Goal: Communication & Community: Share content

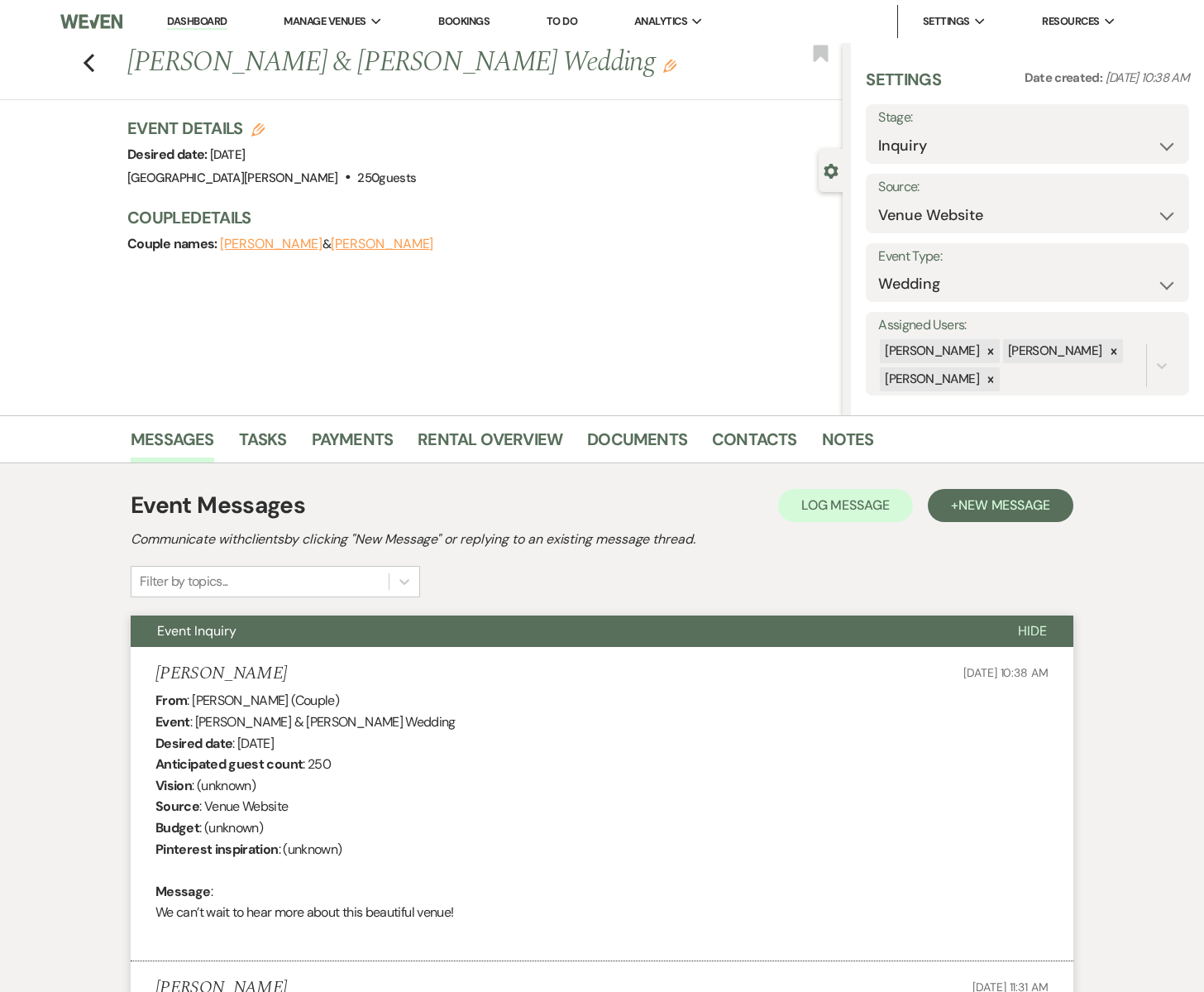
select select "5"
click at [90, 55] on icon "Previous" at bounding box center [89, 63] width 13 height 20
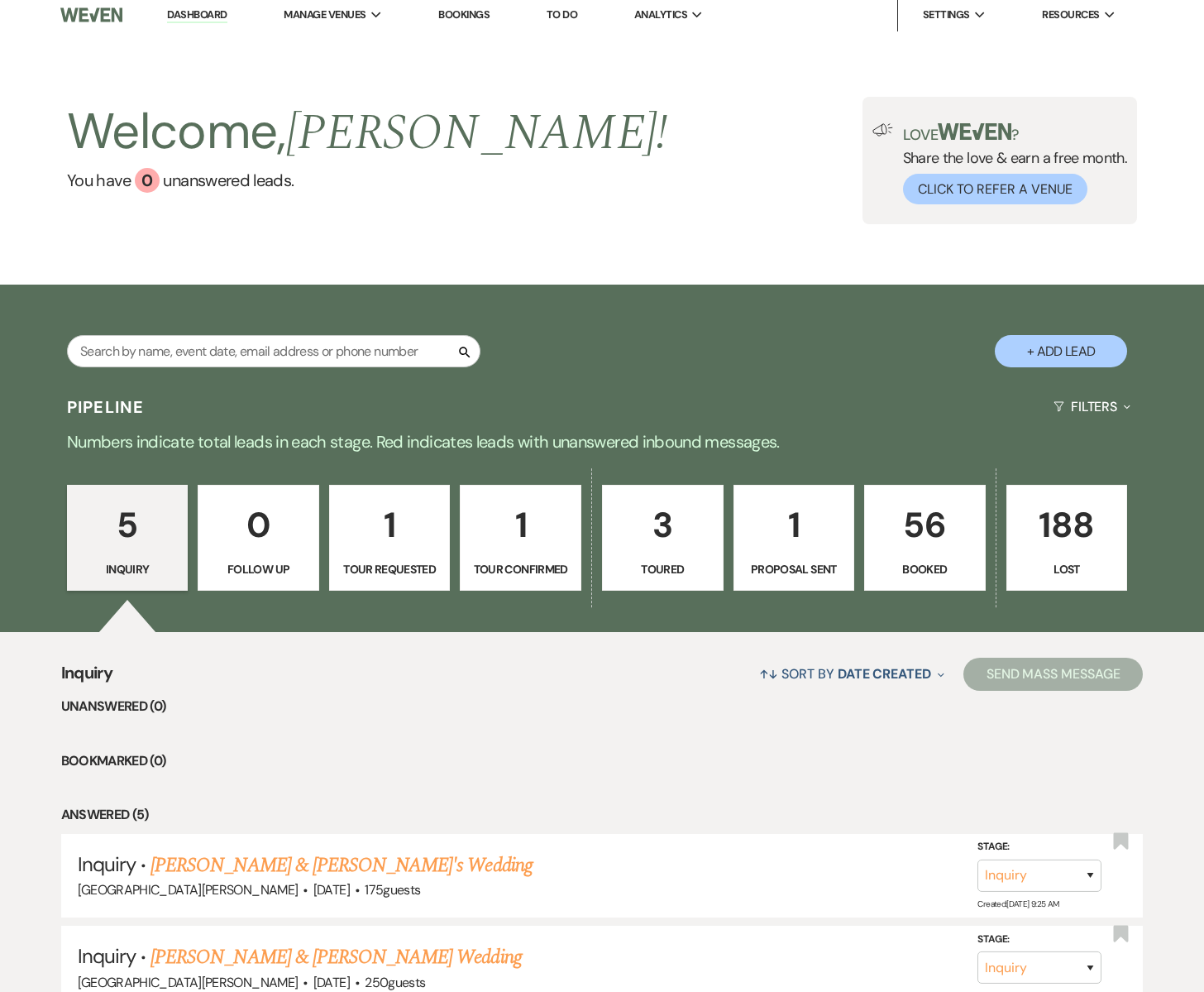
scroll to position [8, 0]
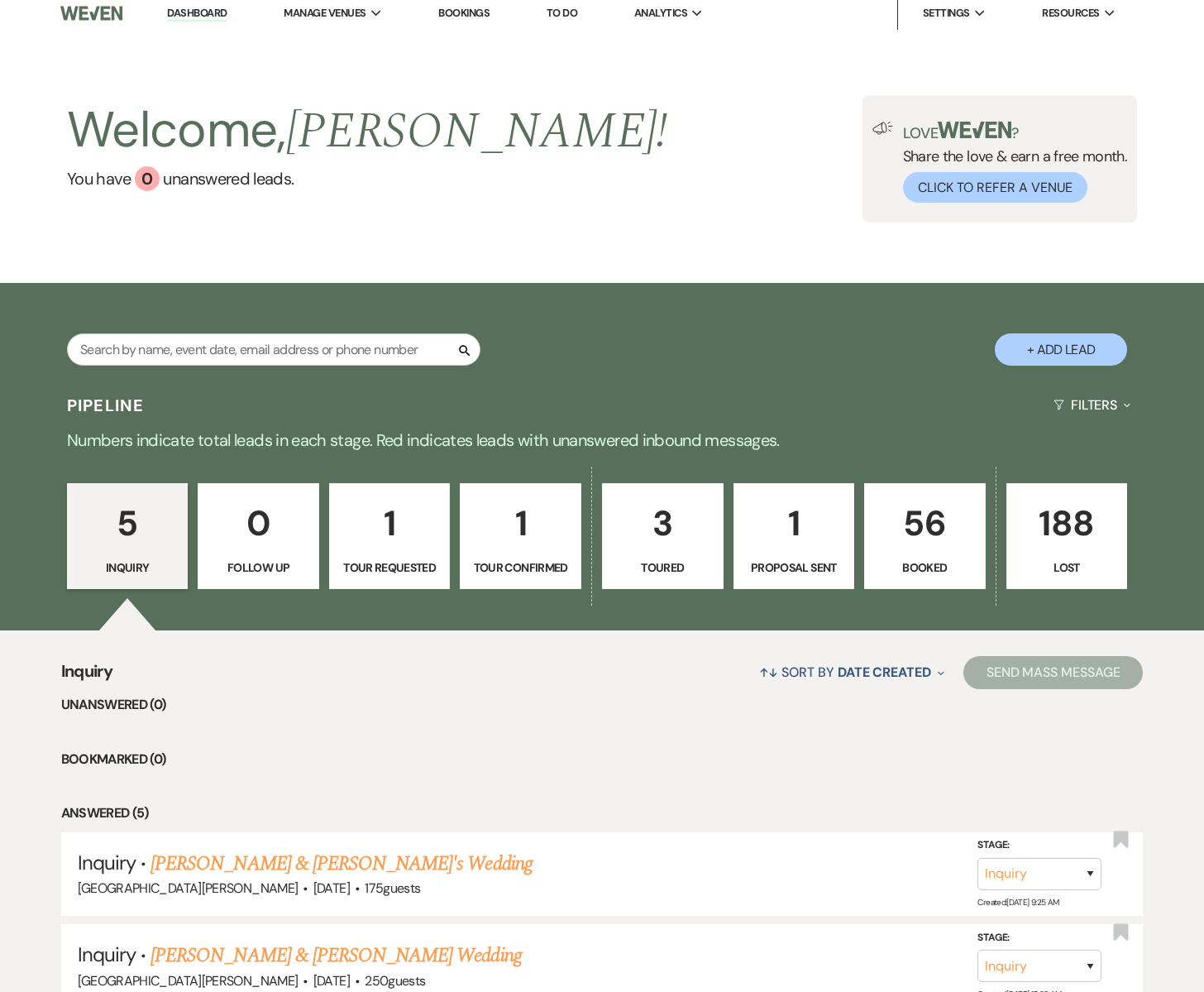
click at [899, 551] on p "56" at bounding box center [925, 524] width 100 height 56
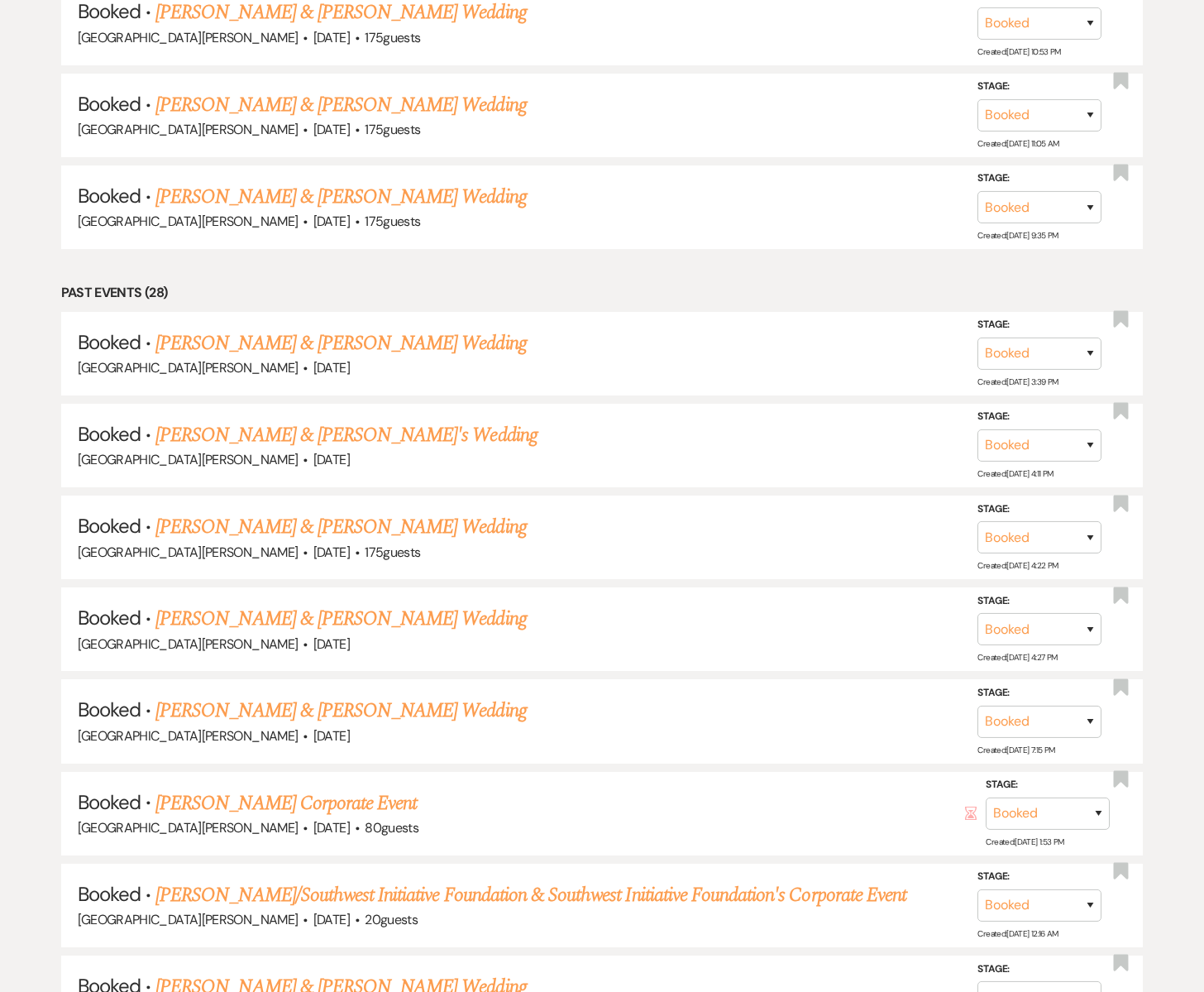
scroll to position [3163, 0]
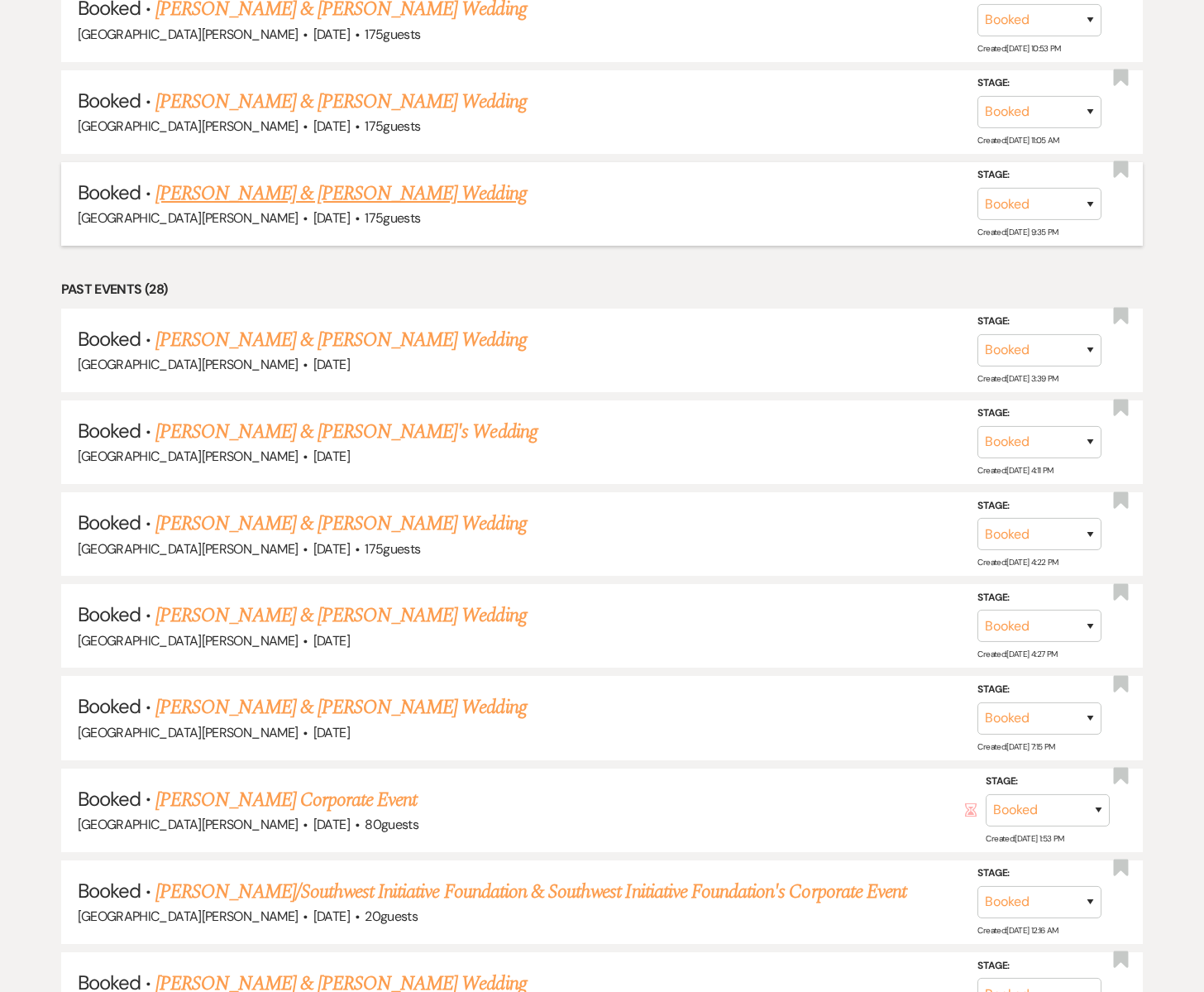
click at [302, 178] on link "Elizabeth Pratt & Mark Plante's Wedding" at bounding box center [340, 193] width 370 height 30
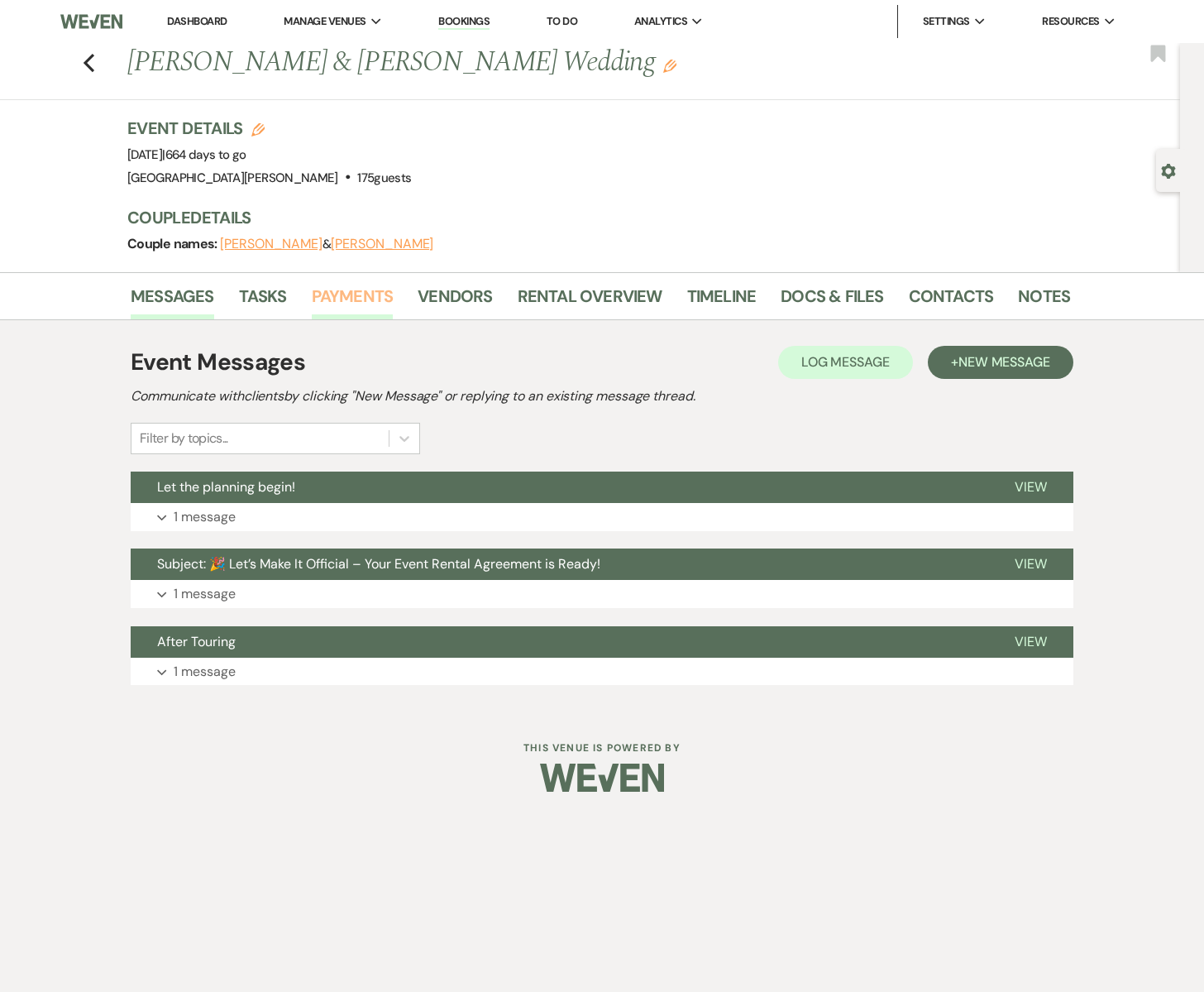
click at [360, 293] on link "Payments" at bounding box center [352, 301] width 82 height 37
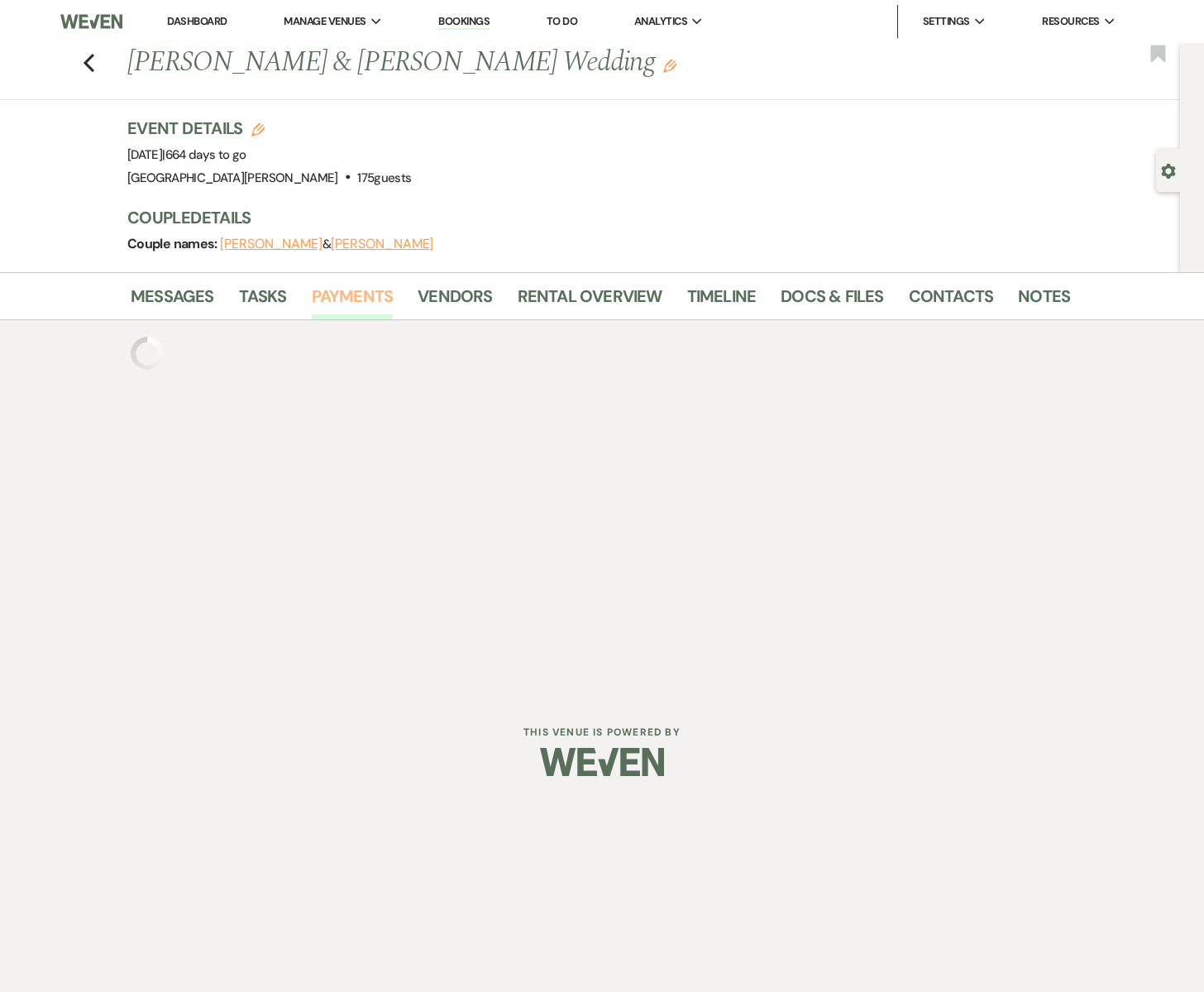
scroll to position [3, 0]
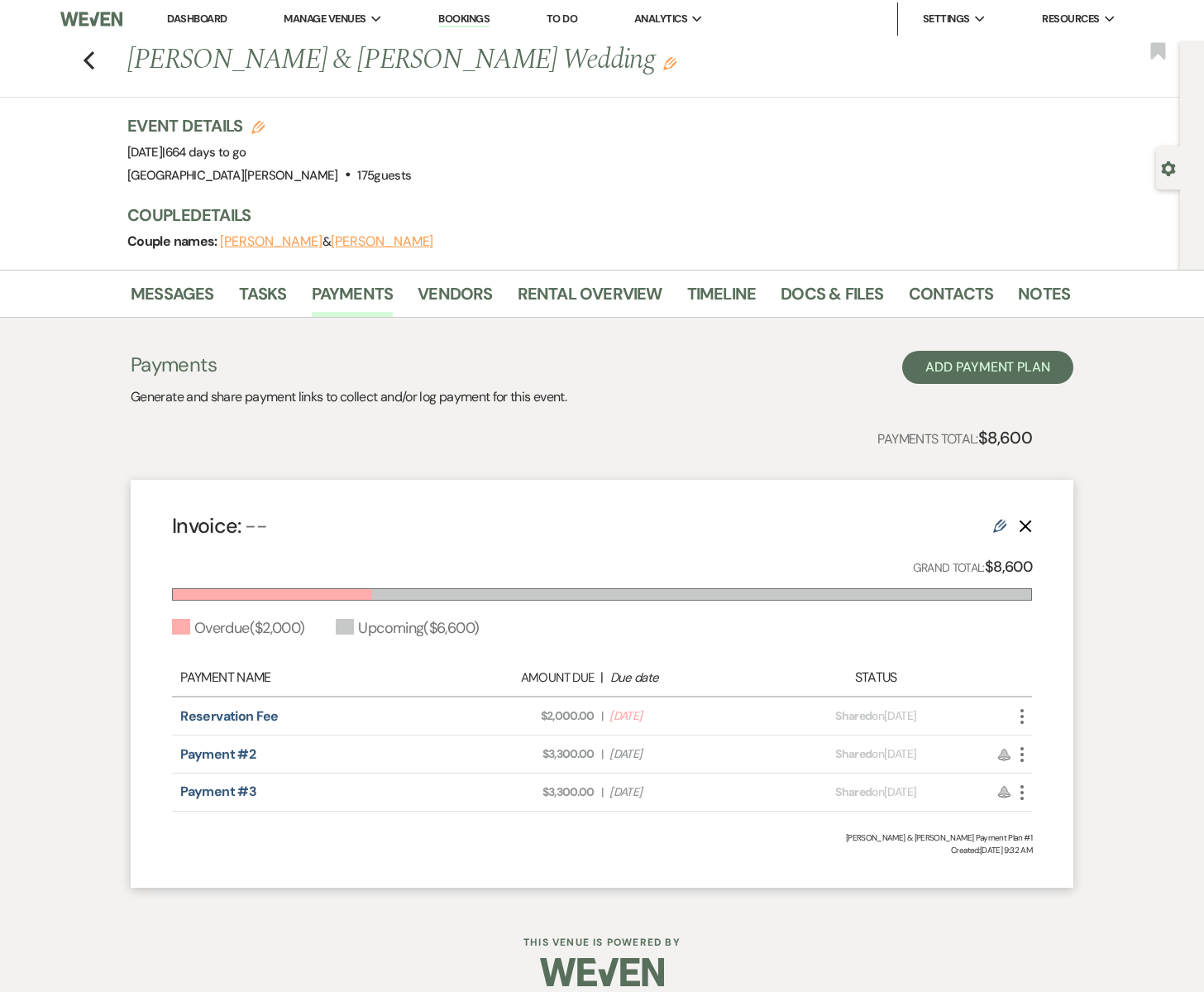
click at [1022, 719] on icon "More" at bounding box center [1022, 717] width 20 height 20
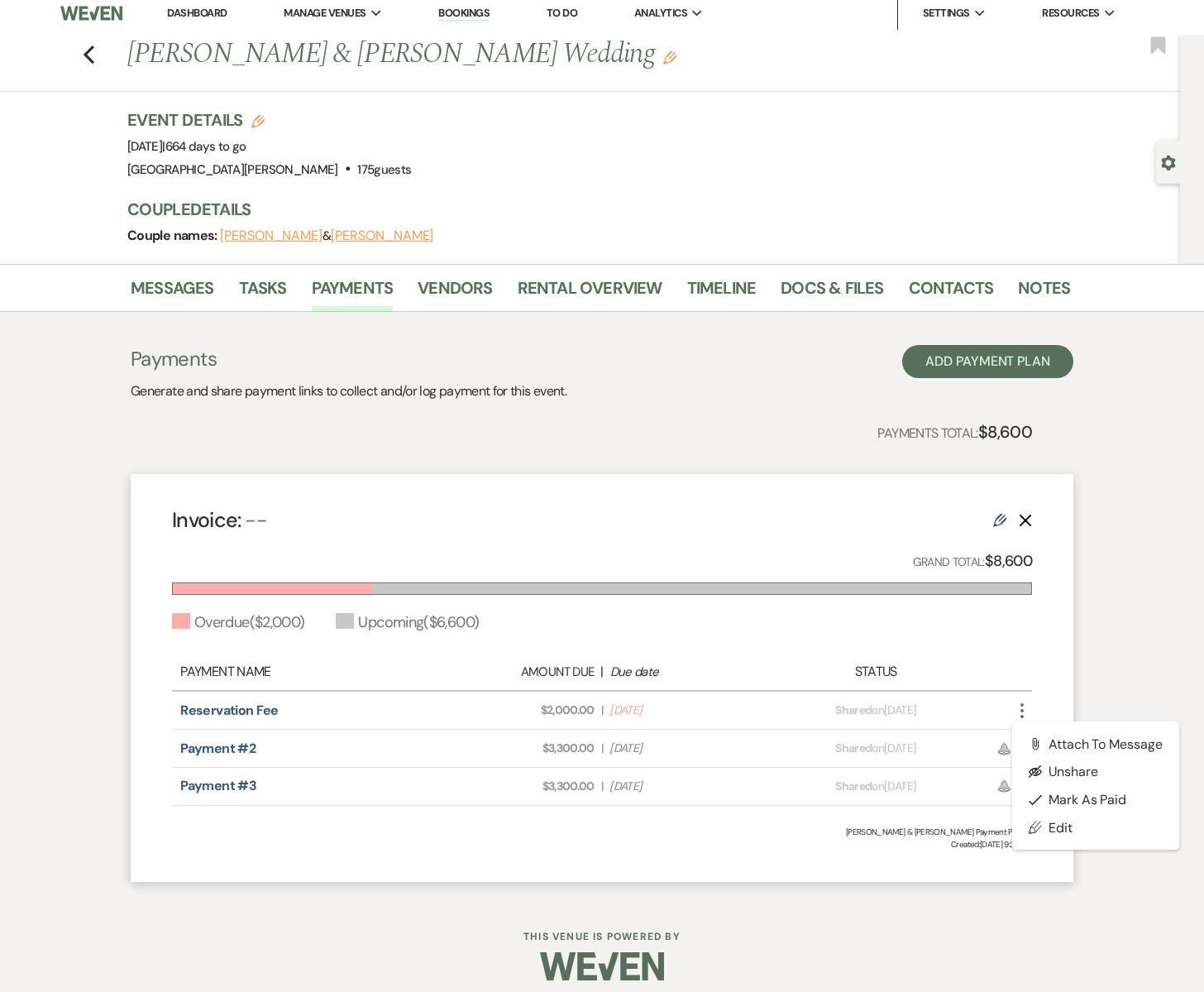
scroll to position [13, 0]
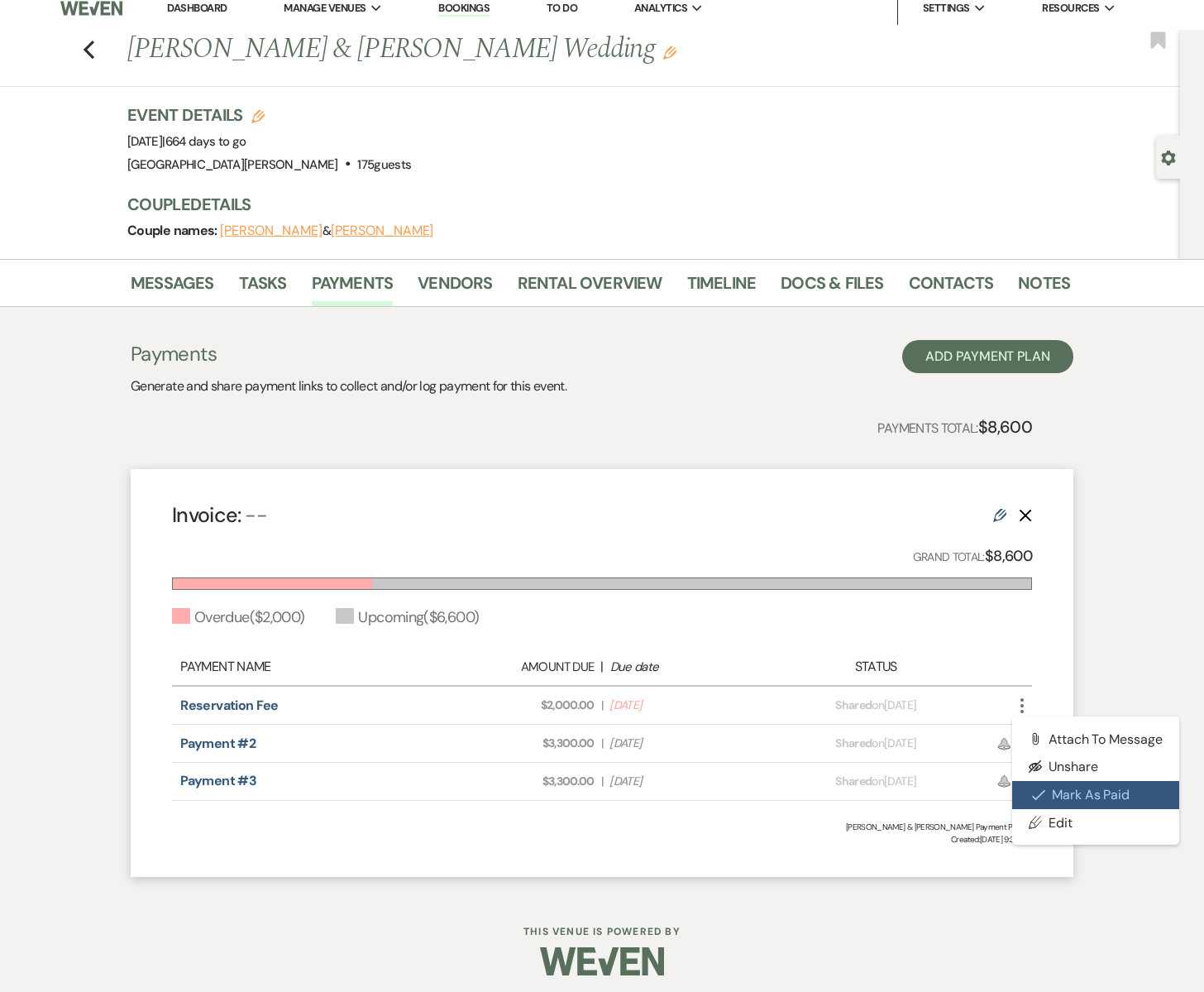
click at [1065, 796] on button "Check Mark Mark as Paid" at bounding box center [1096, 795] width 167 height 28
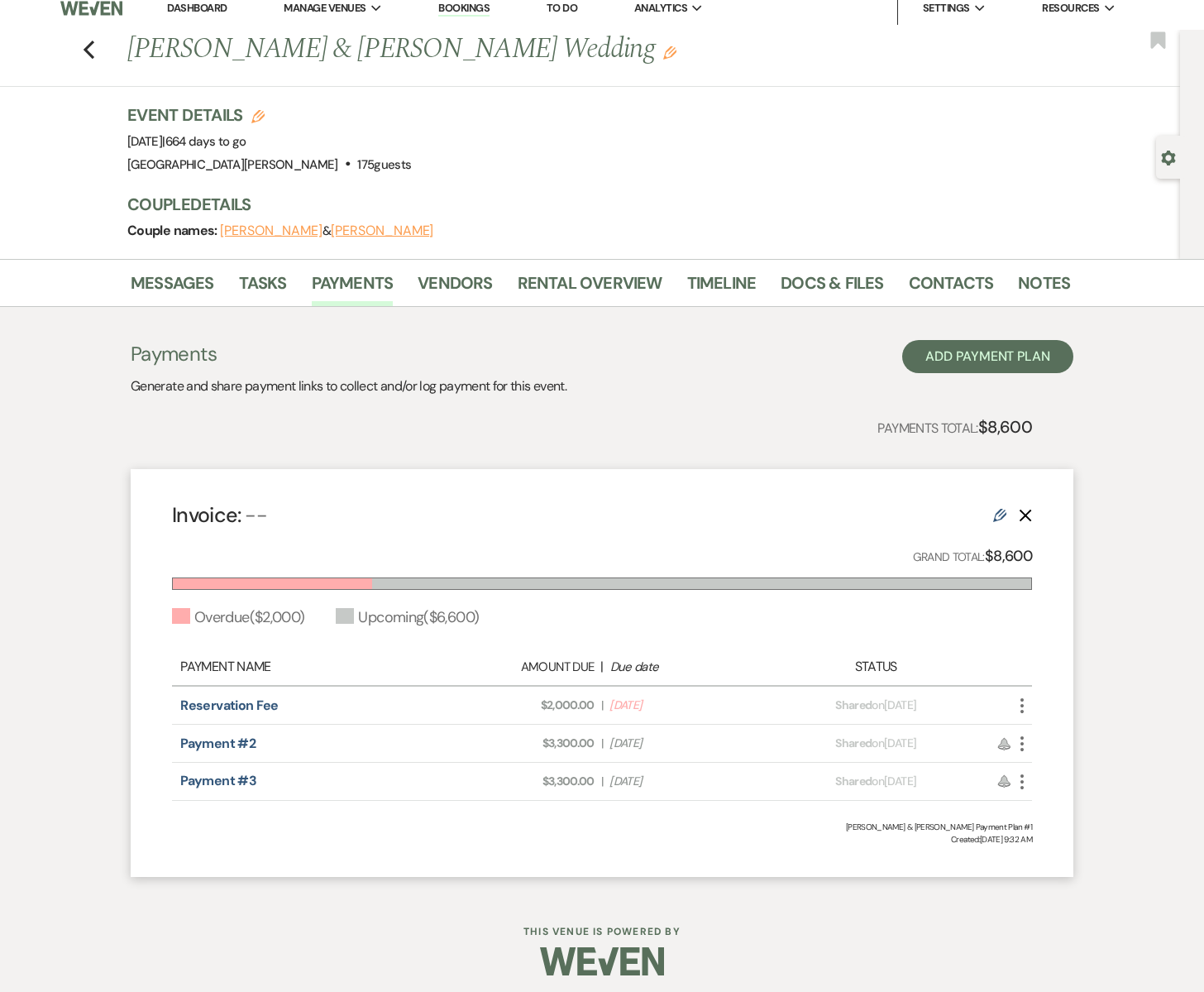
scroll to position [16, 0]
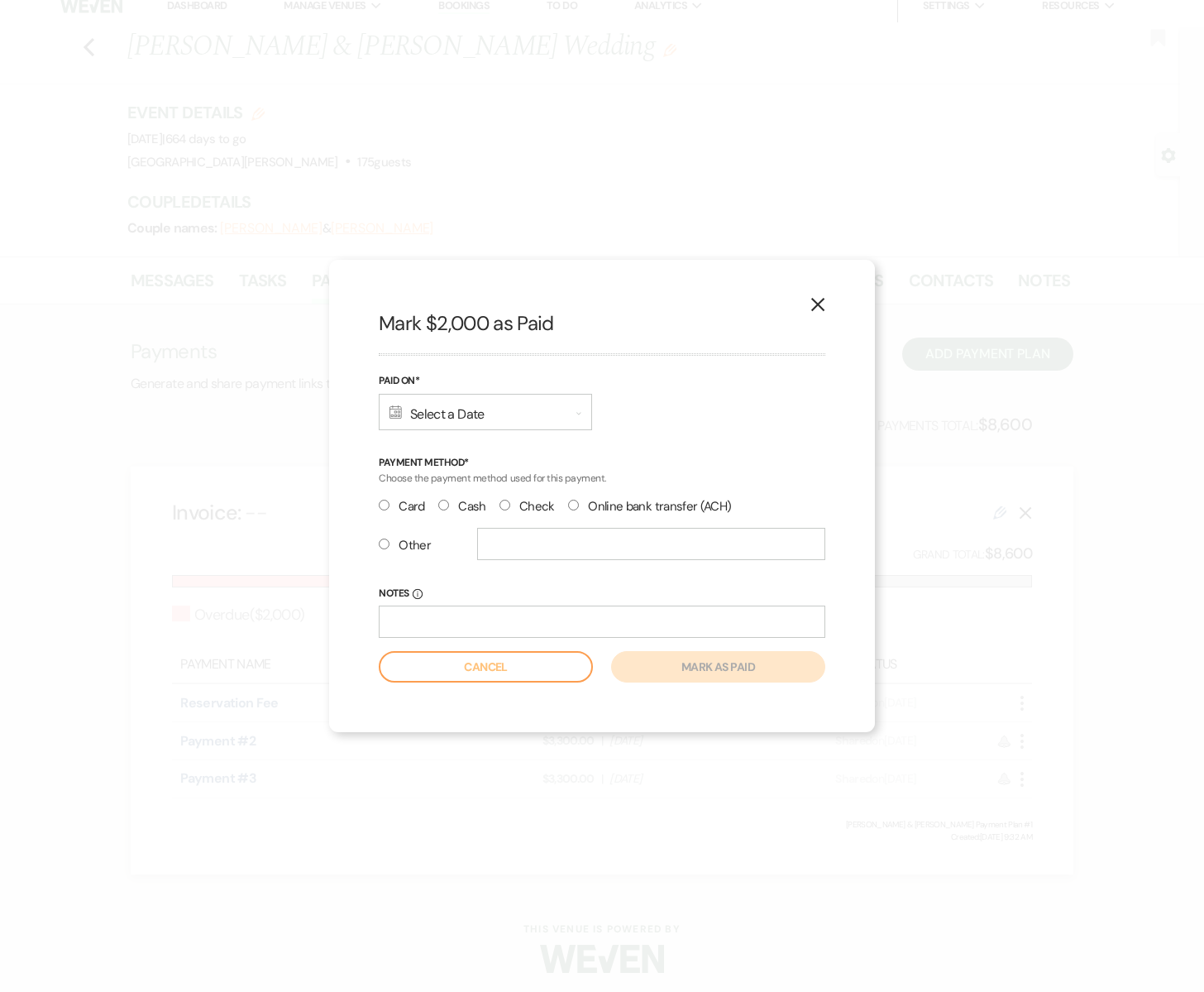
click at [460, 419] on div "Calendar Select a Date Expand" at bounding box center [486, 412] width 213 height 37
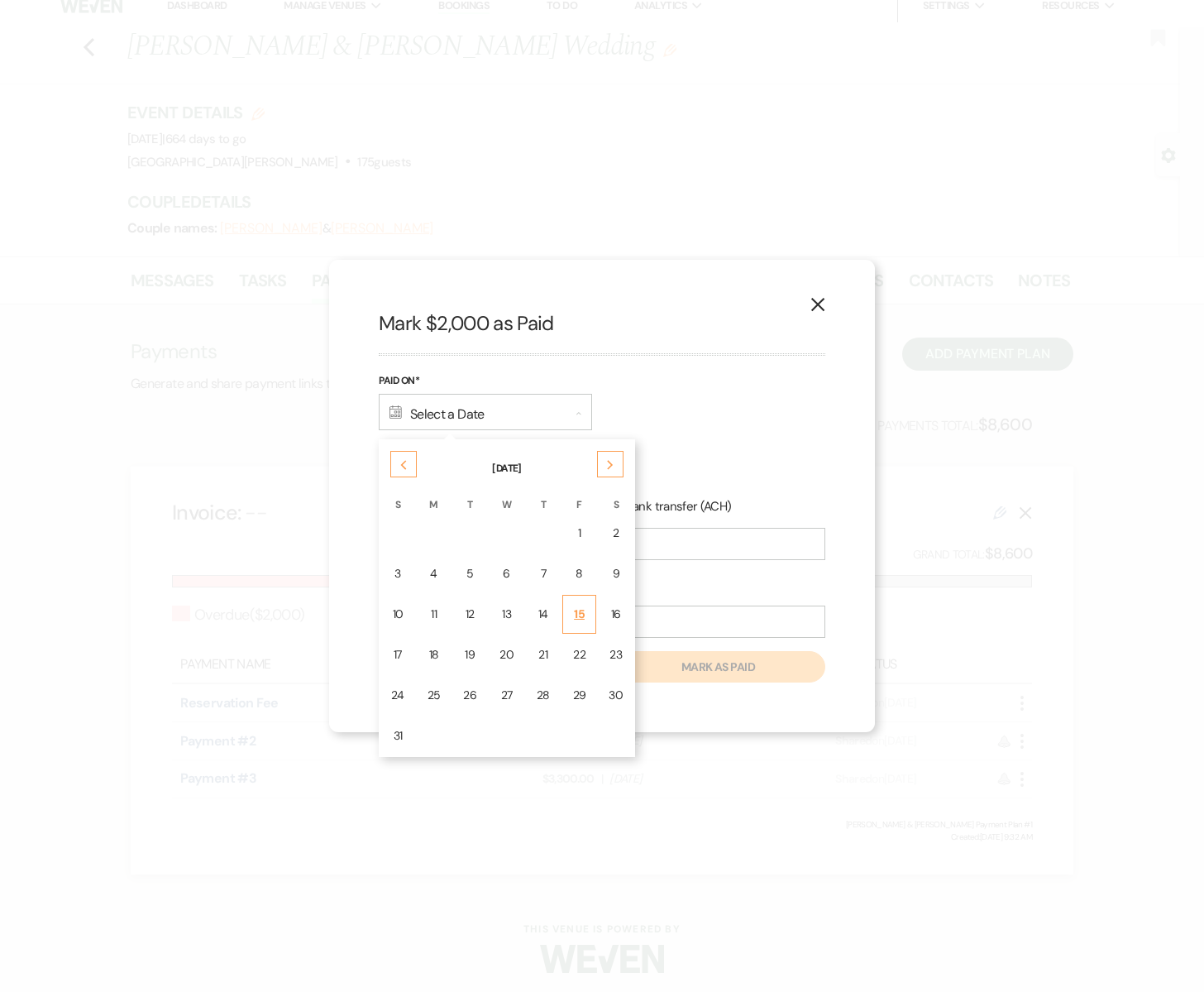
click at [579, 620] on div "15" at bounding box center [579, 613] width 13 height 17
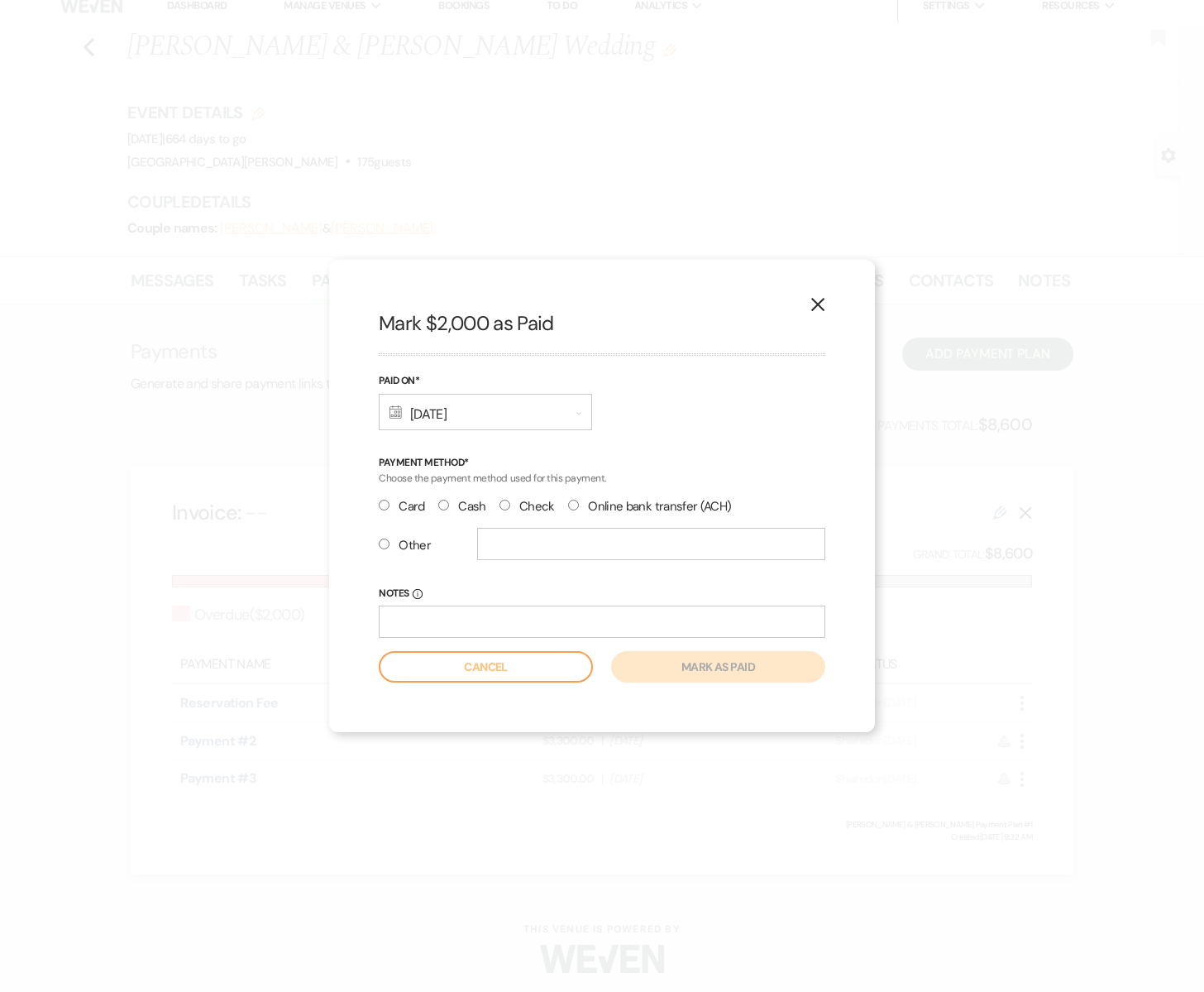
click at [502, 505] on input "Check" at bounding box center [505, 505] width 11 height 11
radio input "true"
click at [444, 627] on input "Notes Info" at bounding box center [602, 622] width 446 height 32
type input "#1756 PRATT TILE SETTING LLC"
click at [696, 667] on button "Mark as paid" at bounding box center [718, 666] width 214 height 31
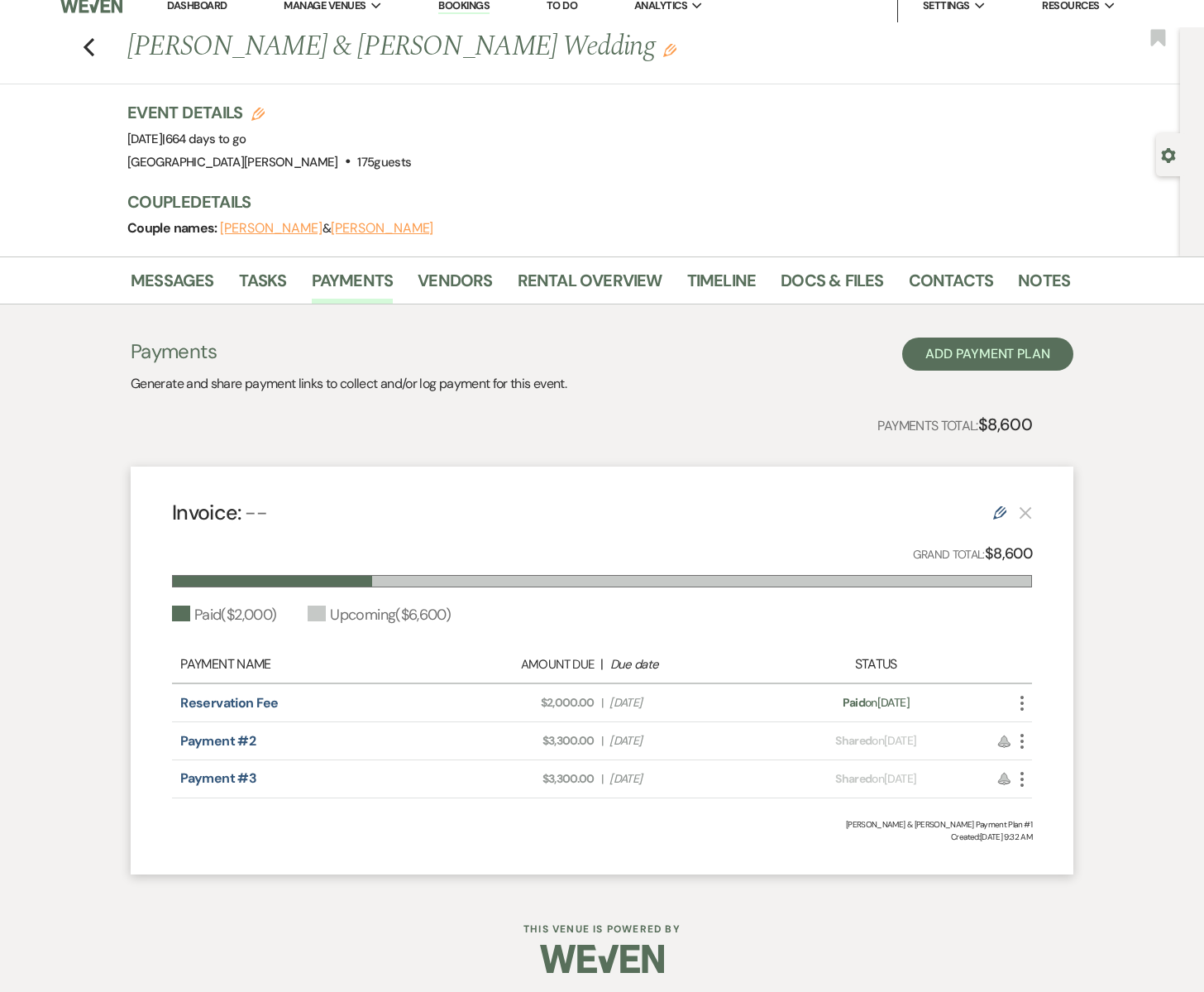
click at [1022, 710] on use "button" at bounding box center [1022, 703] width 4 height 15
click at [1045, 727] on button "Attach File Attach to Message" at bounding box center [1096, 735] width 167 height 28
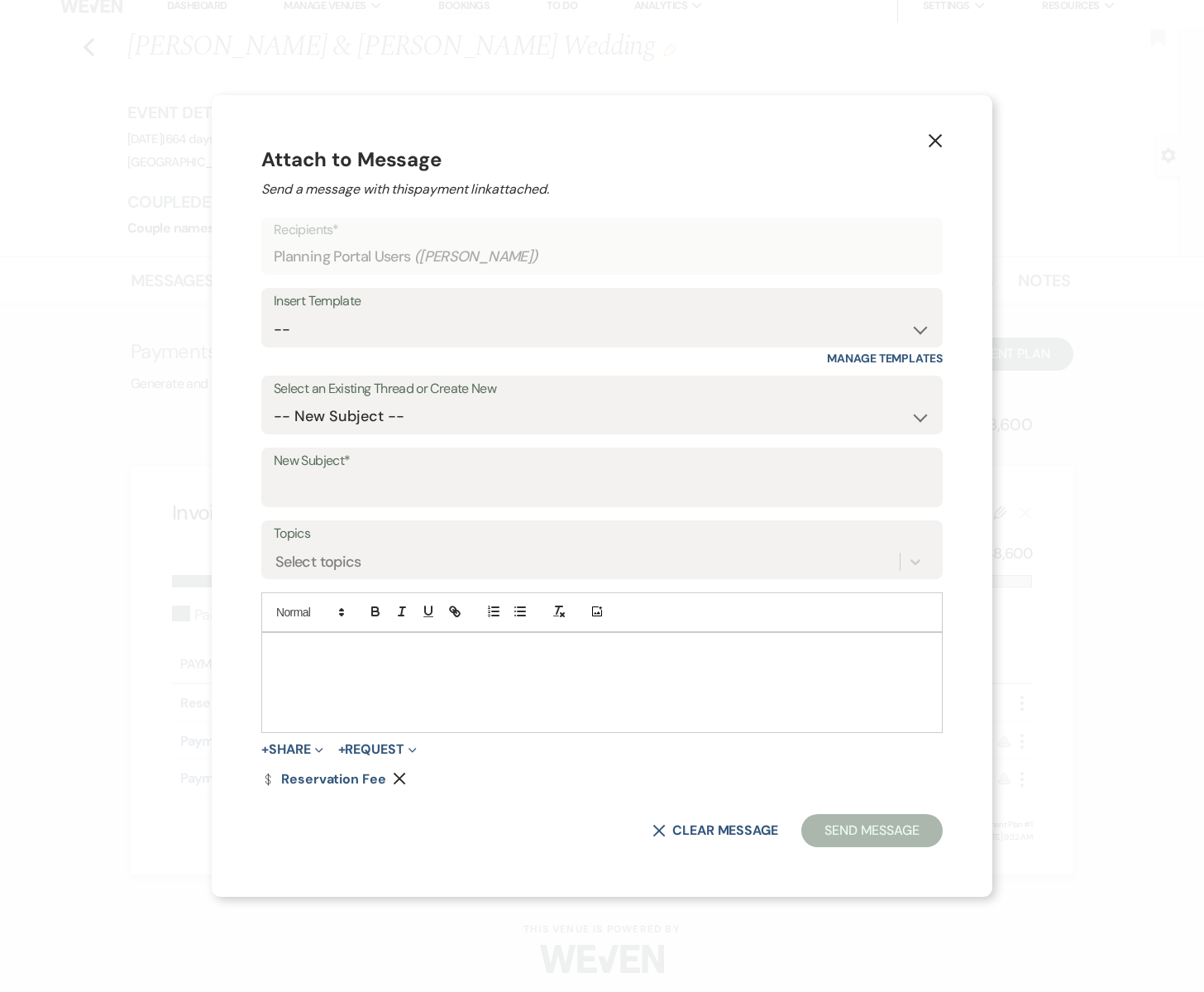
click at [484, 679] on div at bounding box center [602, 683] width 680 height 100
click at [457, 421] on select "-- New Subject -- Let the planning begin! Subject: 🎉 Let’s Make It Official – Y…" at bounding box center [602, 417] width 657 height 32
click at [400, 318] on select "-- Subject: So Great to Meet You at South Glen Farm! Subject: 🎉 Let’s Make It O…" at bounding box center [602, 330] width 657 height 32
click at [385, 651] on p at bounding box center [602, 652] width 655 height 18
drag, startPoint x: 543, startPoint y: 692, endPoint x: 341, endPoint y: 692, distance: 202.0
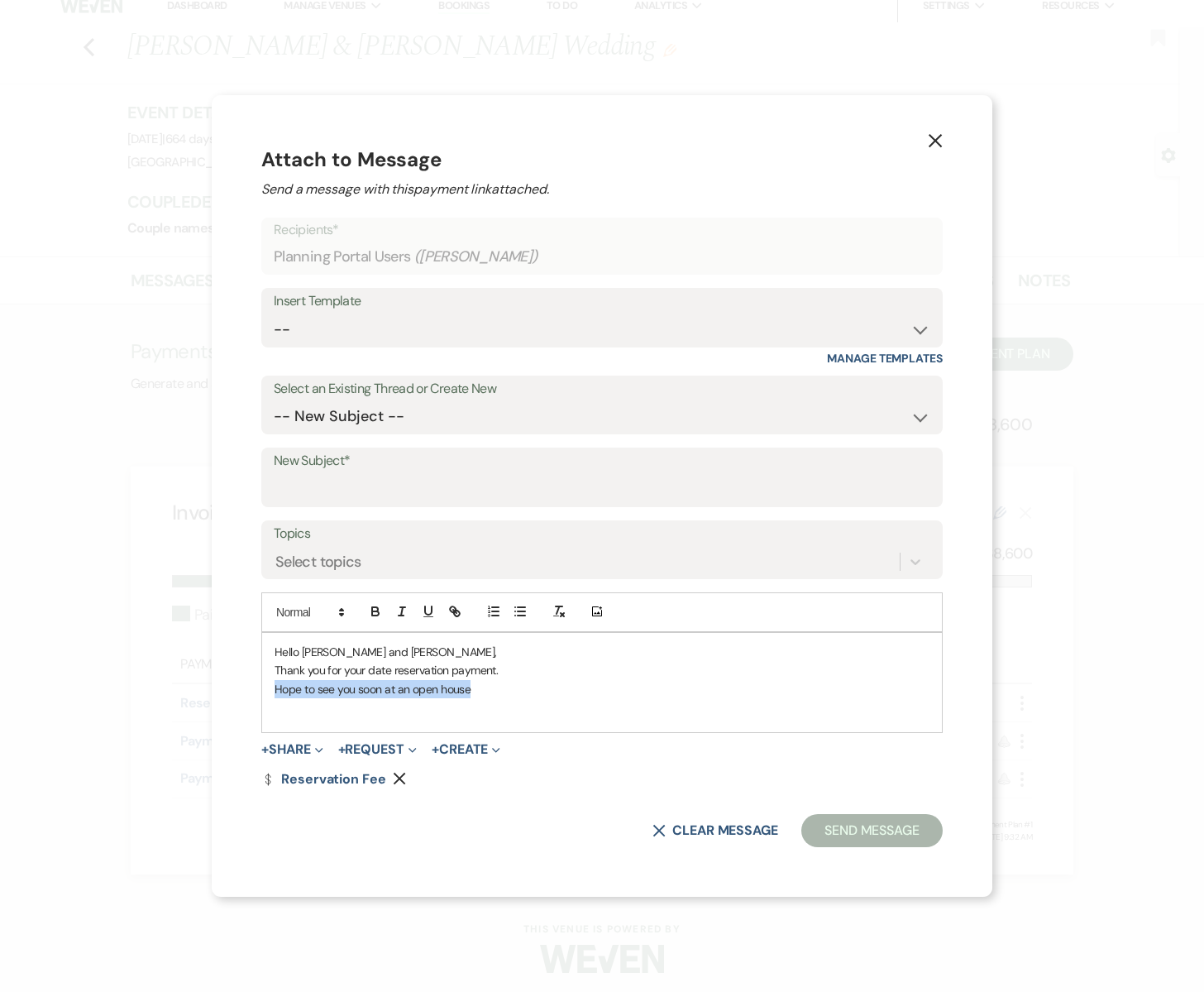
click at [341, 692] on div "Hello Elizabeth and Mark, Thank you for your date reservation payment. Hope to …" at bounding box center [602, 683] width 680 height 100
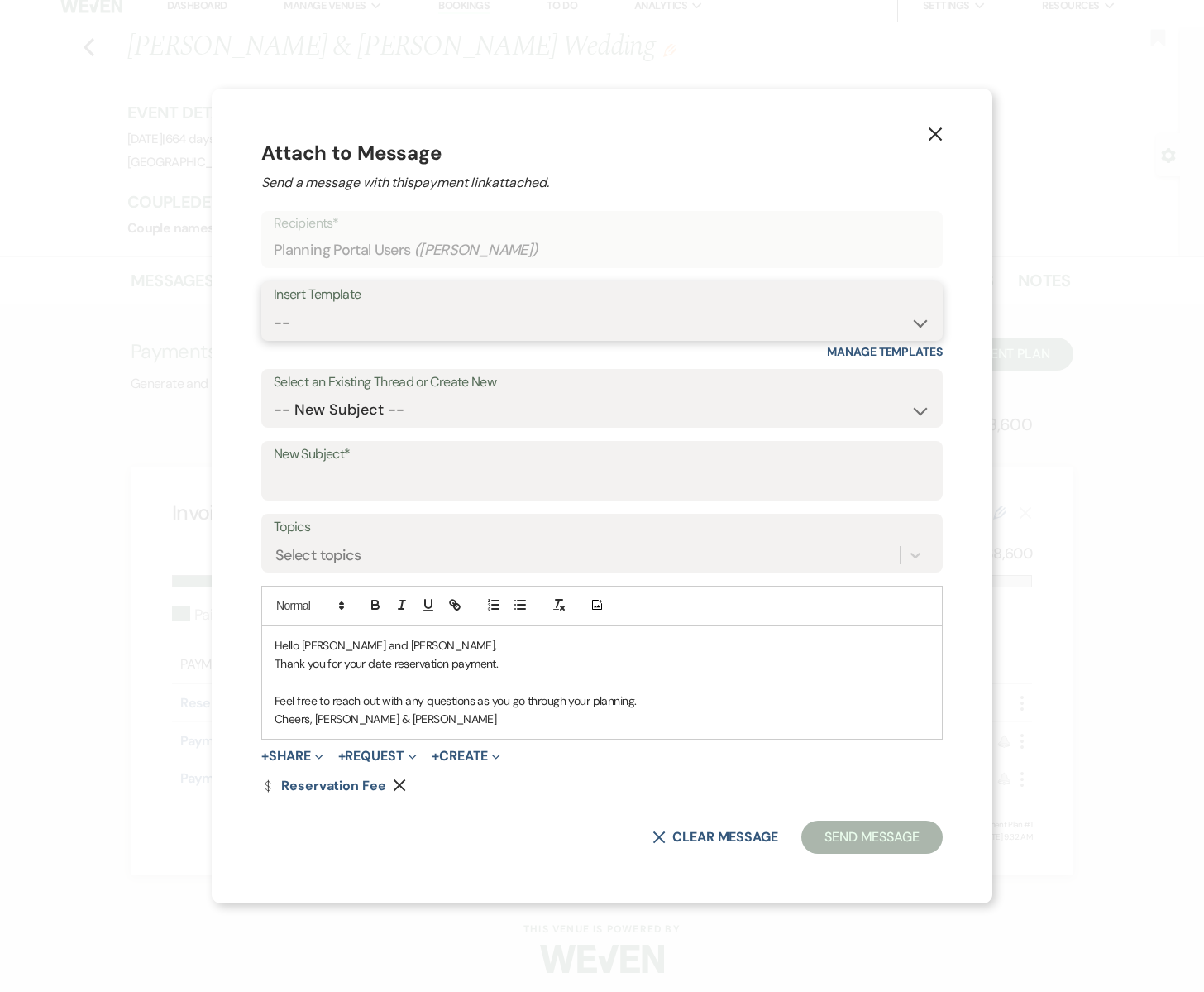
click at [379, 328] on select "-- Subject: So Great to Meet You at South Glen Farm! Subject: 🎉 Let’s Make It O…" at bounding box center [602, 323] width 657 height 32
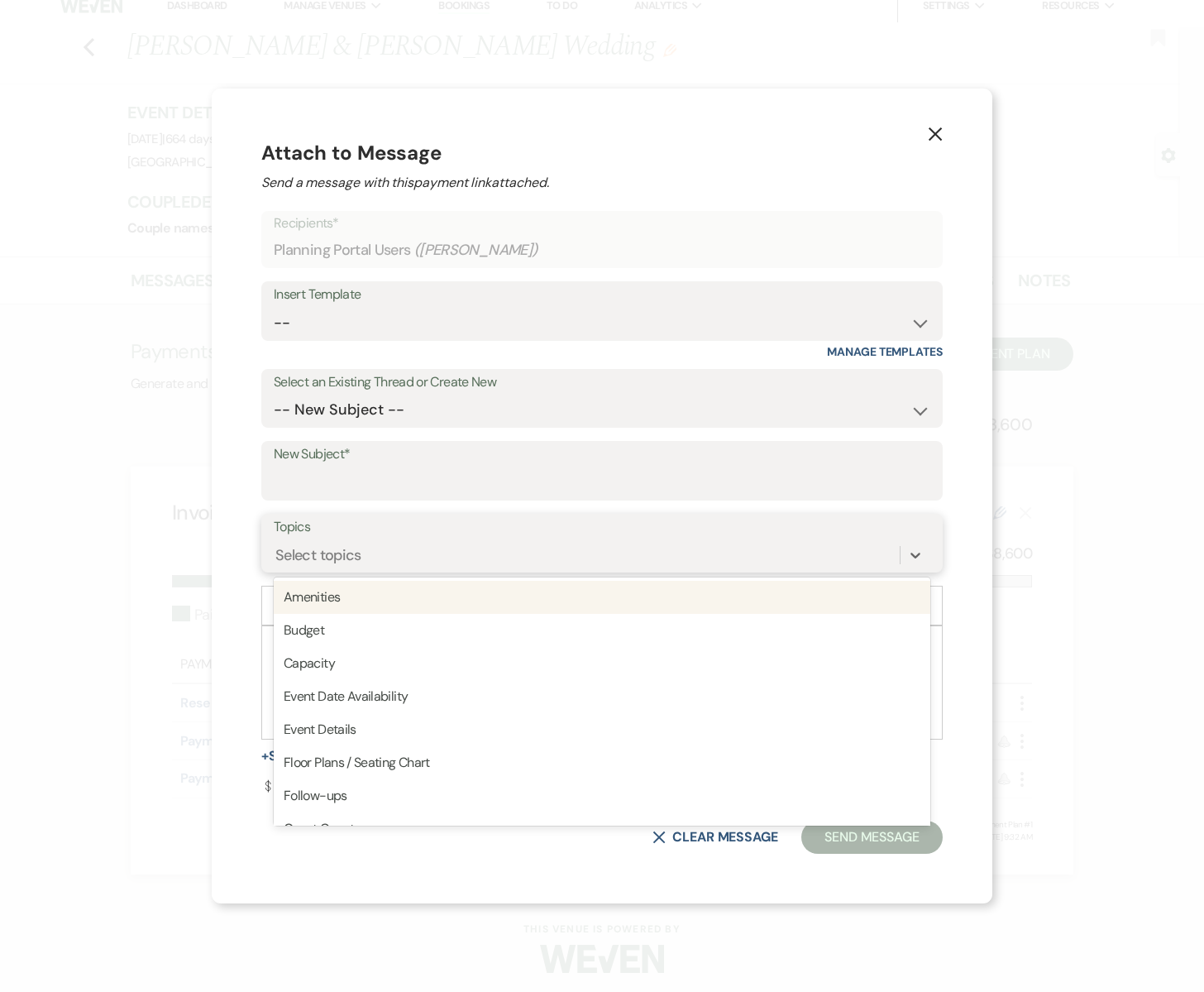
drag, startPoint x: 369, startPoint y: 553, endPoint x: 381, endPoint y: 499, distance: 55.3
click at [361, 553] on div "Select topics" at bounding box center [318, 554] width 86 height 22
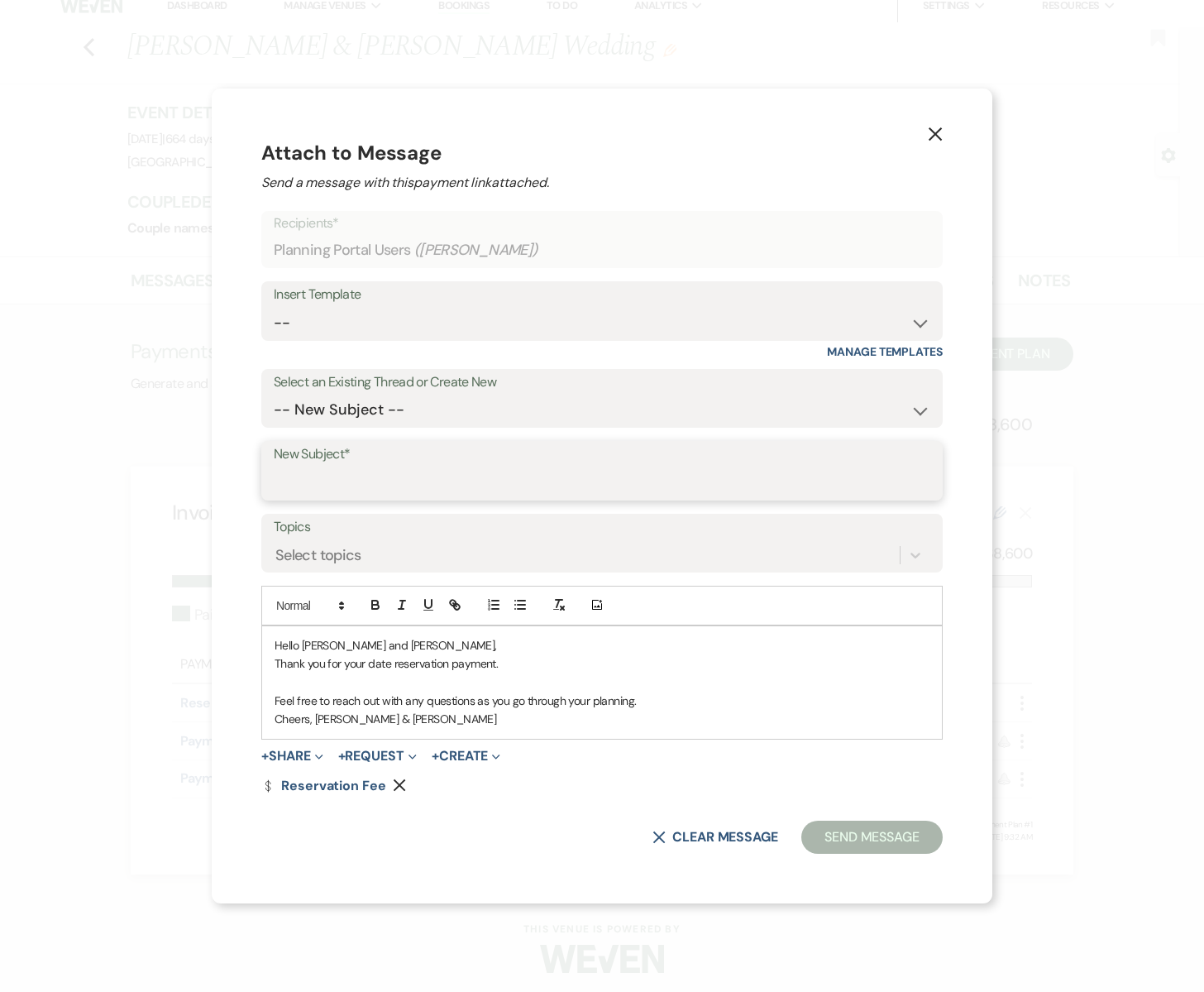
click at [368, 483] on input "New Subject*" at bounding box center [602, 483] width 657 height 32
type input "Payment received"
click at [801, 834] on button "Send Message" at bounding box center [872, 837] width 142 height 33
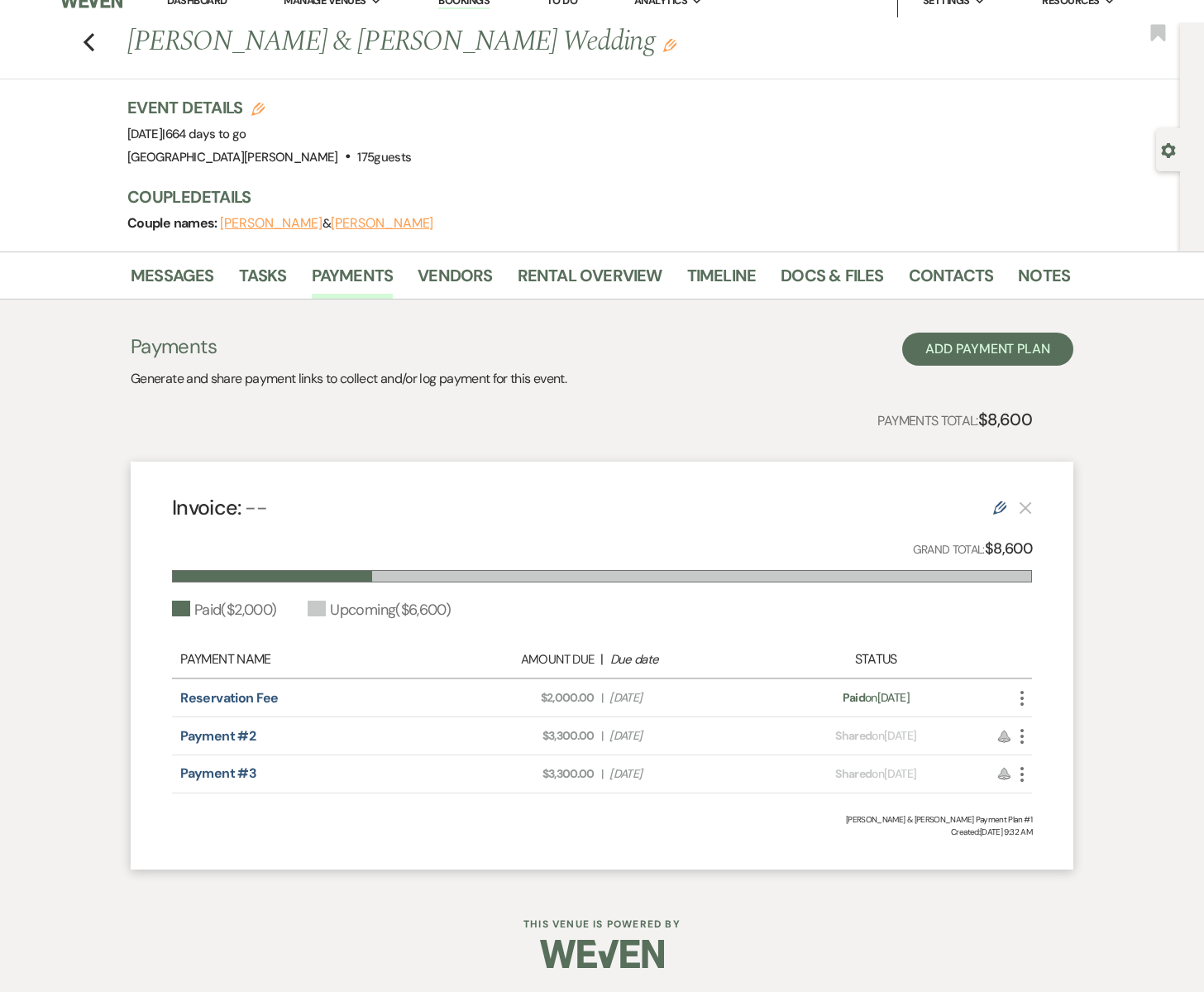
scroll to position [21, 0]
click at [91, 44] on icon "Previous" at bounding box center [89, 42] width 13 height 20
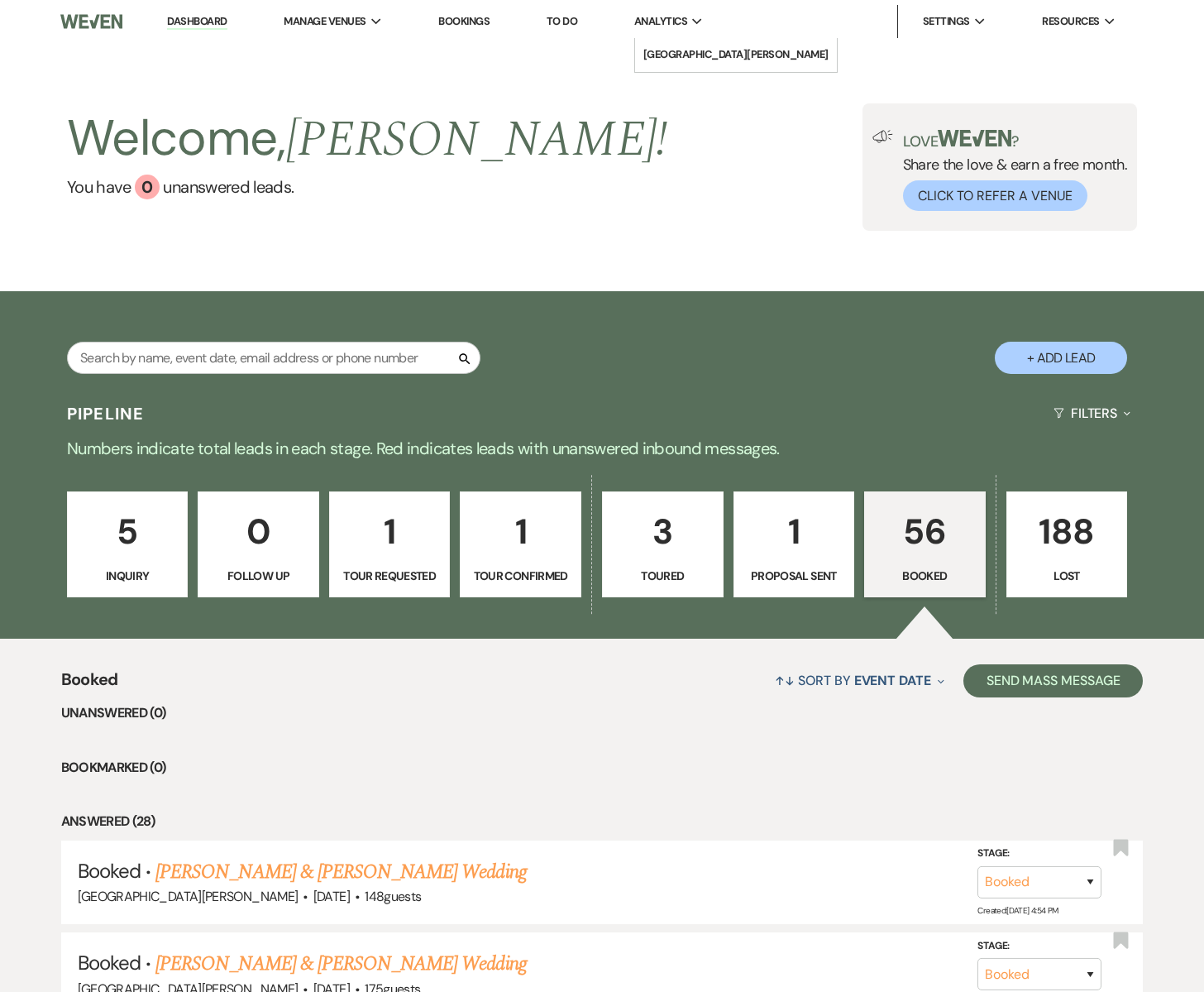
click at [657, 18] on span "Analytics" at bounding box center [661, 22] width 53 height 16
click at [675, 49] on li "[GEOGRAPHIC_DATA][PERSON_NAME]" at bounding box center [736, 55] width 186 height 16
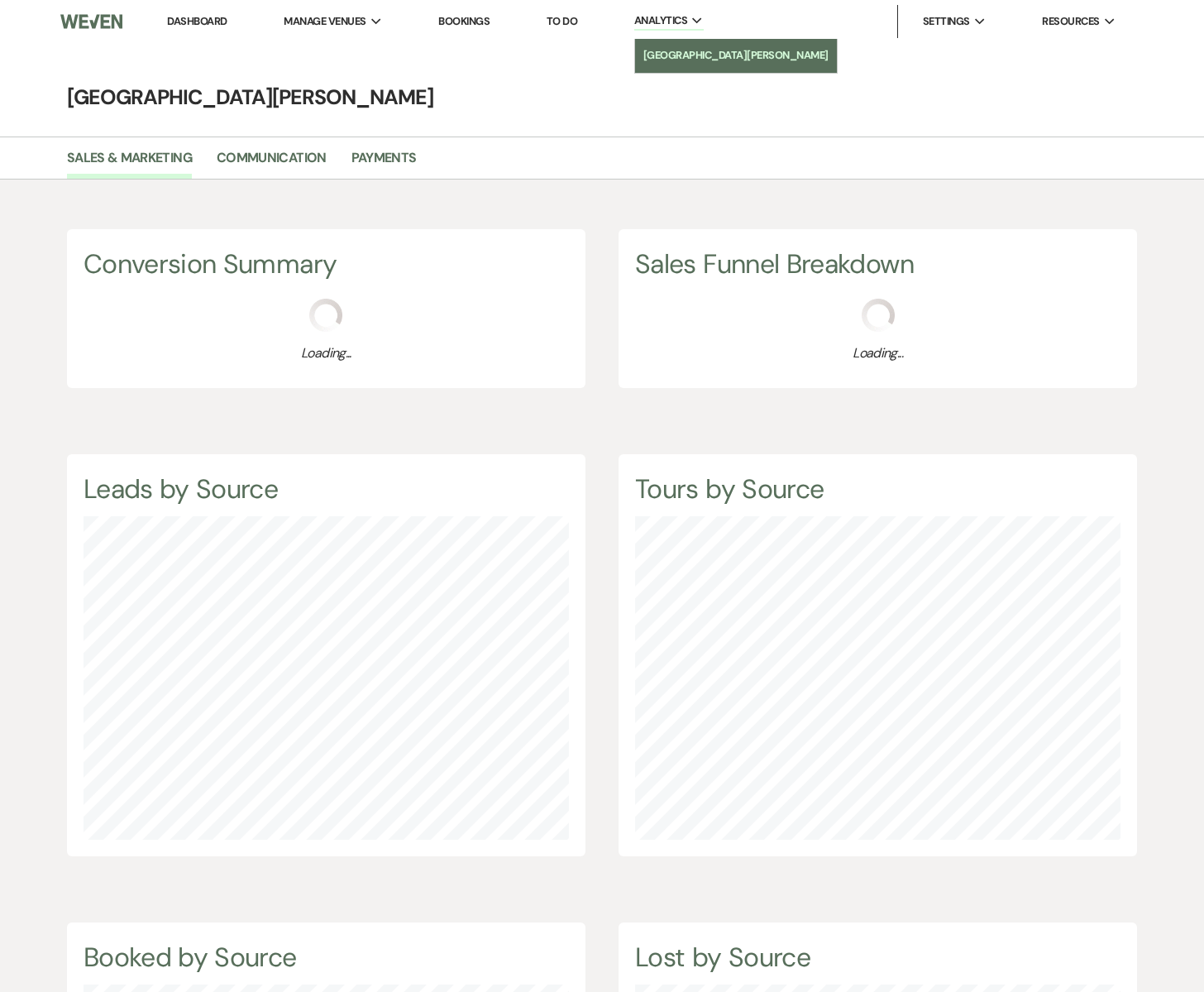
scroll to position [992, 1204]
click at [371, 160] on link "Payments" at bounding box center [384, 162] width 65 height 31
select select "2025"
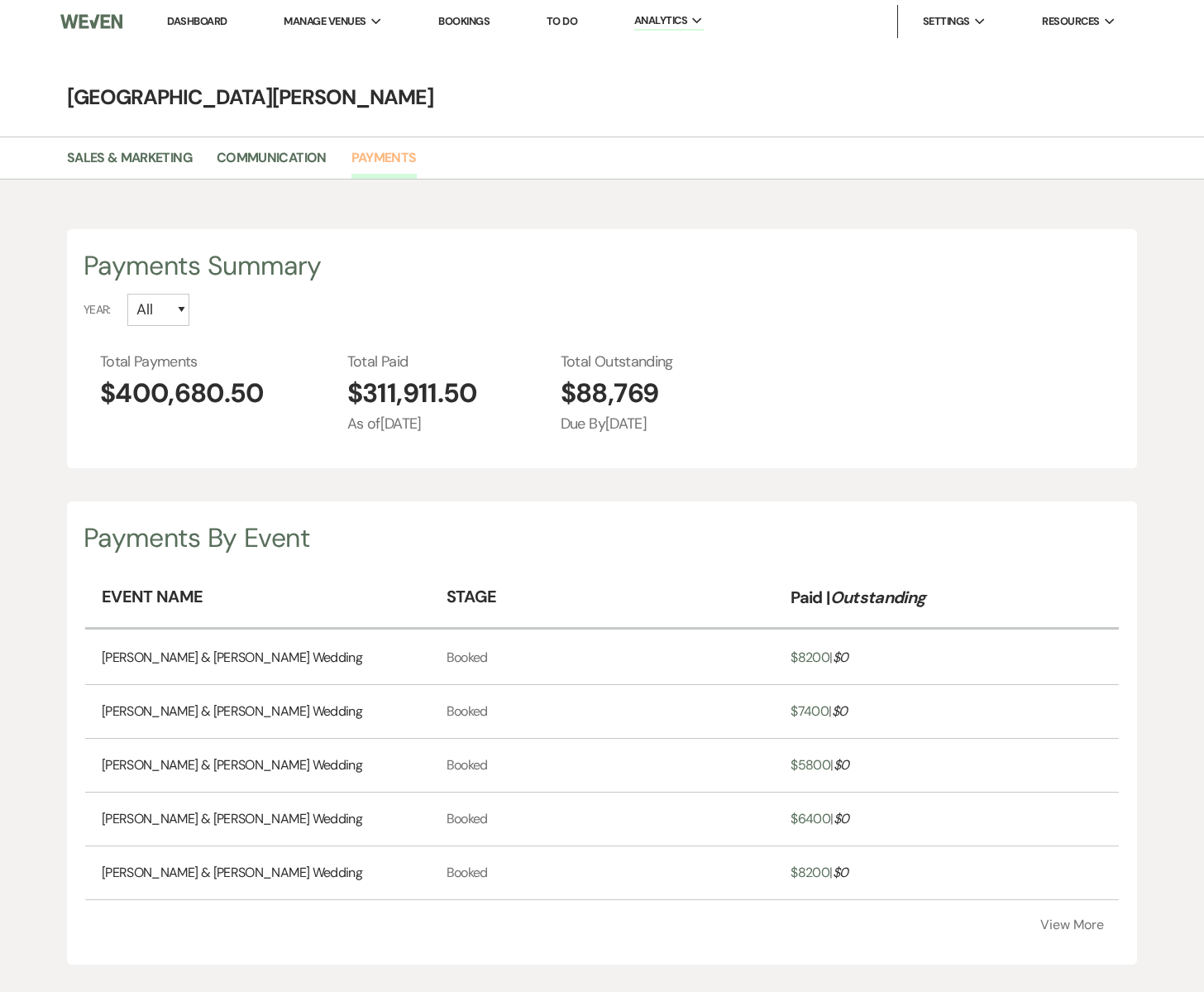
scroll to position [992, 1204]
click at [185, 310] on select "All 2027 2026 2025 2024 2023" at bounding box center [158, 310] width 62 height 32
select select "2025"
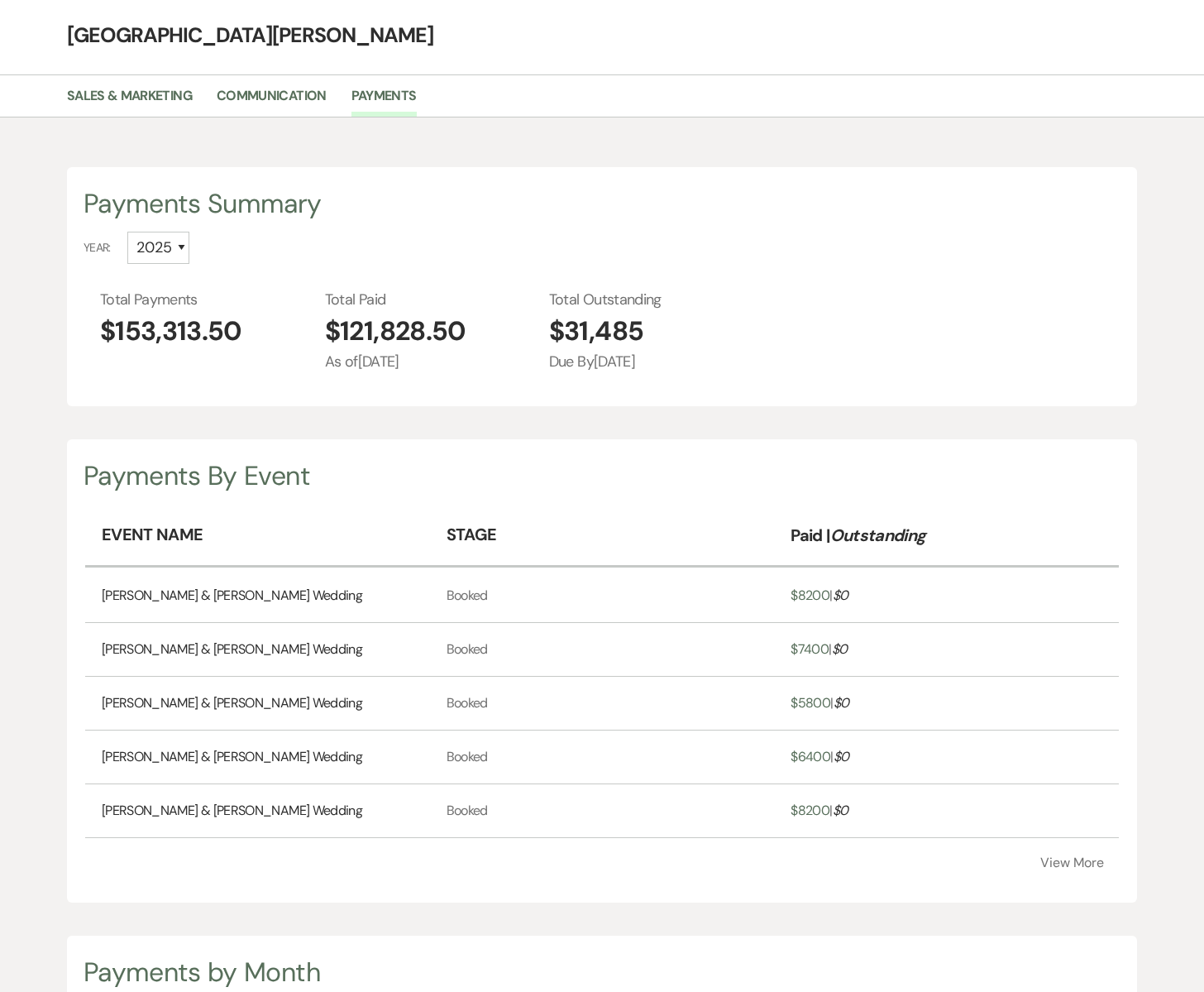
scroll to position [0, 0]
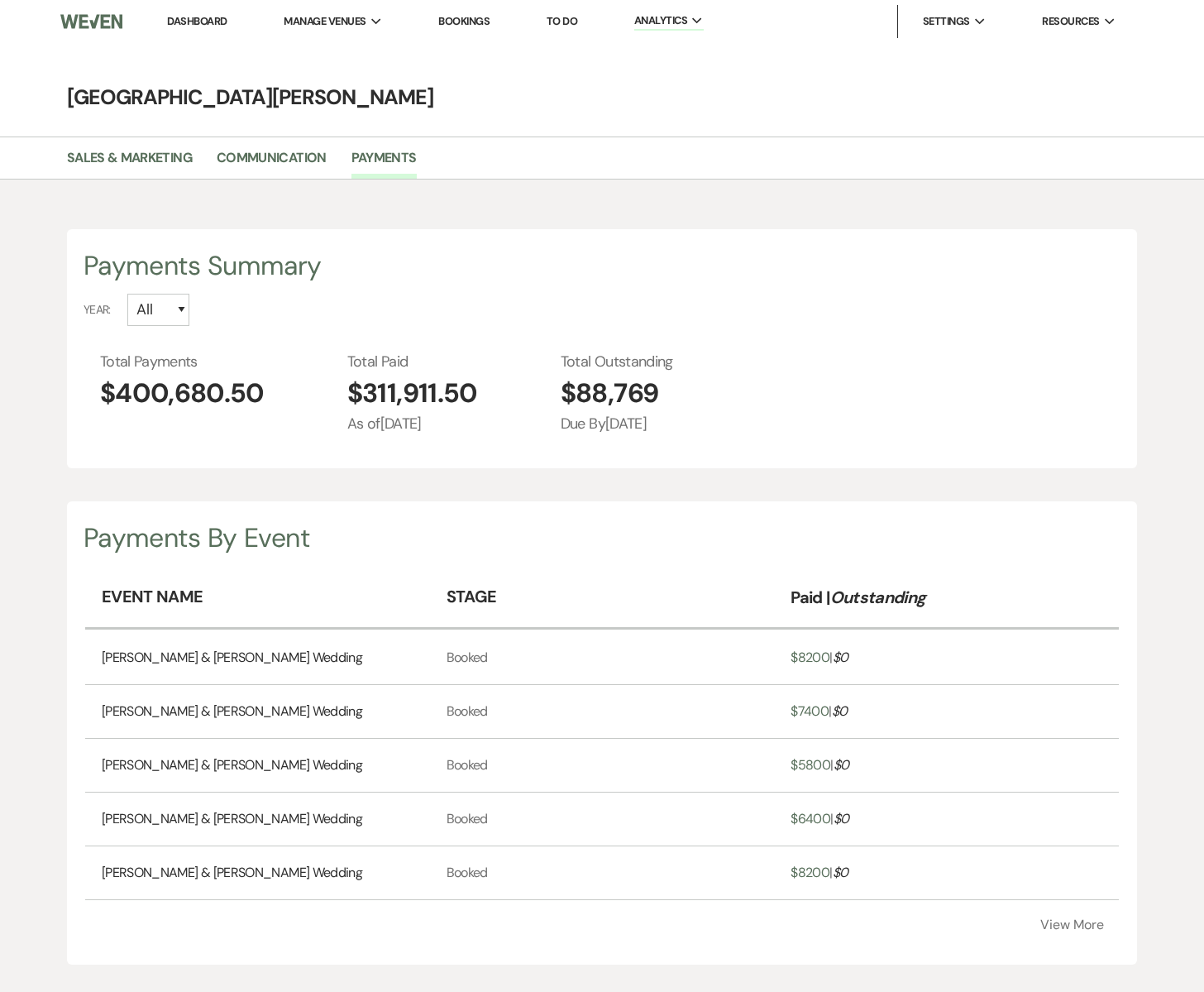
click at [192, 21] on link "Dashboard" at bounding box center [196, 22] width 59 height 14
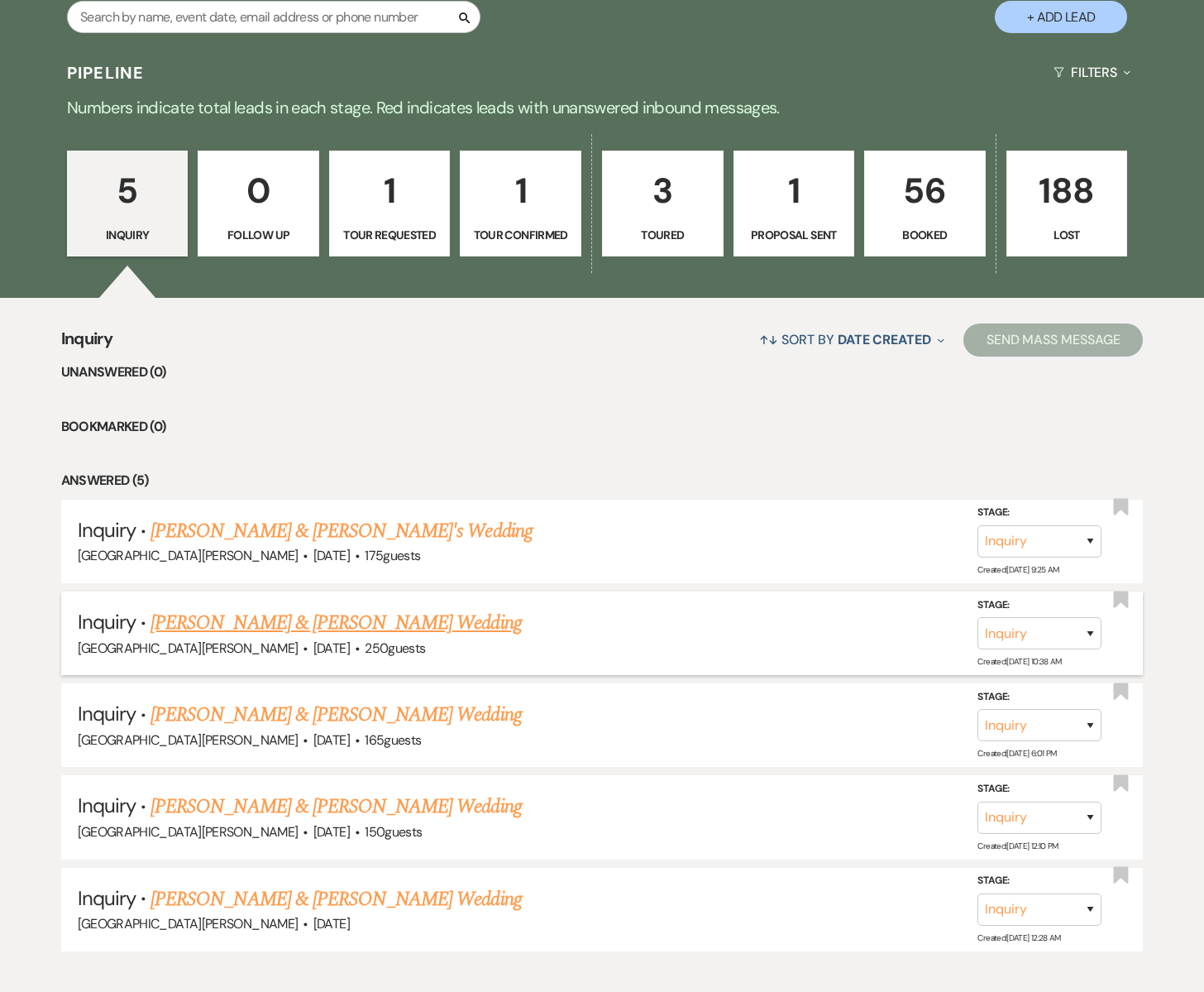
scroll to position [343, 0]
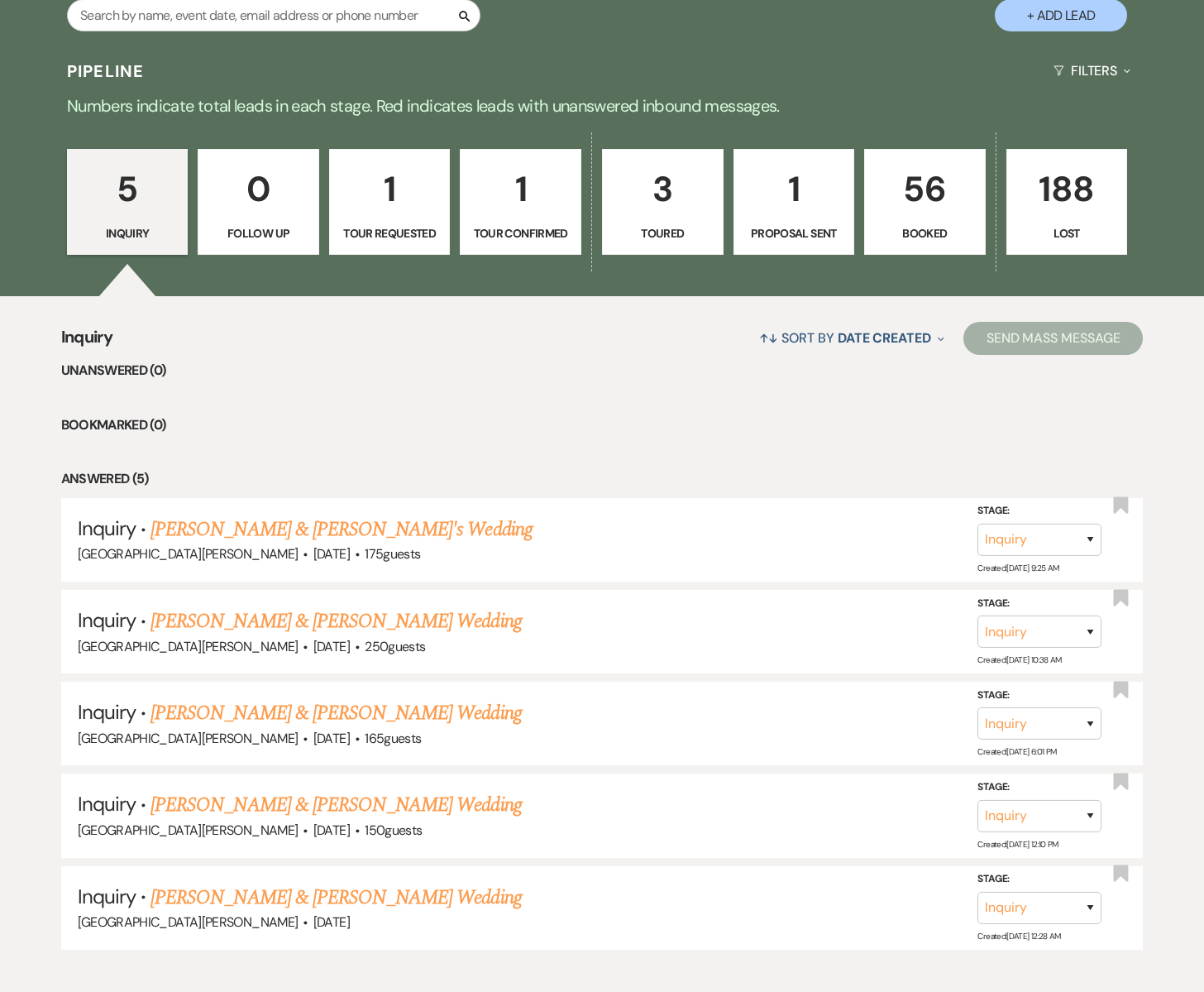
click at [550, 220] on link "1 Tour Confirmed" at bounding box center [521, 202] width 122 height 106
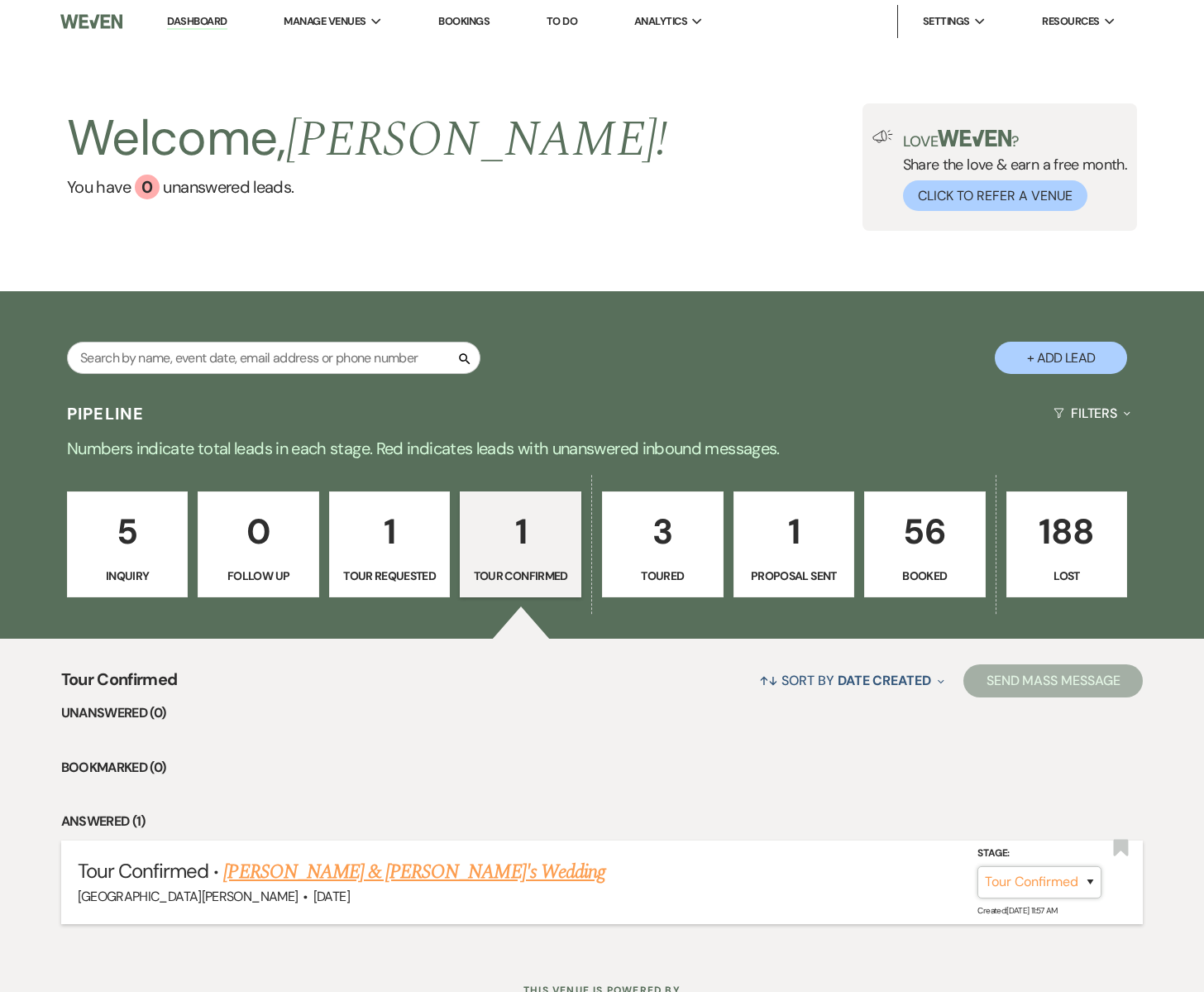
click at [1022, 884] on select "Inquiry Follow Up Tour Requested Tour Confirmed Toured Proposal Sent Booked Lost" at bounding box center [1040, 883] width 124 height 32
select select "5"
click at [1070, 885] on button "Save" at bounding box center [1069, 882] width 82 height 33
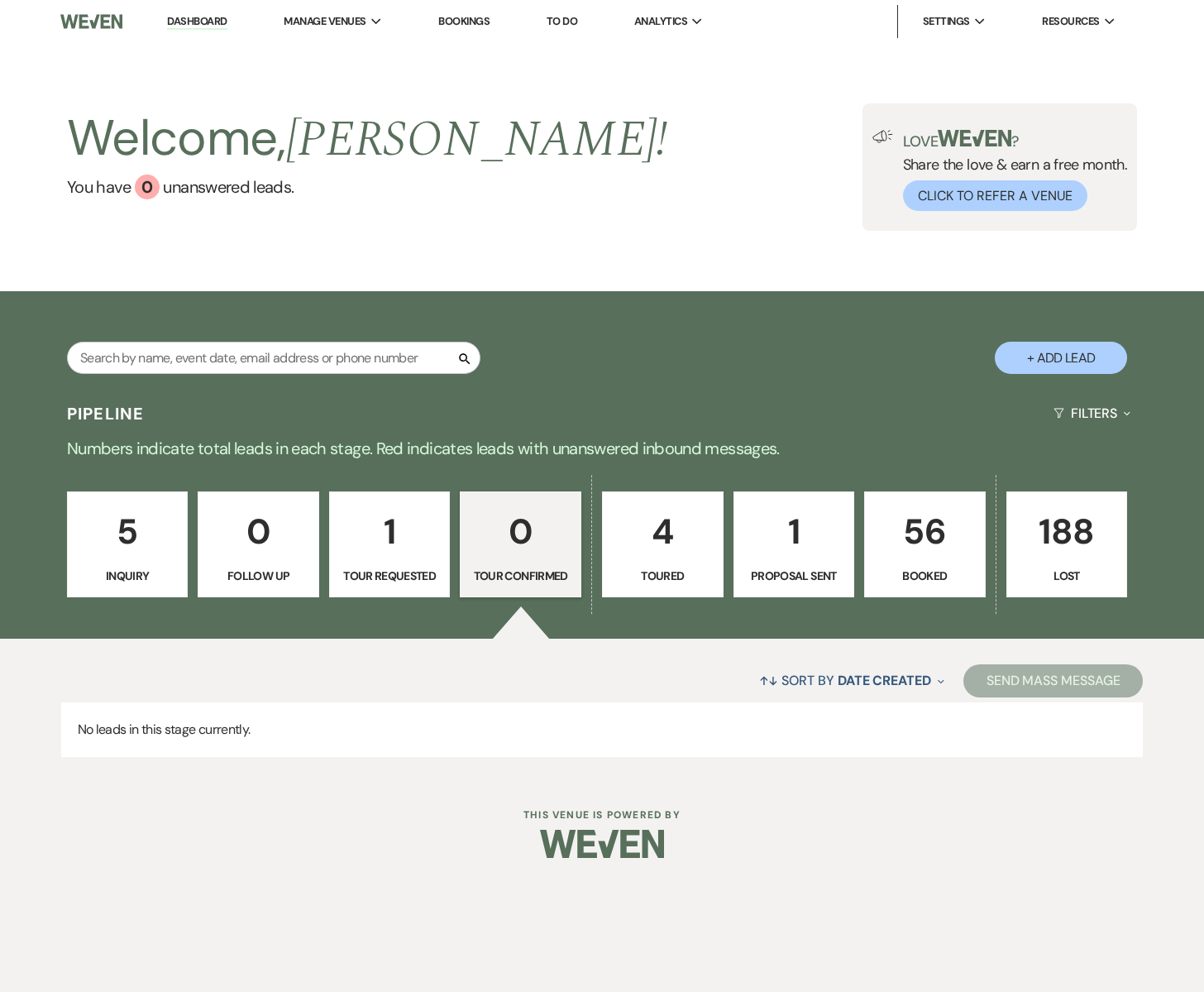
click at [655, 561] on link "4 Toured" at bounding box center [663, 544] width 122 height 106
select select "5"
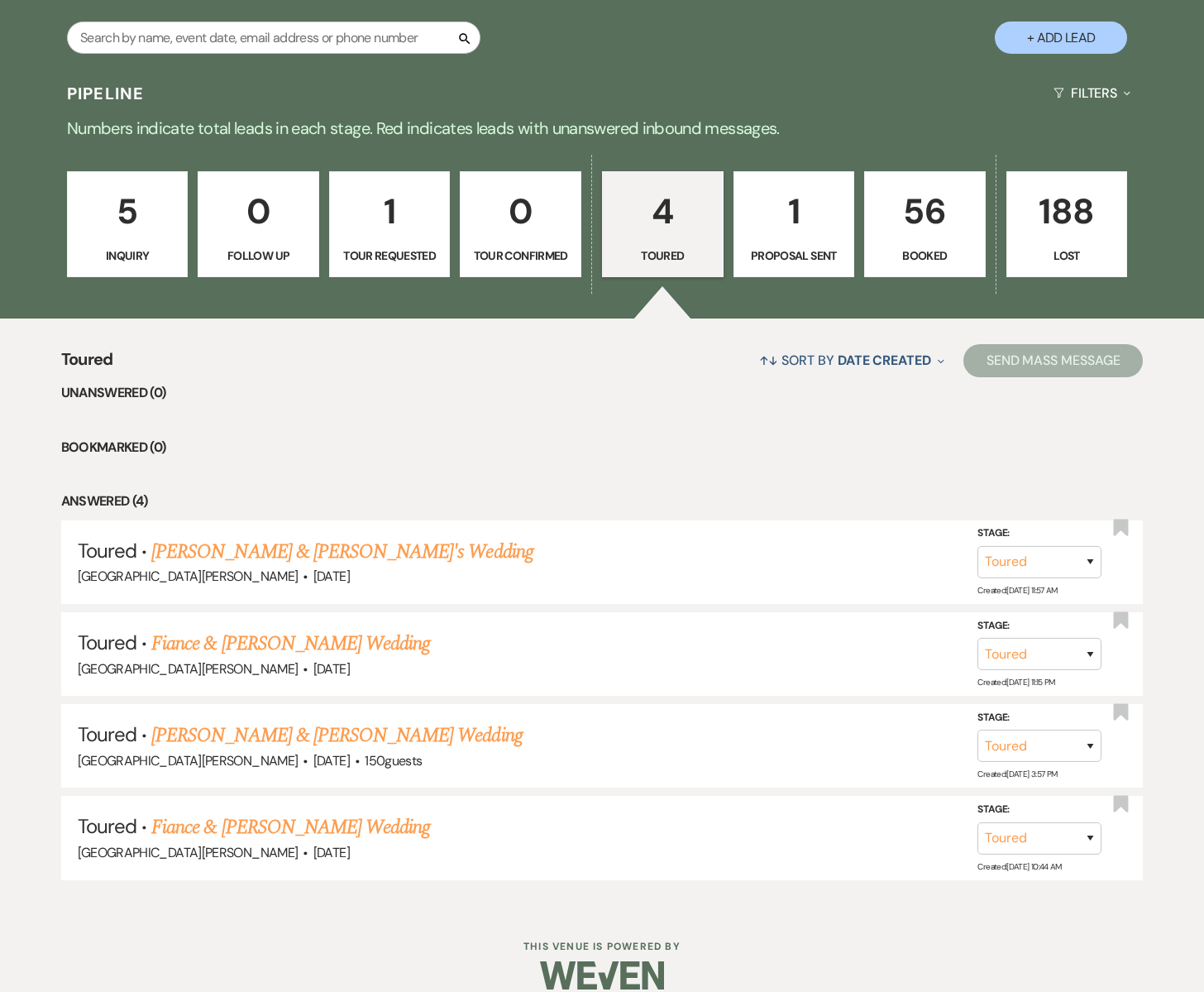
scroll to position [340, 0]
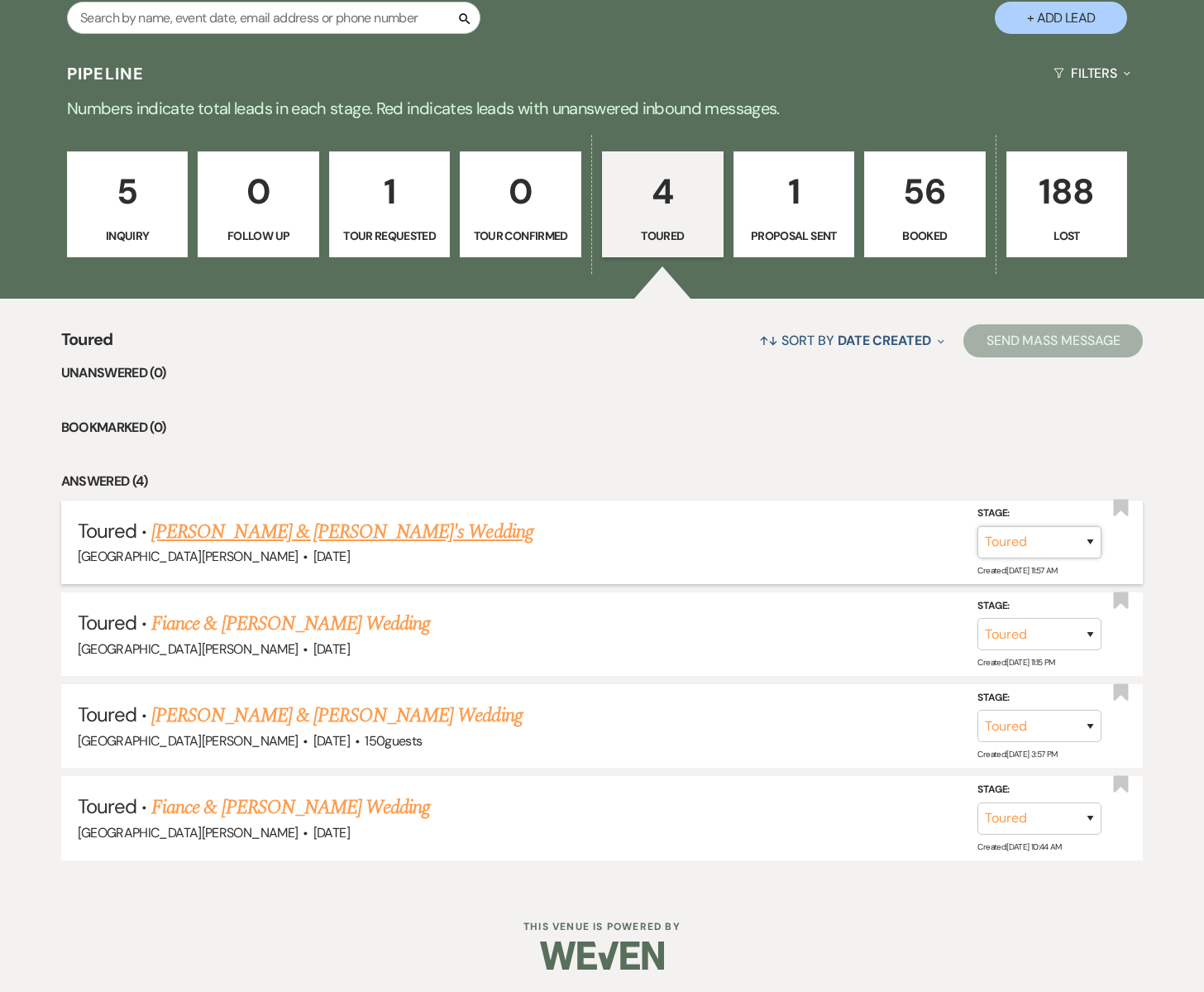
click at [1092, 540] on select "Inquiry Follow Up Tour Requested Tour Confirmed Toured Proposal Sent Booked Lost" at bounding box center [1040, 543] width 124 height 32
click at [321, 535] on link "[PERSON_NAME] & [PERSON_NAME]'s Wedding" at bounding box center [342, 532] width 382 height 30
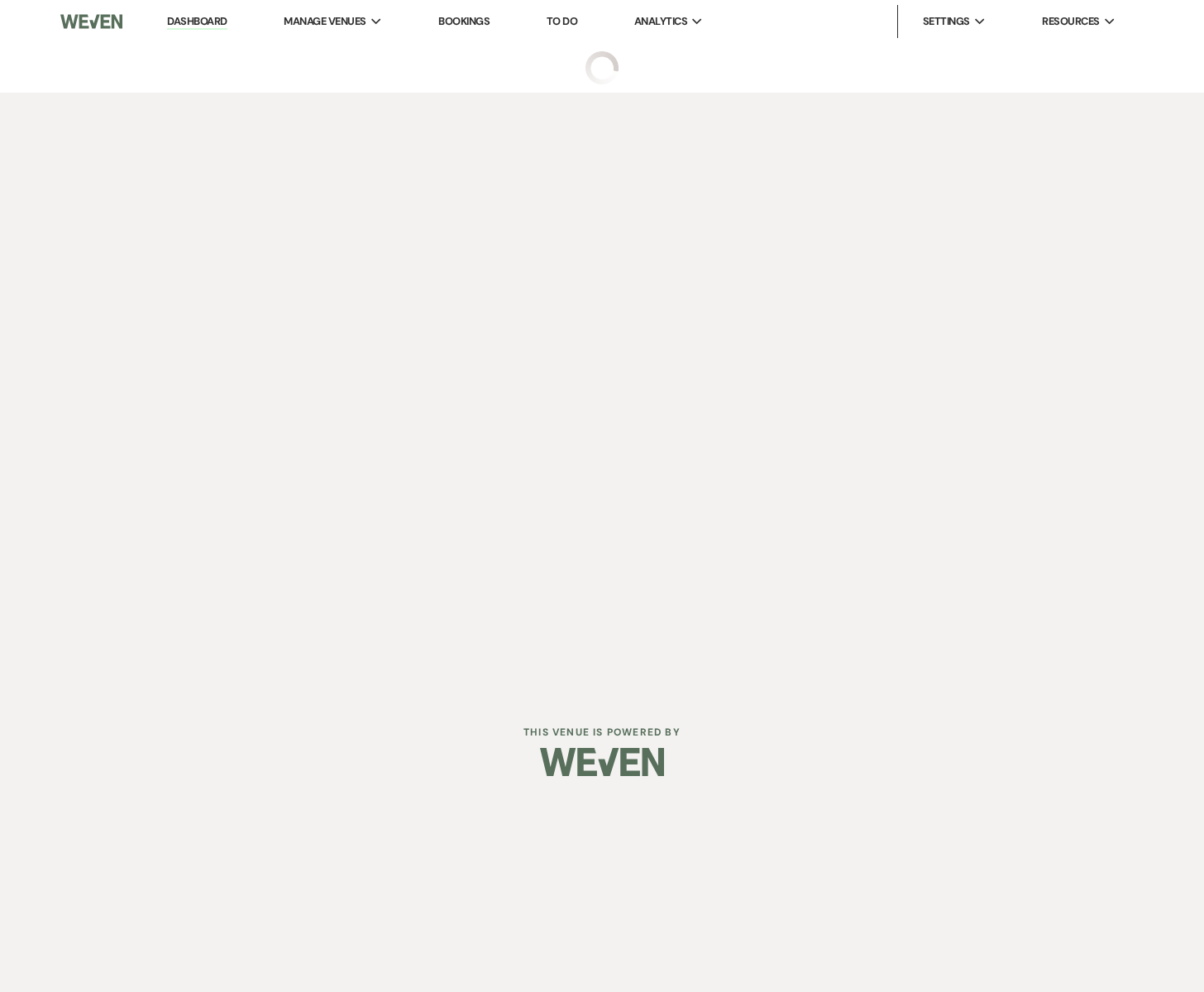
select select "5"
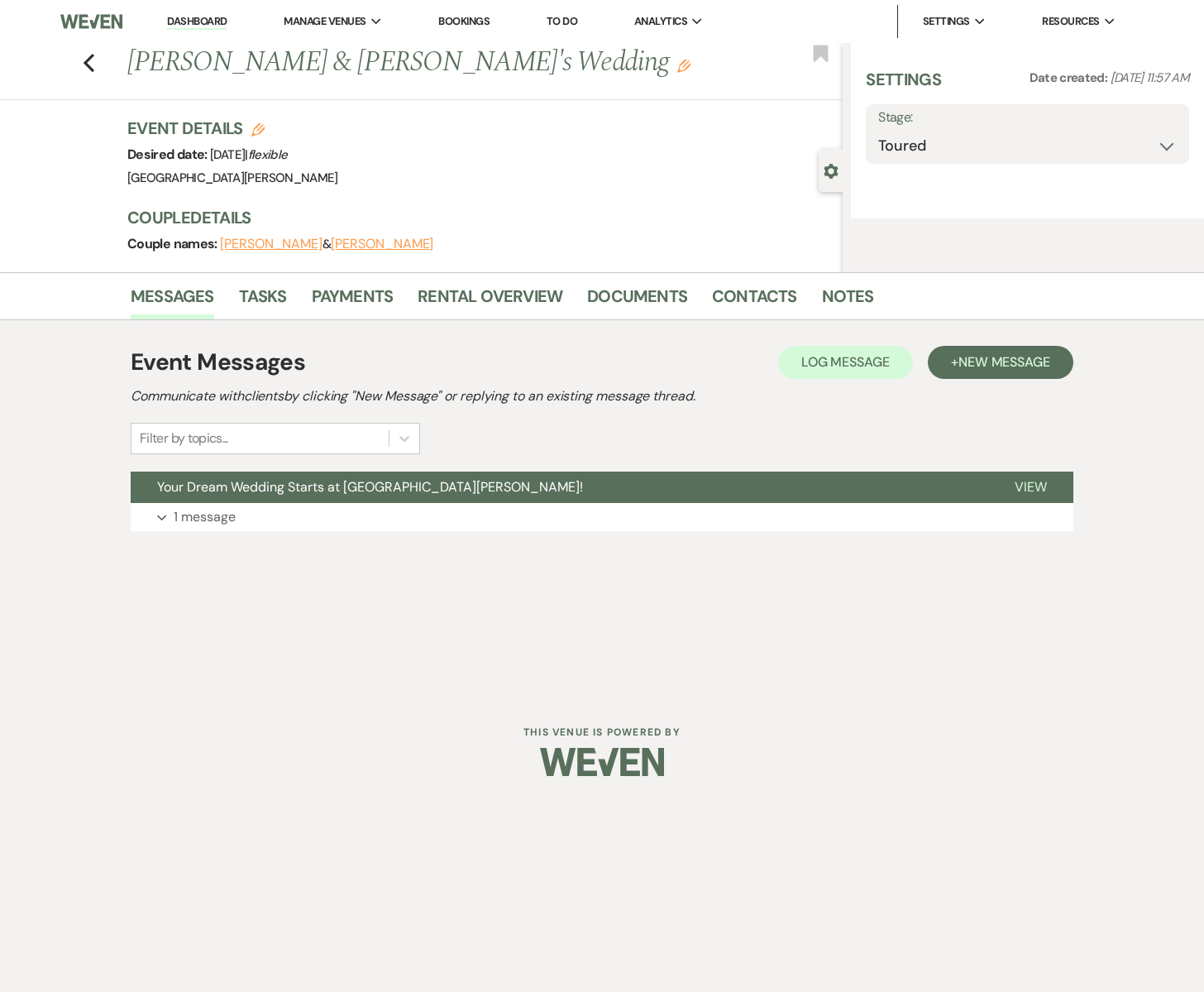
select select "6"
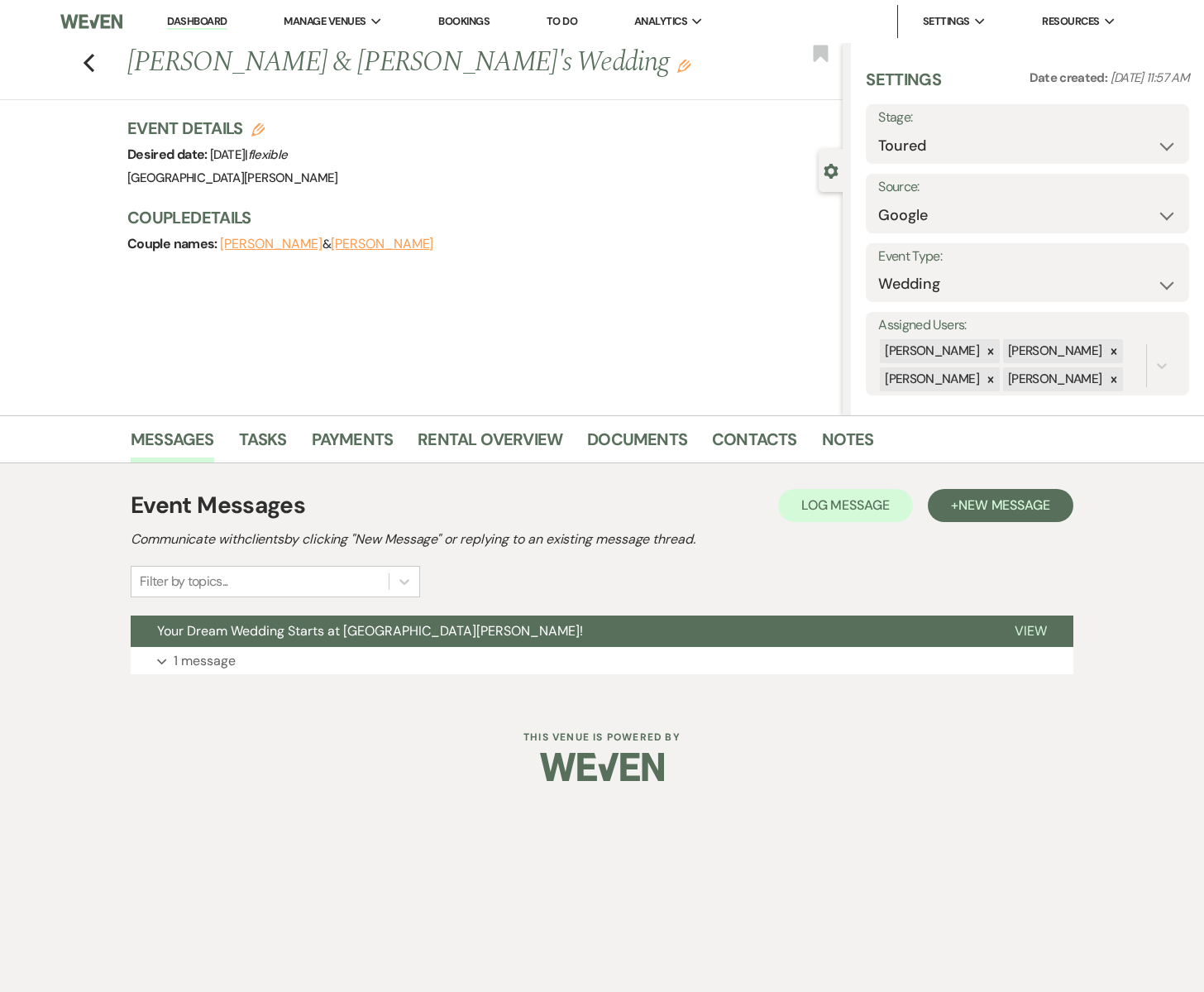
click at [256, 128] on icon "Edit" at bounding box center [257, 129] width 13 height 13
select select "755"
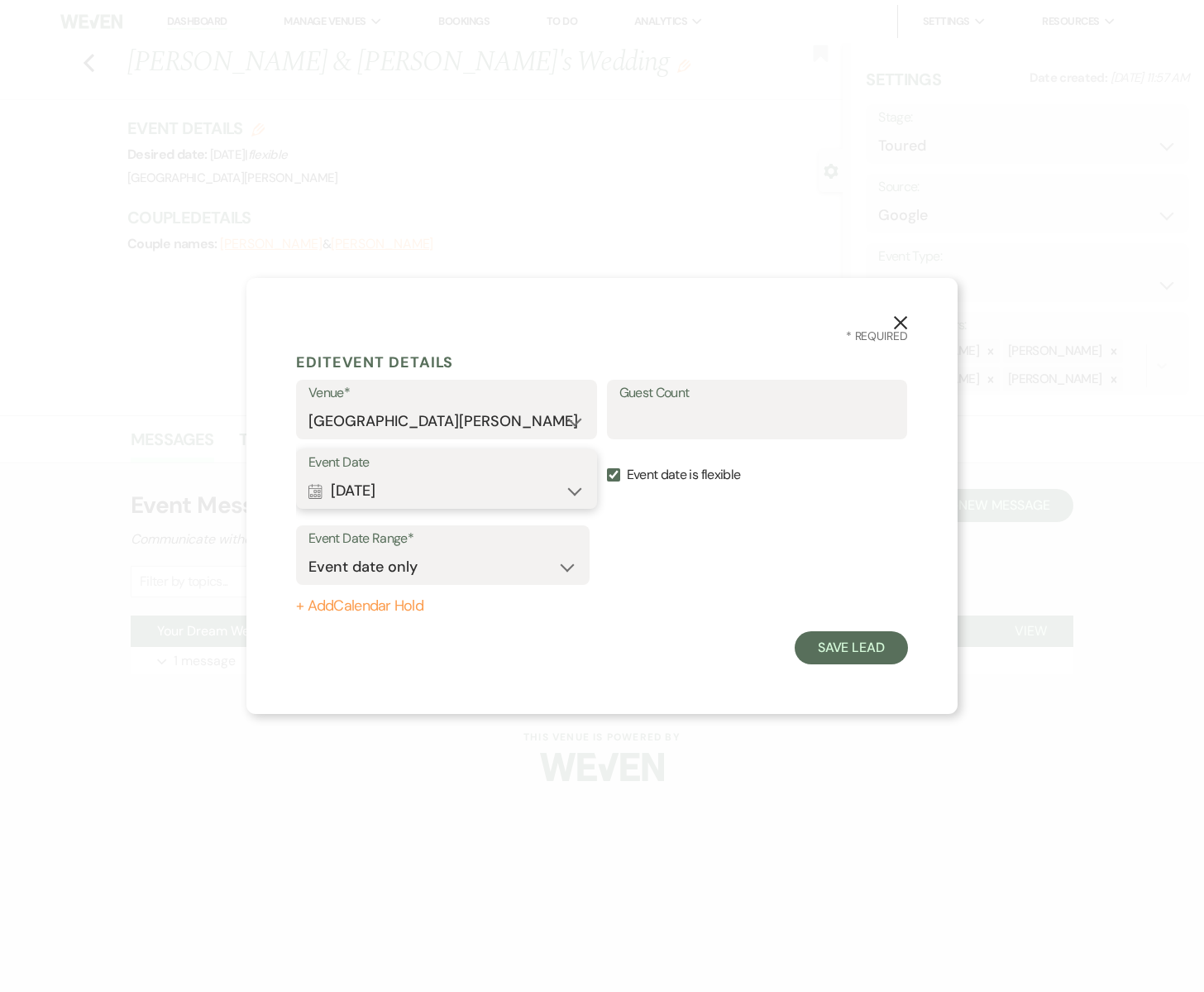
click at [574, 489] on button "Calendar [DATE] Expand" at bounding box center [446, 491] width 276 height 33
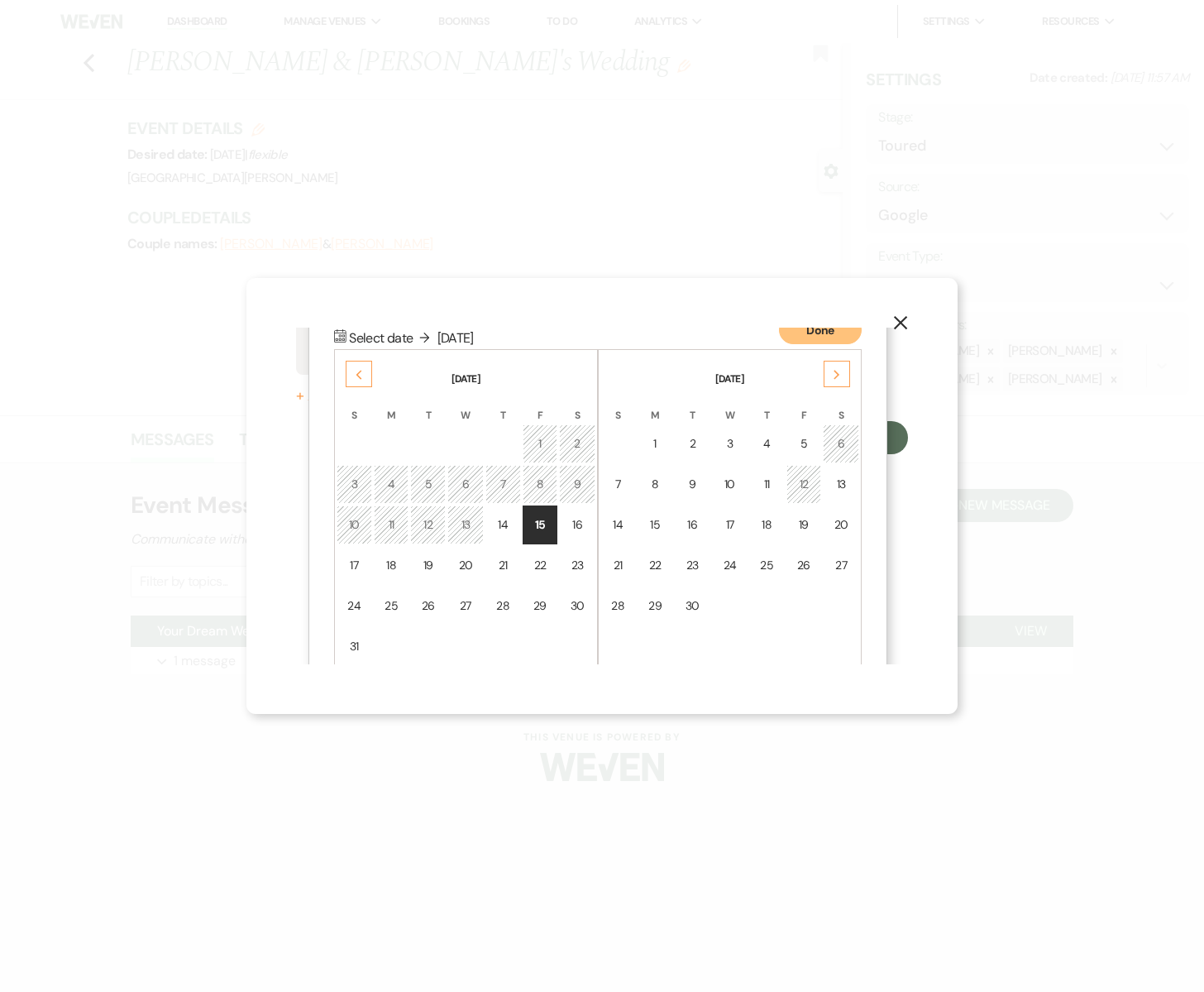
scroll to position [212, 0]
click at [839, 377] on icon "Next" at bounding box center [836, 373] width 8 height 10
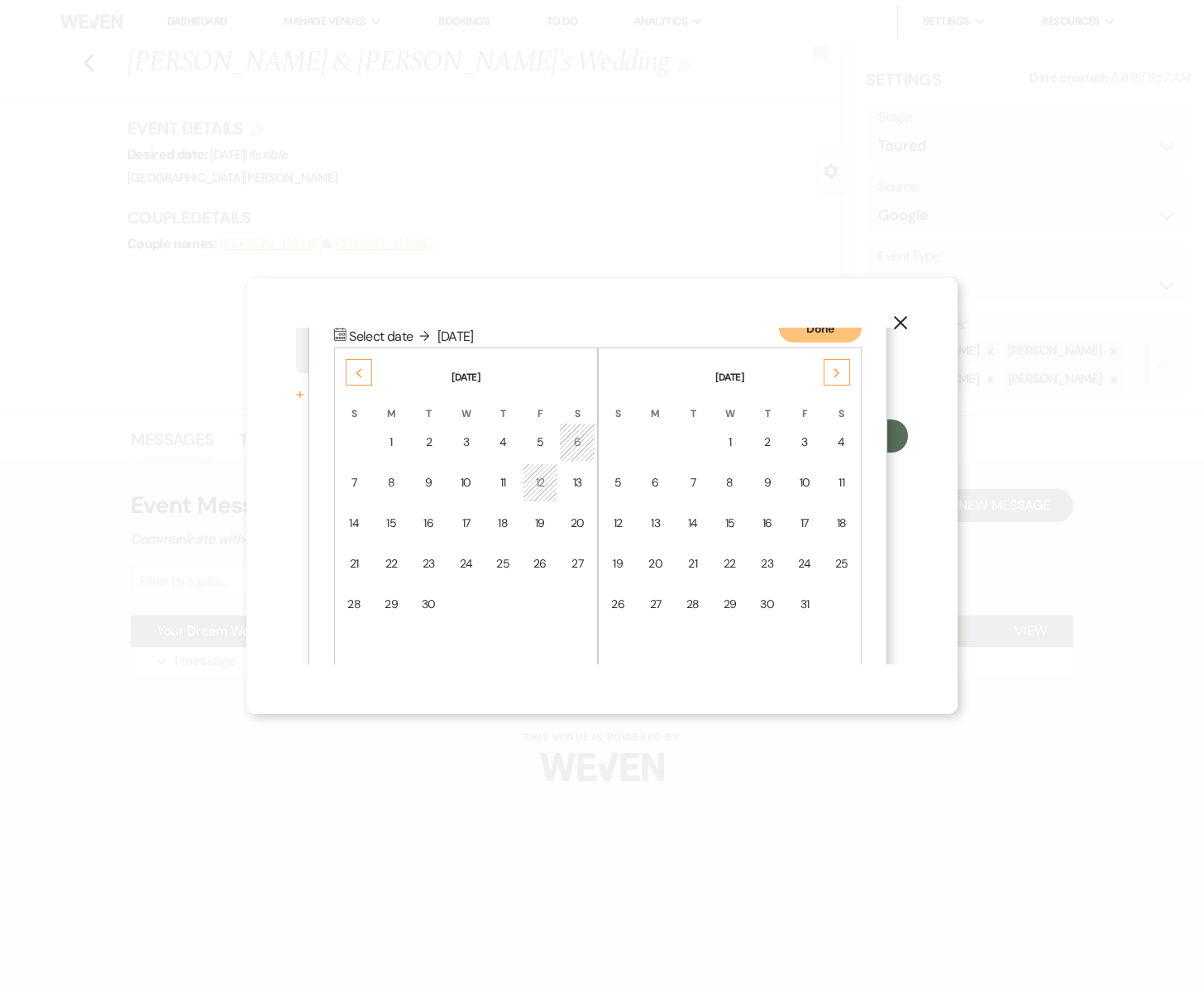
click at [839, 377] on icon "Next" at bounding box center [836, 373] width 8 height 10
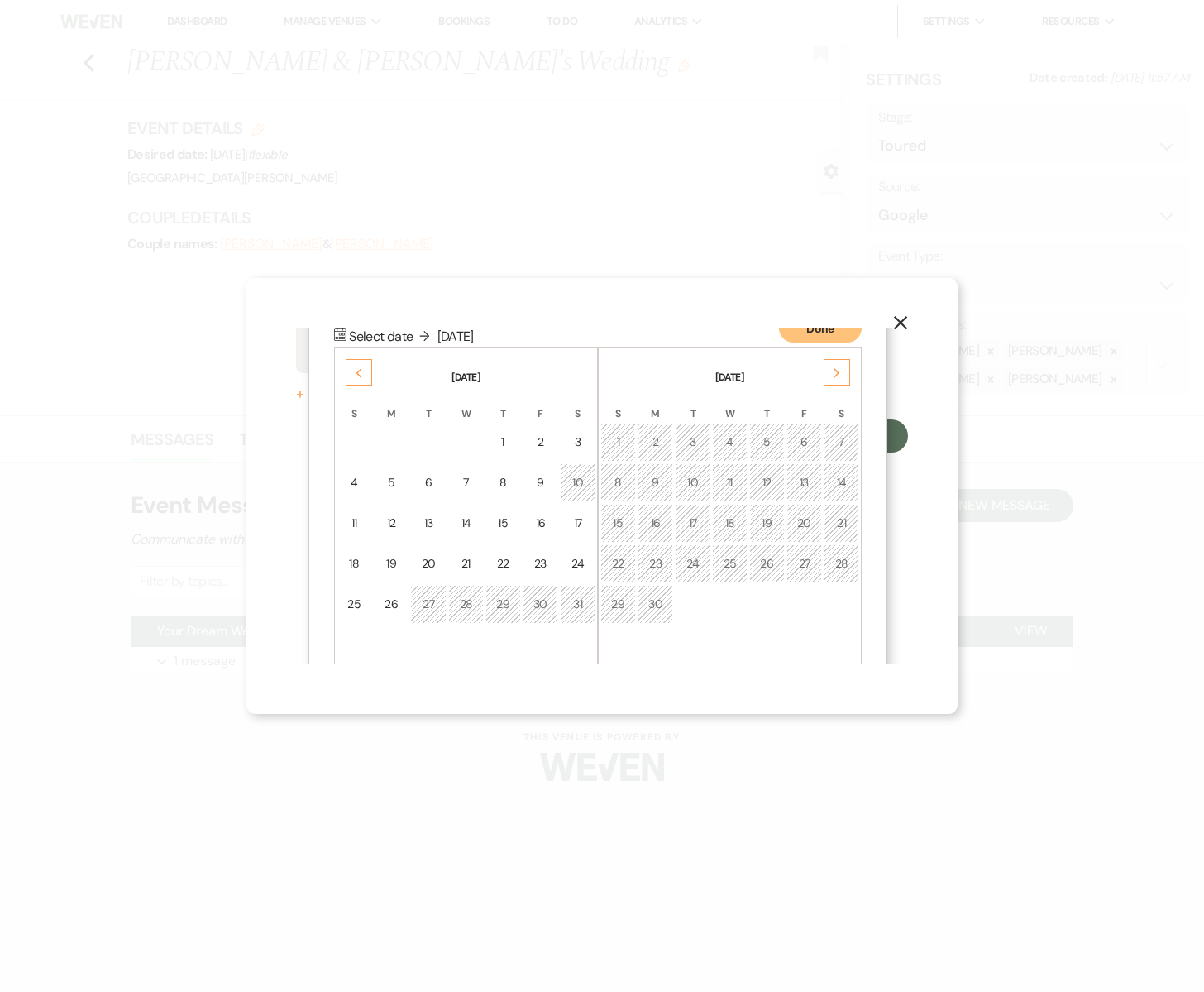
click at [839, 377] on icon "Next" at bounding box center [836, 373] width 8 height 10
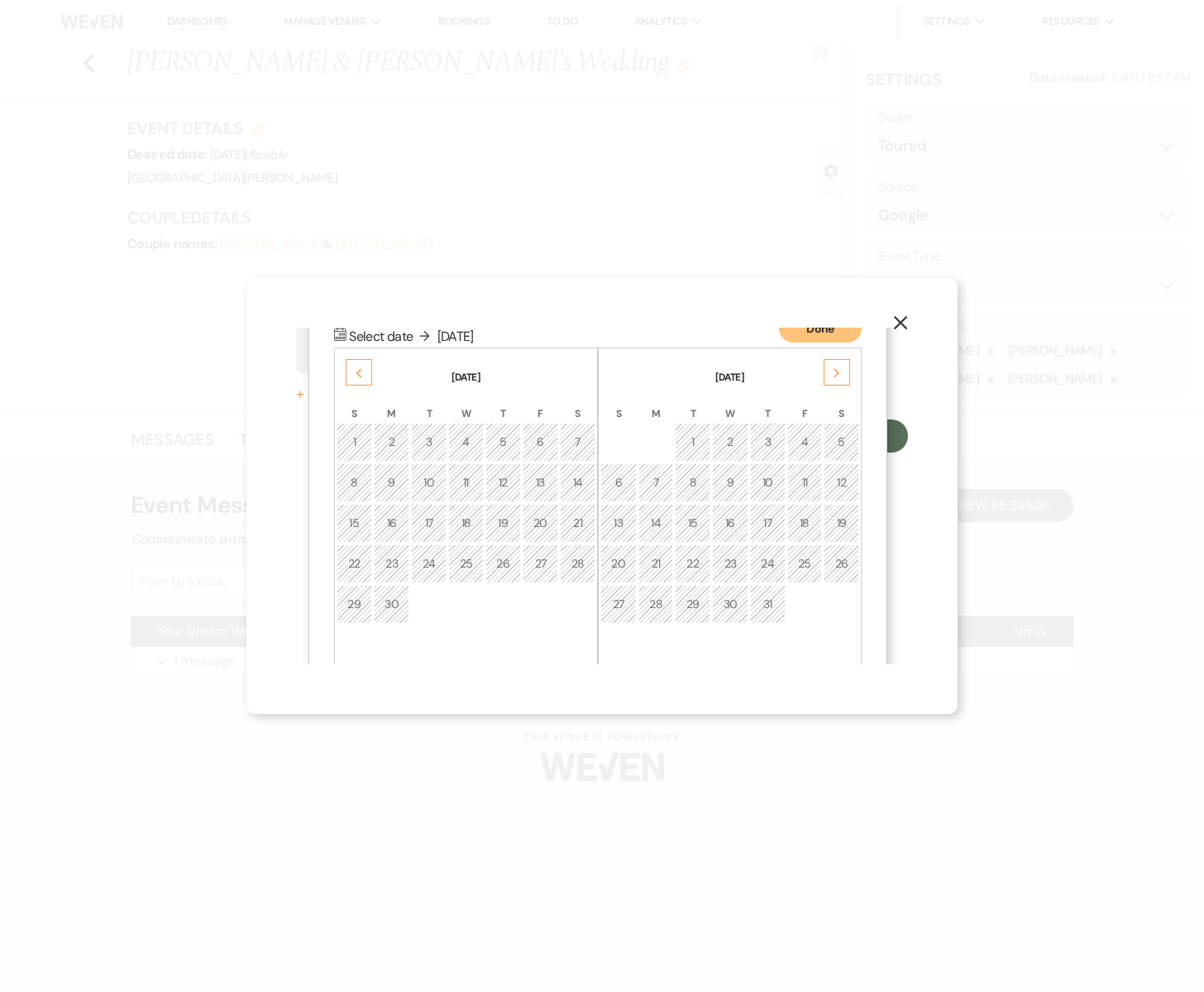
click at [839, 377] on icon "Next" at bounding box center [836, 373] width 8 height 10
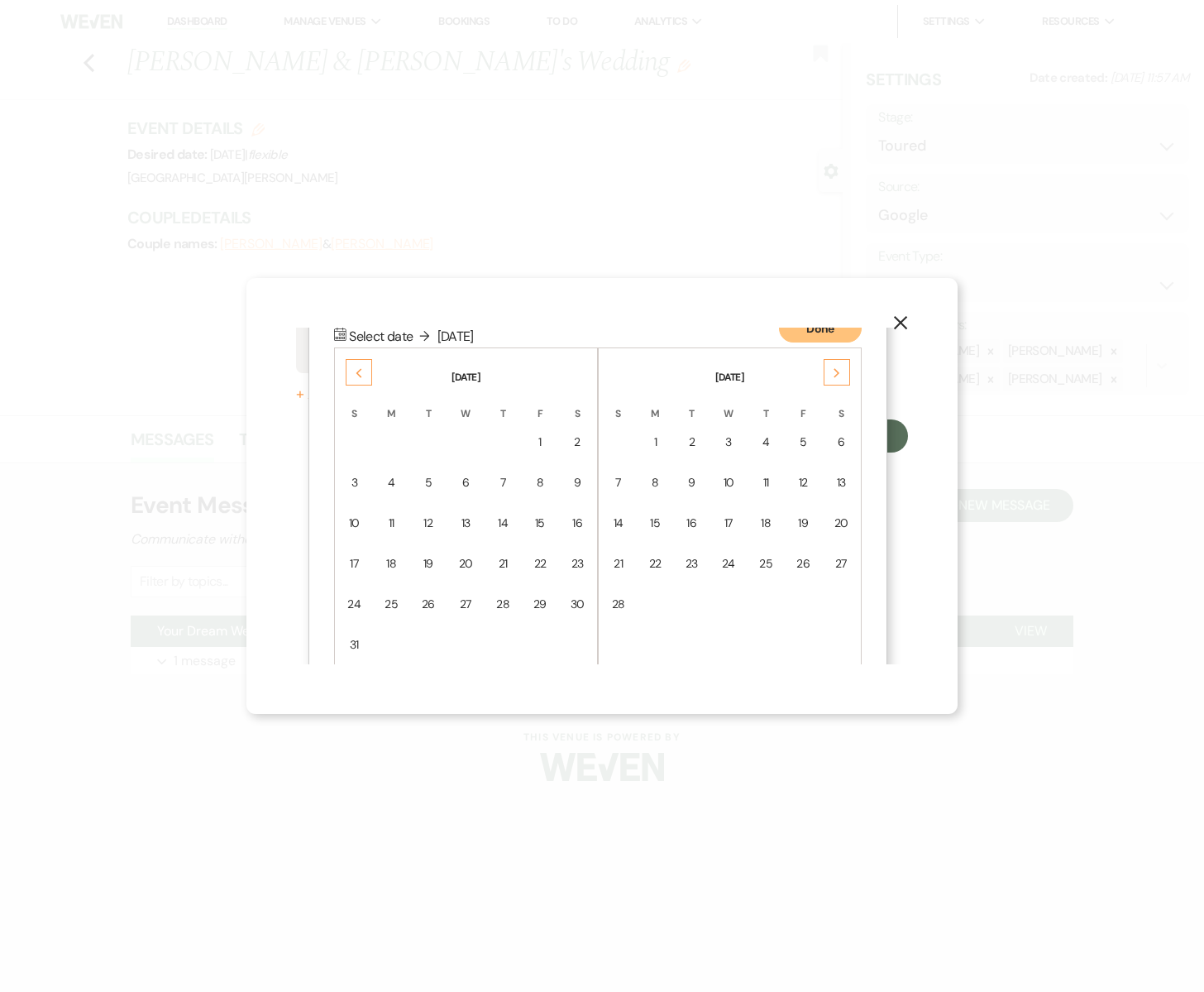
click at [839, 377] on icon "Next" at bounding box center [836, 373] width 8 height 10
click at [844, 523] on div "15" at bounding box center [842, 523] width 14 height 17
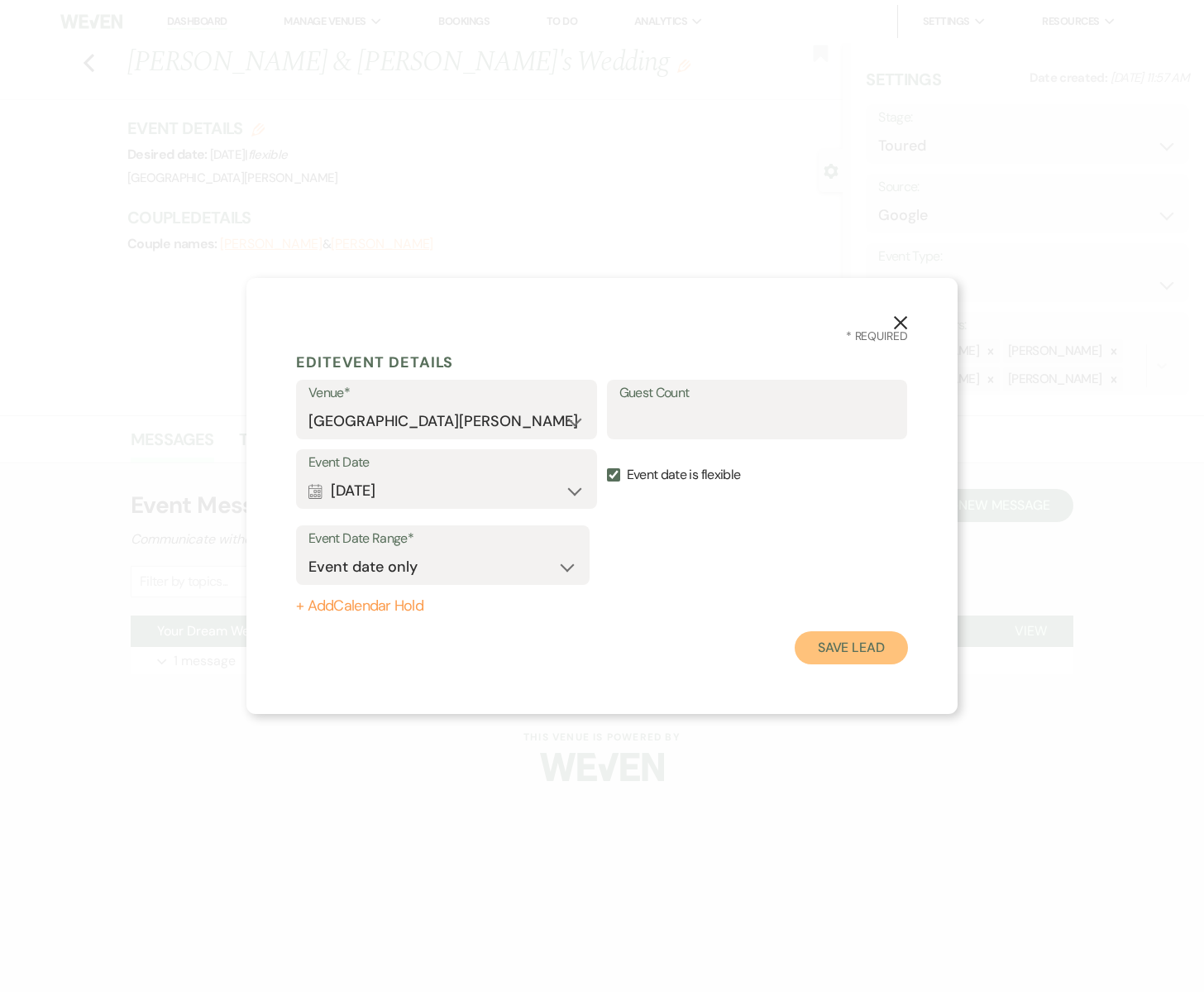
click at [831, 649] on button "Save Lead" at bounding box center [852, 648] width 113 height 33
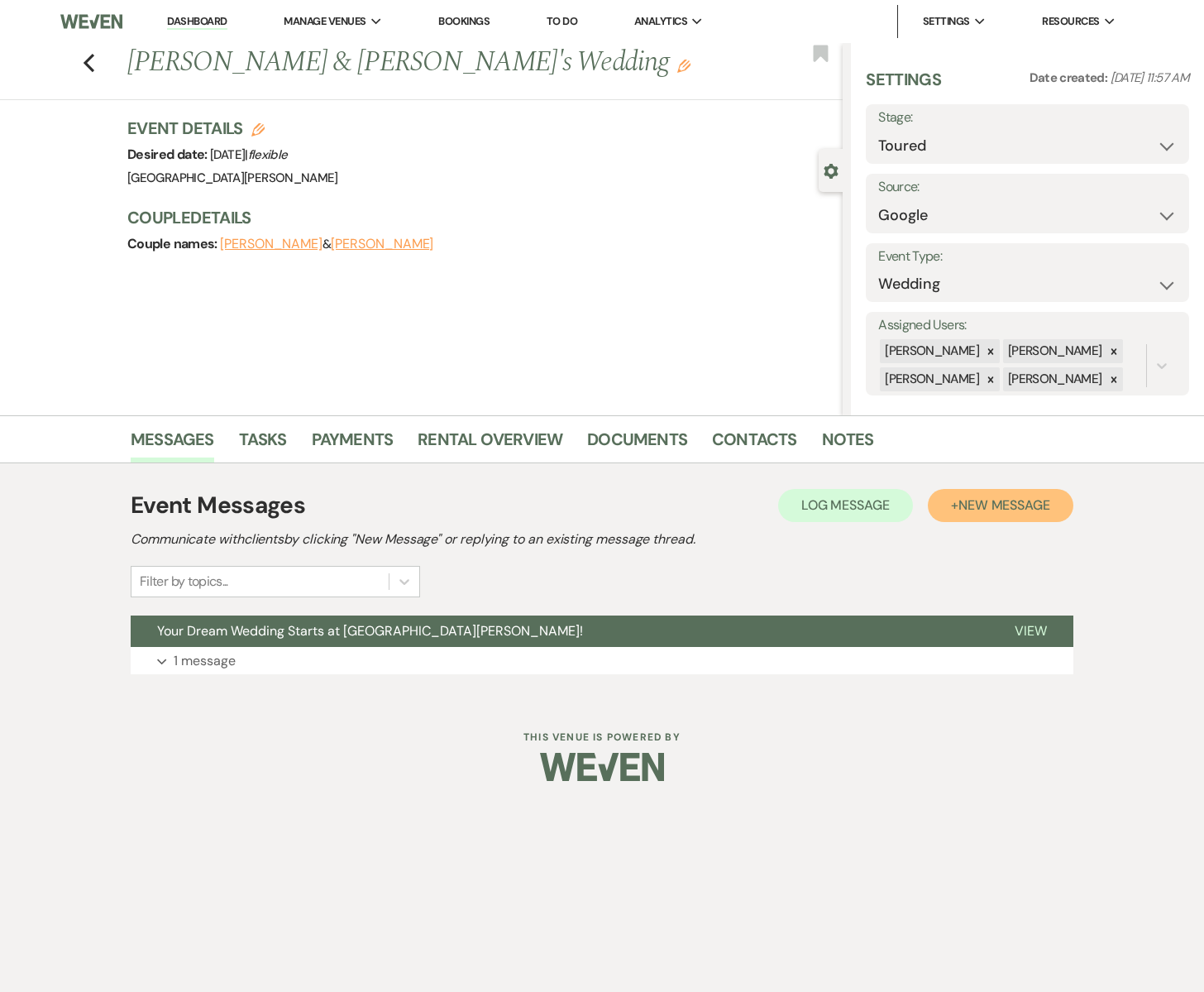
click at [1009, 502] on span "New Message" at bounding box center [1004, 505] width 91 height 17
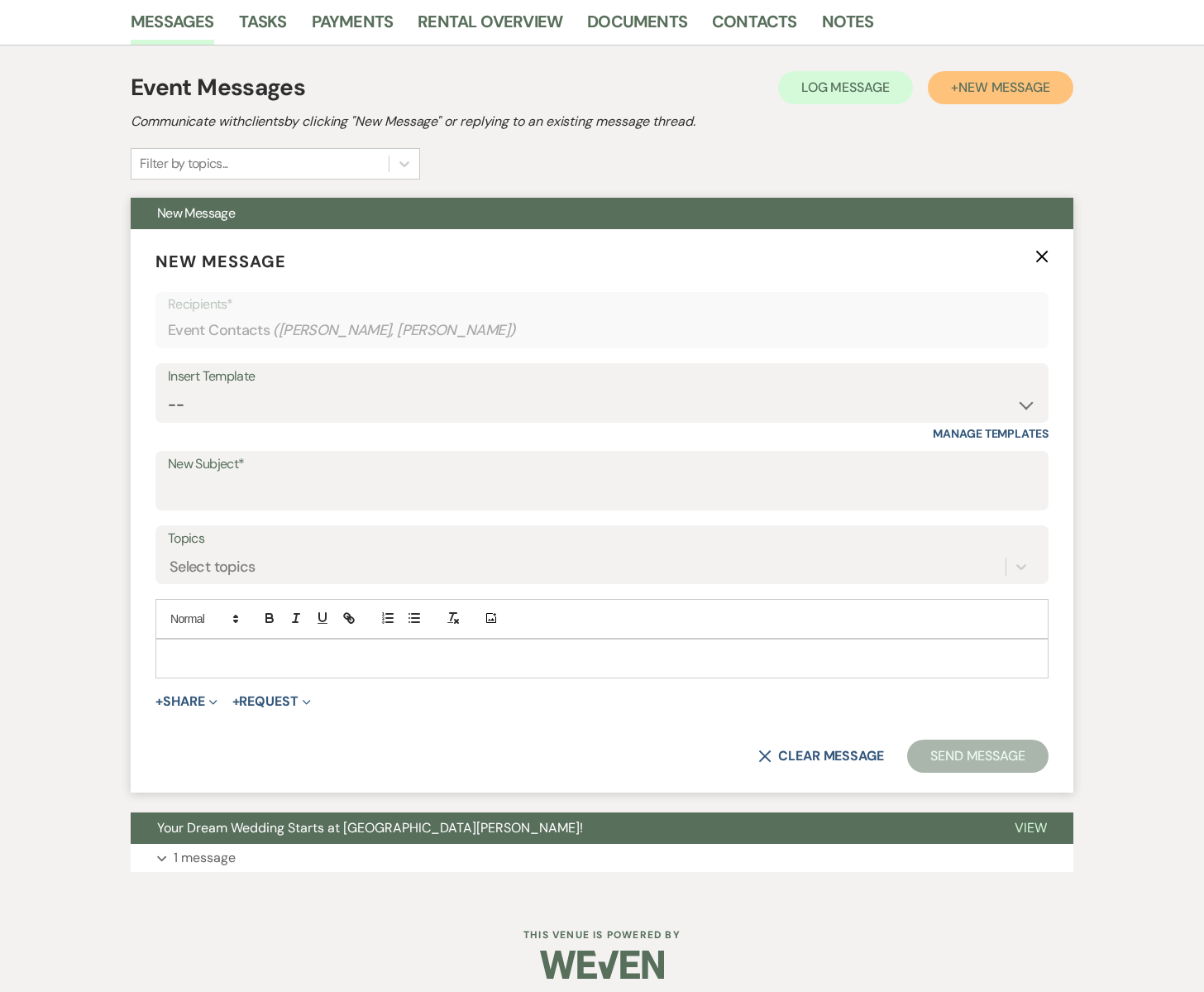
scroll to position [429, 0]
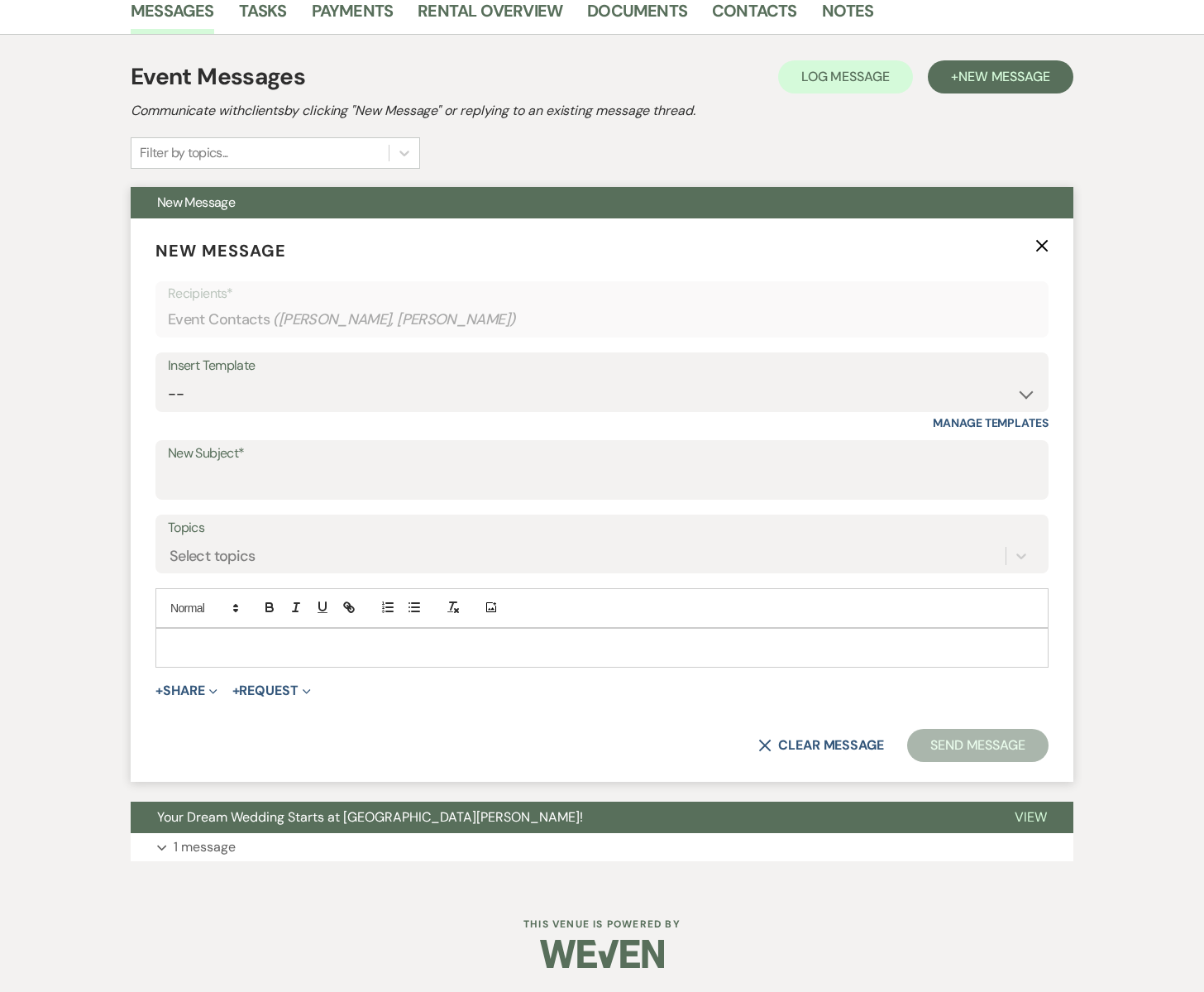
click at [256, 649] on p at bounding box center [602, 648] width 867 height 18
click at [201, 691] on button "+ Share Expand" at bounding box center [186, 691] width 62 height 13
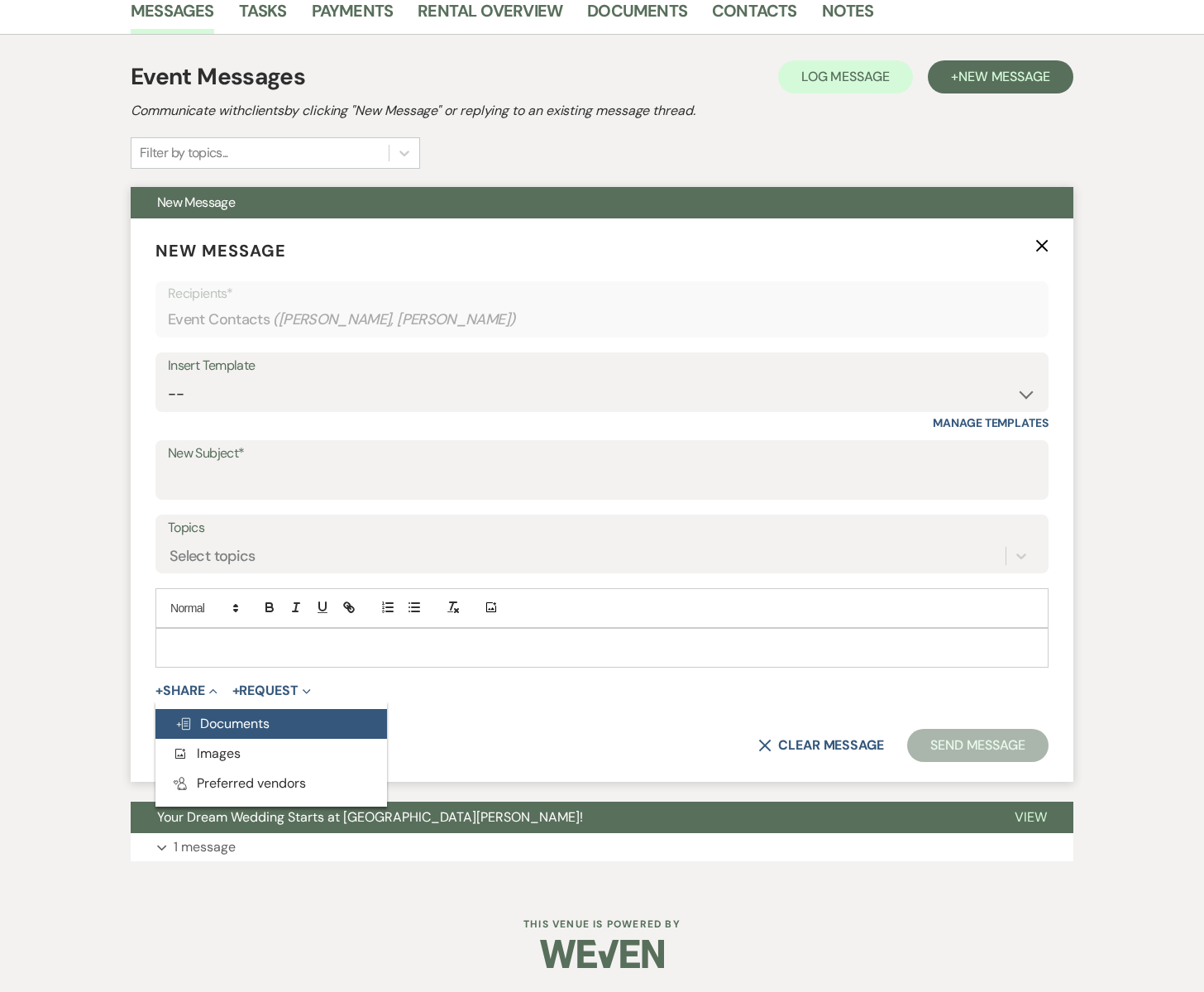
click at [230, 727] on span "Doc Upload Documents" at bounding box center [222, 723] width 94 height 17
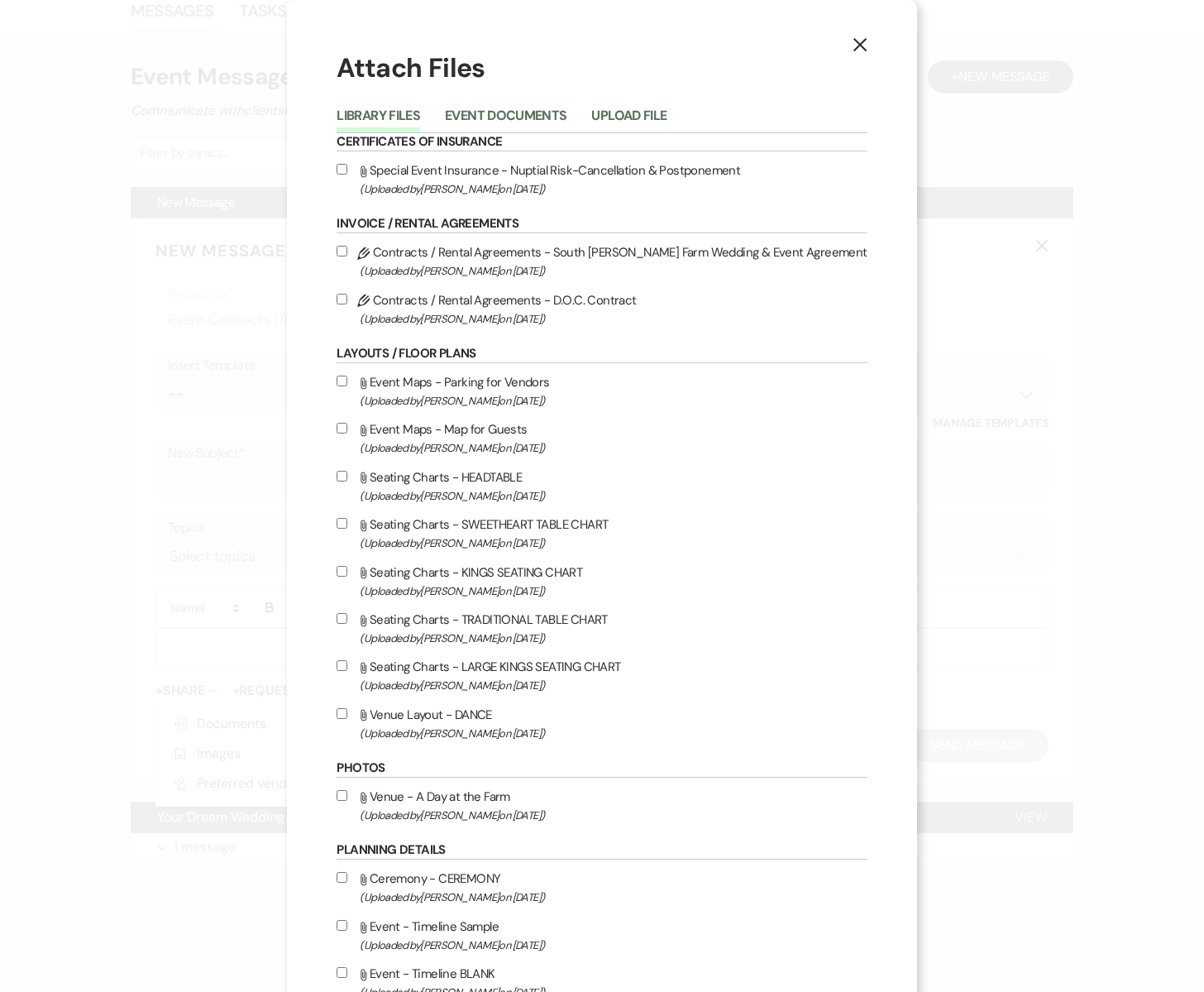
click at [469, 256] on label "Pencil Contracts / Rental Agreements - South [PERSON_NAME] Farm Wedding & Event…" at bounding box center [601, 260] width 530 height 39
click at [347, 256] on input "Pencil Contracts / Rental Agreements - South [PERSON_NAME] Farm Wedding & Event…" at bounding box center [342, 251] width 11 height 11
checkbox input "true"
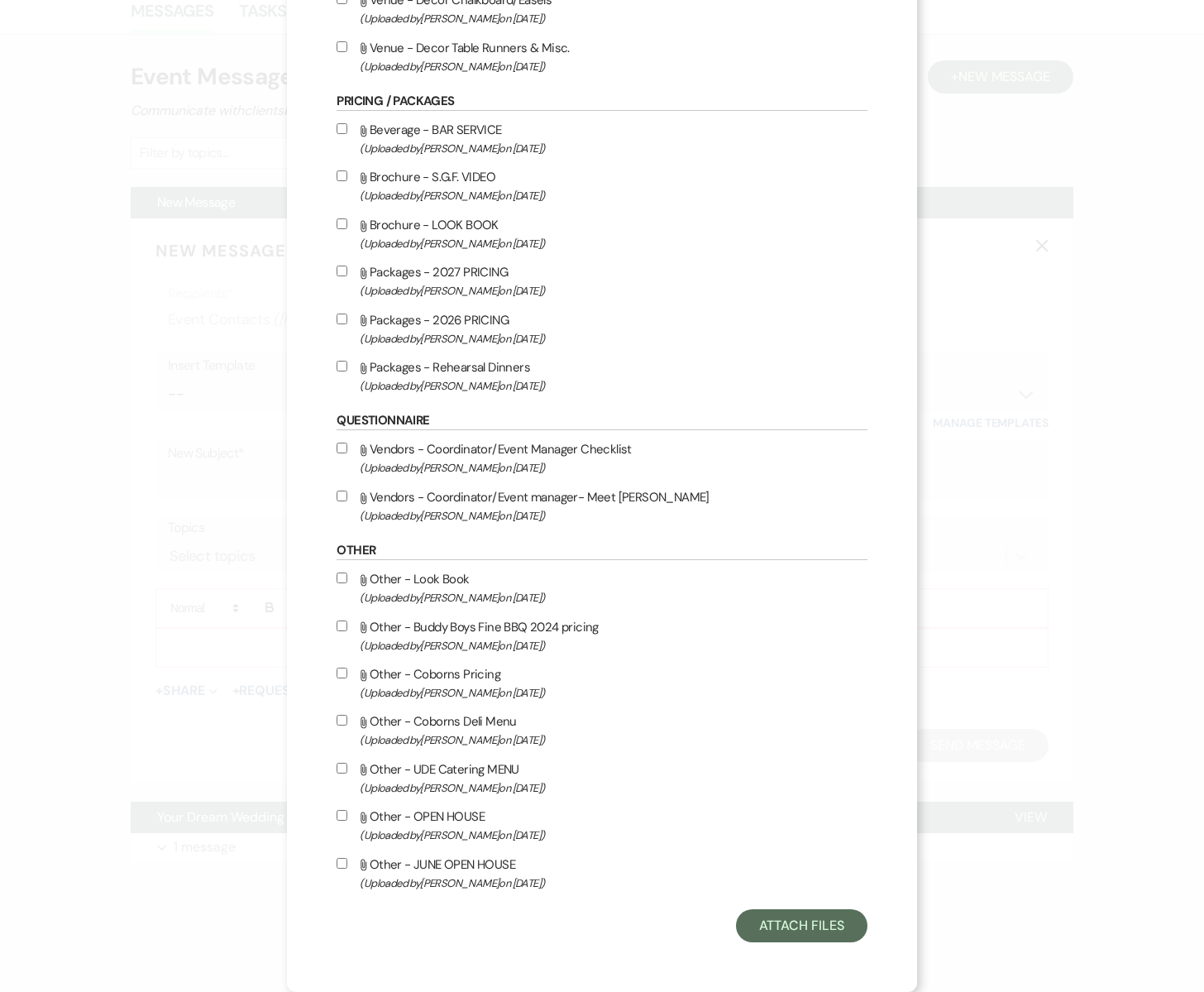
scroll to position [1849, 0]
click at [774, 928] on button "Attach Files" at bounding box center [801, 926] width 132 height 33
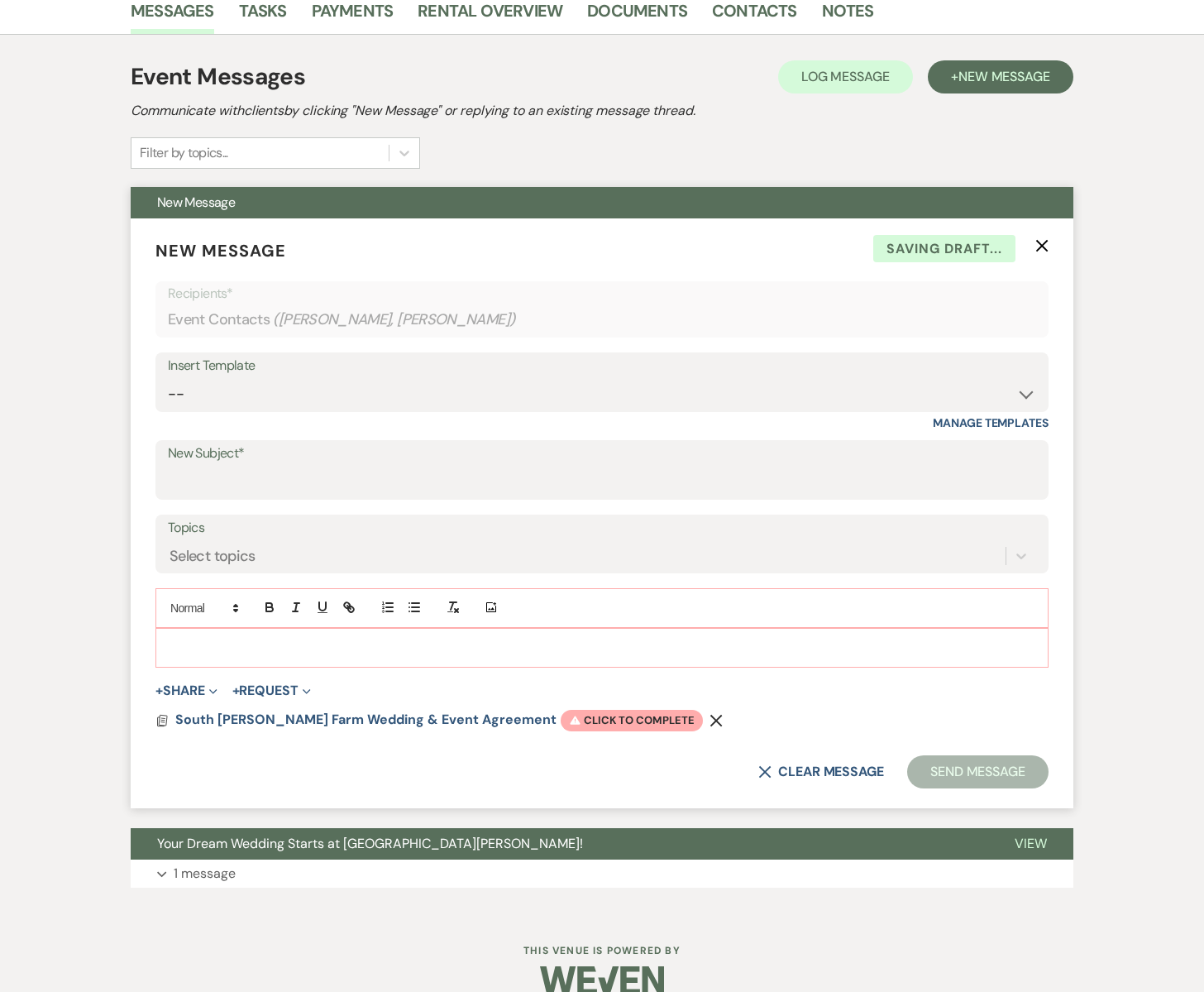
click at [370, 640] on p at bounding box center [602, 648] width 867 height 18
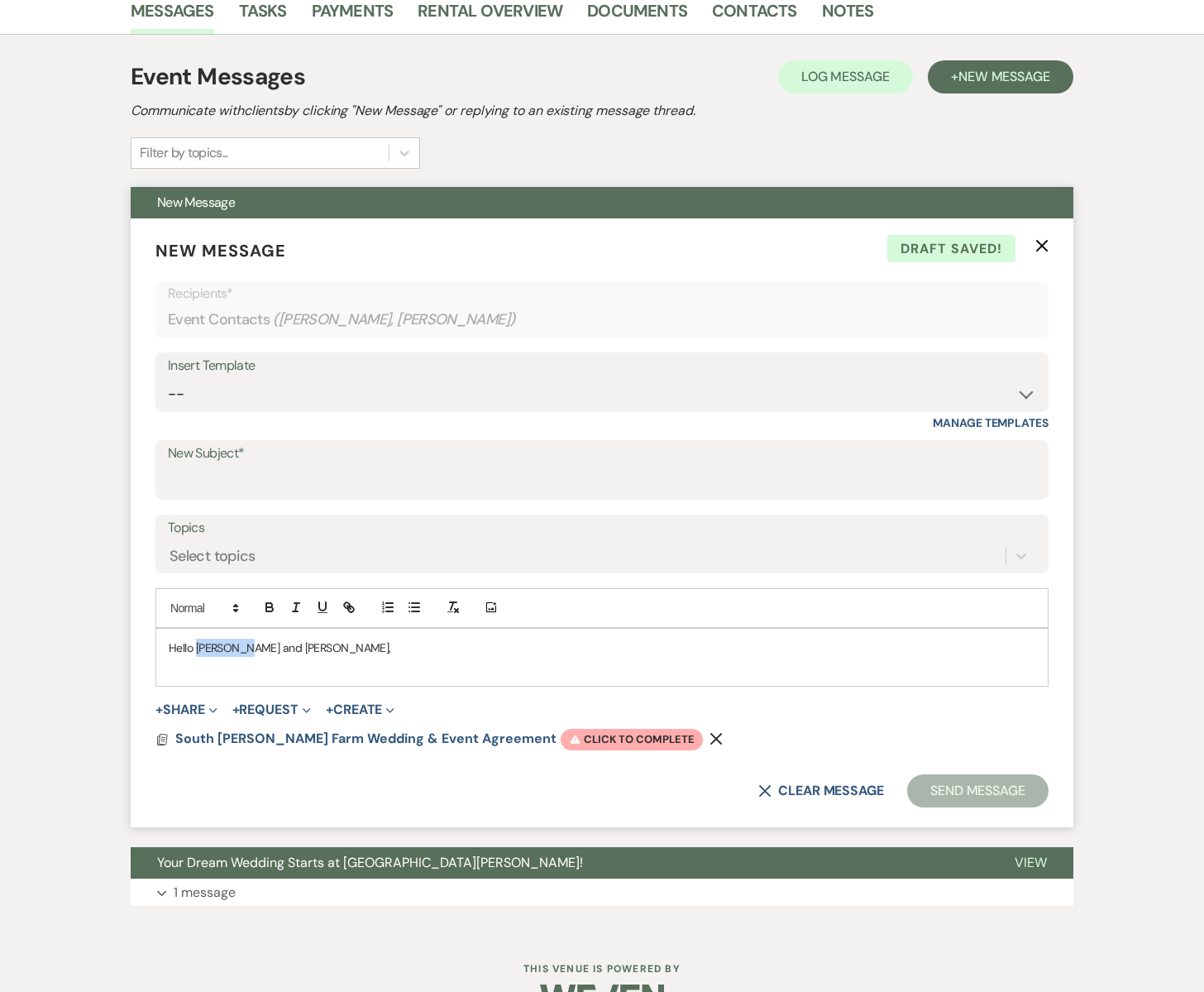
drag, startPoint x: 242, startPoint y: 648, endPoint x: 197, endPoint y: 648, distance: 45.0
click at [197, 648] on p "Hello [PERSON_NAME] and [PERSON_NAME]," at bounding box center [602, 648] width 867 height 18
click at [243, 648] on p "Hello [PERSON_NAME]," at bounding box center [602, 648] width 867 height 18
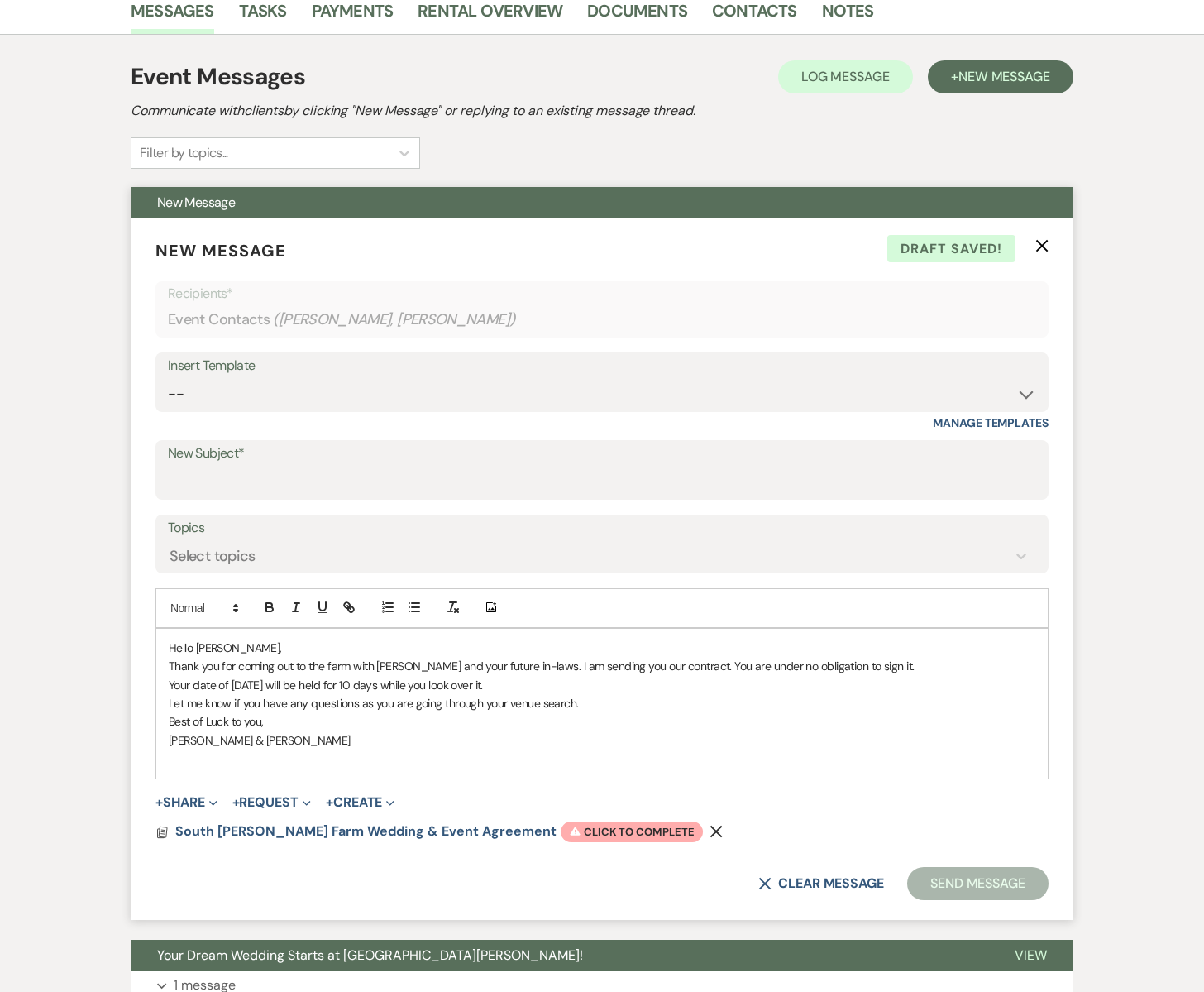
scroll to position [430, 0]
click at [526, 667] on p "Thank you for coming out to the farm with [PERSON_NAME] and your future in-laws…" at bounding box center [602, 666] width 867 height 18
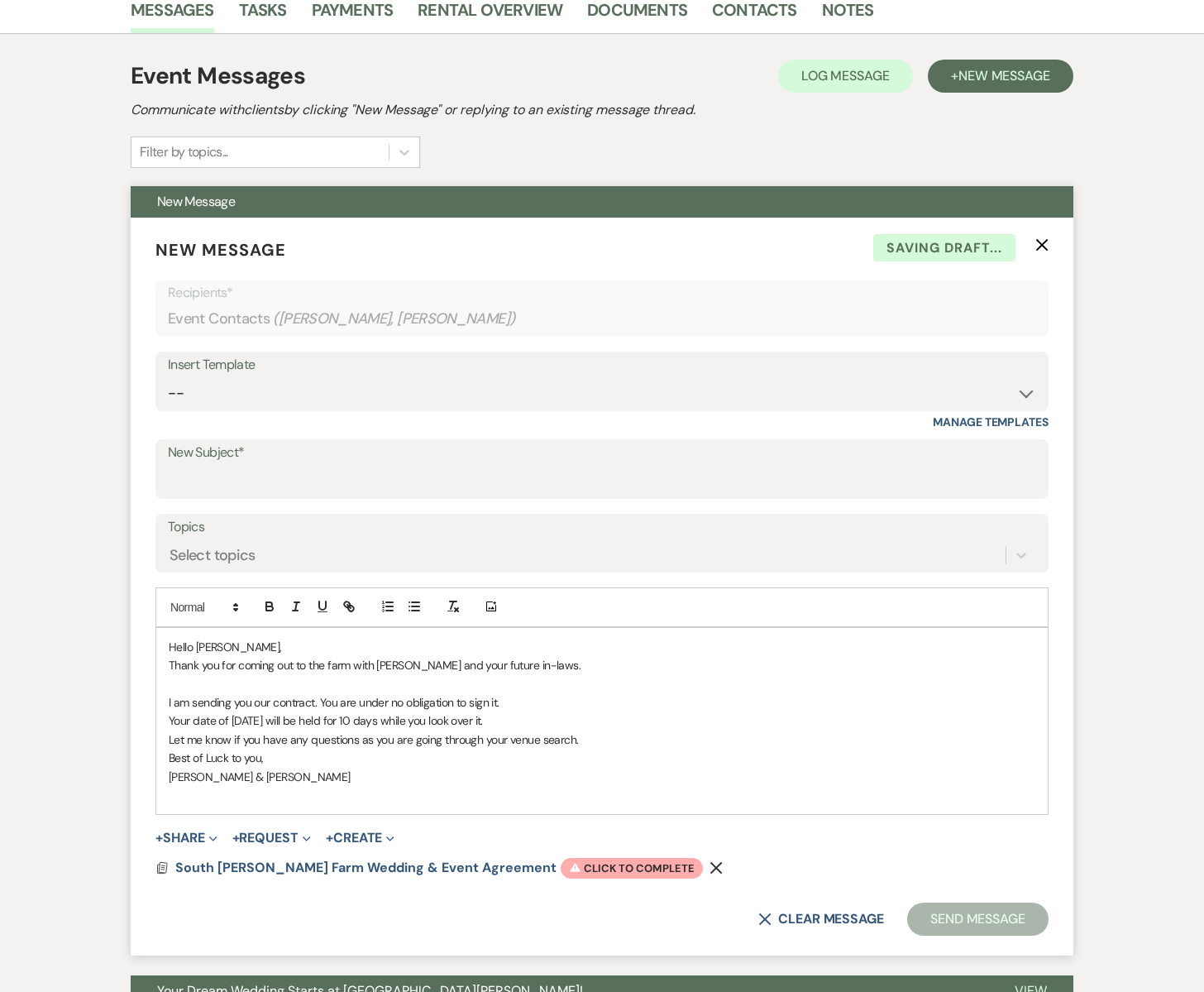
click at [316, 703] on p "I am sending you our contract. You are under no obligation to sign it." at bounding box center [602, 702] width 867 height 18
click at [195, 723] on p "Your date of [DATE] will be held for 10 days while you look over it." at bounding box center [602, 720] width 867 height 18
drag, startPoint x: 472, startPoint y: 722, endPoint x: 576, endPoint y: 721, distance: 104.0
click at [576, 721] on p "Your (tentative) date of [DATE] will be held for 10 days while you look over it." at bounding box center [602, 720] width 867 height 18
click at [483, 726] on p "Your (tentative) date of [DATE] will be held for 10 days." at bounding box center [602, 720] width 867 height 18
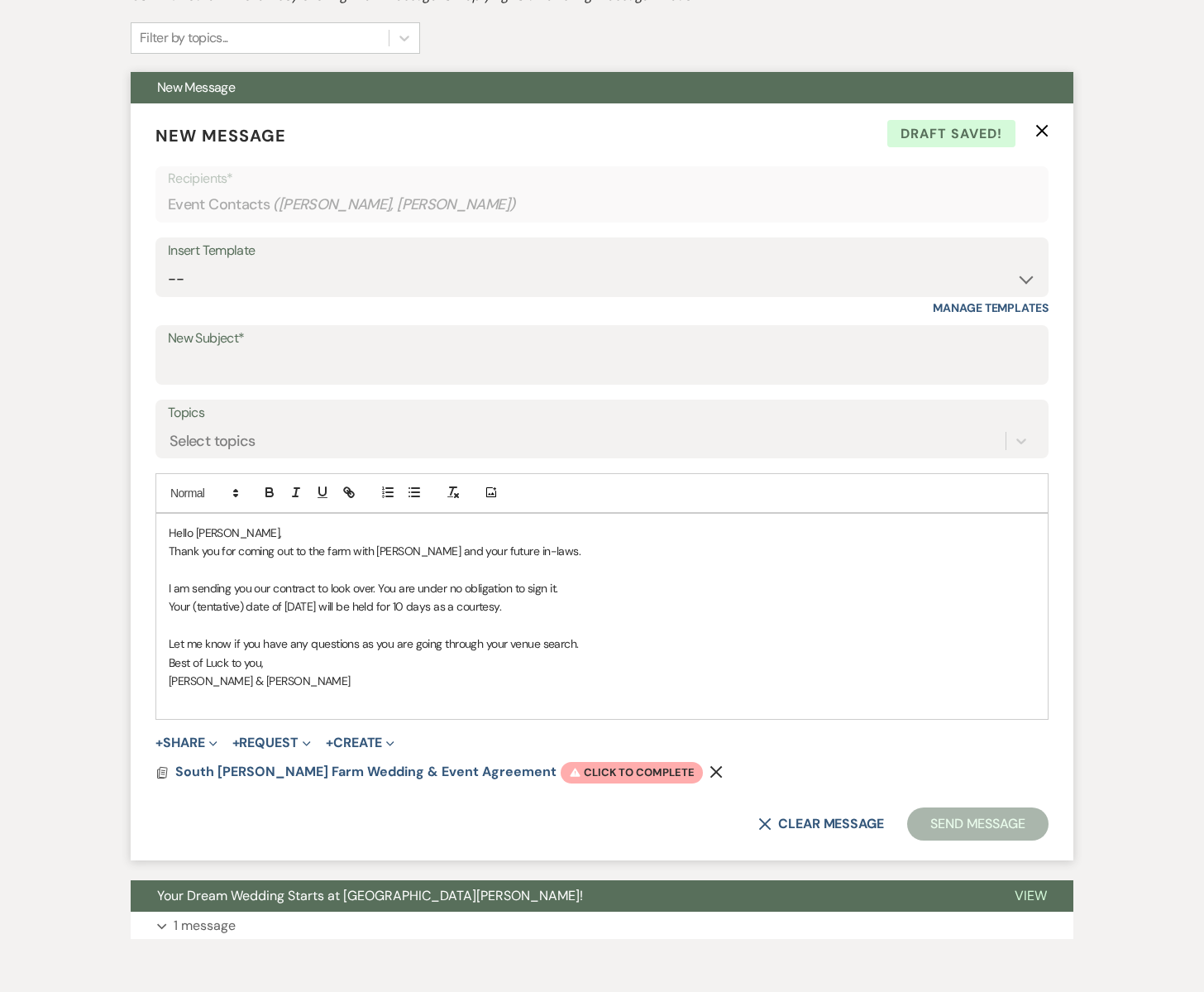
scroll to position [622, 0]
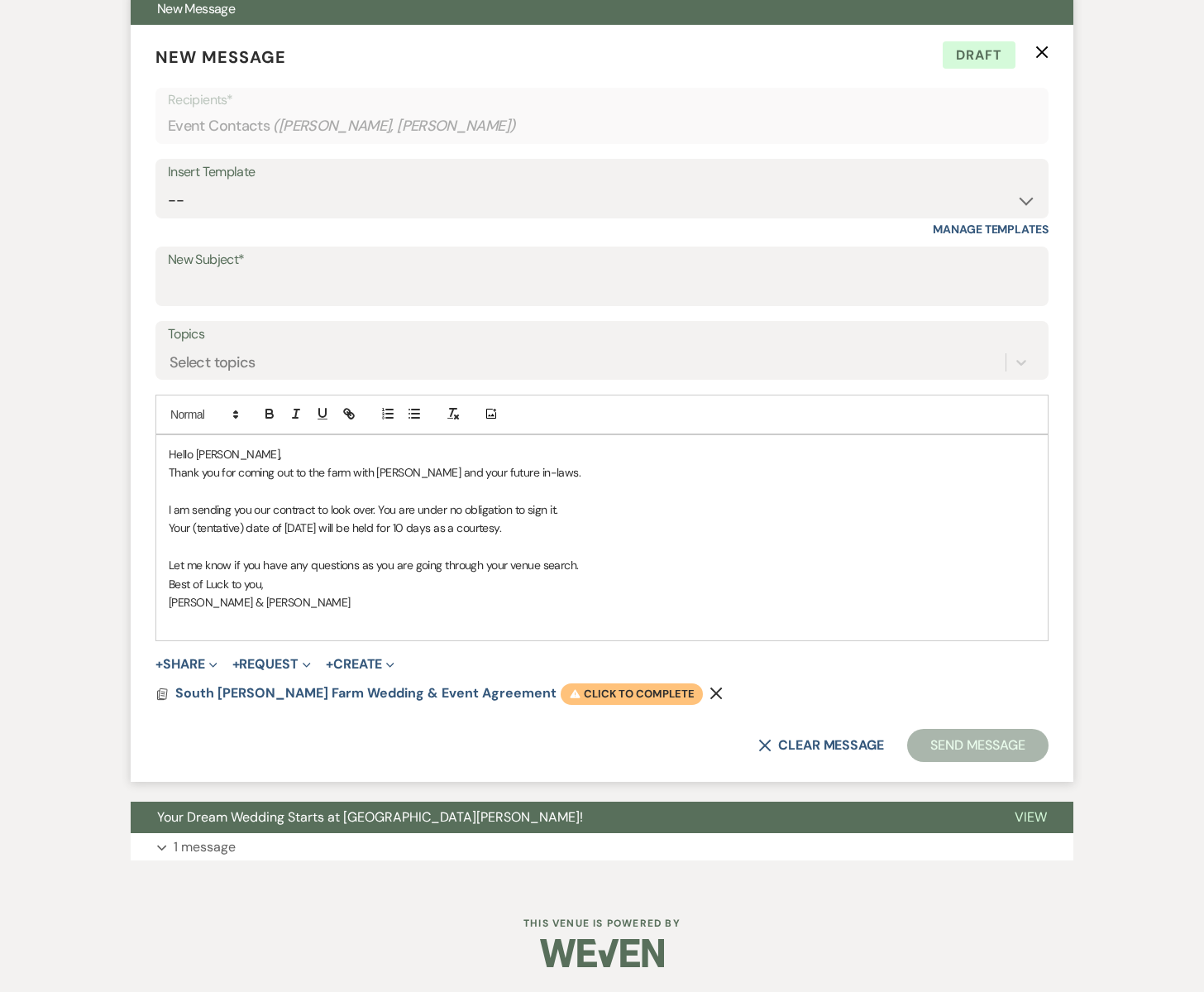
click at [570, 690] on span "Warning Click to complete" at bounding box center [632, 694] width 143 height 22
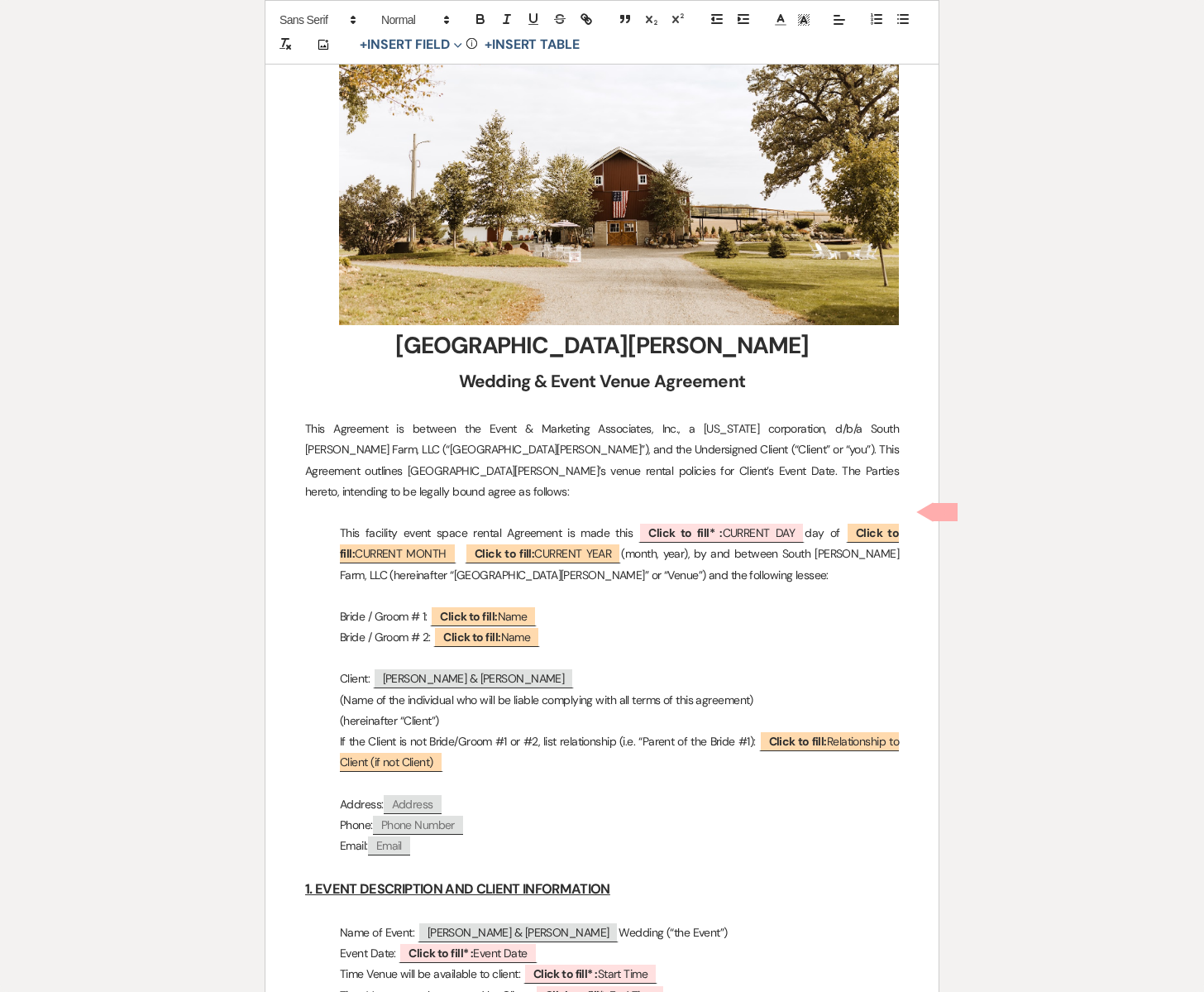
scroll to position [360, 0]
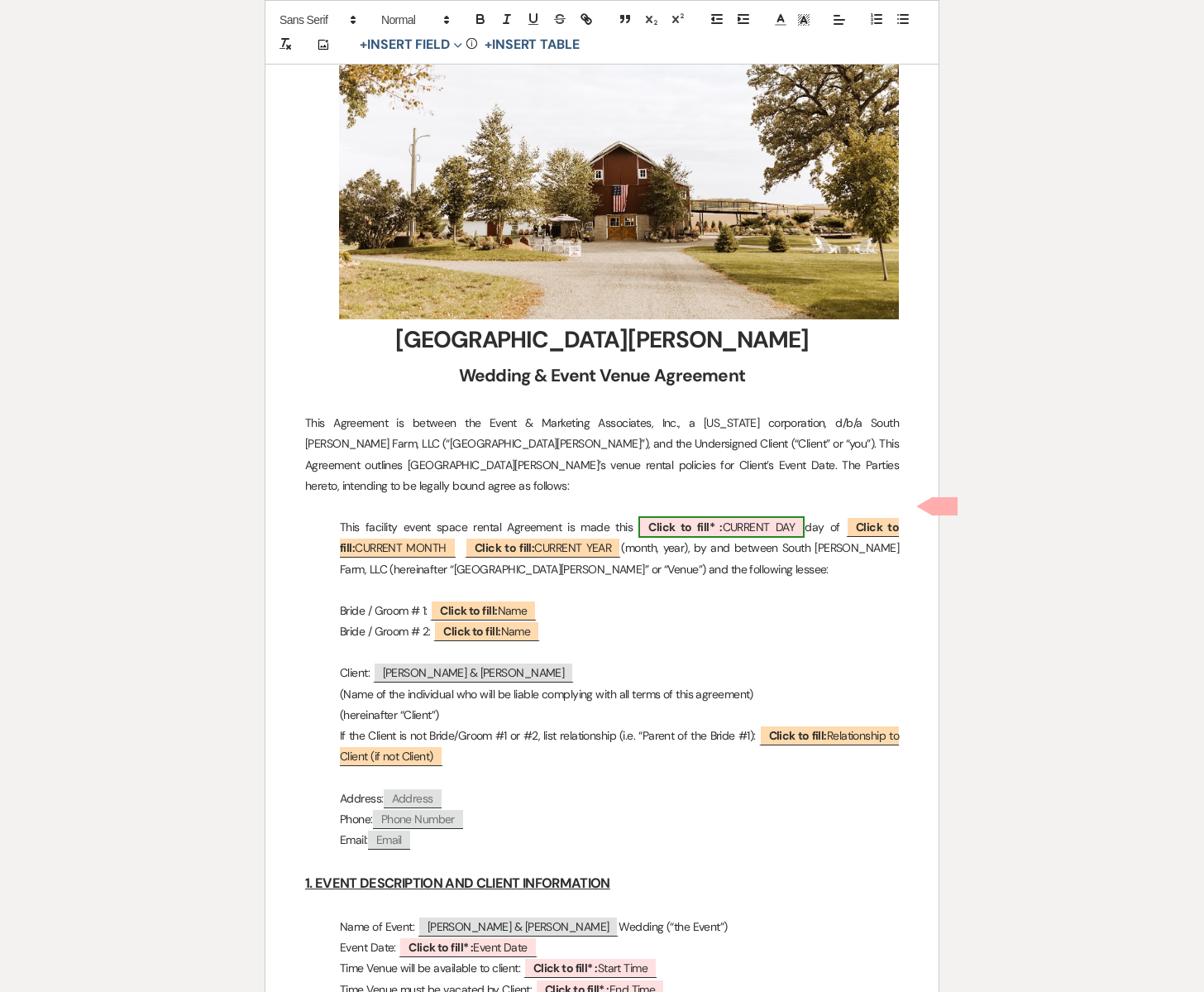
click at [732, 517] on span "Click to fill* : CURRENT DAY" at bounding box center [721, 527] width 166 height 22
select select "owner"
select select "custom_placeholder"
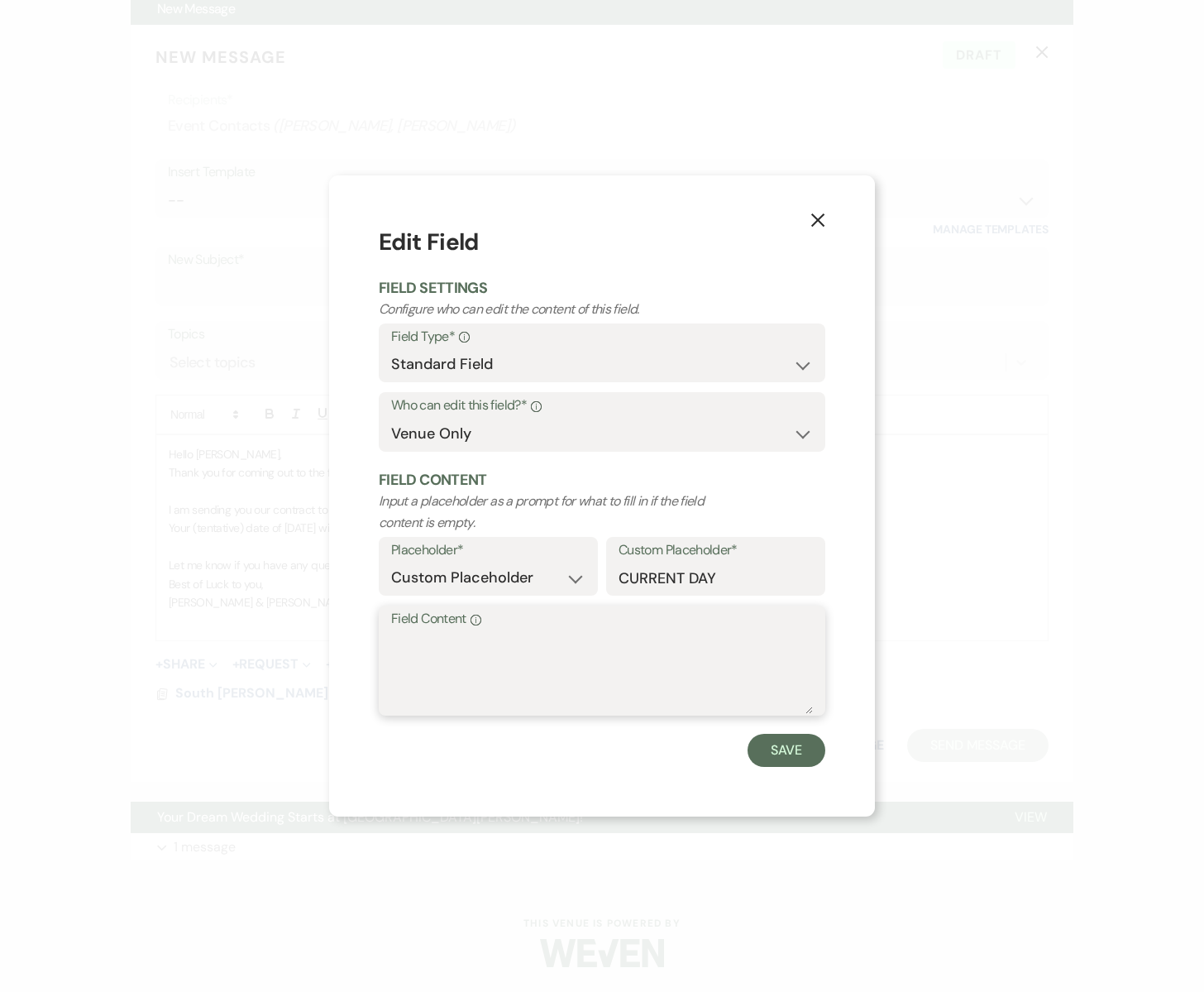
click at [530, 669] on textarea "Field Content Info" at bounding box center [602, 673] width 422 height 83
type textarea "15th"
click at [763, 747] on button "Save" at bounding box center [786, 750] width 78 height 33
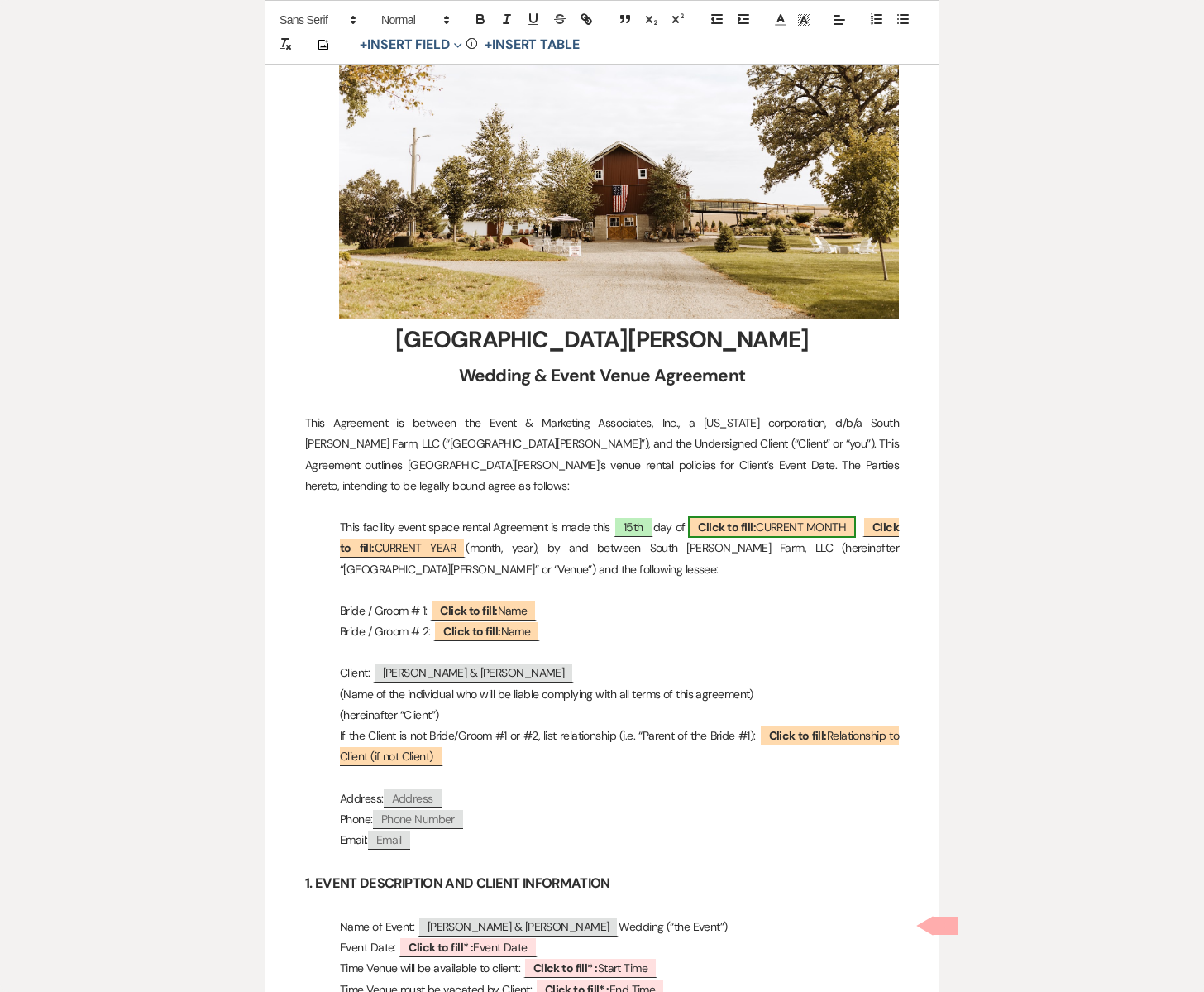
click at [813, 517] on span "Click to fill: CURRENT MONTH" at bounding box center [772, 527] width 168 height 22
select select "custom_placeholder"
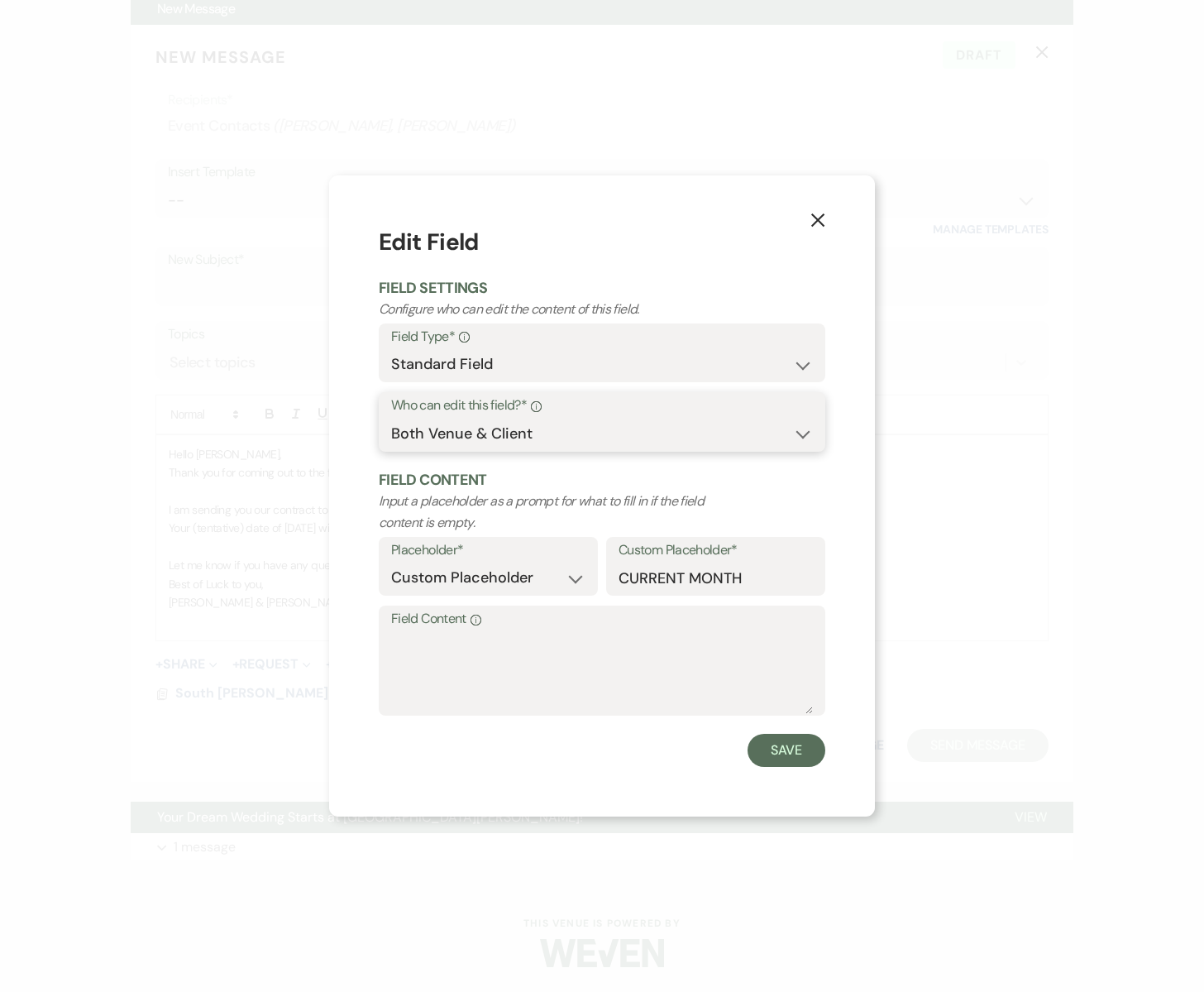
click at [804, 433] on select "Both Venue & Client Client Only Venue Only" at bounding box center [602, 434] width 422 height 32
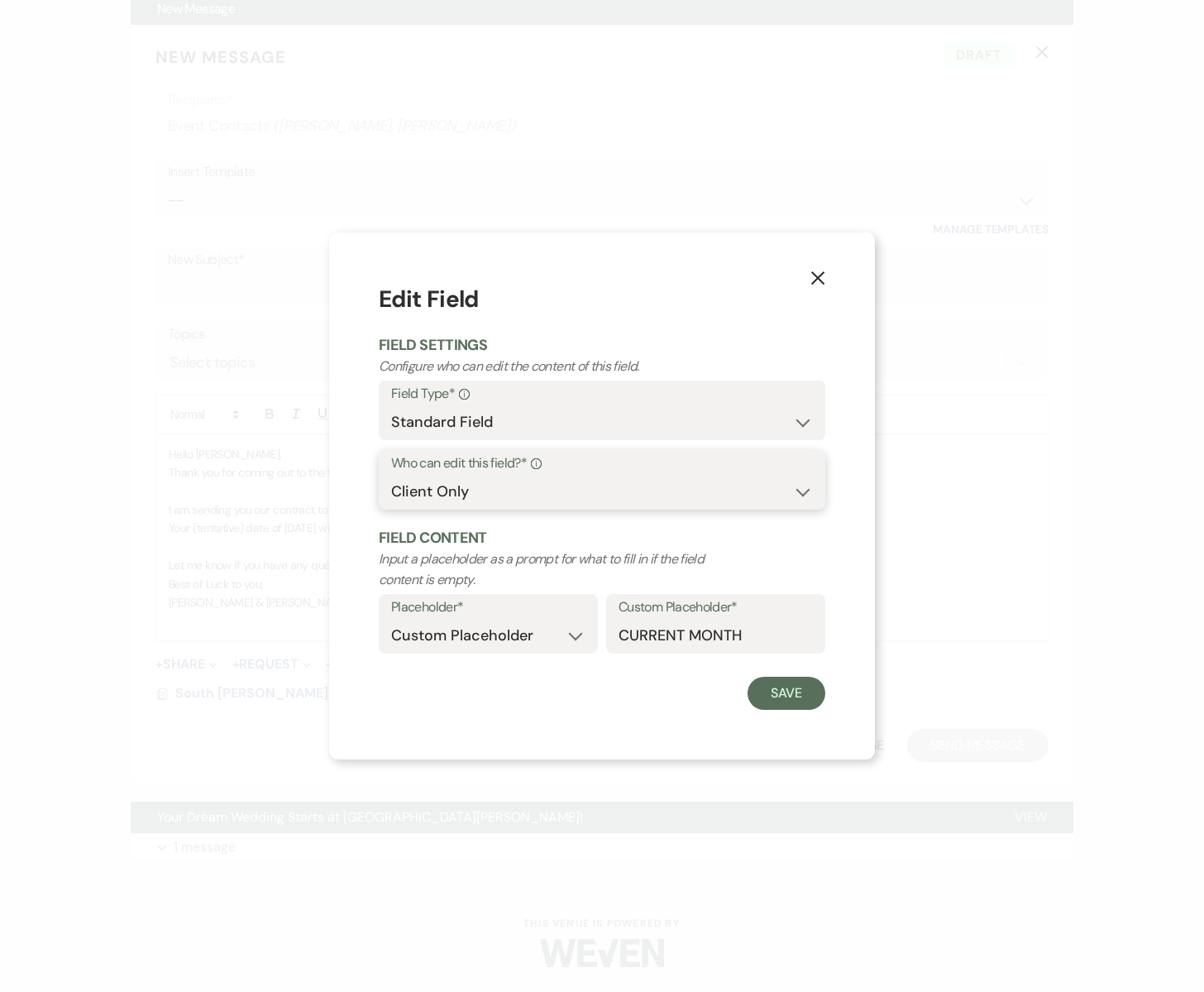
click at [800, 492] on select "Both Venue & Client Client Only Venue Only" at bounding box center [602, 492] width 422 height 32
select select "owner"
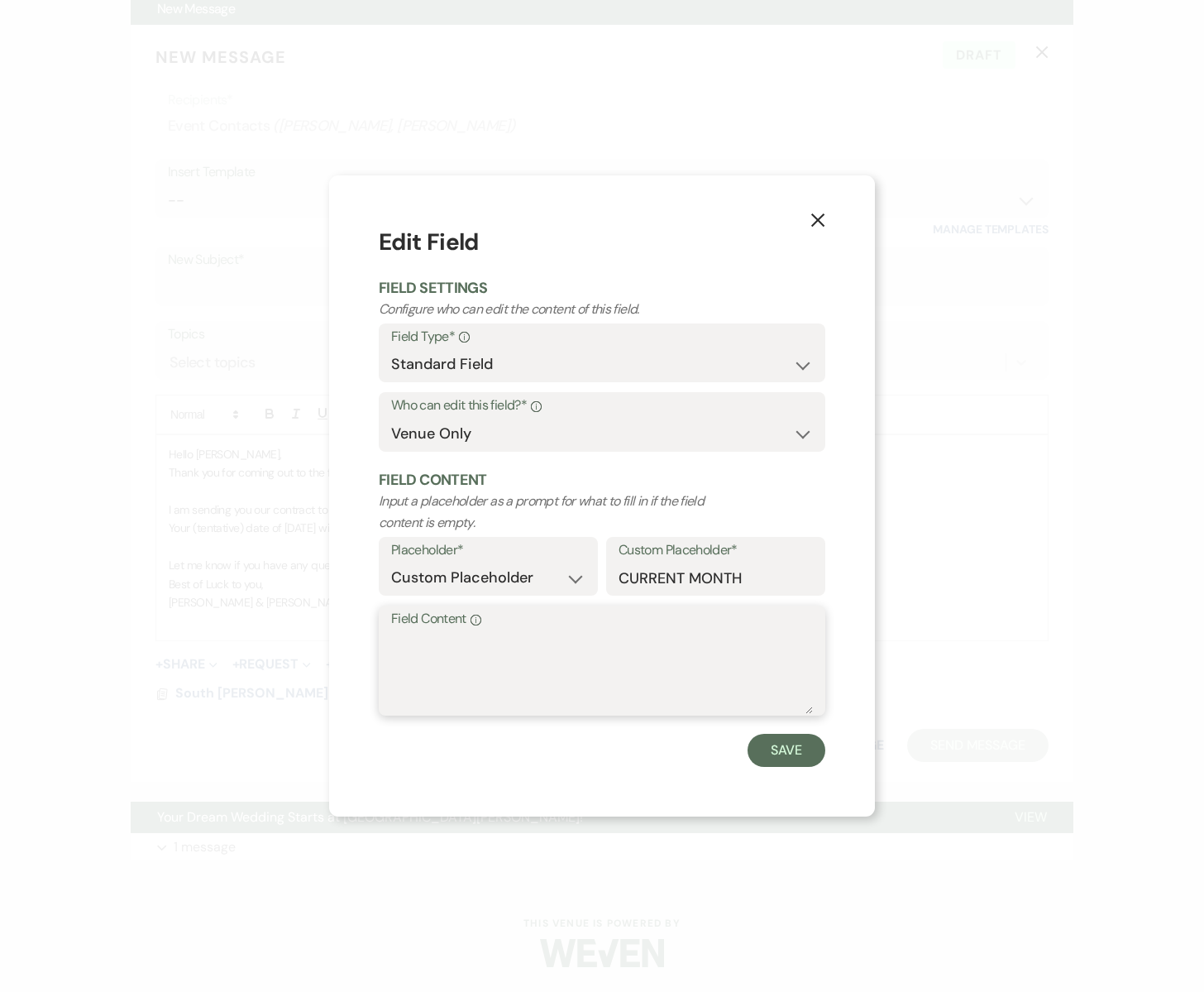
click at [482, 673] on textarea "Field Content Info" at bounding box center [602, 673] width 422 height 83
type textarea "August"
click at [775, 757] on button "Save" at bounding box center [786, 750] width 78 height 33
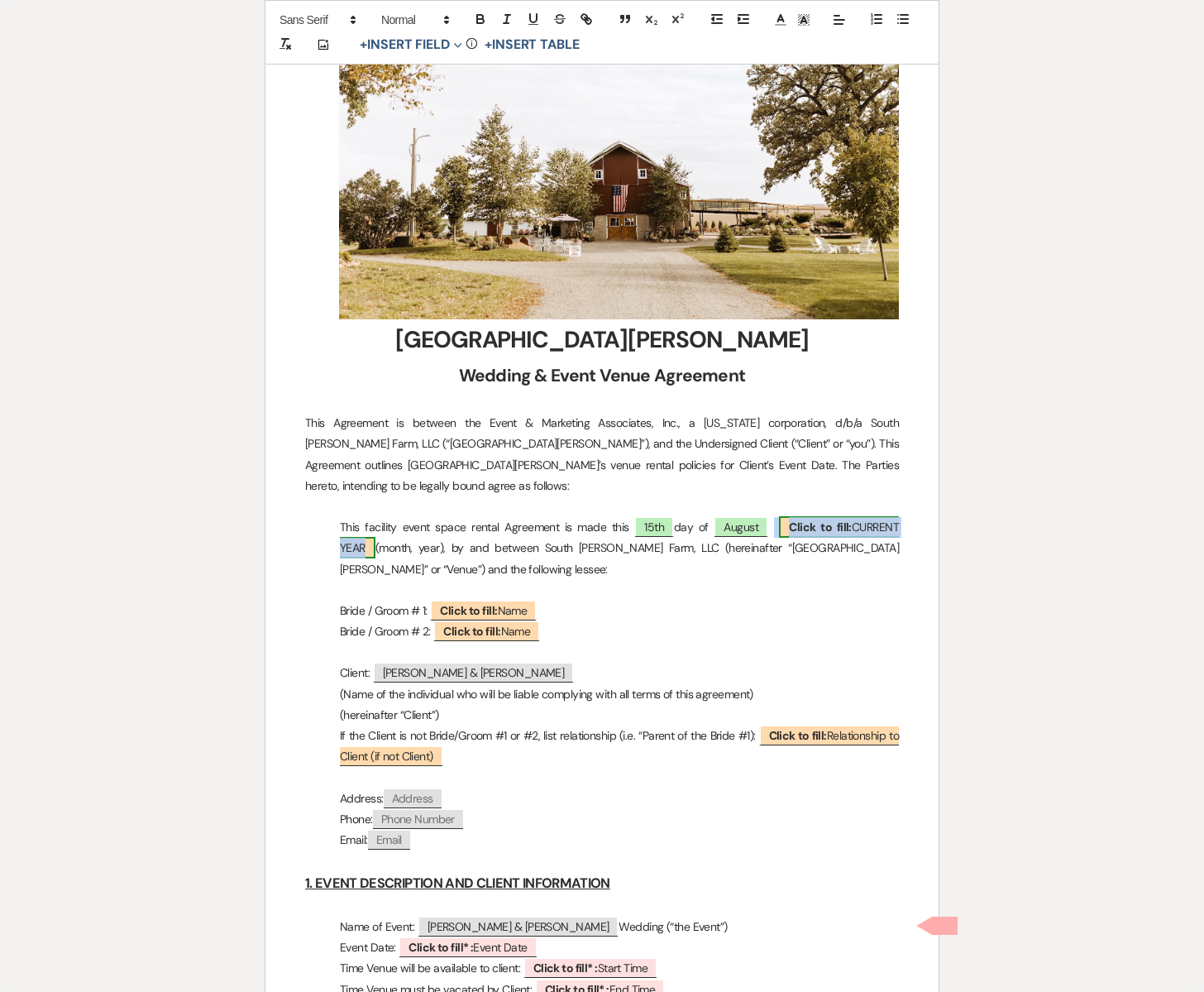
click at [871, 517] on span "Click to fill: CURRENT YEAR" at bounding box center [619, 537] width 559 height 42
select select "custom_placeholder"
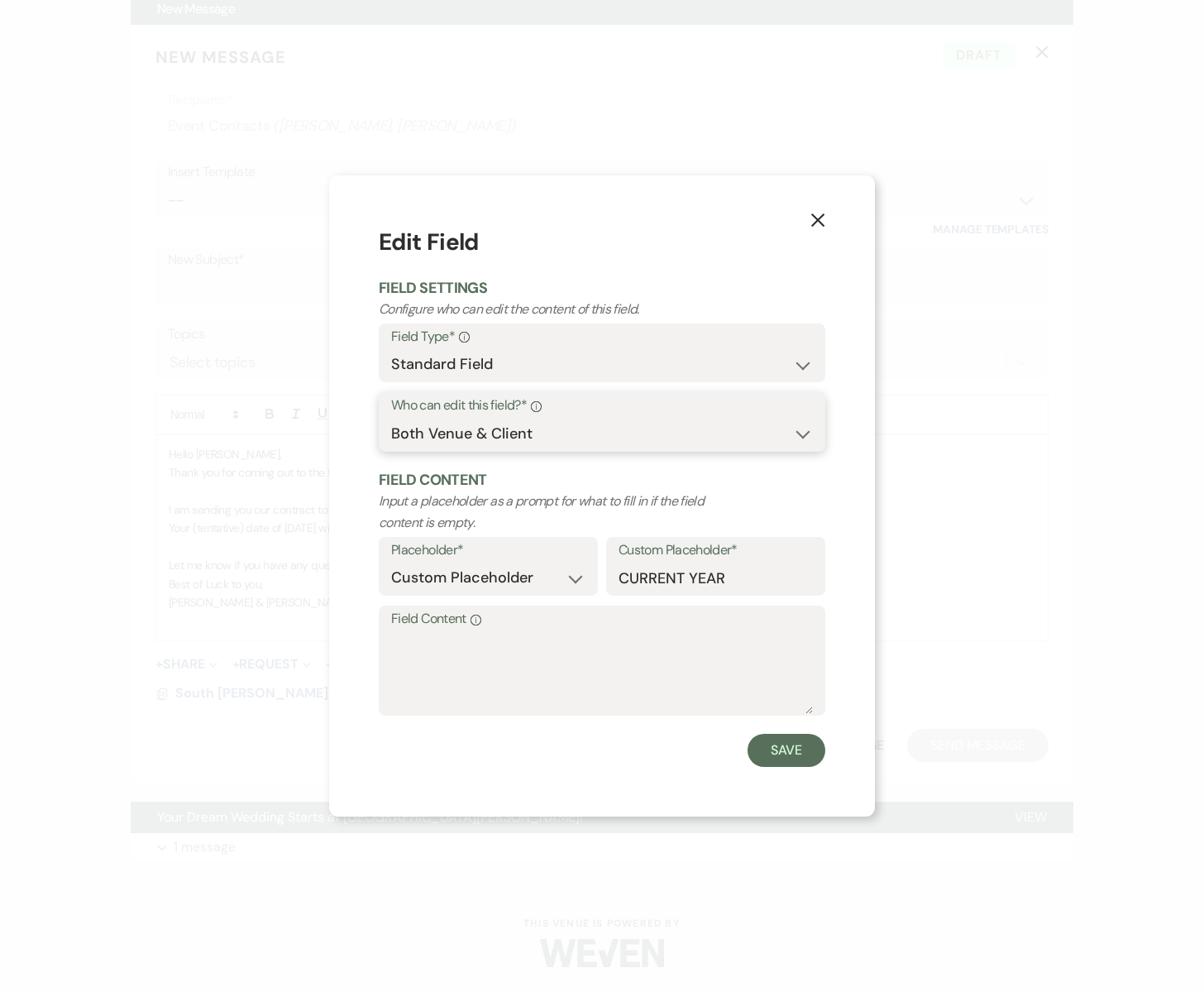
click at [738, 427] on select "Both Venue & Client Client Only Venue Only" at bounding box center [602, 434] width 422 height 32
select select "owner"
click at [507, 663] on textarea "Field Content Info" at bounding box center [602, 673] width 422 height 83
type textarea "2025"
click at [796, 753] on button "Save" at bounding box center [786, 750] width 78 height 33
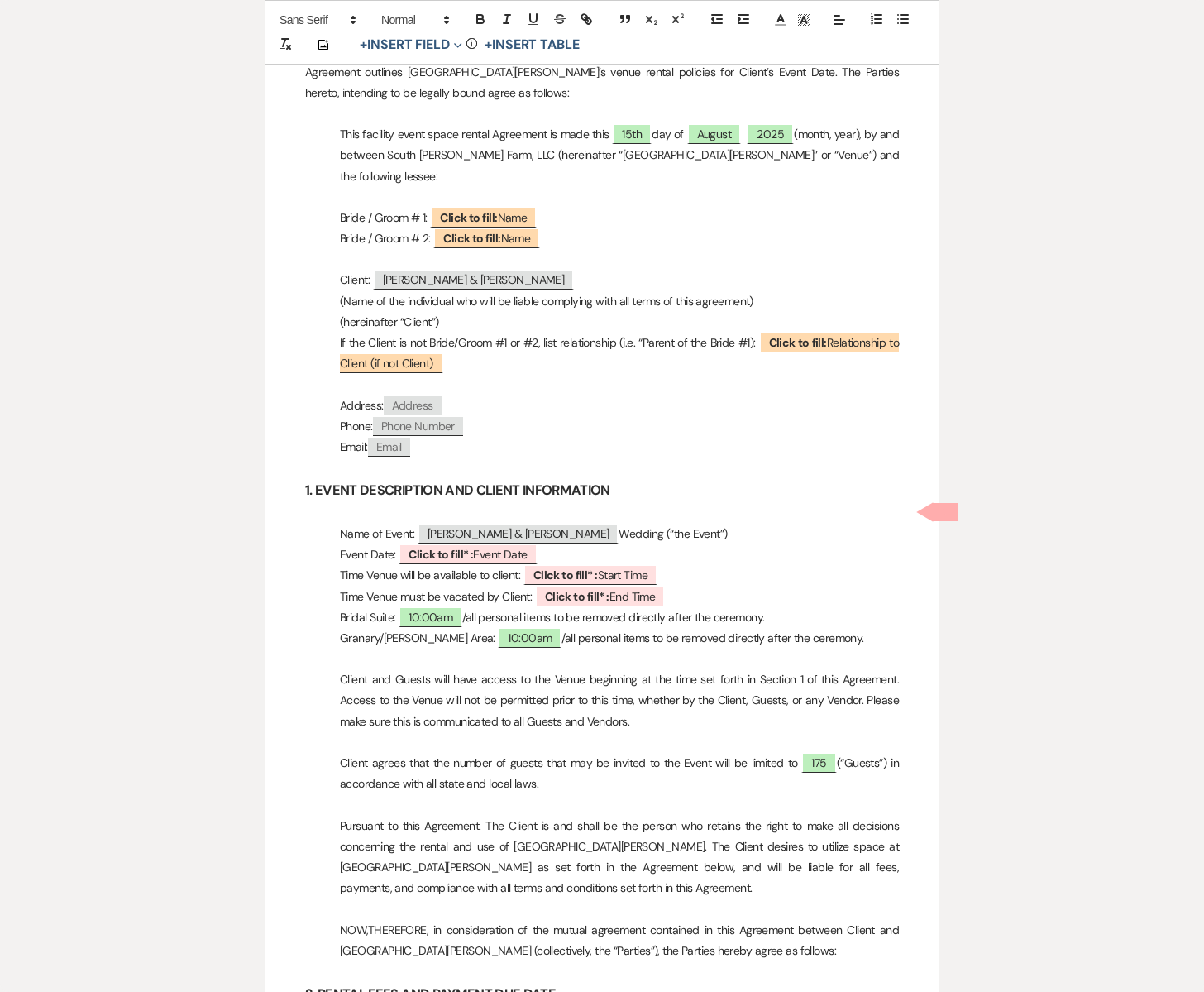
scroll to position [754, 0]
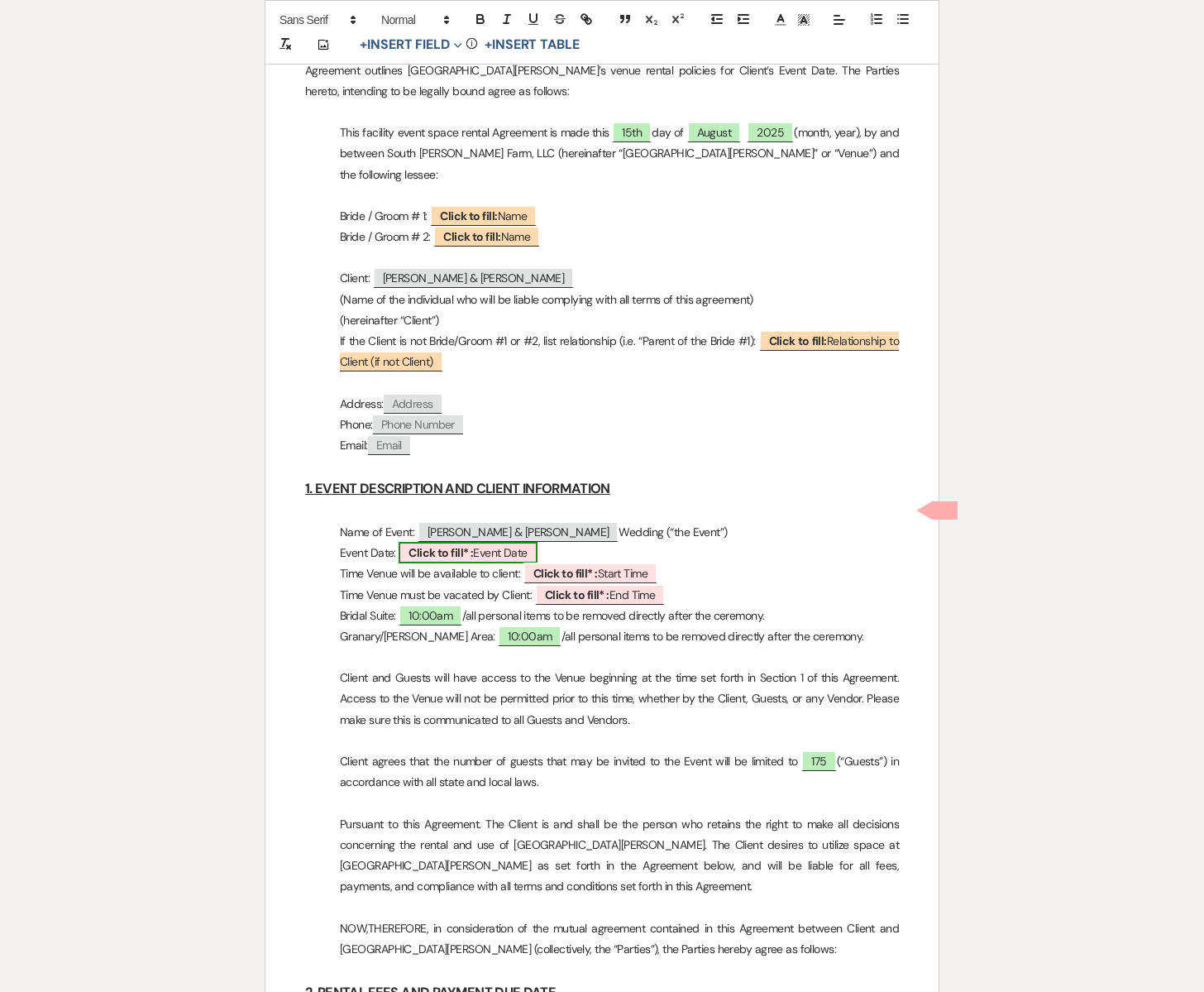
click at [493, 542] on span "Click to fill* : Event Date" at bounding box center [468, 553] width 138 height 22
select select "owner"
select select "custom_placeholder"
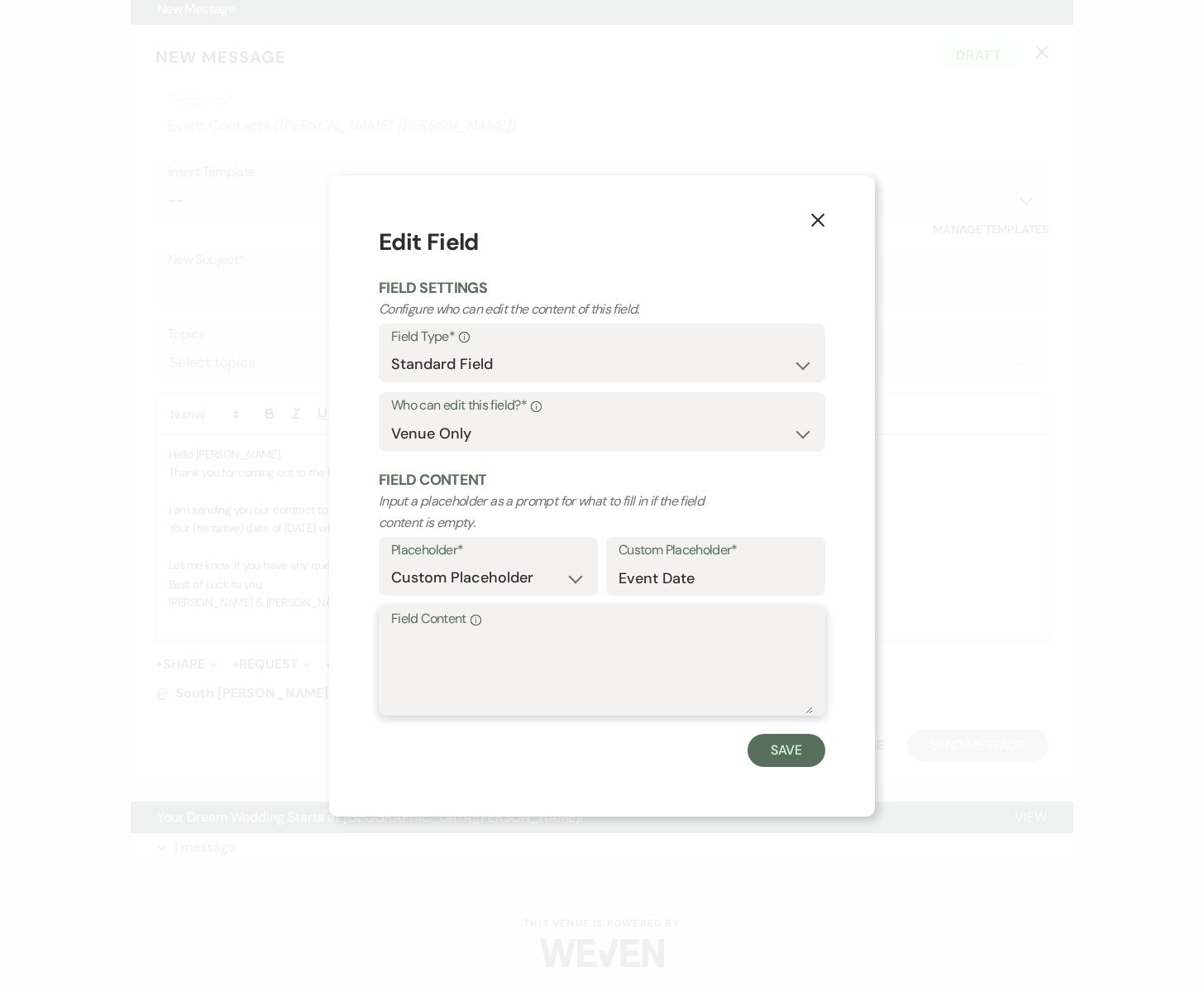
click at [430, 649] on textarea "Field Content Info" at bounding box center [602, 673] width 422 height 83
type textarea "[DATE]"
click at [788, 754] on button "Save" at bounding box center [786, 750] width 78 height 33
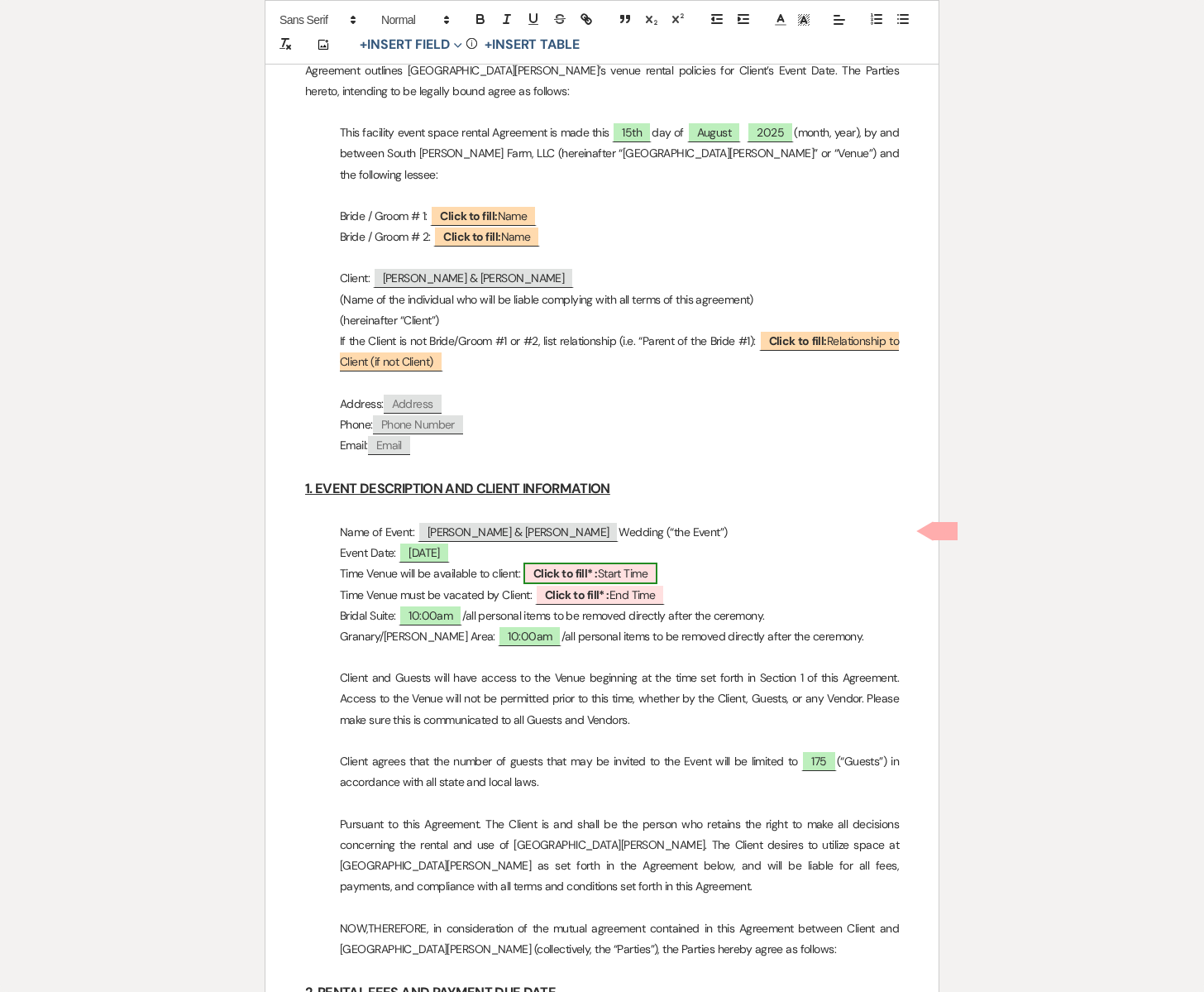
click at [614, 562] on span "Click to fill* : Start Time" at bounding box center [590, 573] width 134 height 22
select select "owner"
select select "custom_placeholder"
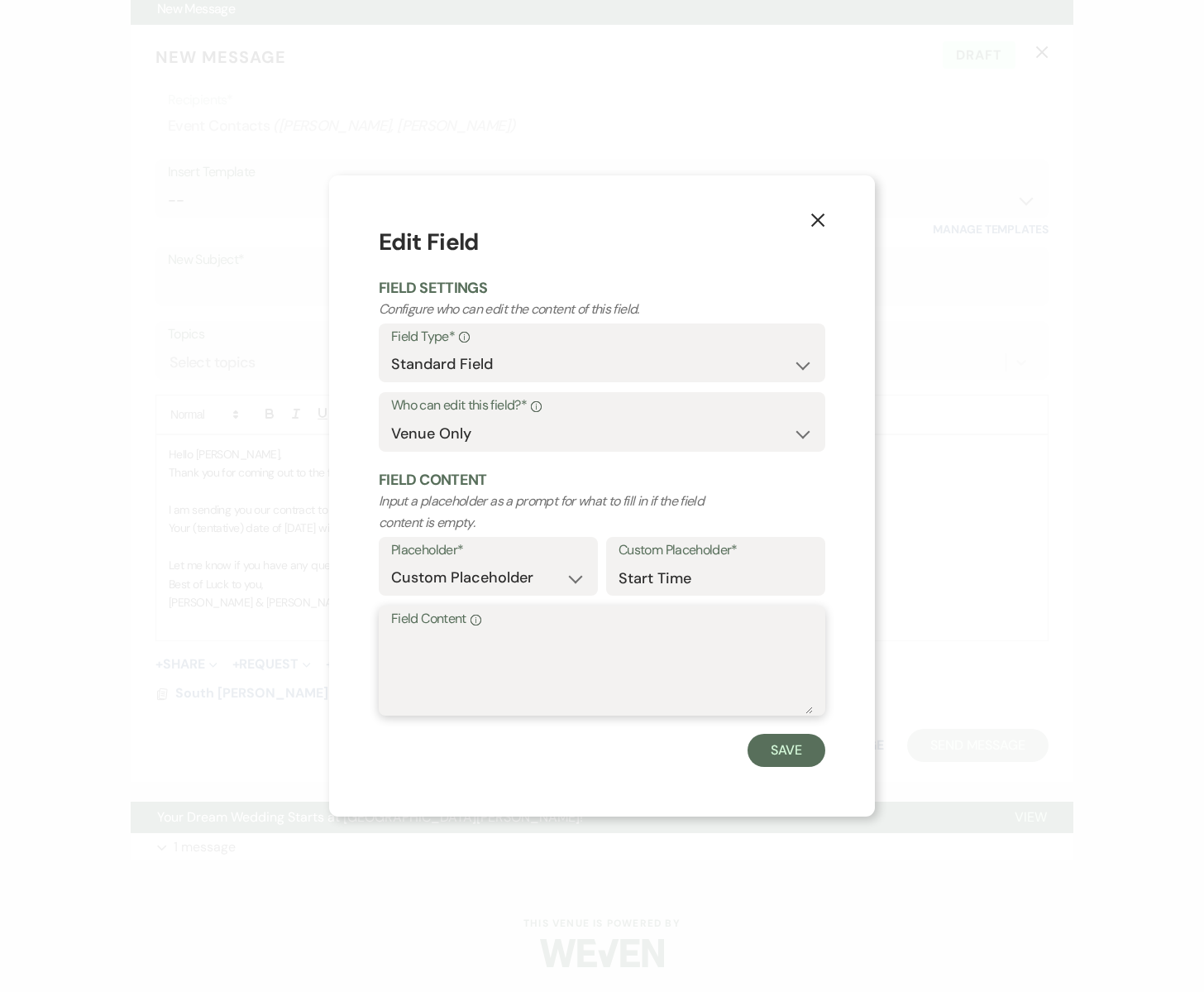
click at [496, 712] on div "Field Content Info" at bounding box center [602, 660] width 446 height 110
type textarea "10:00am"
click at [783, 757] on button "Save" at bounding box center [786, 750] width 78 height 33
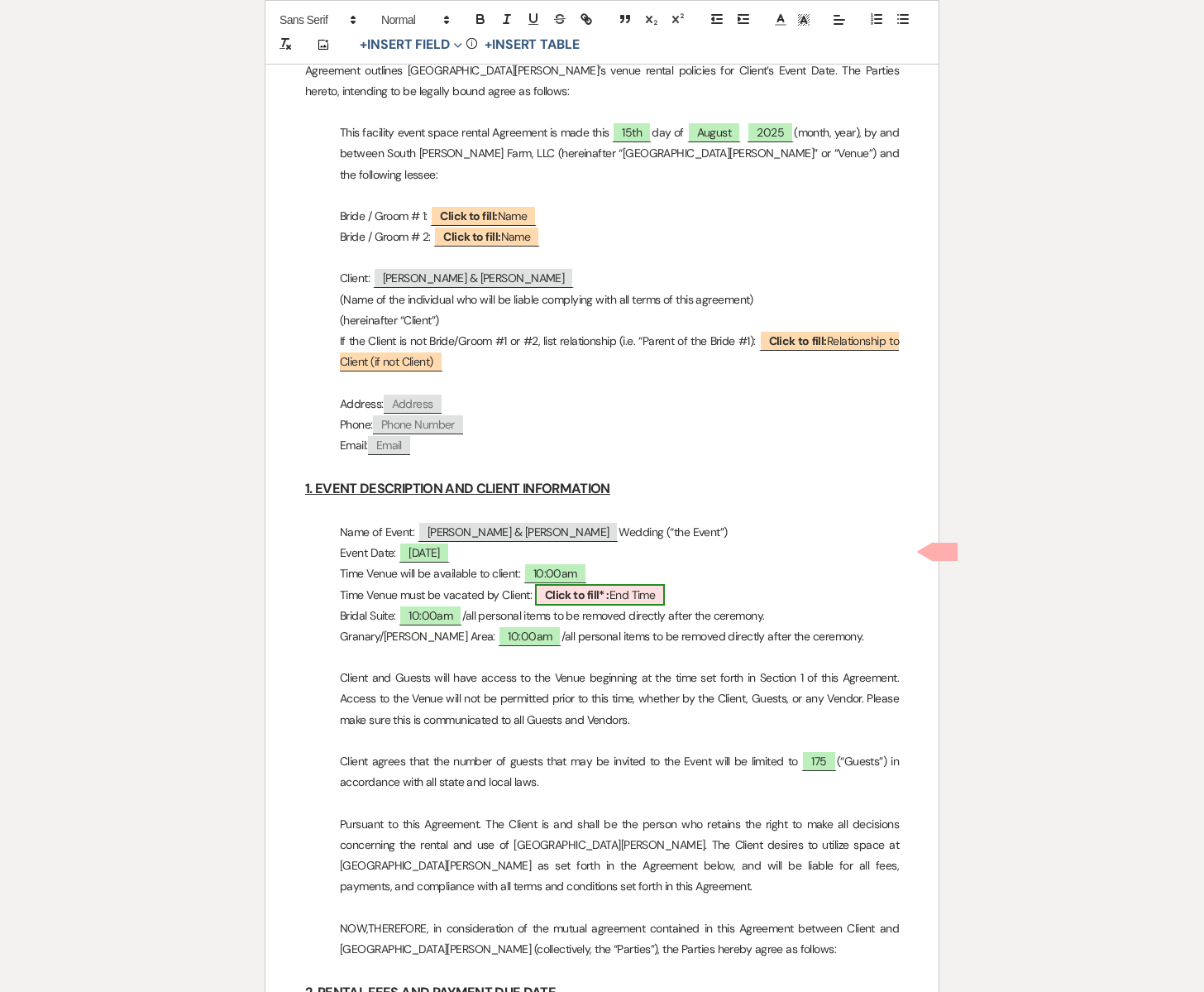
click at [654, 584] on span "Click to fill* : End Time" at bounding box center [601, 595] width 131 height 22
select select "owner"
select select "custom_placeholder"
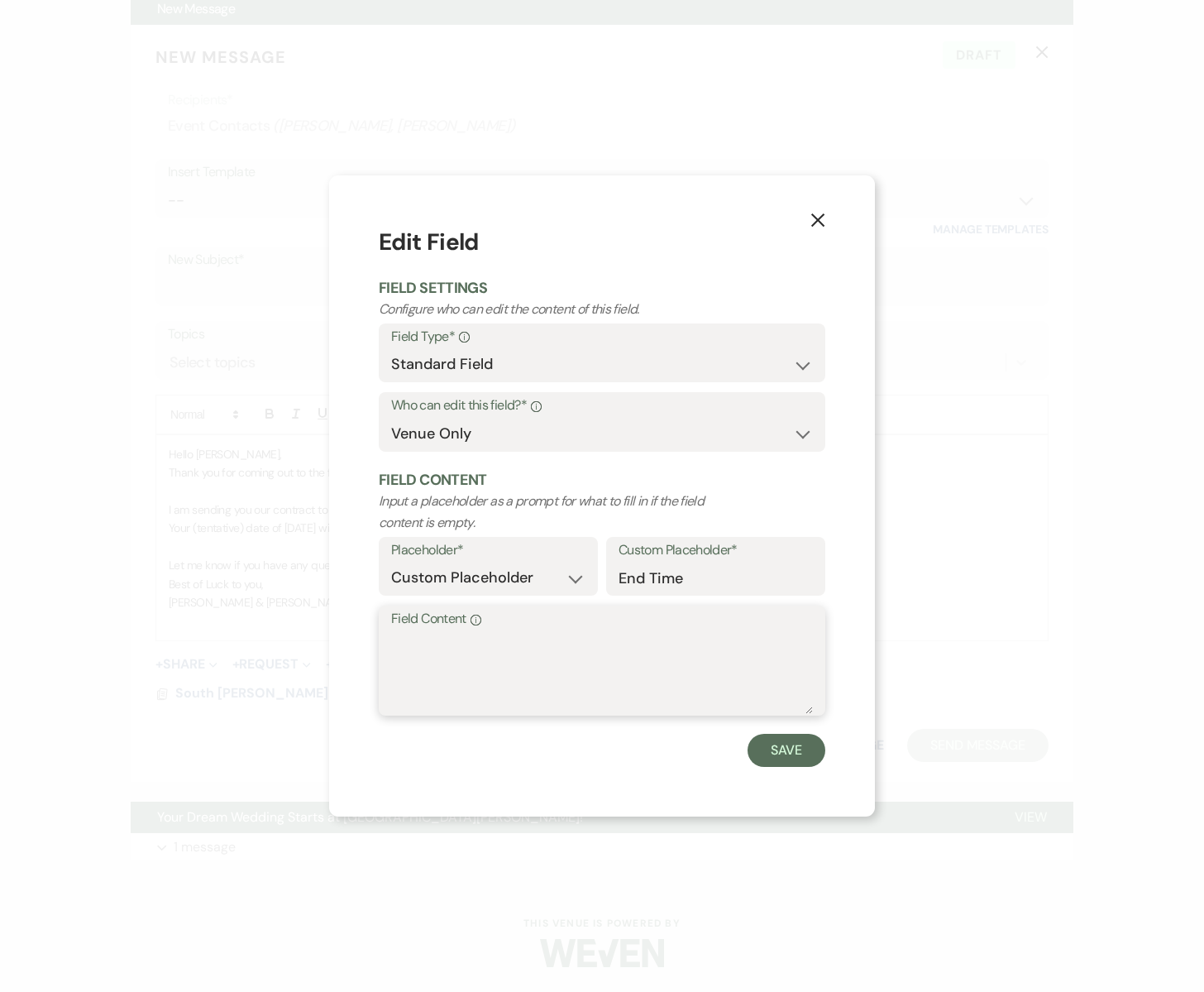
click at [474, 670] on textarea "Field Content Info" at bounding box center [602, 673] width 422 height 83
type textarea "11:59pm"
click at [773, 743] on button "Save" at bounding box center [786, 750] width 78 height 33
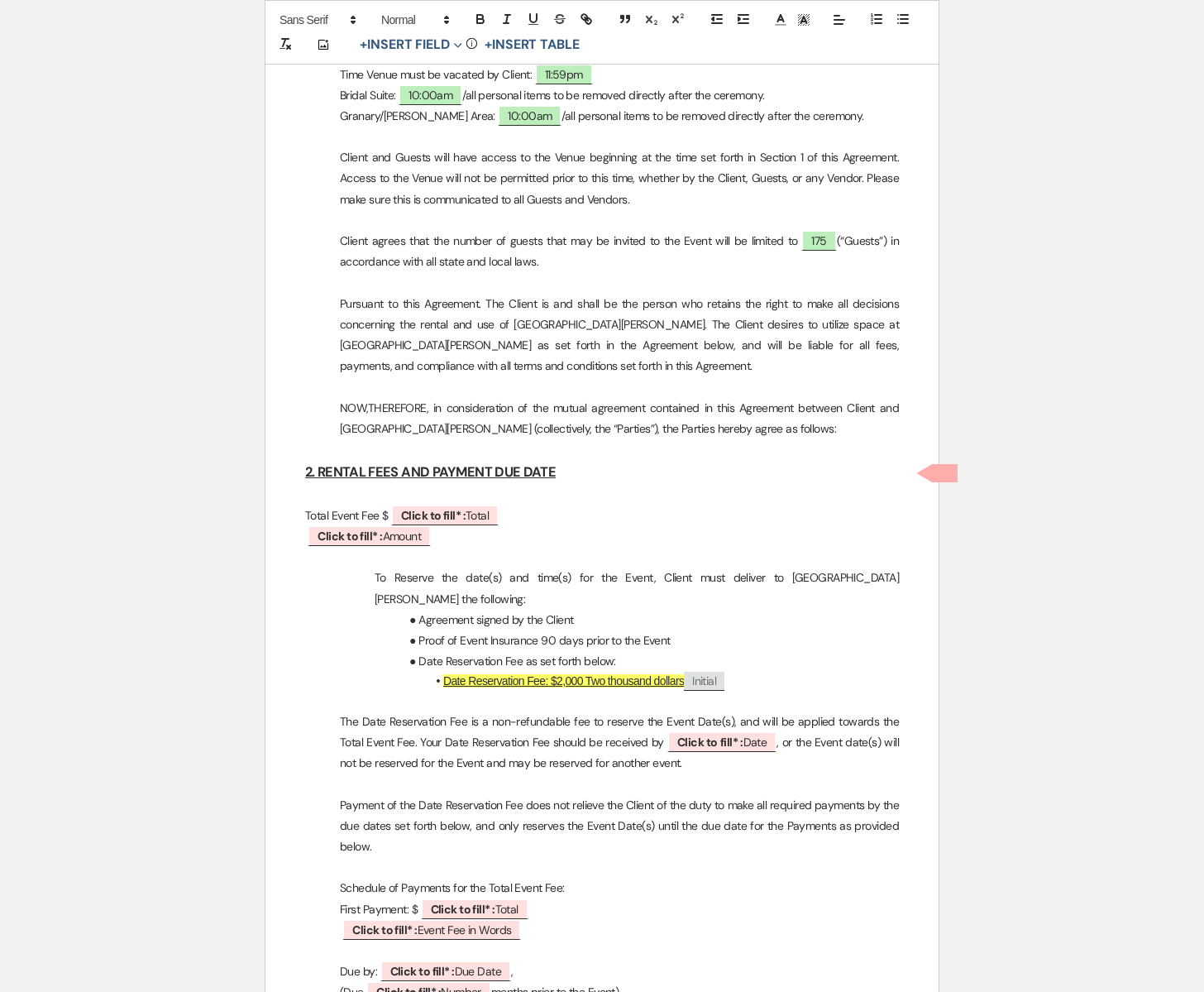
scroll to position [1309, 0]
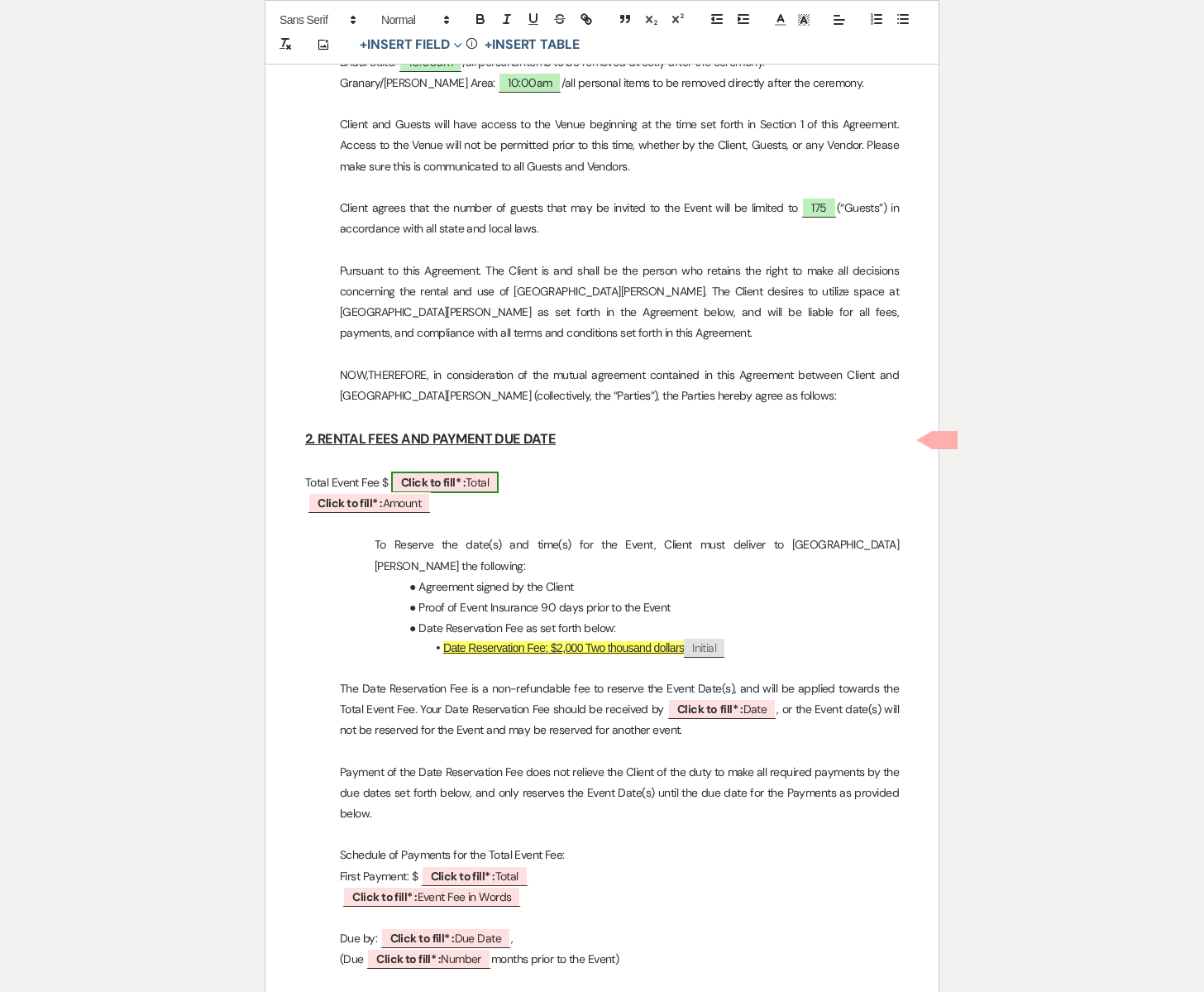
click at [487, 472] on span "Click to fill* : Total" at bounding box center [445, 483] width 108 height 22
select select "owner"
select select "Total"
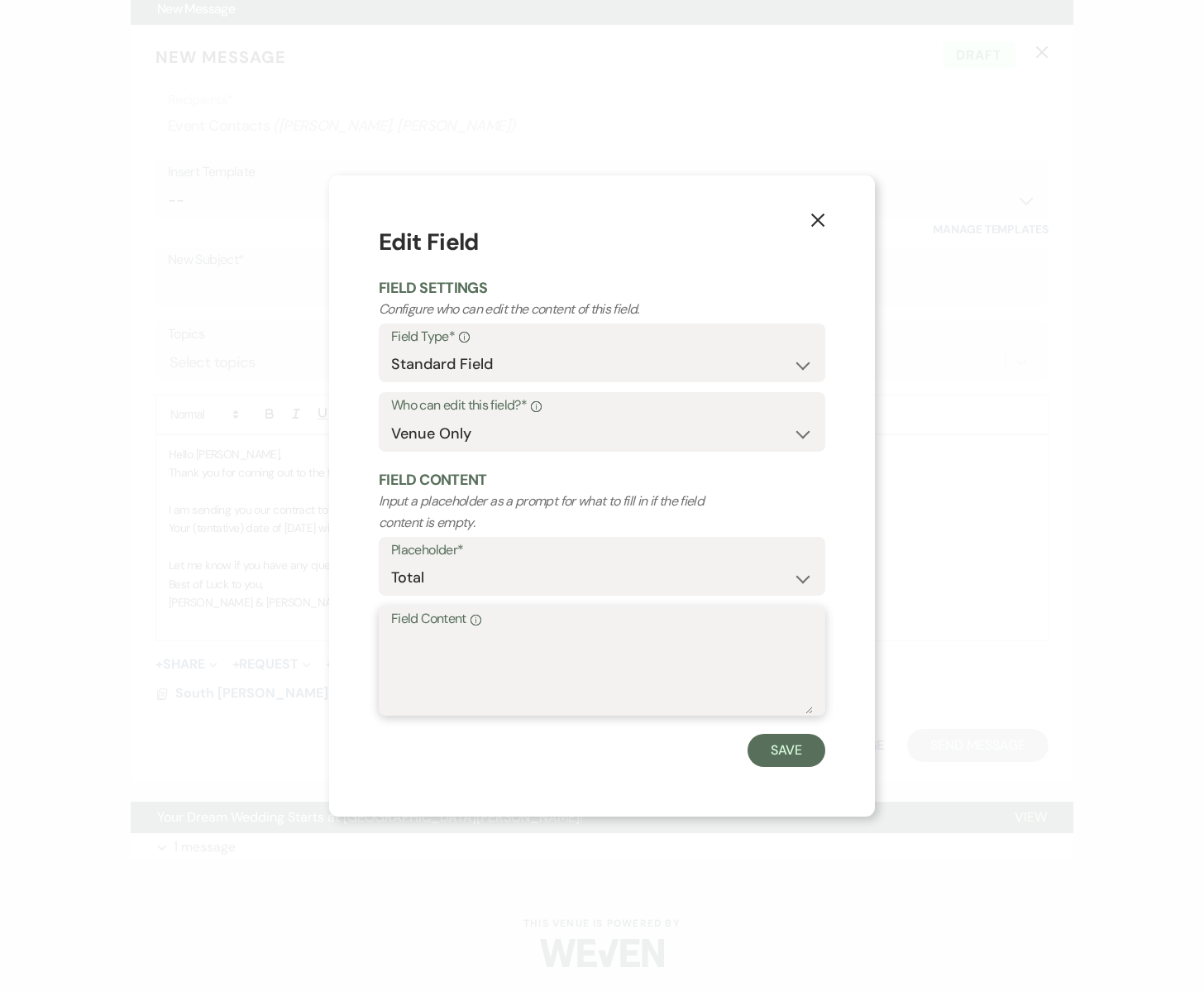
click at [423, 647] on textarea "Field Content Info" at bounding box center [602, 673] width 422 height 83
type textarea "8,600"
click at [793, 758] on button "Save" at bounding box center [786, 750] width 78 height 33
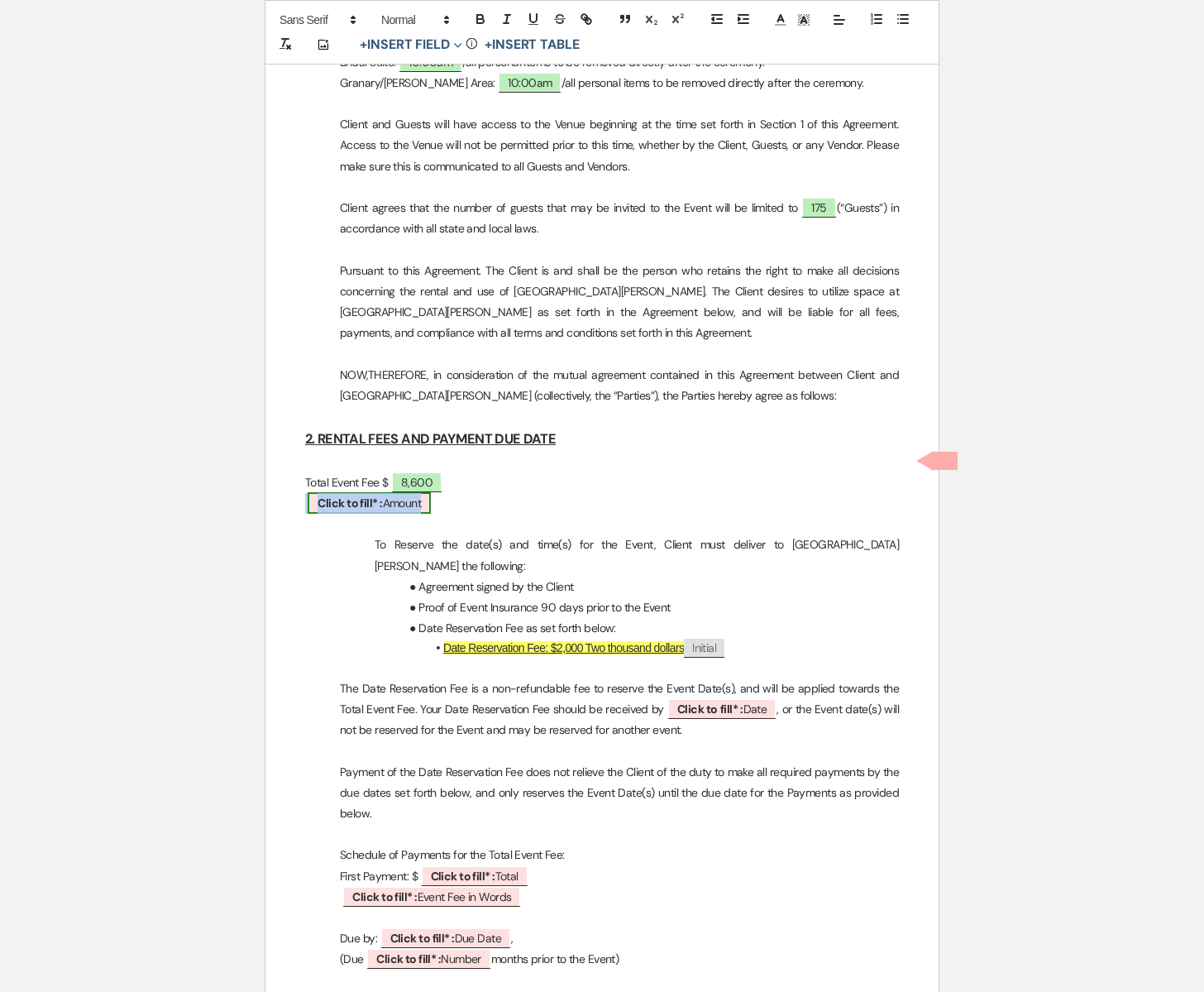
click at [384, 492] on span "Click to fill* : Amount" at bounding box center [368, 503] width 123 height 22
select select "owner"
select select "Amount"
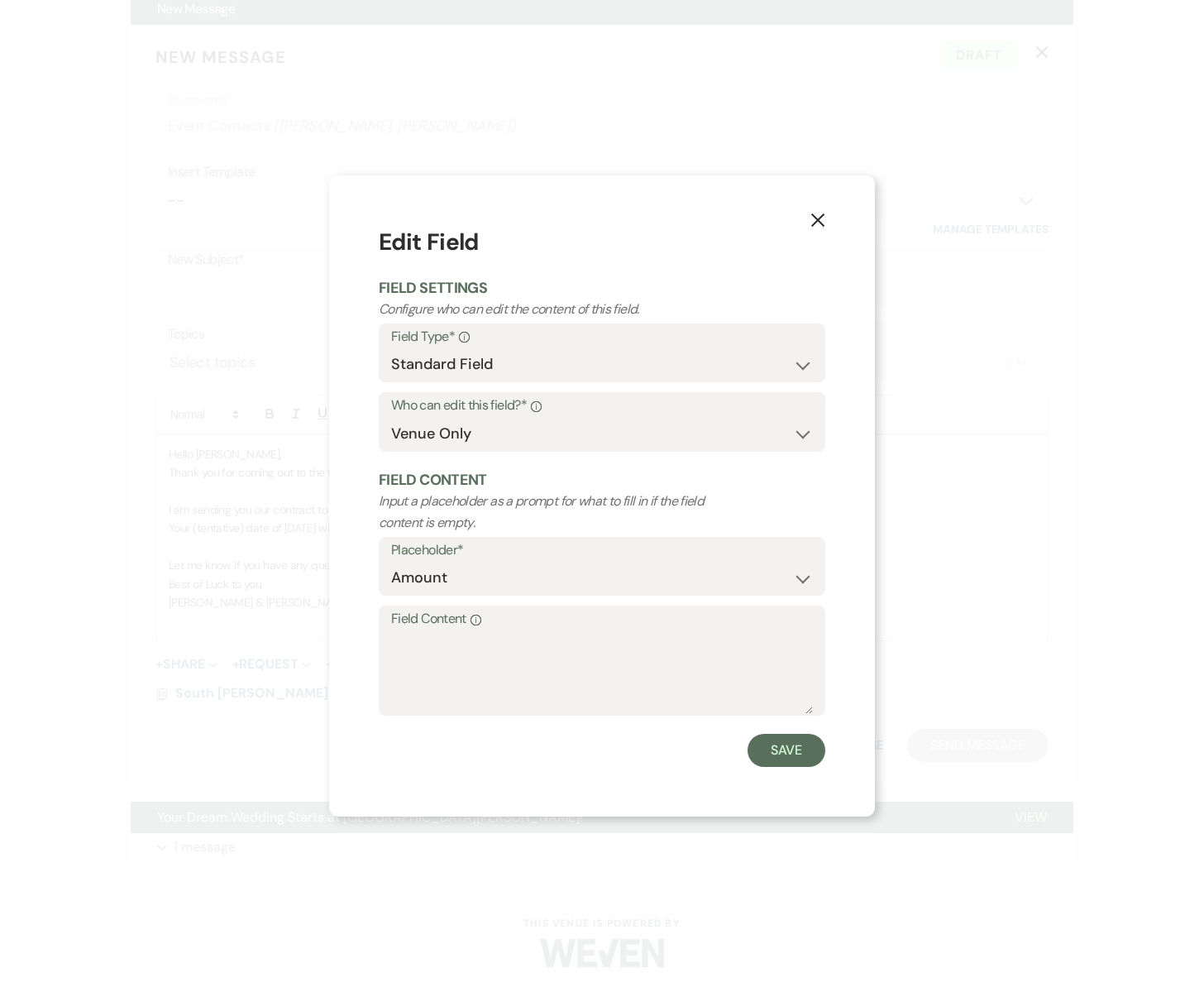
click at [444, 631] on label "Field Content Info" at bounding box center [602, 619] width 422 height 24
click at [444, 631] on textarea "Field Content Info" at bounding box center [602, 673] width 422 height 83
click at [444, 630] on label "Field Content Info" at bounding box center [602, 619] width 422 height 24
click at [444, 631] on textarea "Field Content Info" at bounding box center [602, 673] width 422 height 83
type textarea "Eight Thousand Six Hundred Dollars"
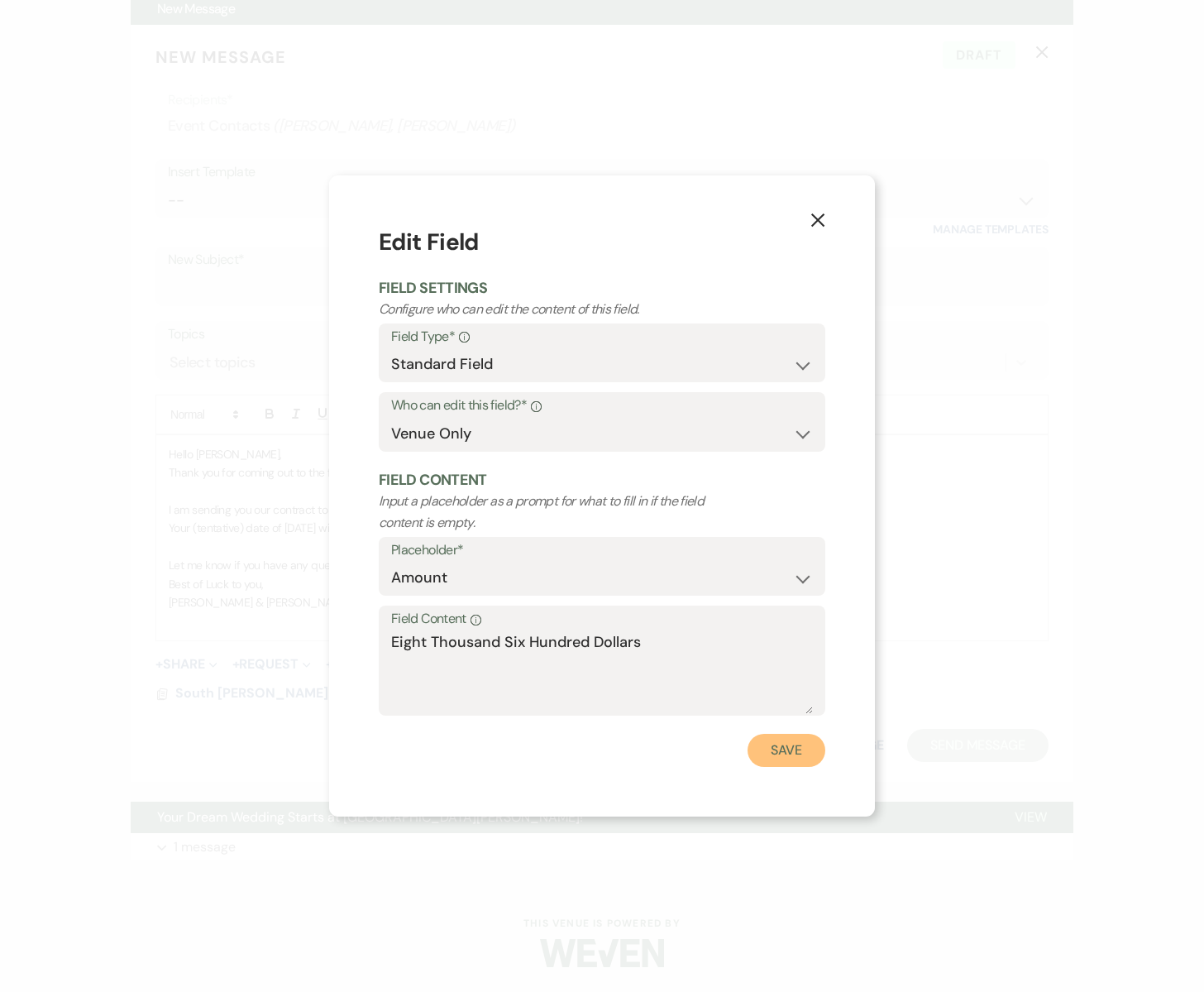
drag, startPoint x: 775, startPoint y: 748, endPoint x: 762, endPoint y: 743, distance: 13.9
click at [775, 748] on button "Save" at bounding box center [786, 750] width 78 height 33
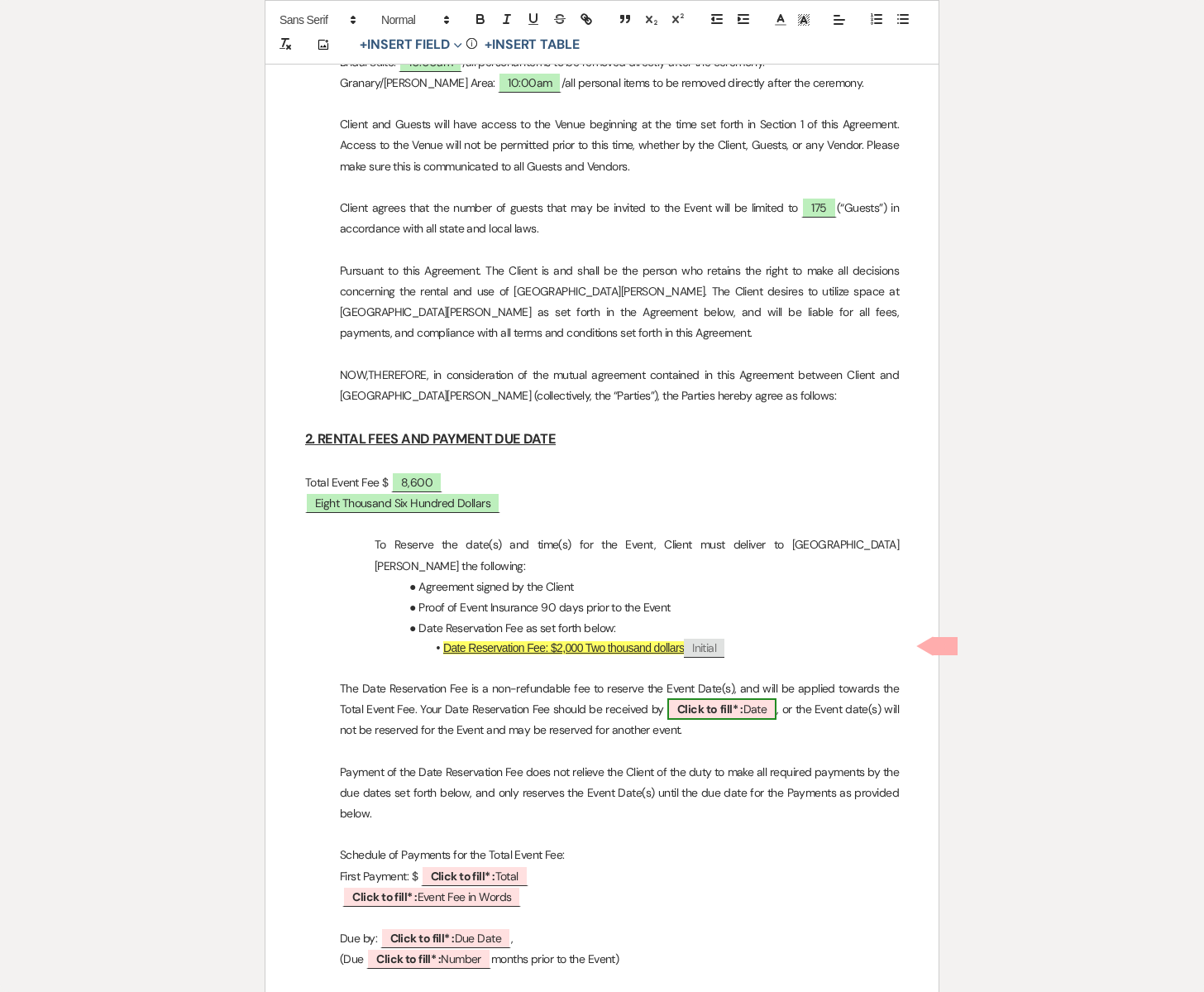
click at [745, 699] on span "Click to fill* : Date" at bounding box center [723, 709] width 110 height 22
select select "owner"
select select "Date"
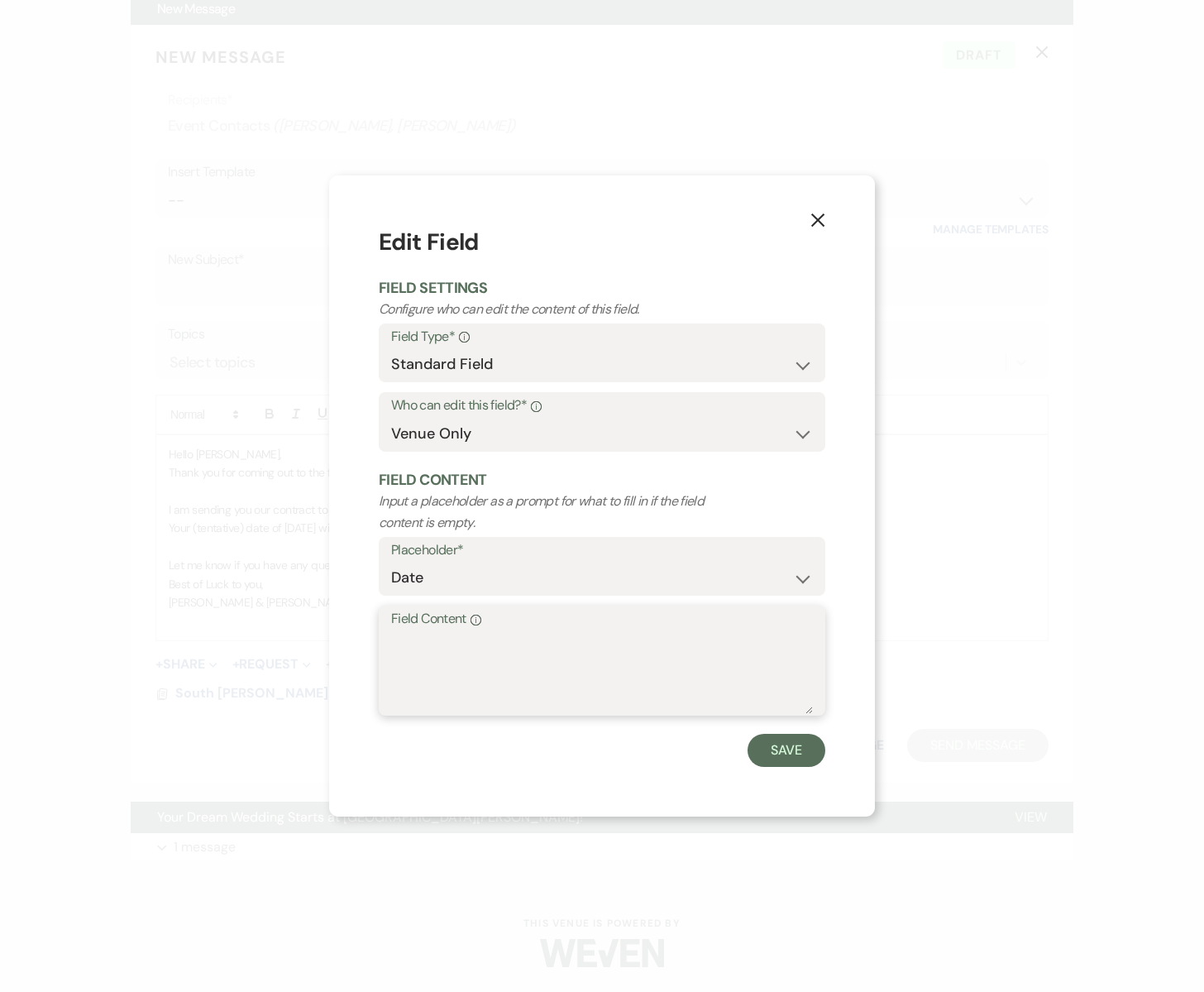
click at [593, 649] on textarea "Field Content Info" at bounding box center [602, 673] width 422 height 83
type textarea "[DATE]"
click at [785, 744] on button "Save" at bounding box center [786, 750] width 78 height 33
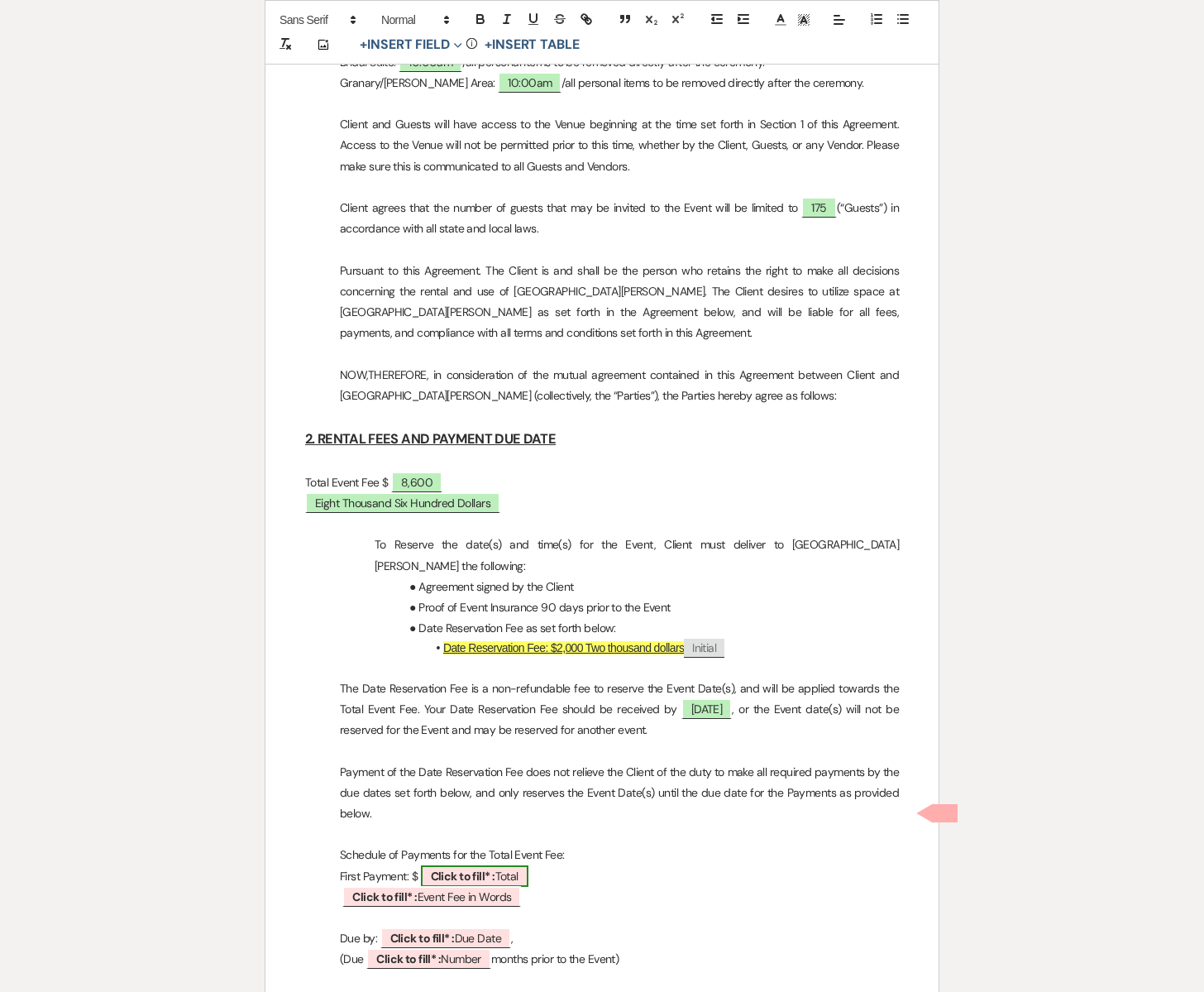
scroll to position [0, 0]
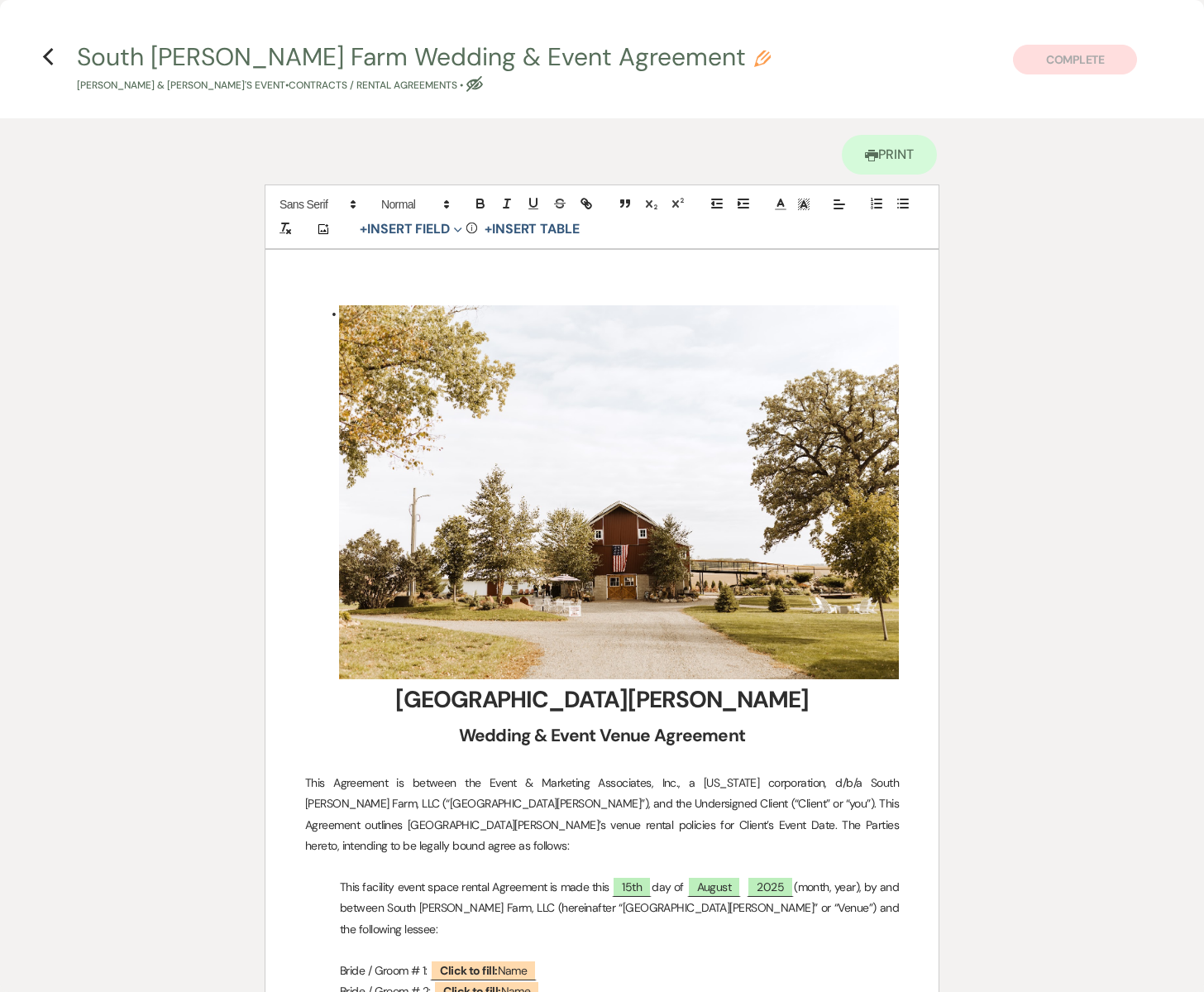
select select "owner"
select select "Total"
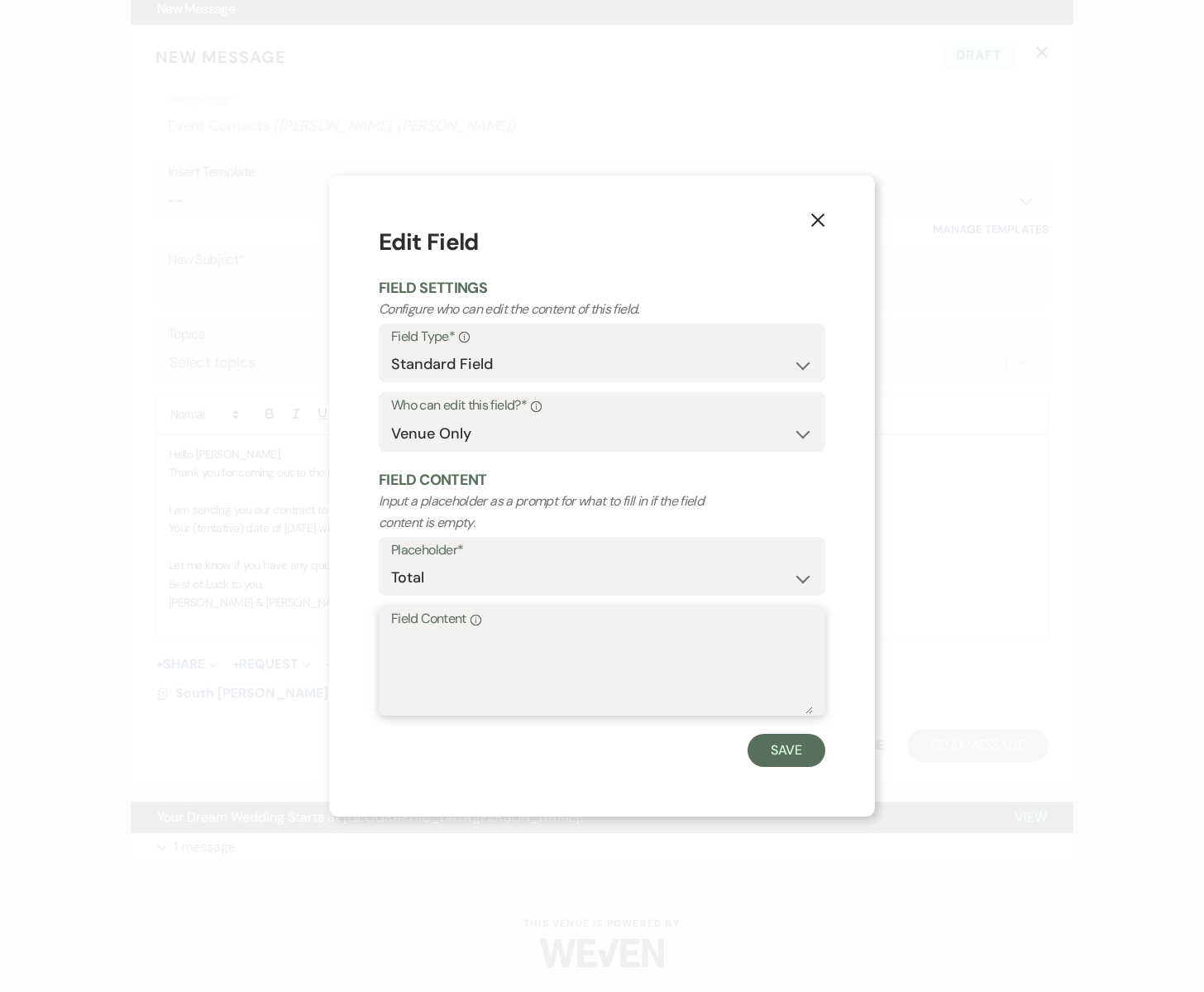
click at [553, 657] on textarea "Field Content Info" at bounding box center [602, 673] width 422 height 83
type textarea "3,300"
click at [791, 752] on button "Save" at bounding box center [786, 750] width 78 height 33
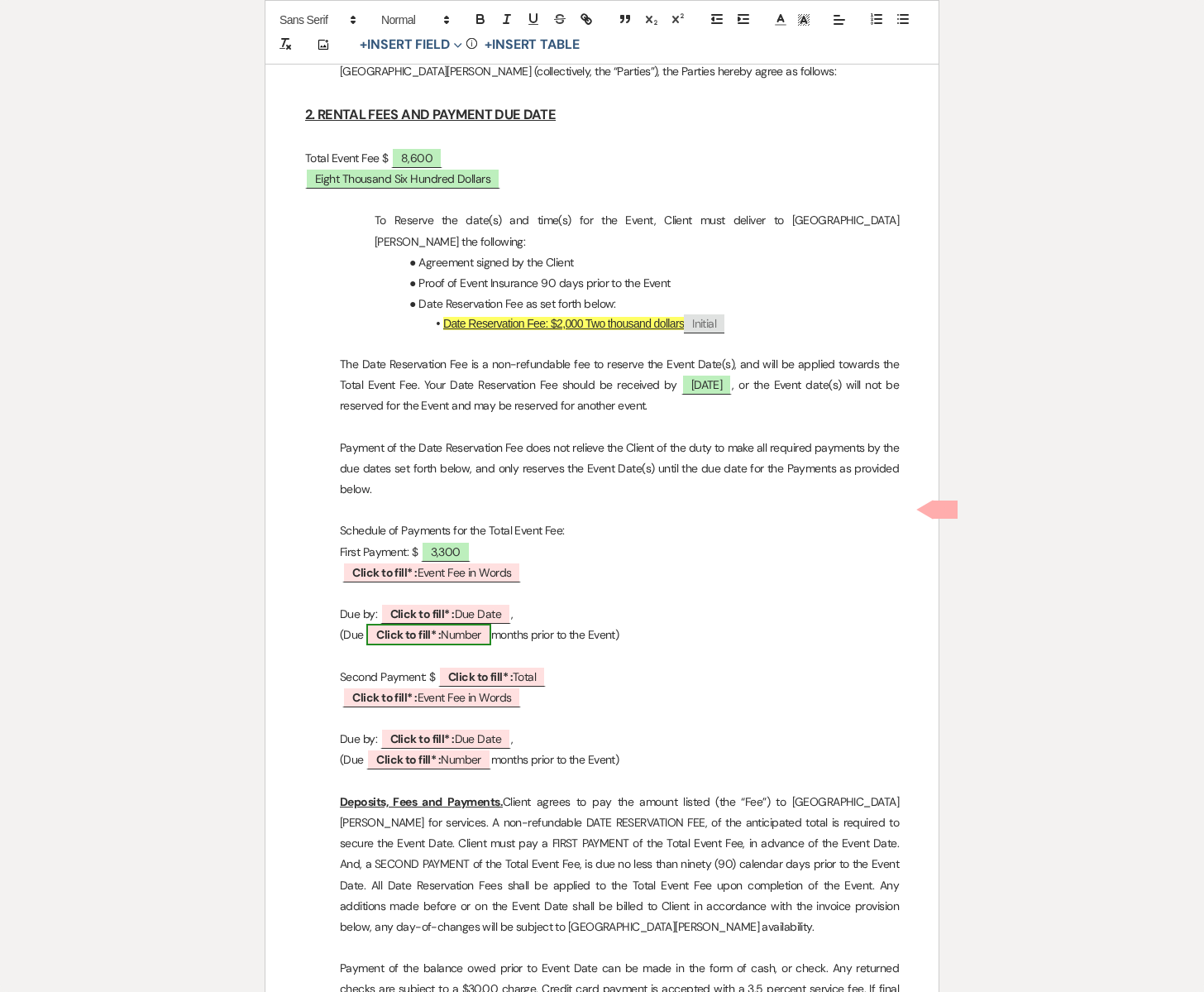
scroll to position [1653, 0]
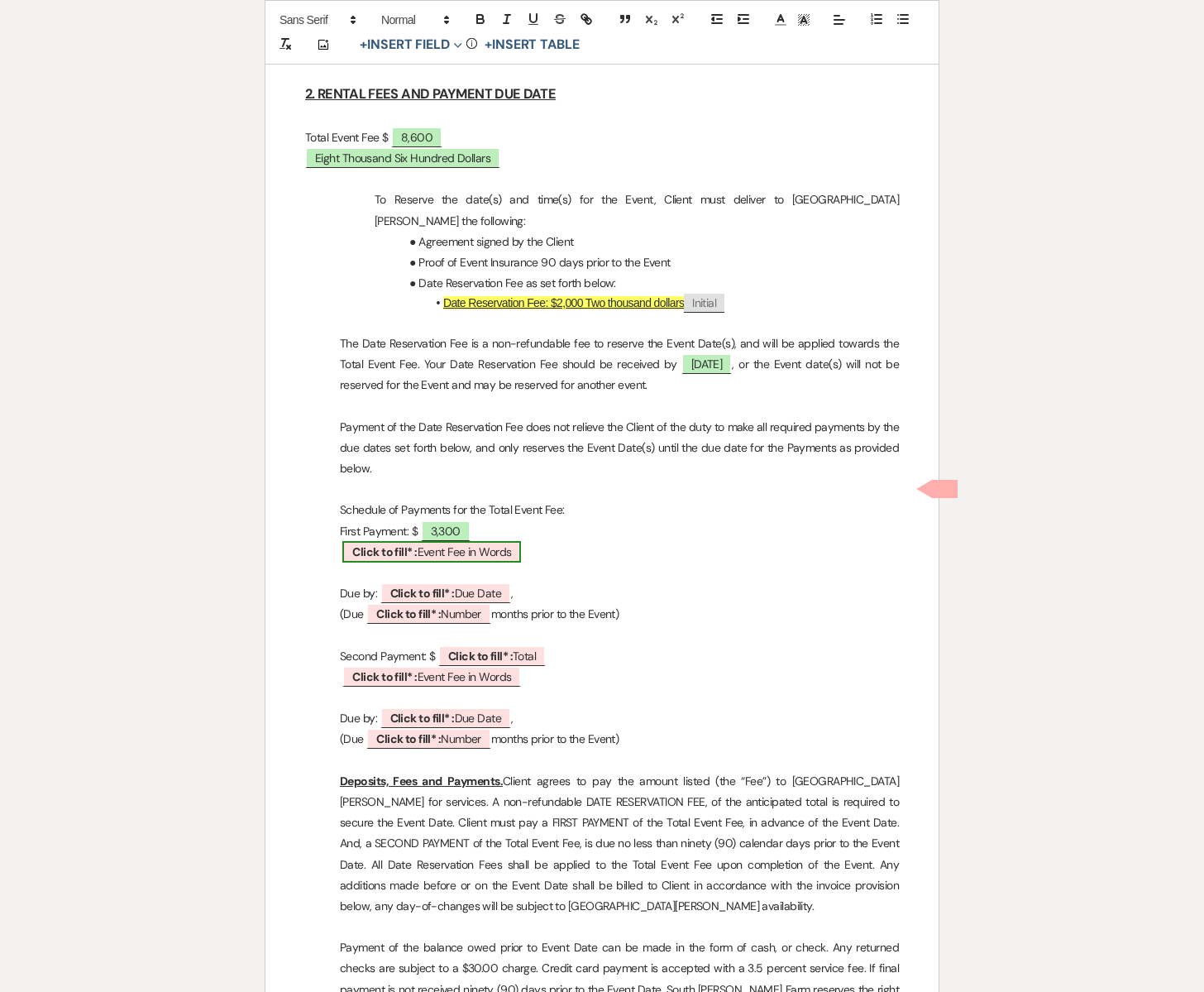
click at [455, 541] on span "Click to fill* : Event Fee in Words" at bounding box center [431, 552] width 178 height 22
select select "owner"
select select "custom_placeholder"
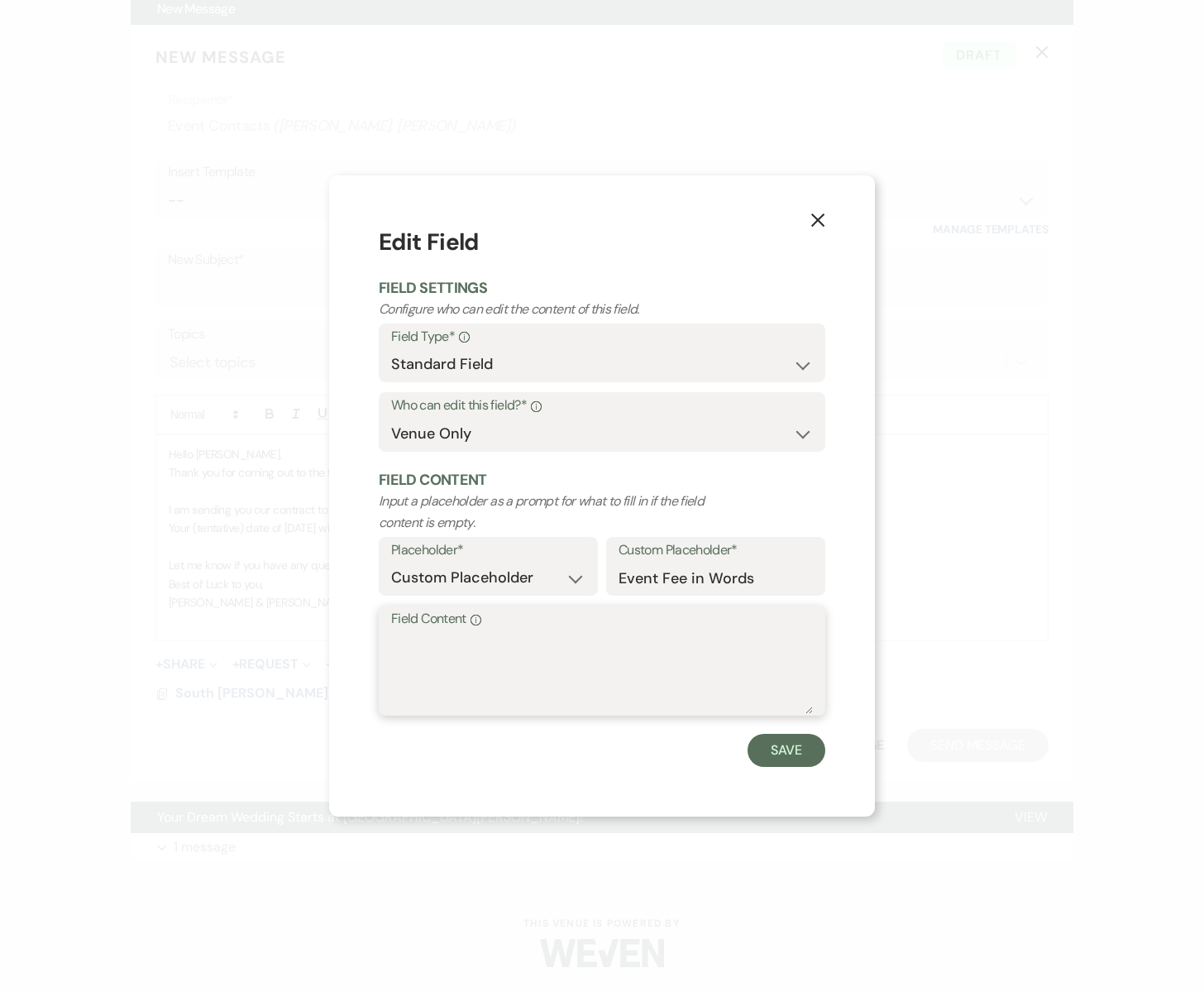
click at [441, 663] on textarea "Field Content Info" at bounding box center [602, 673] width 422 height 83
type textarea "Three Thousand Three Hundred Dollars"
click at [784, 761] on button "Save" at bounding box center [786, 750] width 78 height 33
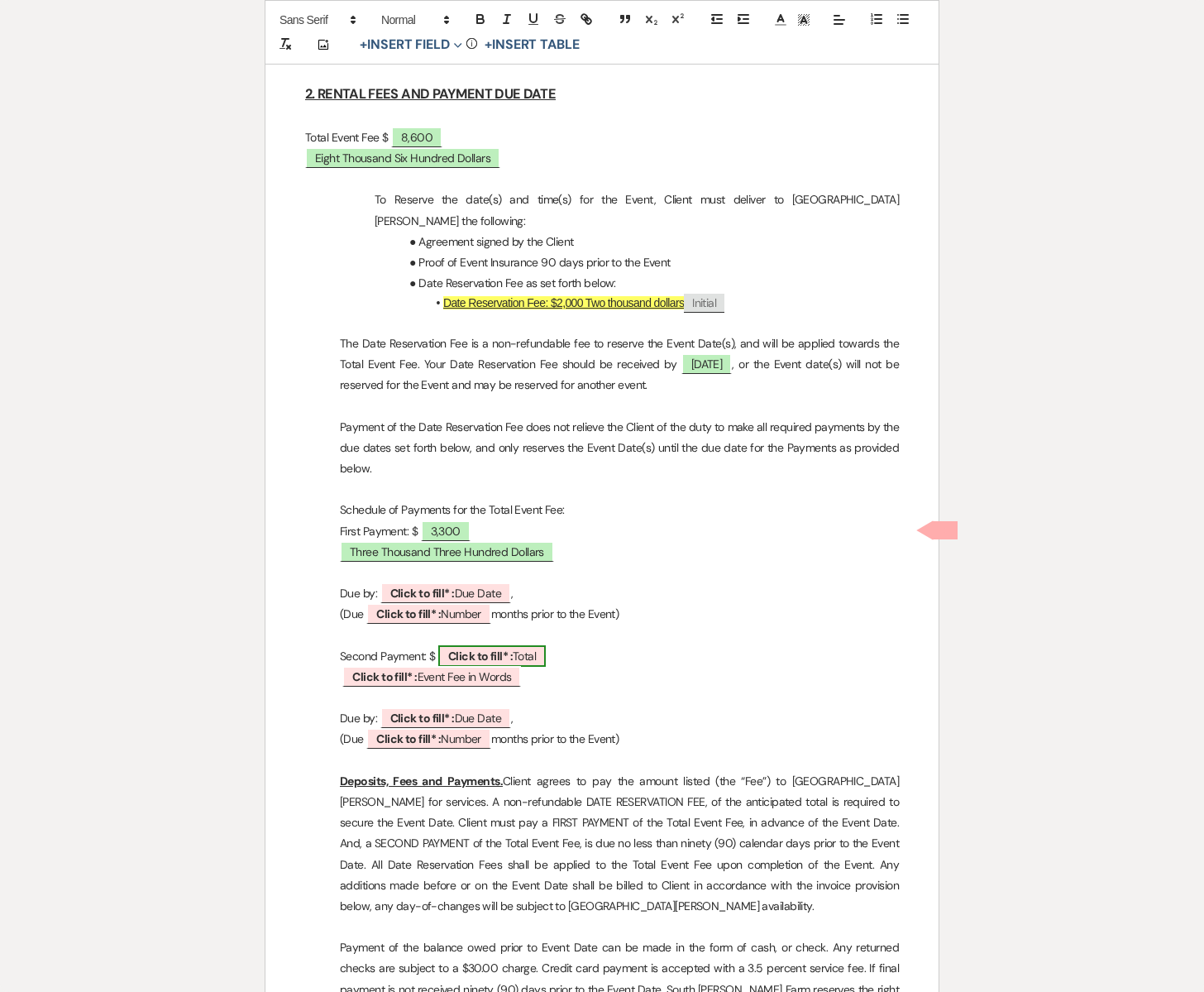
click at [520, 646] on span "Click to fill* : Total" at bounding box center [492, 657] width 108 height 22
select select "owner"
select select "Total"
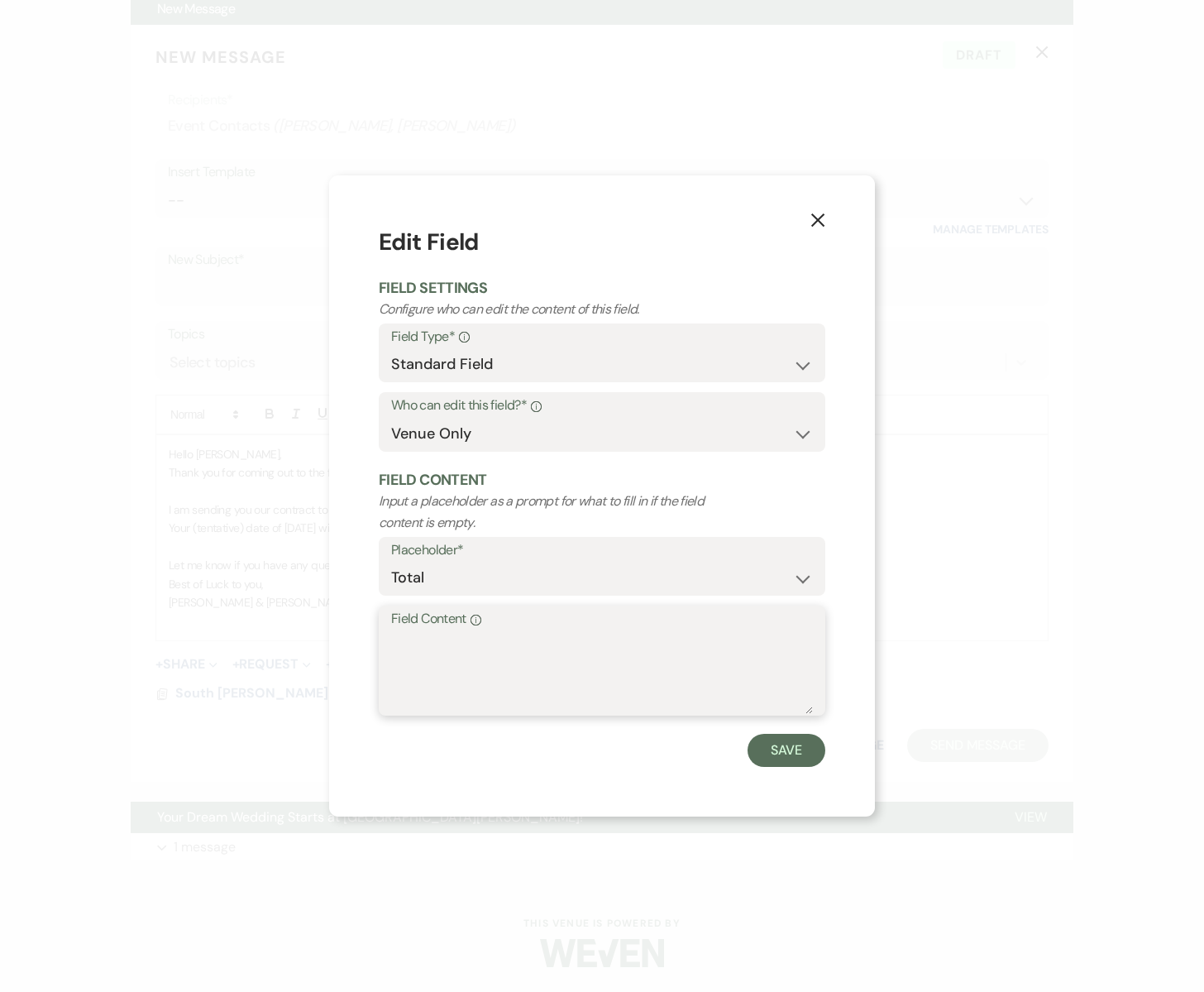
click at [486, 640] on textarea "Field Content Info" at bounding box center [602, 673] width 422 height 83
type textarea "3,300"
click at [770, 736] on button "Save" at bounding box center [786, 750] width 78 height 33
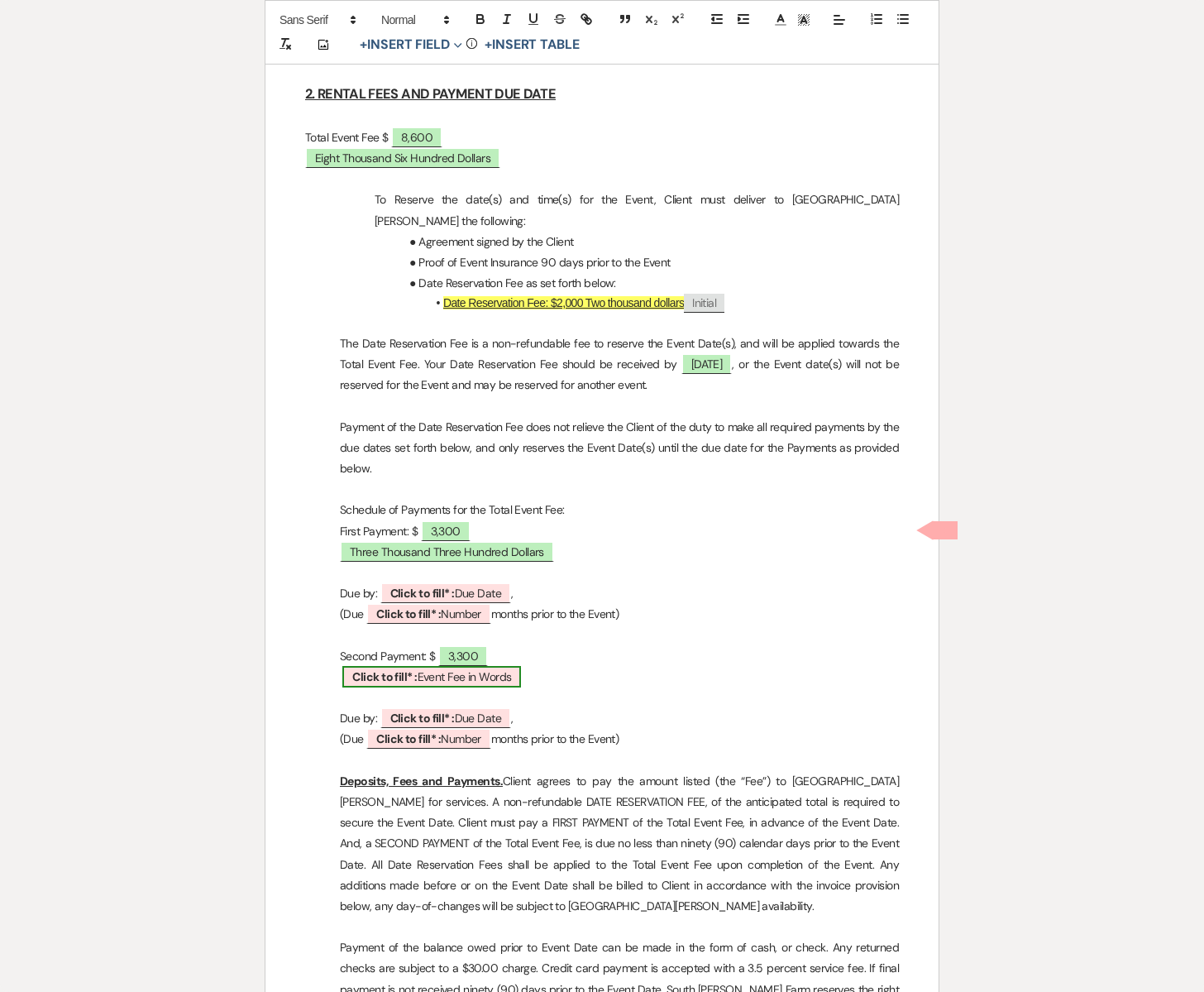
click at [464, 666] on span "Click to fill* : Event Fee in Words" at bounding box center [431, 677] width 178 height 22
select select "owner"
select select "custom_placeholder"
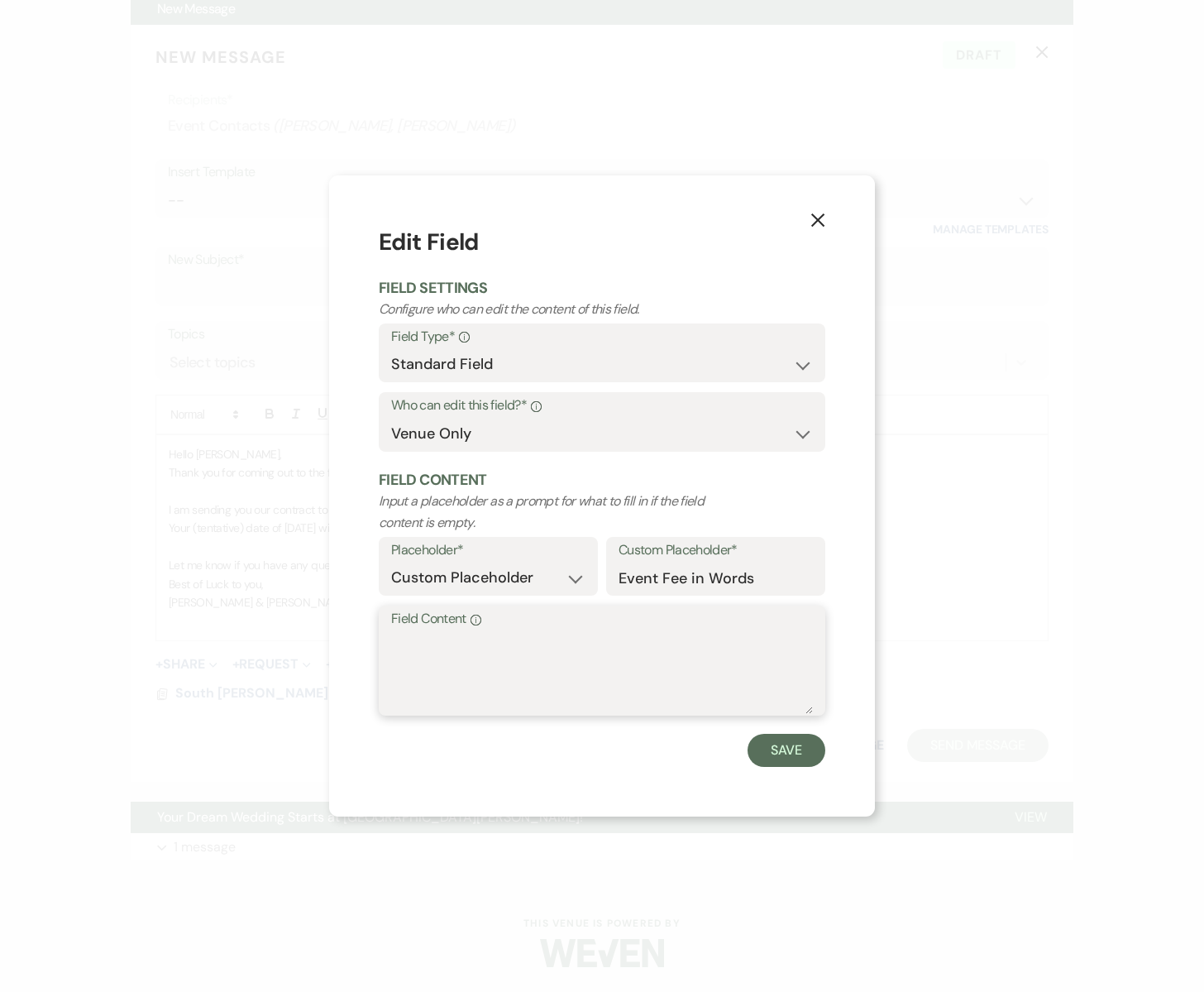
click at [457, 679] on textarea "Field Content Info" at bounding box center [602, 673] width 422 height 83
type textarea "Three Thousand Three Hundred Dollars"
click at [771, 749] on button "Save" at bounding box center [786, 750] width 78 height 33
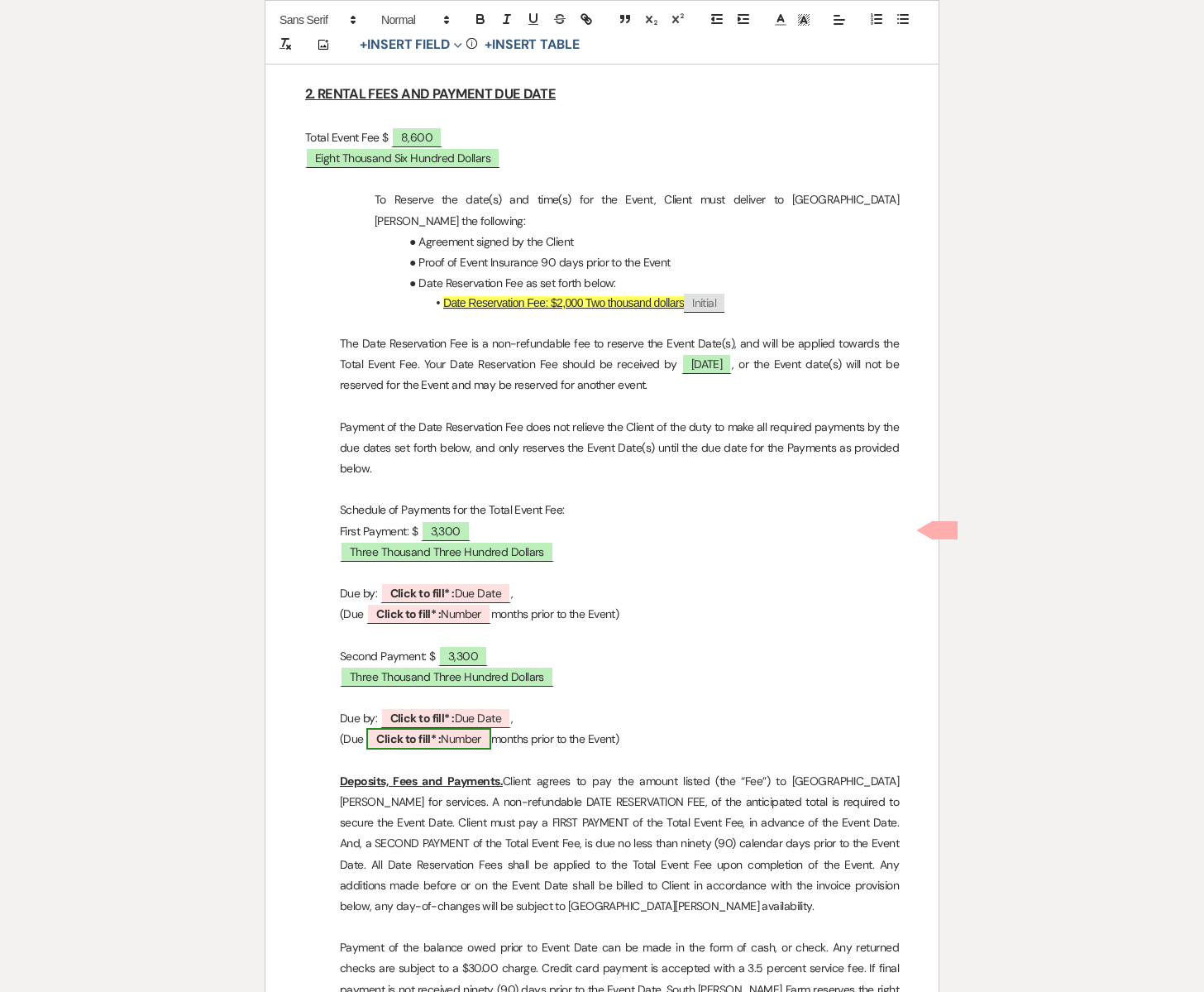
click at [474, 728] on span "Click to fill* : Number" at bounding box center [429, 739] width 125 height 22
select select "owner"
select select "Number"
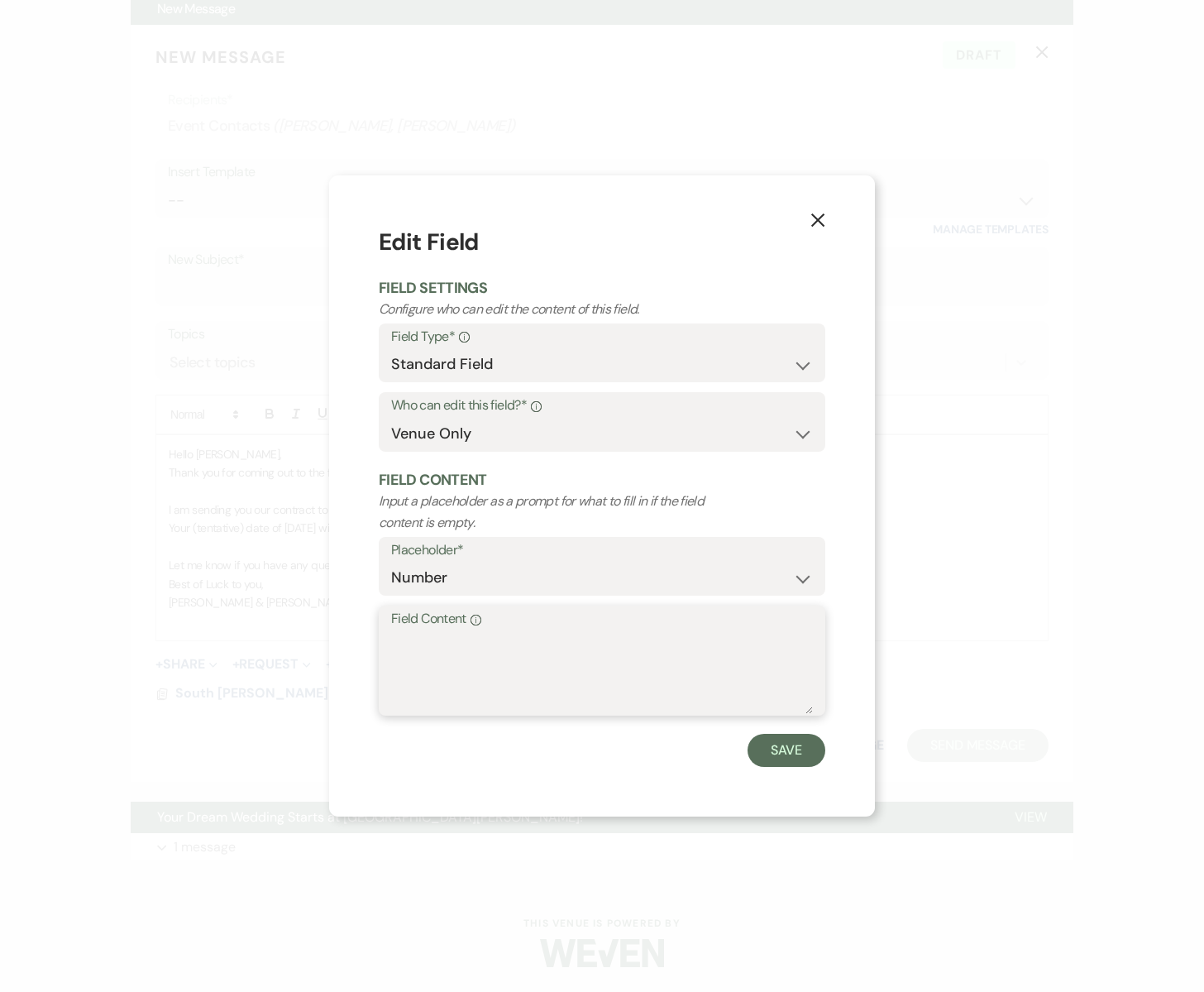
click at [472, 683] on textarea "Field Content Info" at bounding box center [602, 673] width 422 height 83
type textarea "3"
click at [799, 745] on button "Save" at bounding box center [786, 750] width 78 height 33
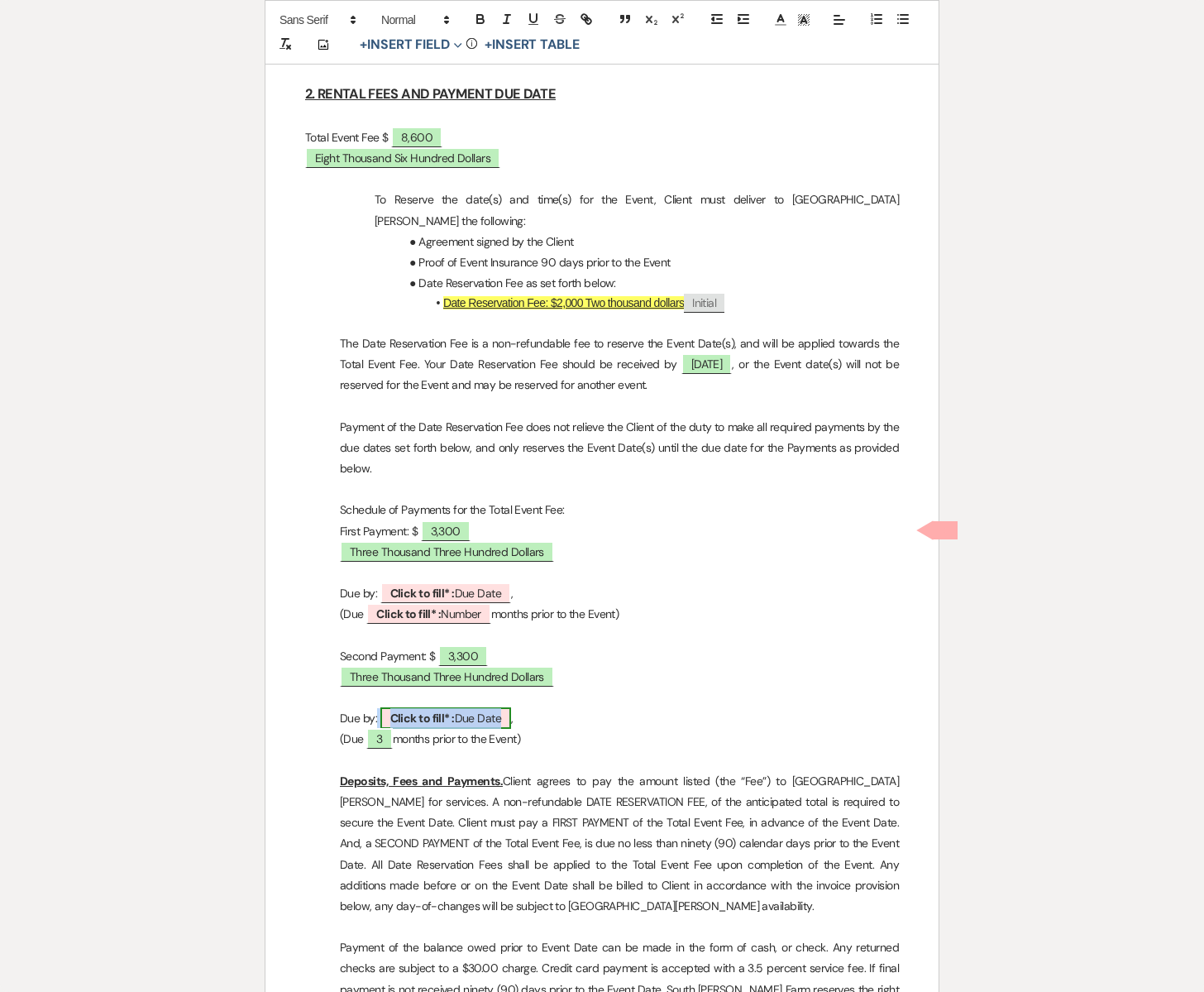
click at [450, 711] on b "Click to fill* :" at bounding box center [422, 718] width 65 height 15
select select "owner"
select select "custom_placeholder"
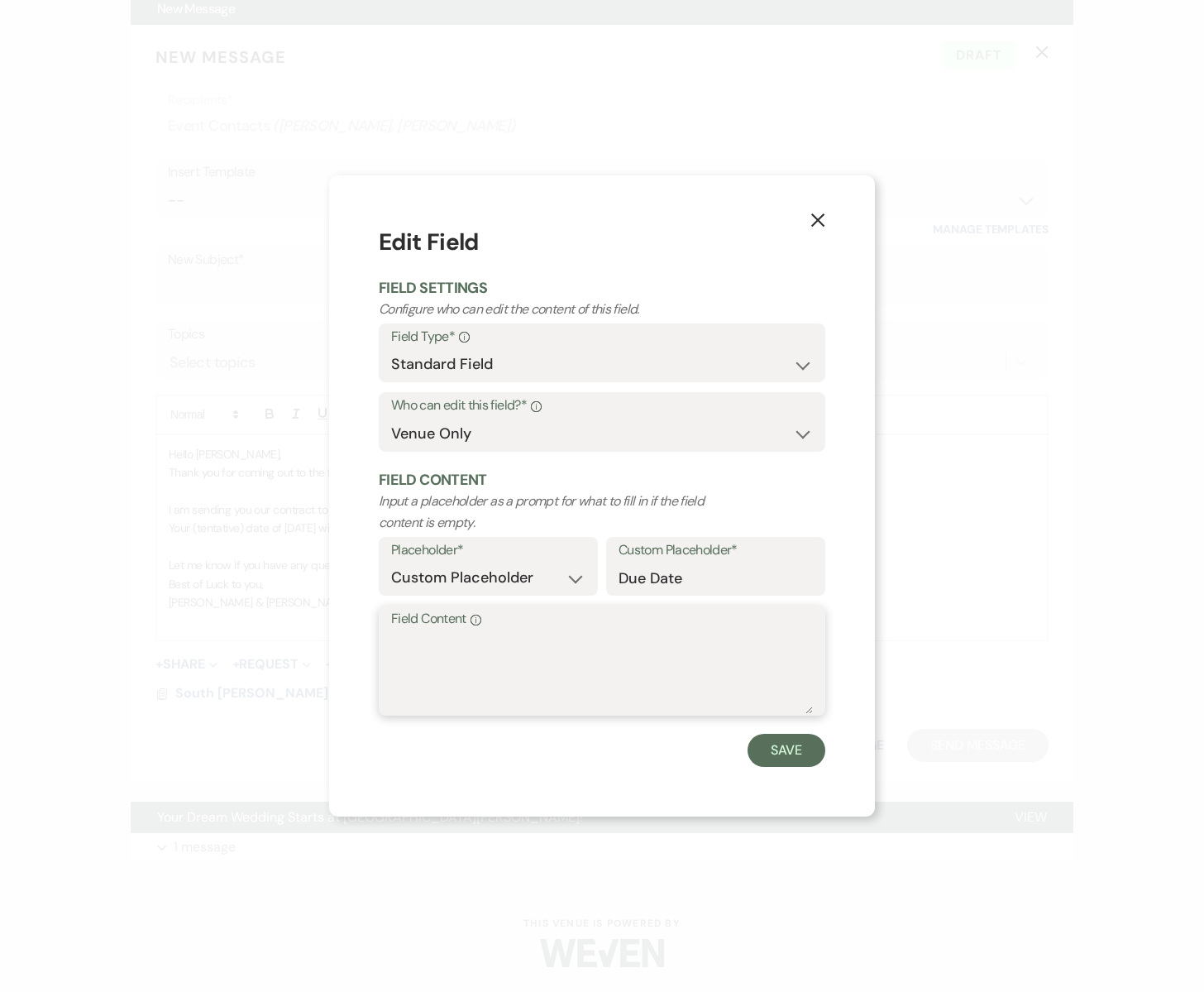
click at [416, 656] on textarea "Field Content Info" at bounding box center [602, 673] width 422 height 83
type textarea "[DATE]"
click at [774, 760] on button "Save" at bounding box center [786, 750] width 78 height 33
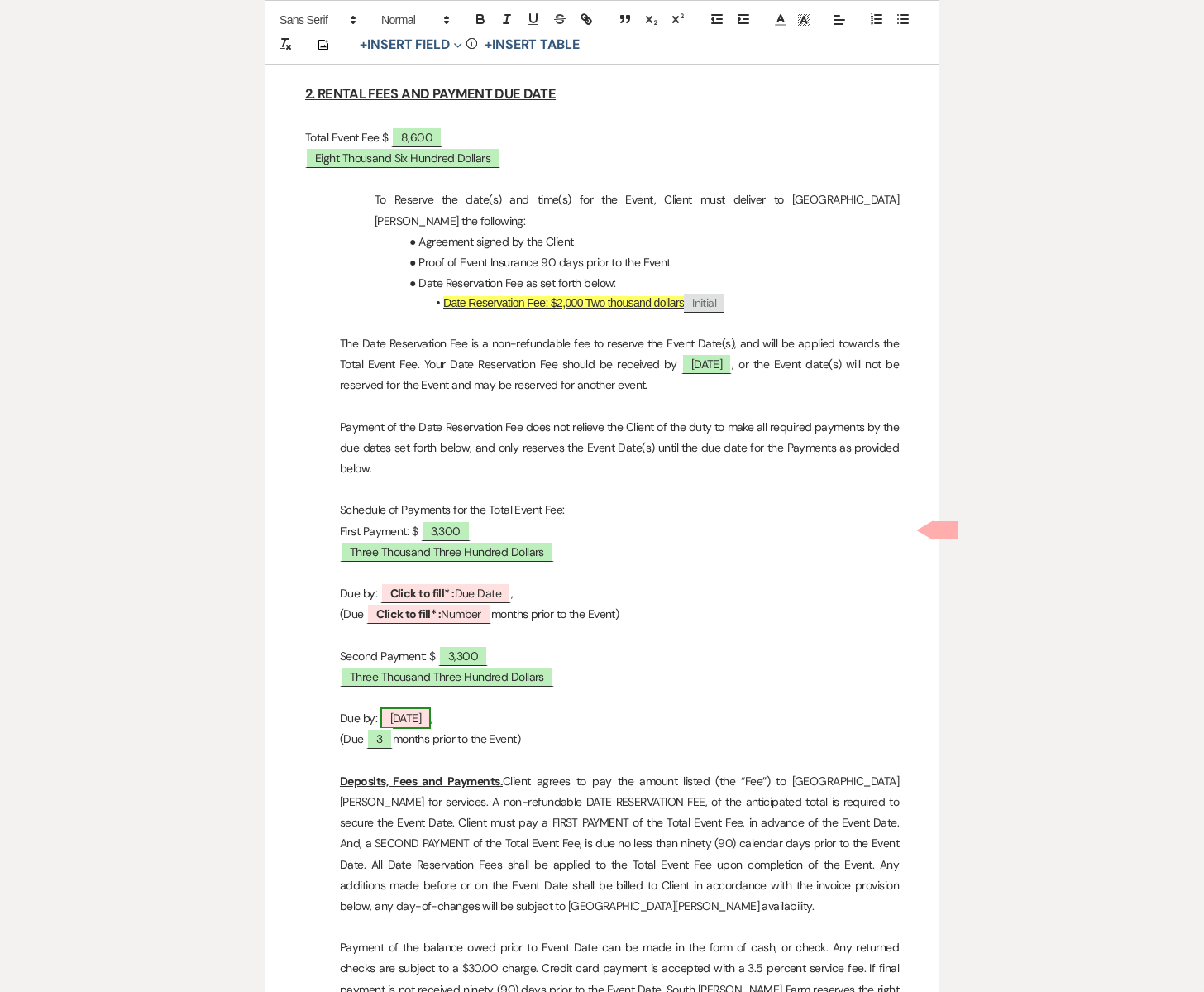
click at [432, 708] on span "[DATE]" at bounding box center [405, 718] width 51 height 22
click at [463, 604] on span "Click to fill* : Number" at bounding box center [429, 614] width 125 height 22
click at [467, 583] on span "Click to fill* : Due Date" at bounding box center [446, 594] width 132 height 22
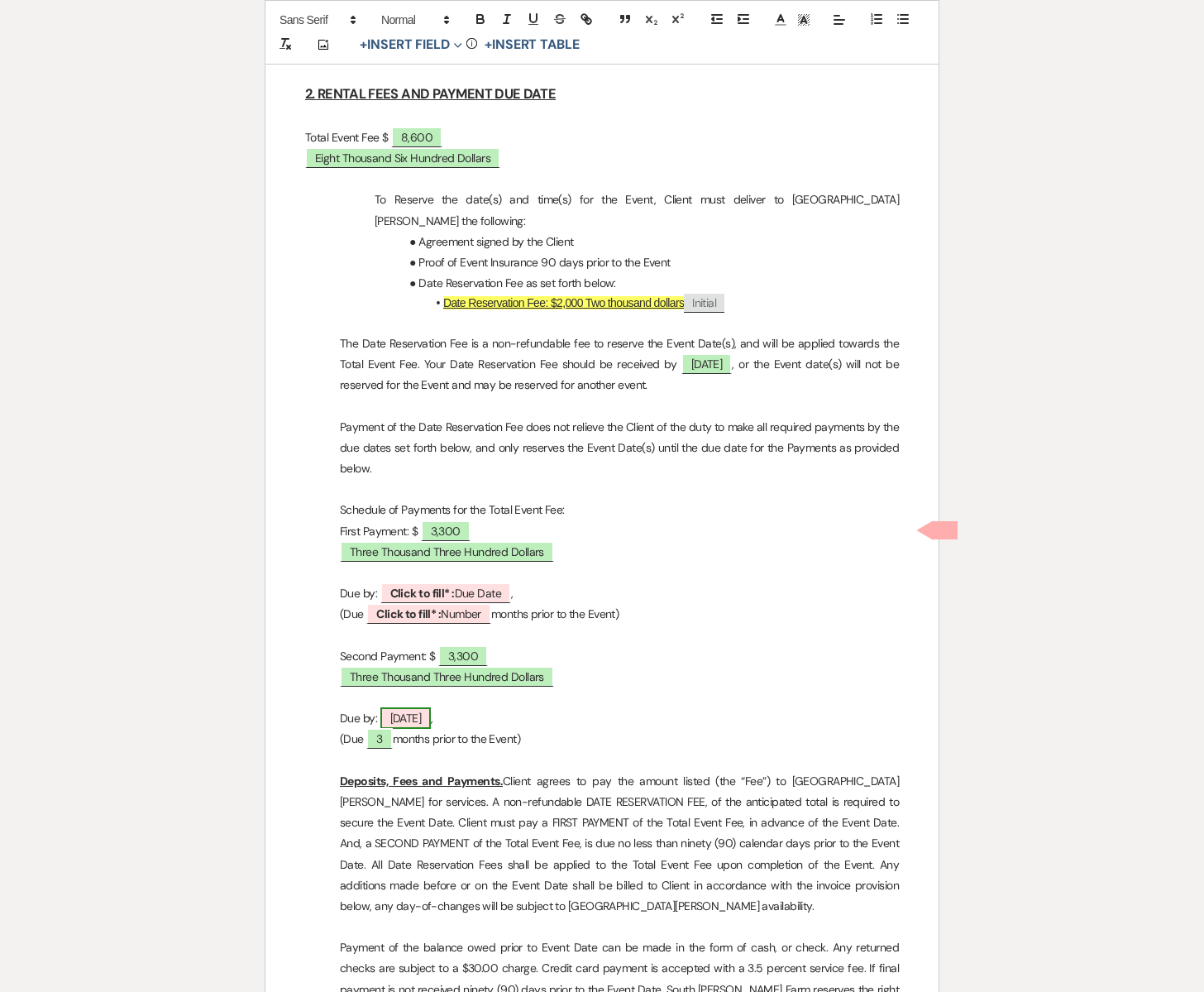
click at [432, 708] on span "[DATE]" at bounding box center [405, 718] width 51 height 22
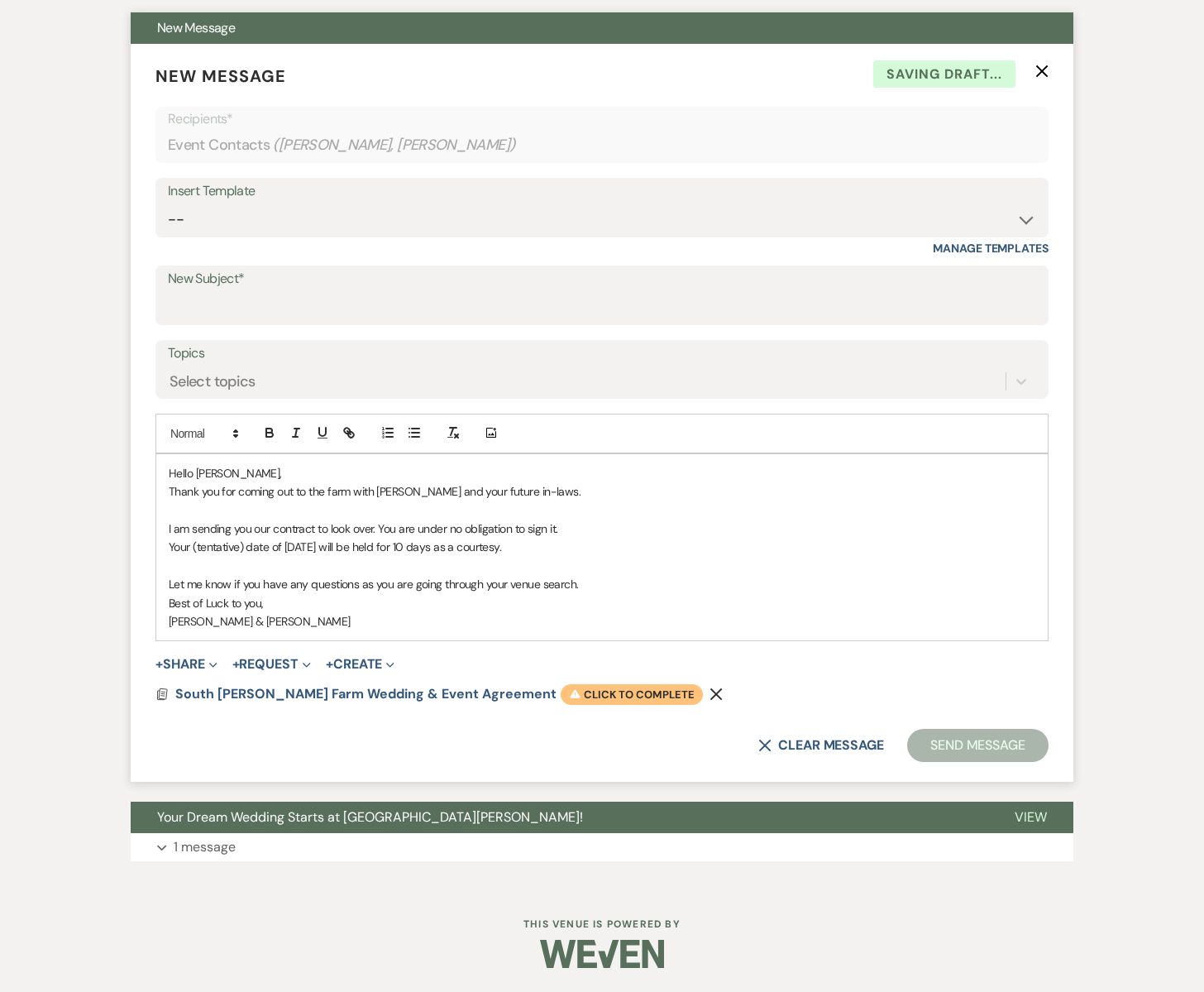
click at [561, 690] on span "Warning Click to complete" at bounding box center [632, 695] width 143 height 22
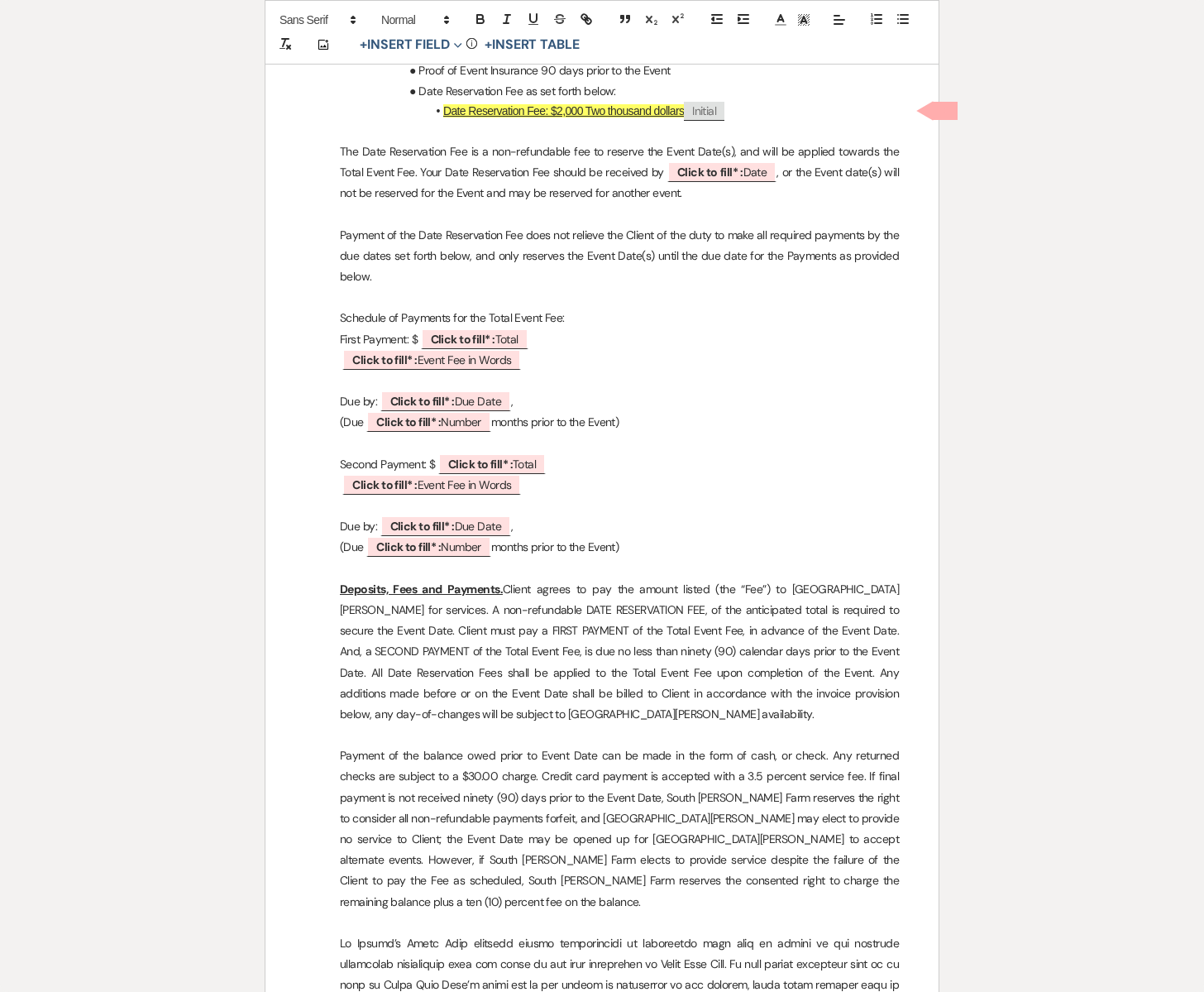
scroll to position [1812, 0]
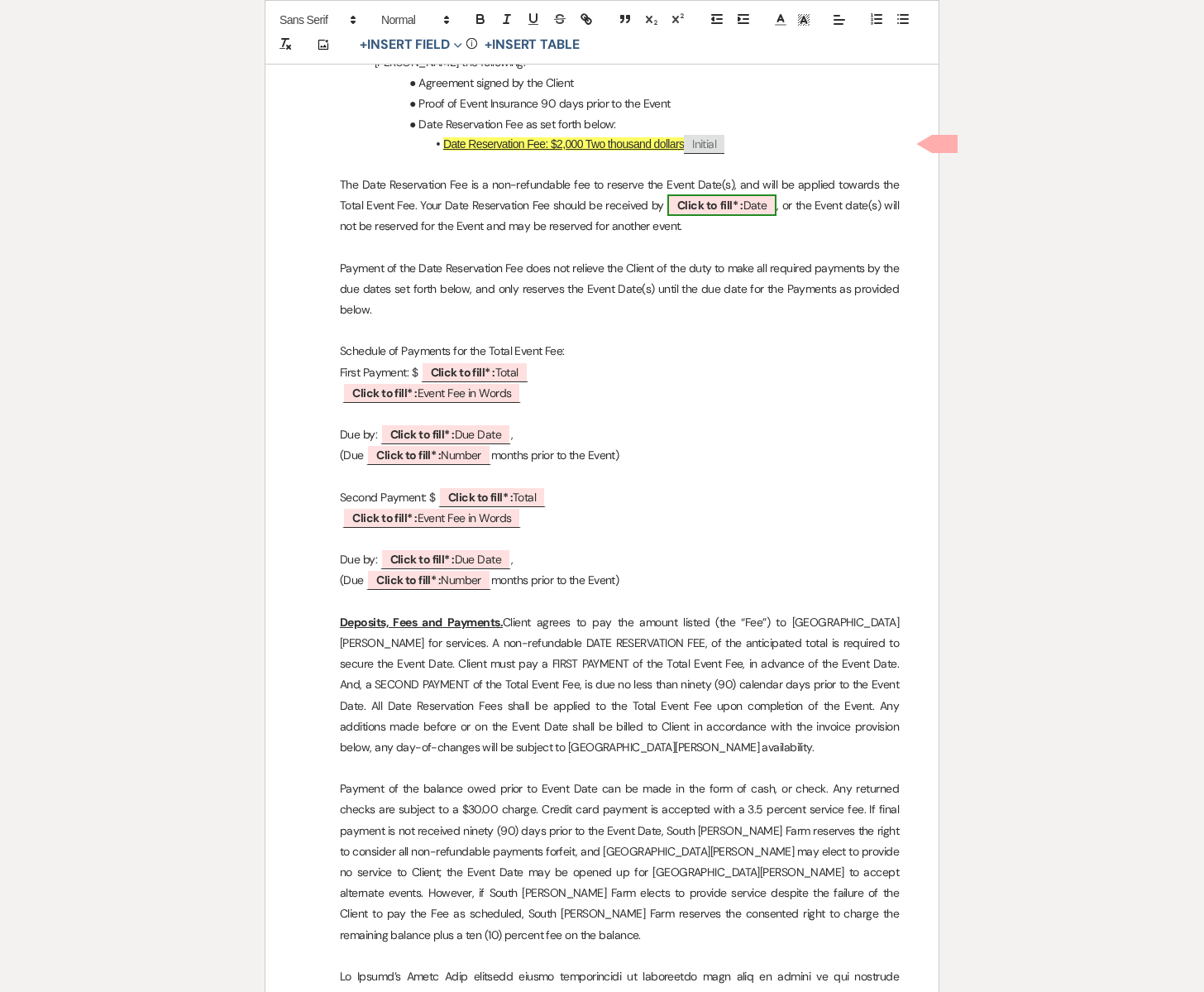
click at [747, 195] on span "Click to fill* : Date" at bounding box center [723, 205] width 110 height 22
select select "owner"
select select "Date"
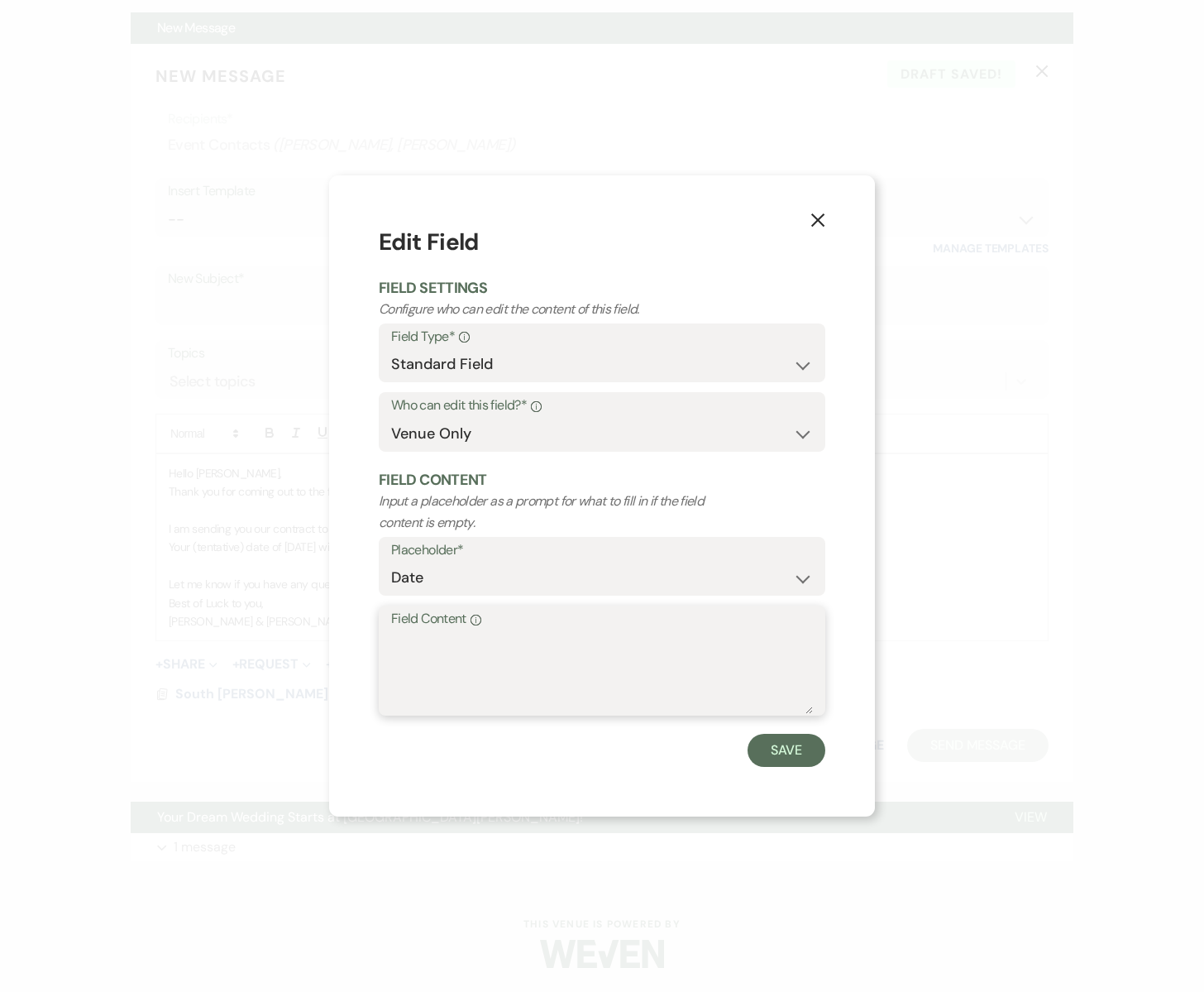
click at [470, 650] on textarea "Field Content Info" at bounding box center [602, 673] width 422 height 83
type textarea "[DATE]"
click at [779, 761] on button "Save" at bounding box center [786, 750] width 78 height 33
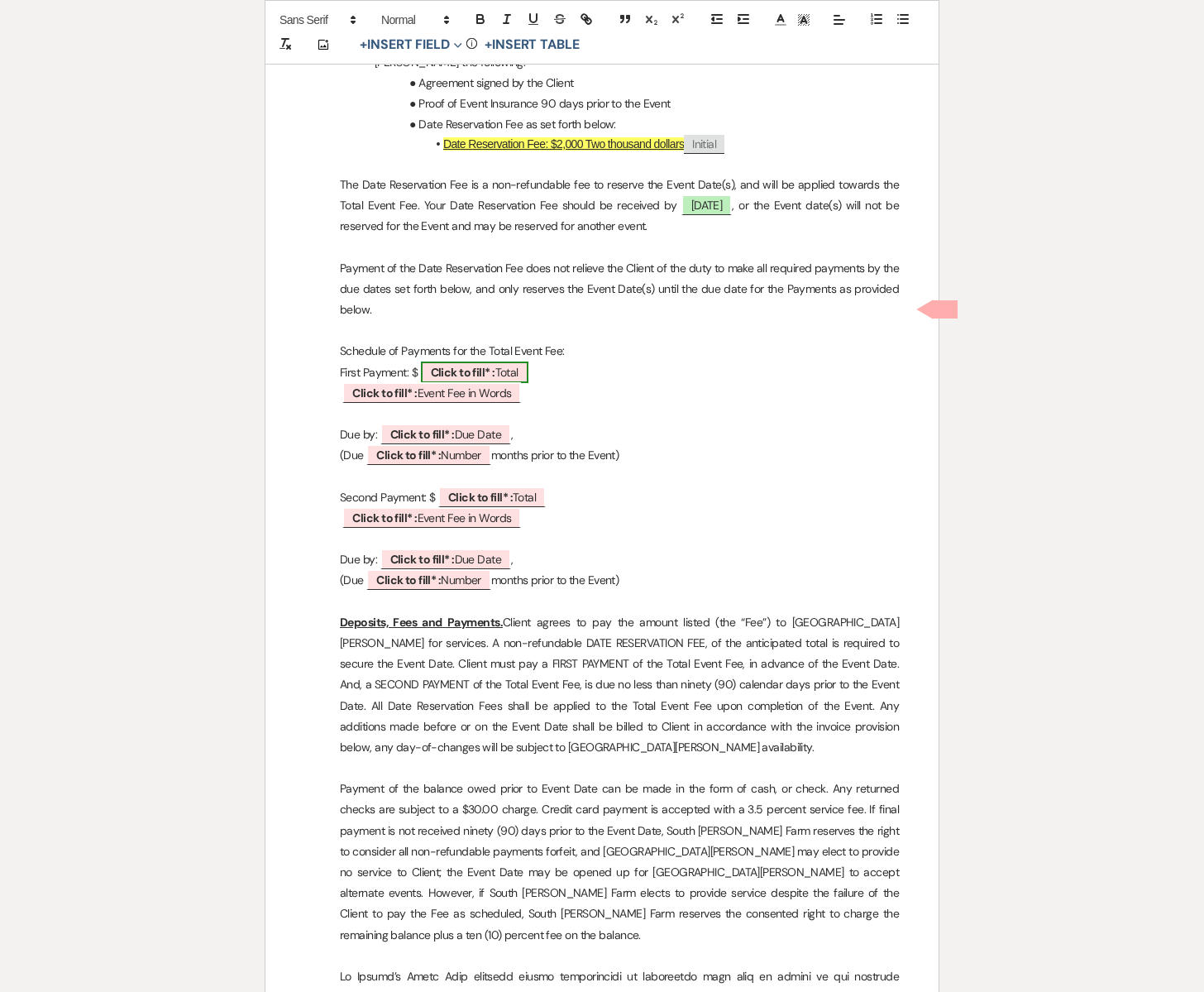
click at [515, 361] on span "Click to fill* : Total" at bounding box center [475, 372] width 108 height 22
select select "owner"
select select "Total"
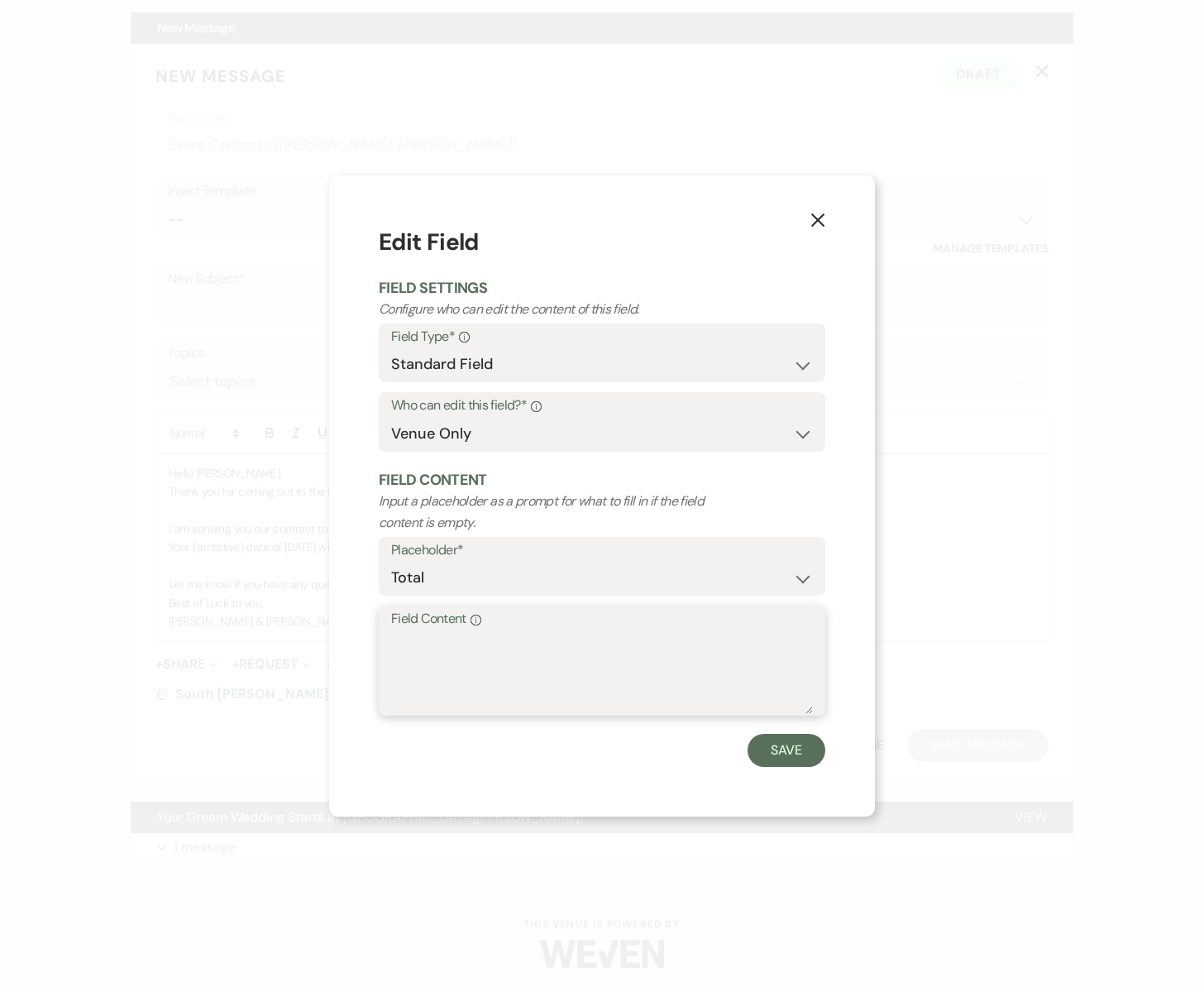
click at [447, 640] on textarea "Field Content Info" at bounding box center [602, 673] width 422 height 83
type textarea "3,300"
drag, startPoint x: 779, startPoint y: 761, endPoint x: 746, endPoint y: 764, distance: 33.1
click at [778, 761] on button "Save" at bounding box center [786, 750] width 78 height 33
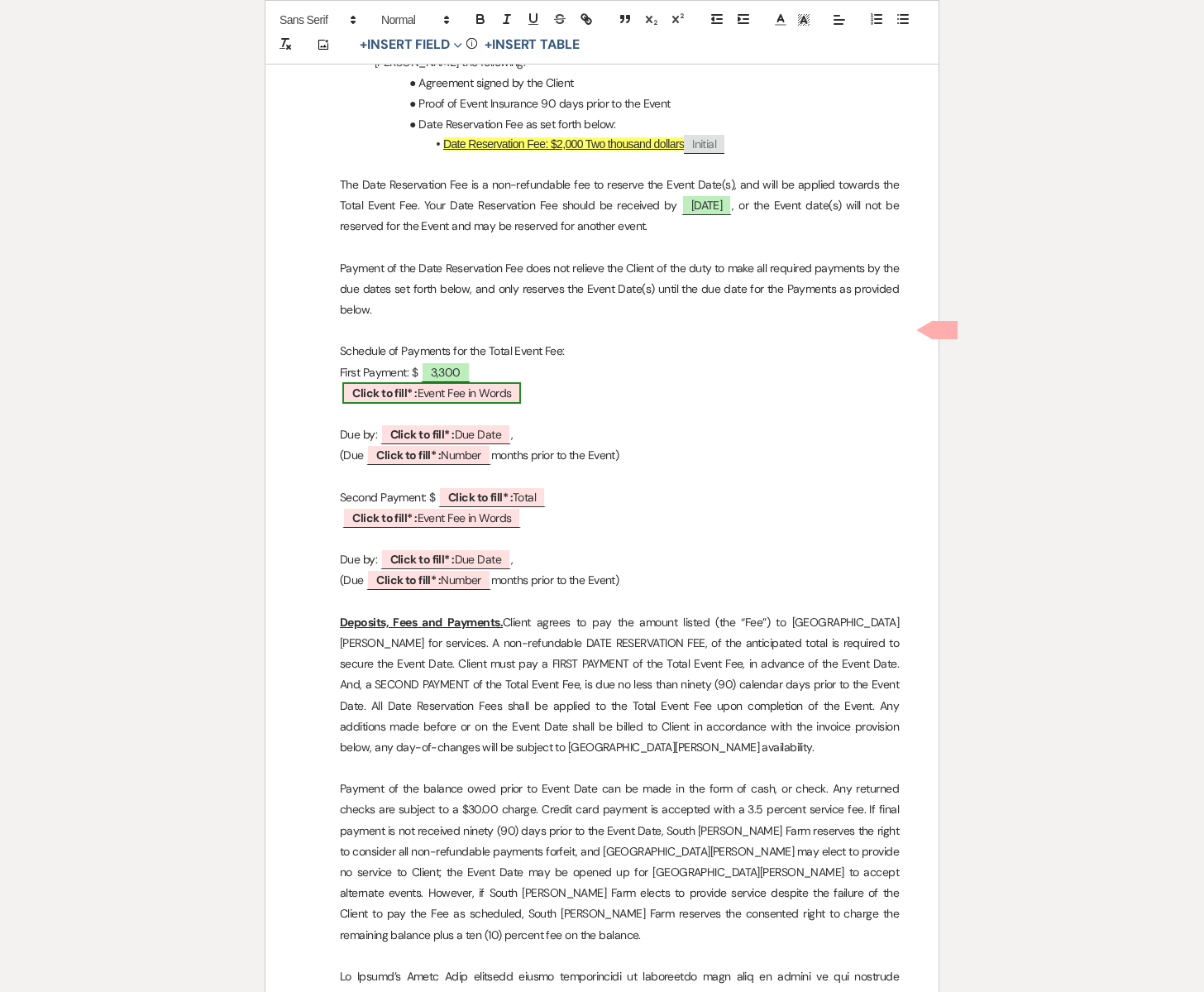
click at [485, 382] on span "Click to fill* : Event Fee in Words" at bounding box center [431, 393] width 178 height 22
select select "owner"
select select "custom_placeholder"
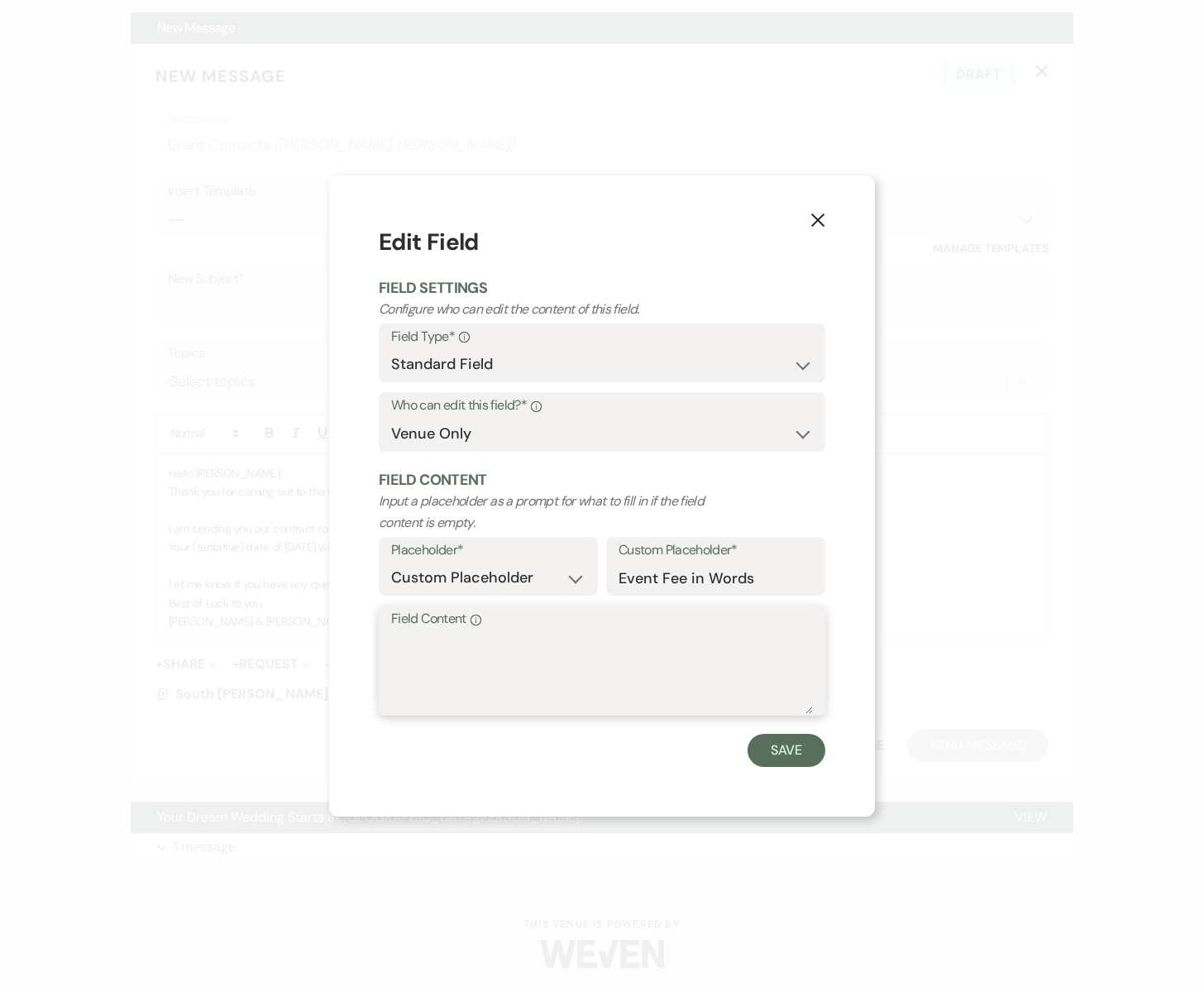
click at [494, 655] on textarea "Field Content Info" at bounding box center [602, 673] width 422 height 83
click at [449, 645] on textarea "Three Tjousand Three Hundred Dollars" at bounding box center [602, 673] width 422 height 83
type textarea "Three Thousand Three Hundred Dollars"
click at [793, 746] on button "Save" at bounding box center [786, 750] width 78 height 33
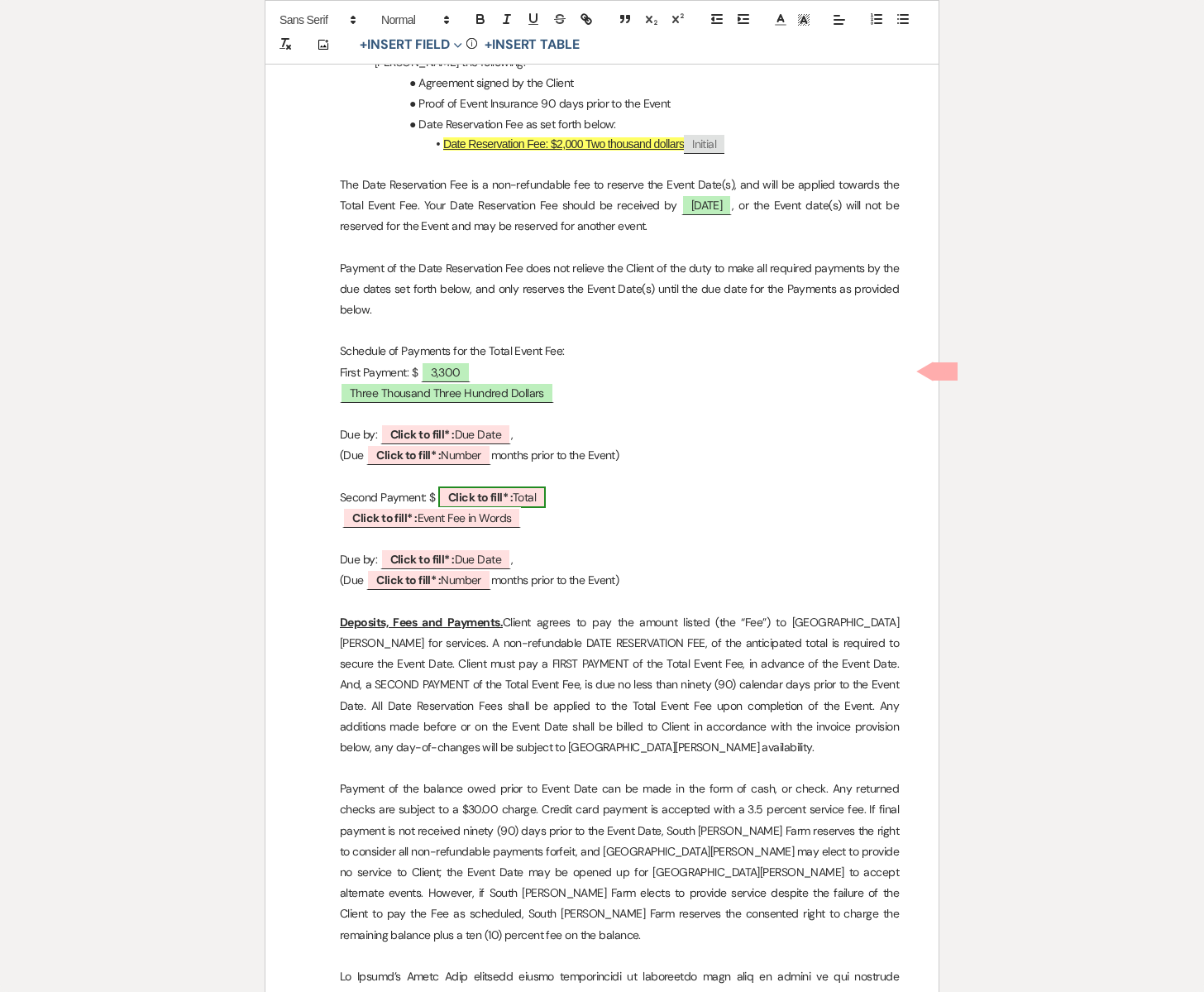
click at [507, 490] on b "Click to fill* :" at bounding box center [481, 497] width 65 height 15
select select "owner"
select select "Total"
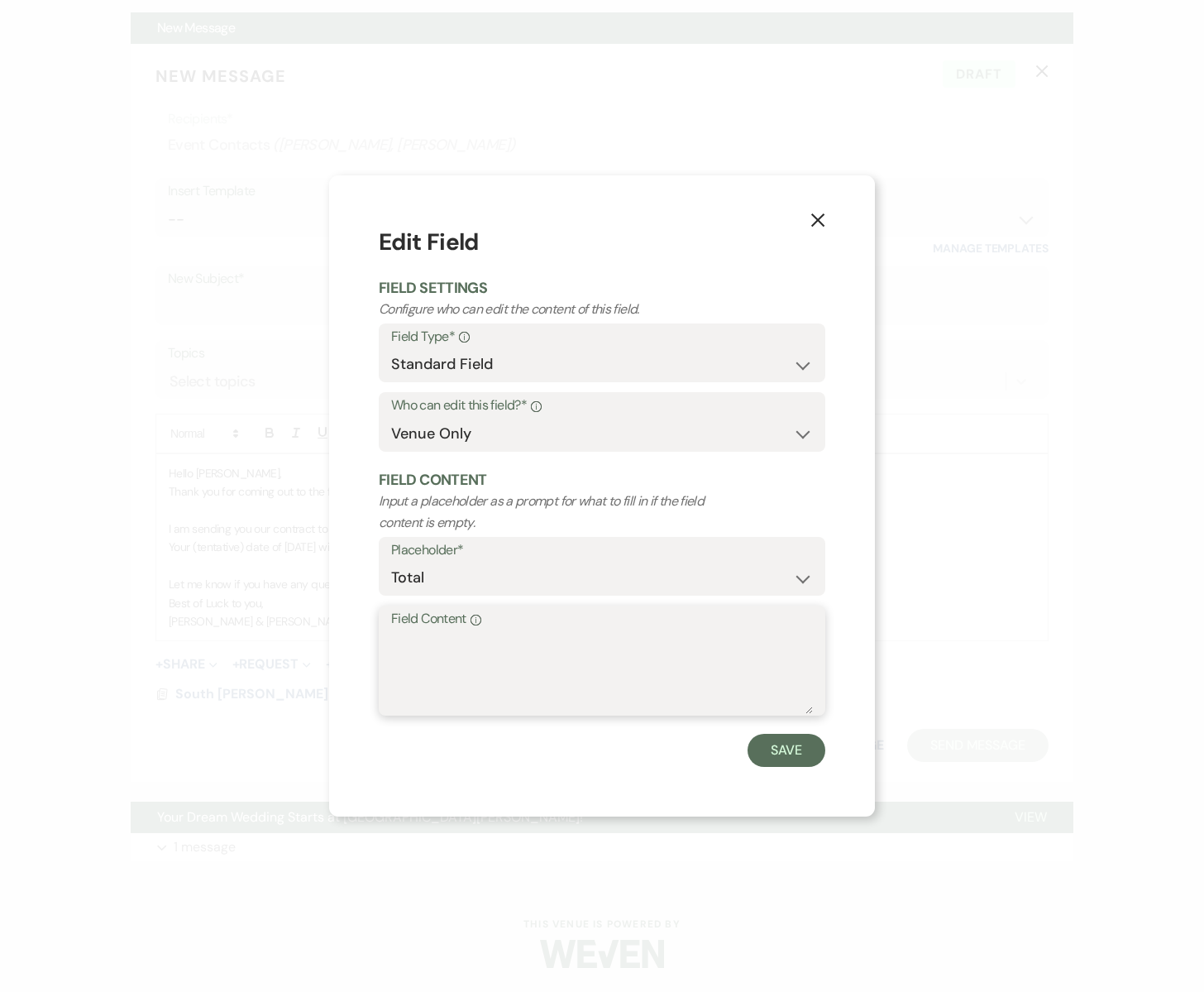
click at [458, 639] on textarea "Field Content Info" at bounding box center [602, 673] width 422 height 83
type textarea "3,300"
click at [775, 748] on button "Save" at bounding box center [786, 750] width 78 height 33
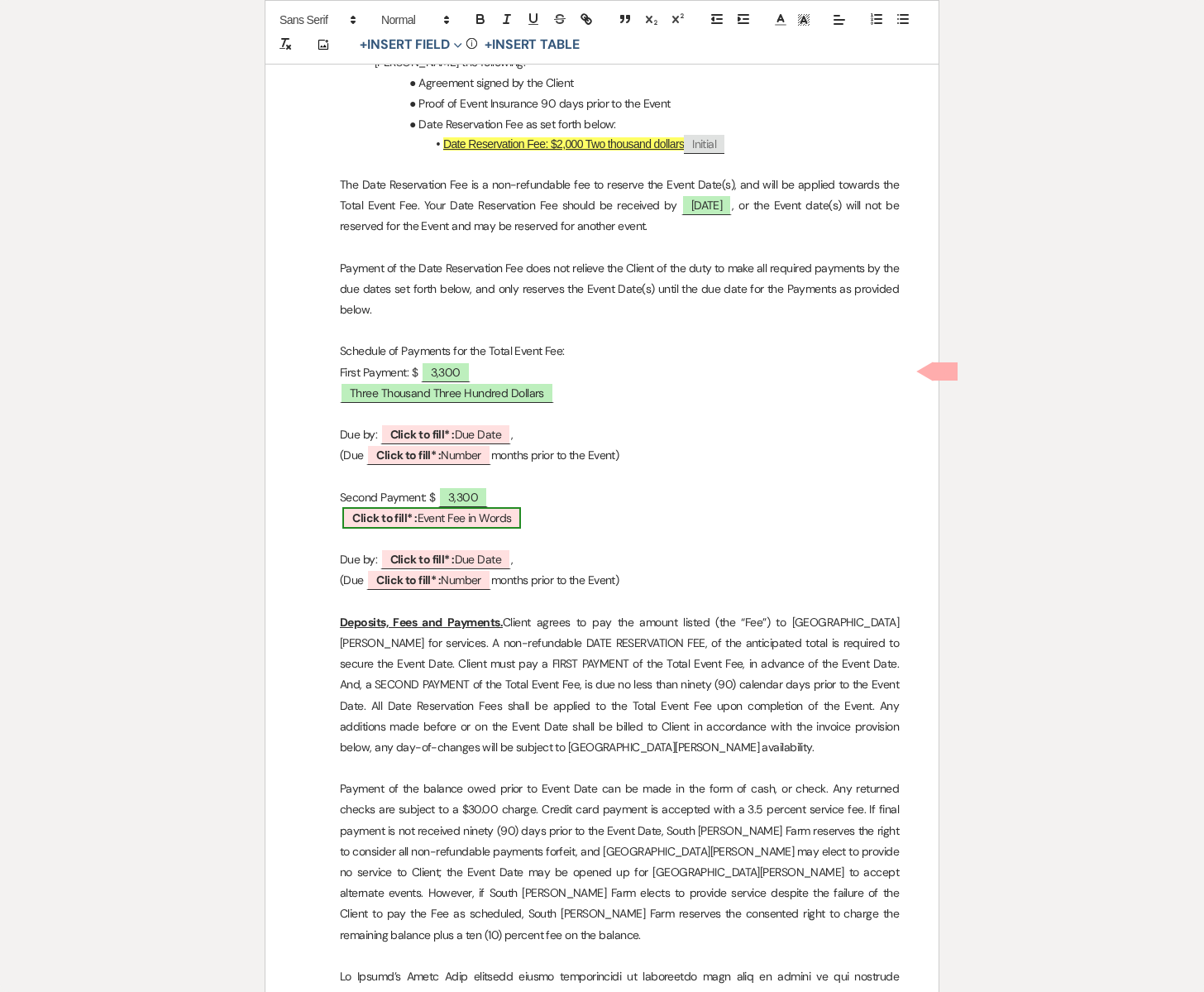
click at [479, 508] on span "Click to fill* : Event Fee in Words" at bounding box center [431, 518] width 178 height 22
select select "owner"
select select "custom_placeholder"
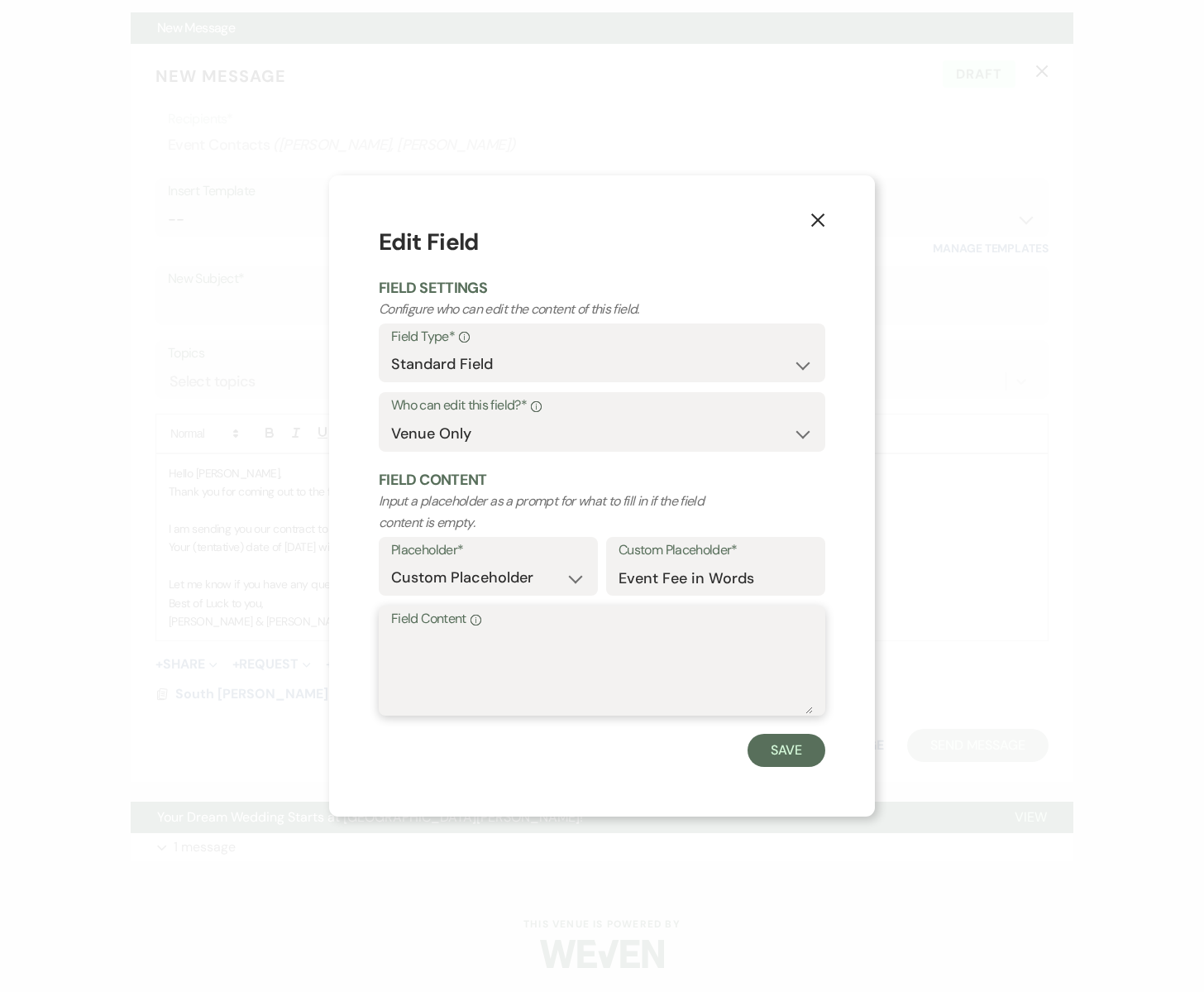
click at [453, 657] on textarea "Field Content Info" at bounding box center [602, 673] width 422 height 83
type textarea "Three thousand three Hundred Dollars"
click at [794, 749] on button "Save" at bounding box center [786, 750] width 78 height 33
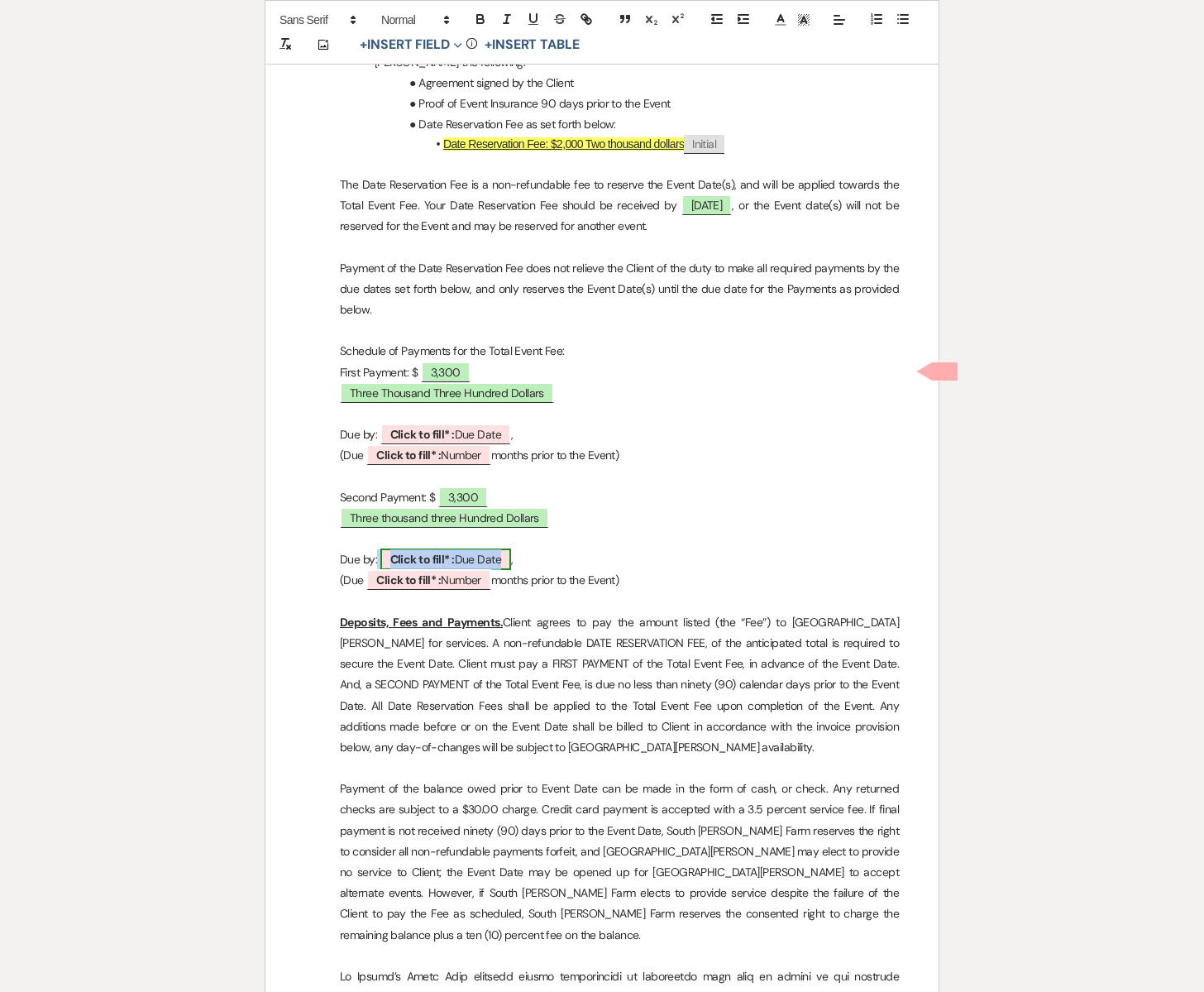
click at [472, 549] on span "Click to fill* : Due Date" at bounding box center [446, 560] width 132 height 22
select select "owner"
select select "custom_placeholder"
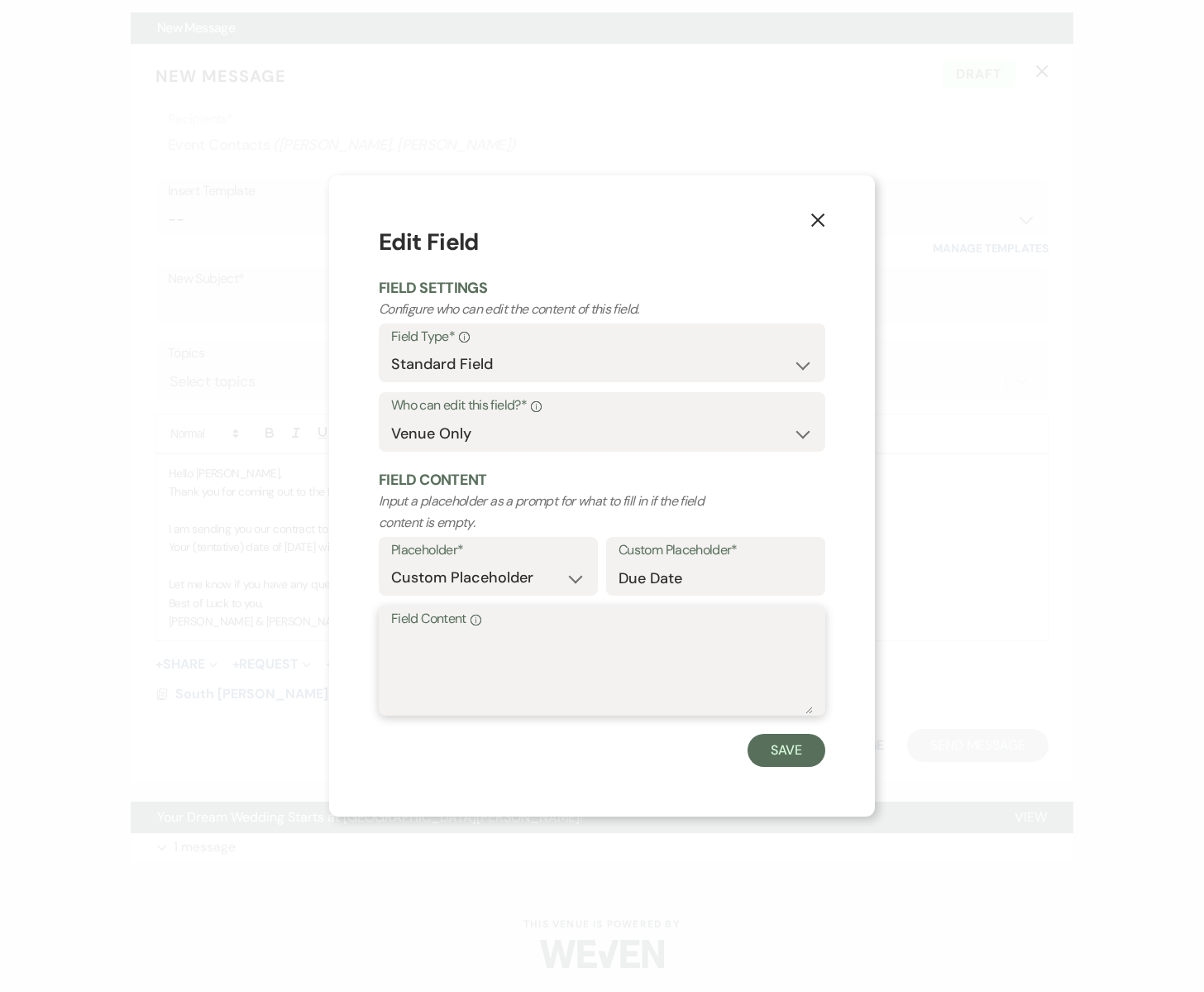
click at [411, 650] on textarea "Field Content Info" at bounding box center [602, 673] width 422 height 83
type textarea "[DATE]"
click at [756, 737] on button "Save" at bounding box center [786, 750] width 78 height 33
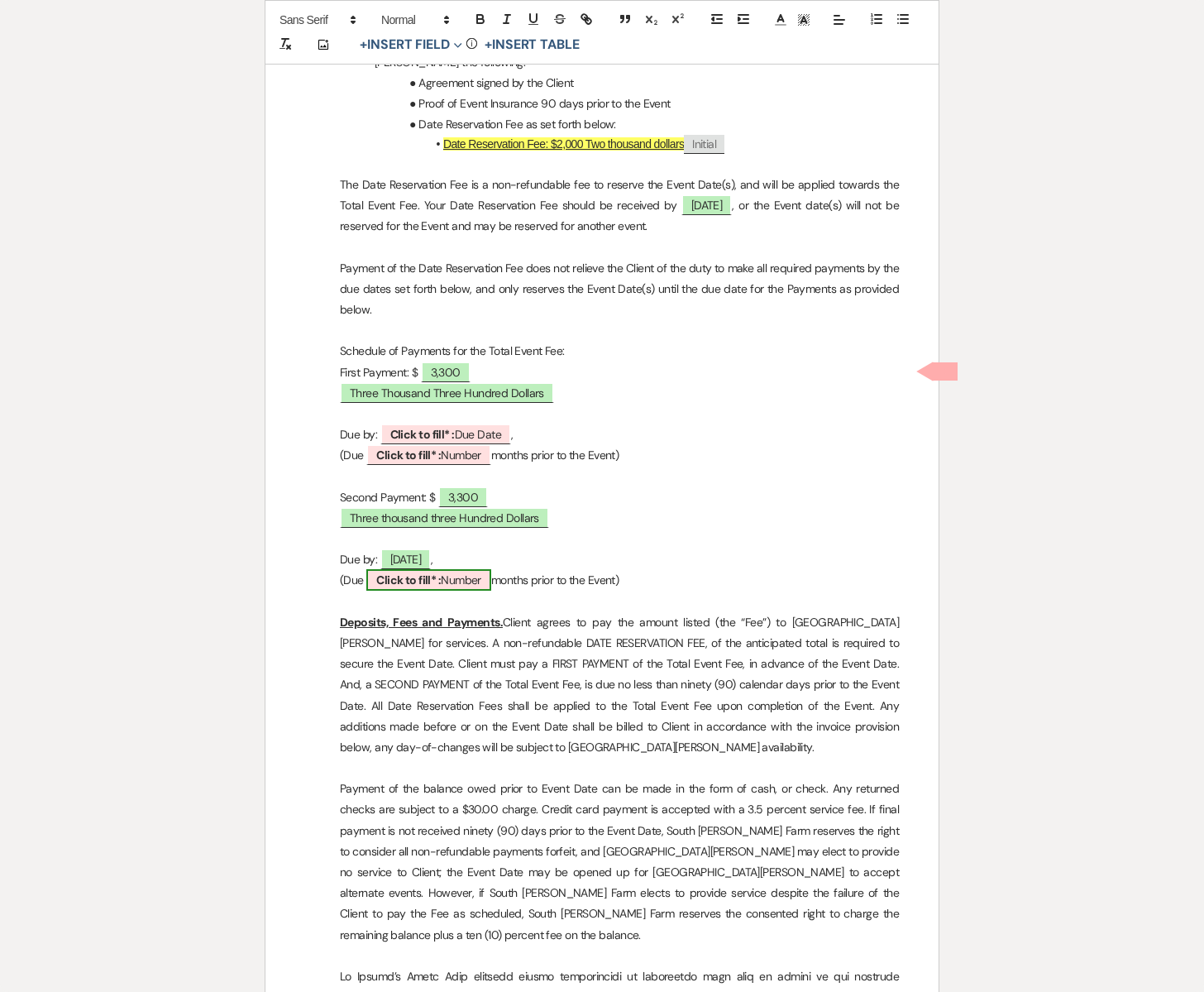
click at [444, 570] on span "Click to fill* : Number" at bounding box center [429, 580] width 125 height 22
select select "owner"
select select "Number"
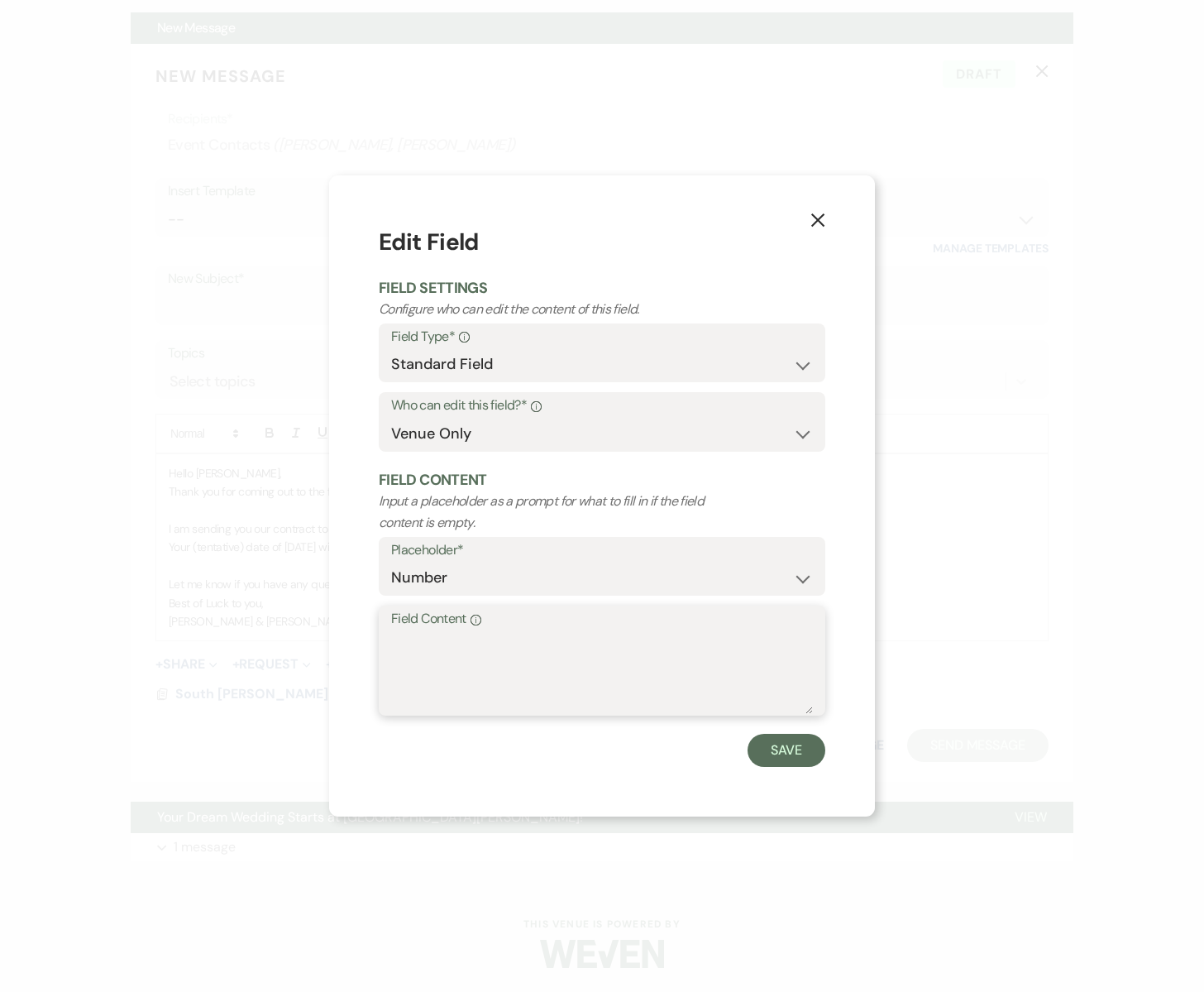
click at [422, 649] on textarea "Field Content Info" at bounding box center [602, 673] width 422 height 83
type textarea "3"
click at [766, 753] on button "Save" at bounding box center [786, 750] width 78 height 33
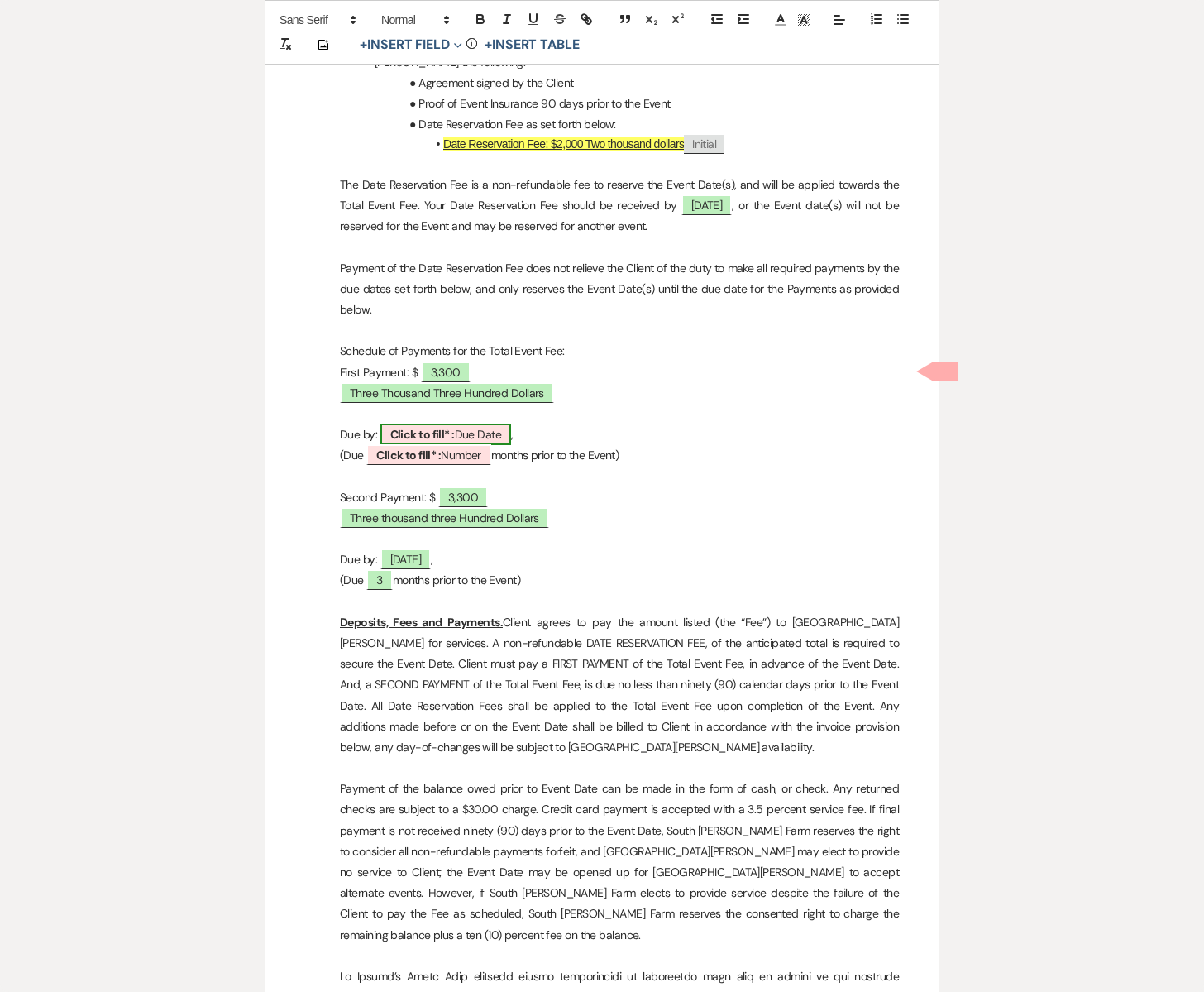
click at [468, 423] on span "Click to fill* : Due Date" at bounding box center [446, 434] width 132 height 22
select select "owner"
select select "custom_placeholder"
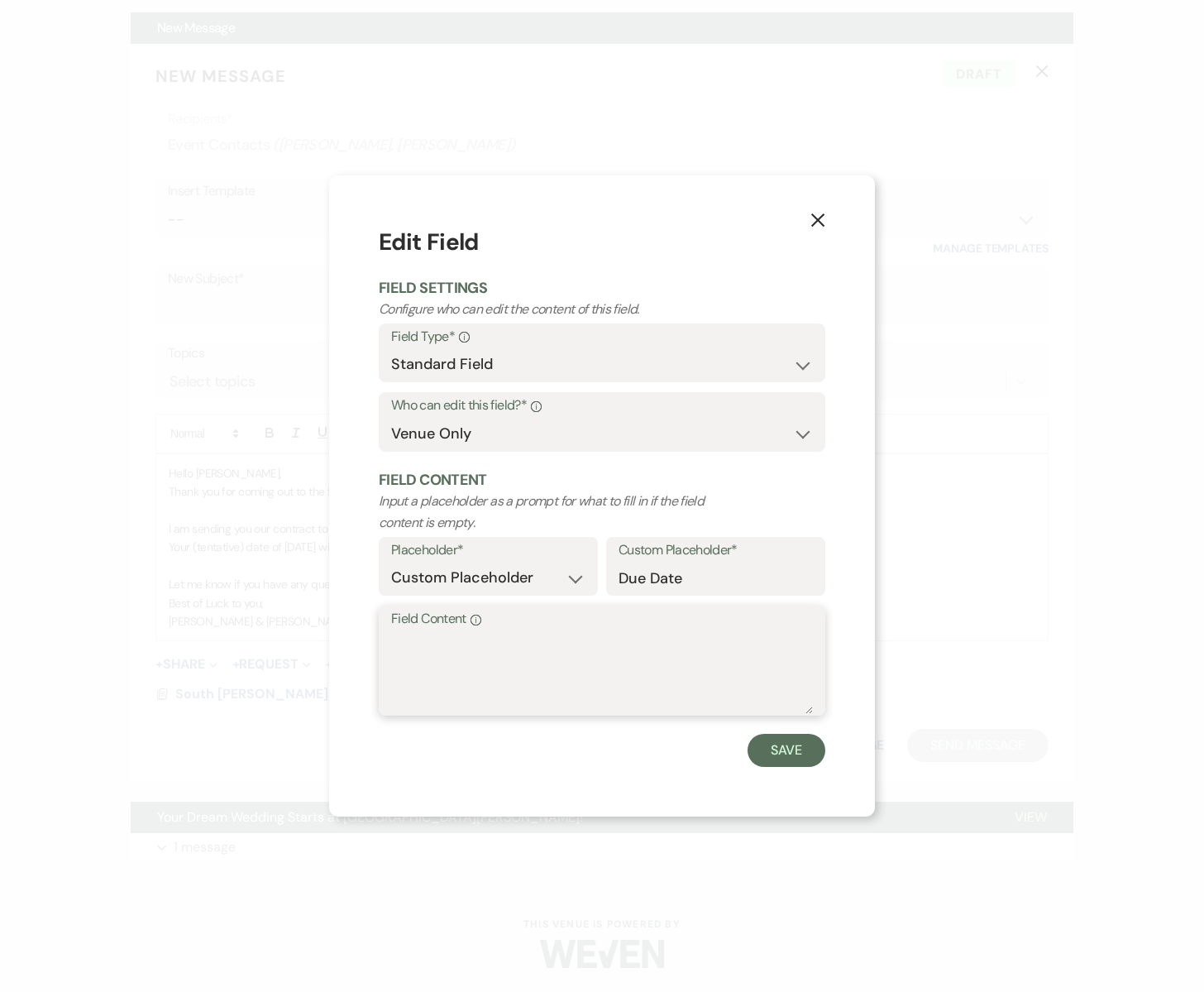
click at [430, 643] on textarea "Field Content Info" at bounding box center [602, 673] width 422 height 83
type textarea "[DATE]"
click at [776, 754] on button "Save" at bounding box center [786, 750] width 78 height 33
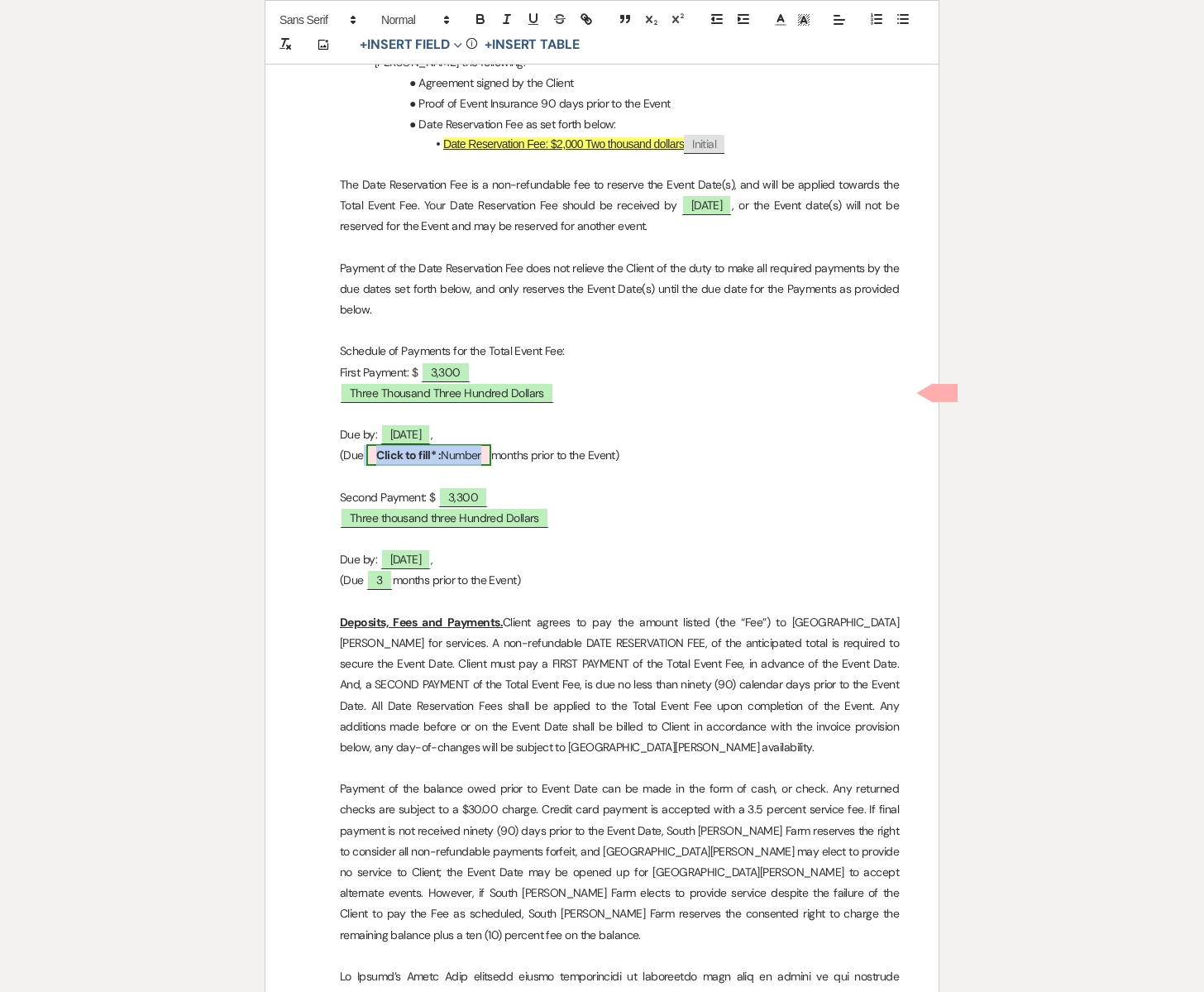
click at [437, 448] on b "Click to fill* :" at bounding box center [409, 455] width 65 height 15
select select "owner"
select select "Number"
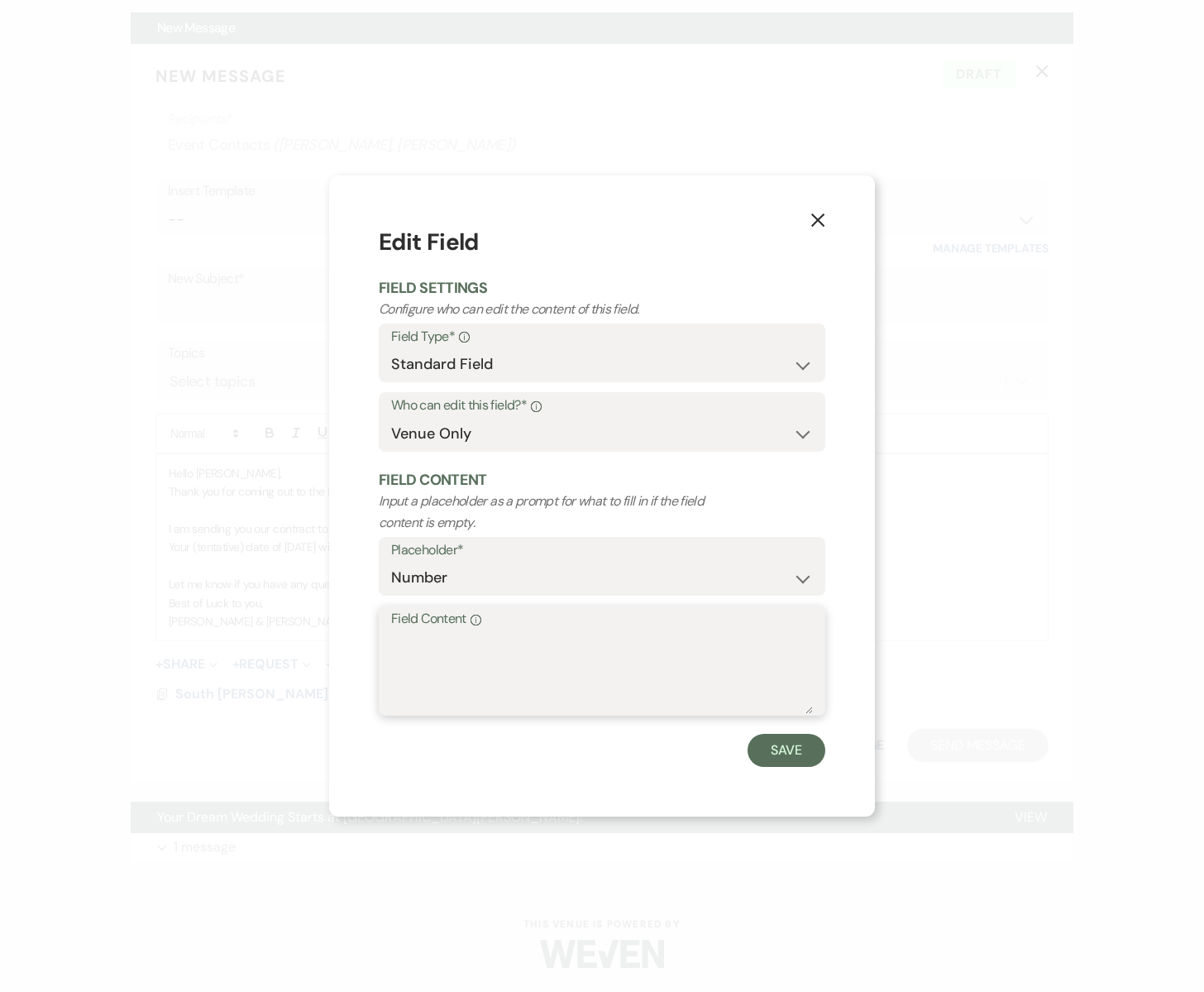
click at [437, 674] on textarea "Field Content Info" at bounding box center [602, 673] width 422 height 83
type textarea "12"
click at [799, 760] on button "Save" at bounding box center [786, 750] width 78 height 33
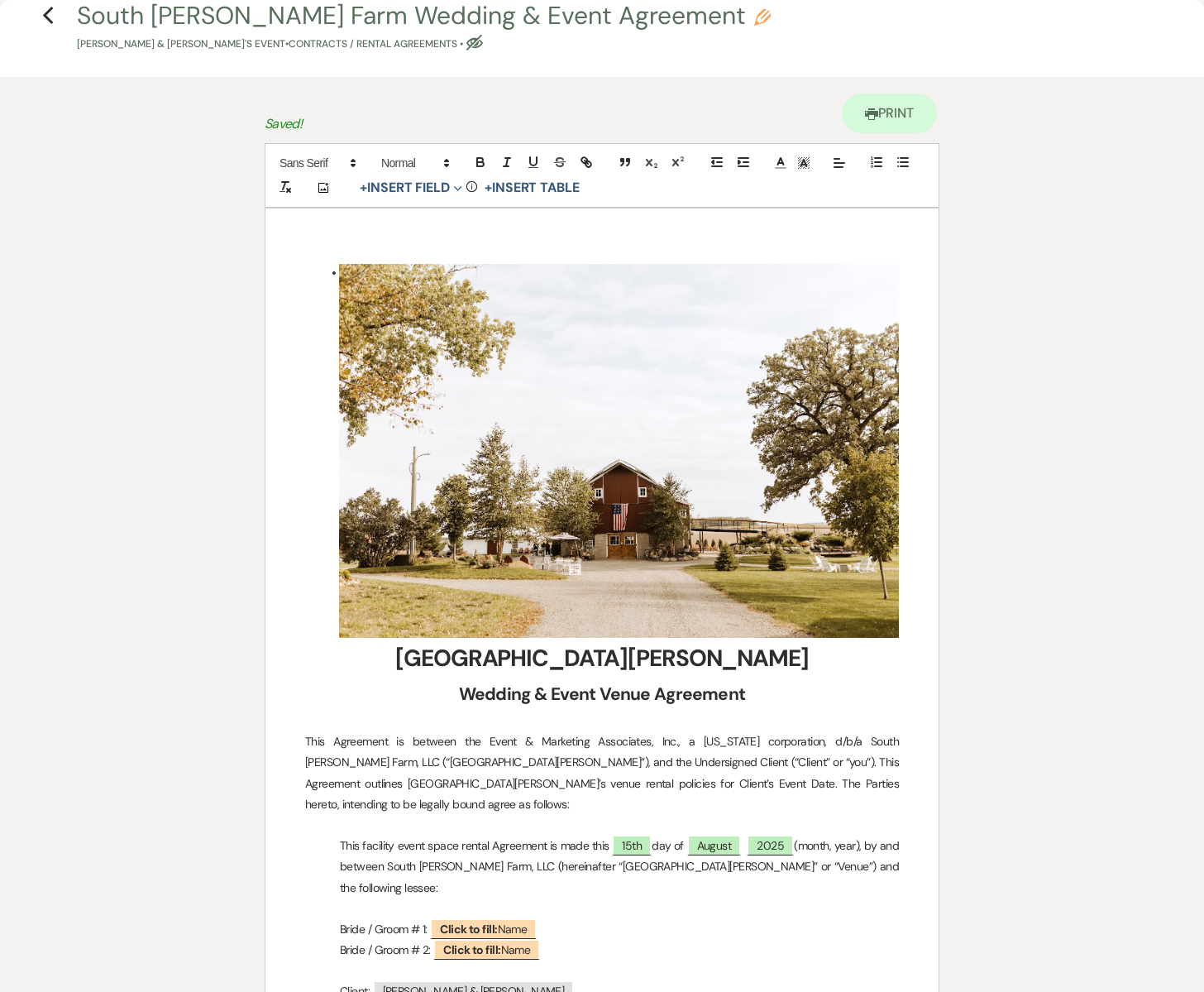
scroll to position [0, 0]
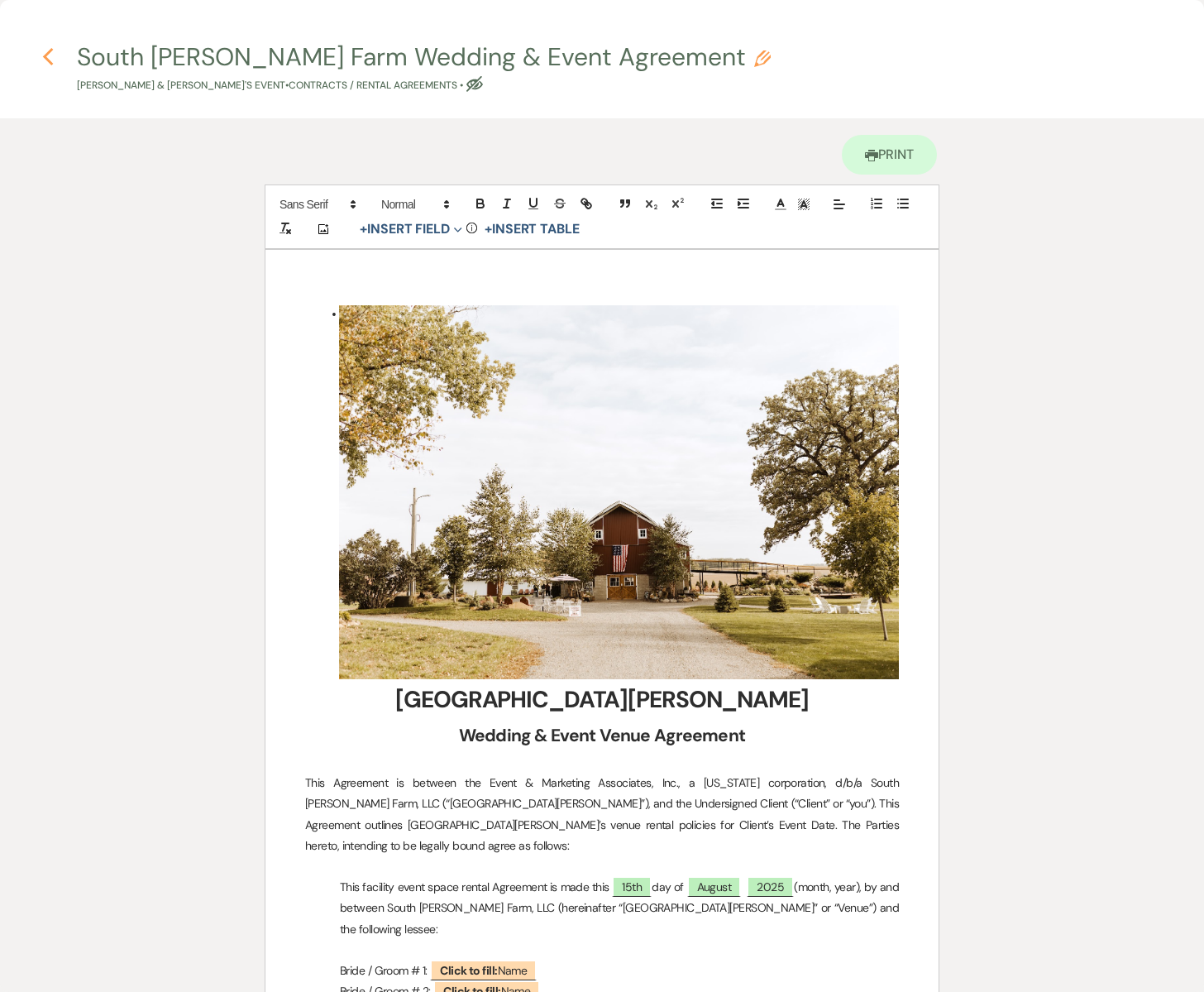
click at [48, 53] on use "button" at bounding box center [48, 57] width 11 height 18
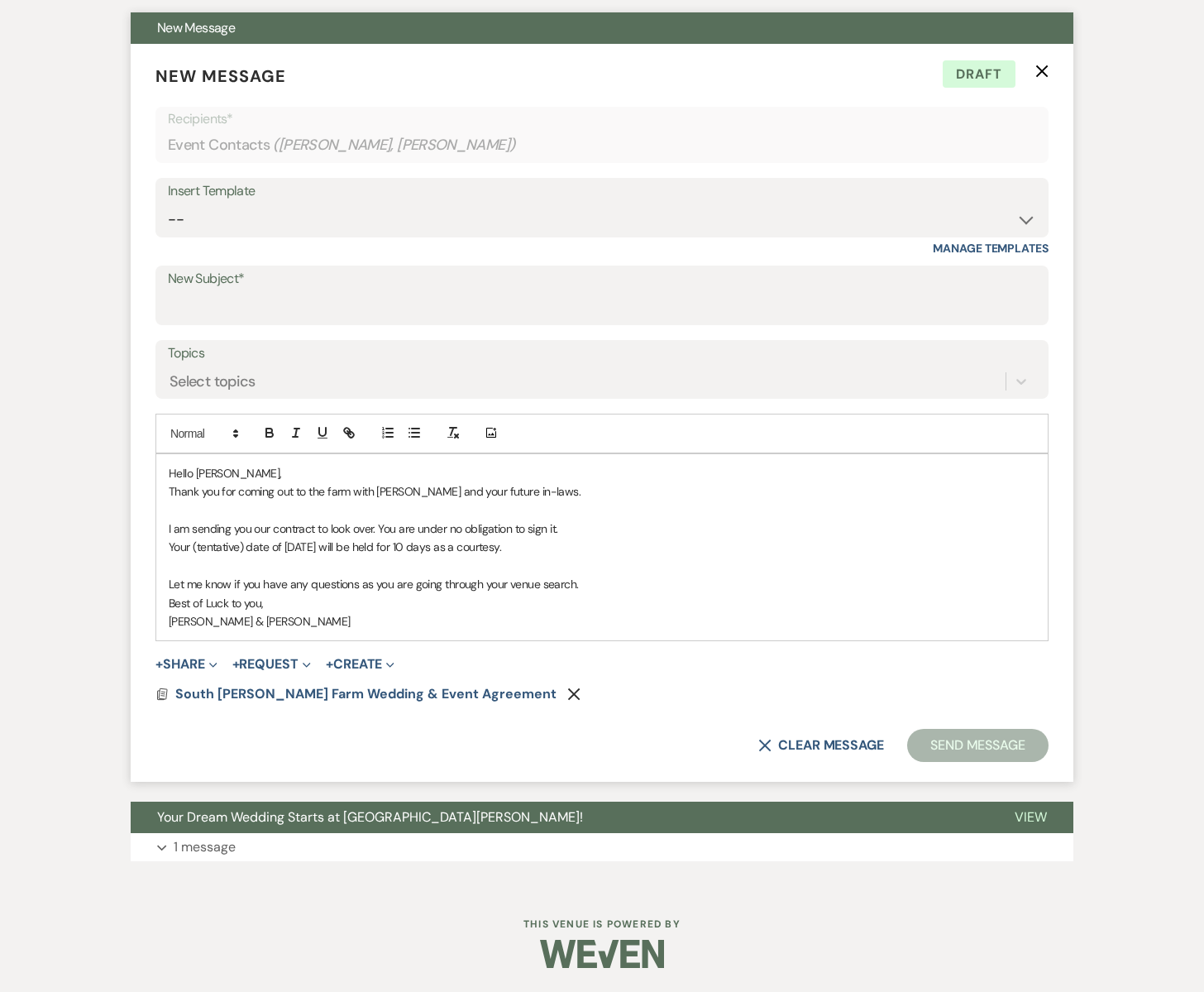
scroll to position [369, 0]
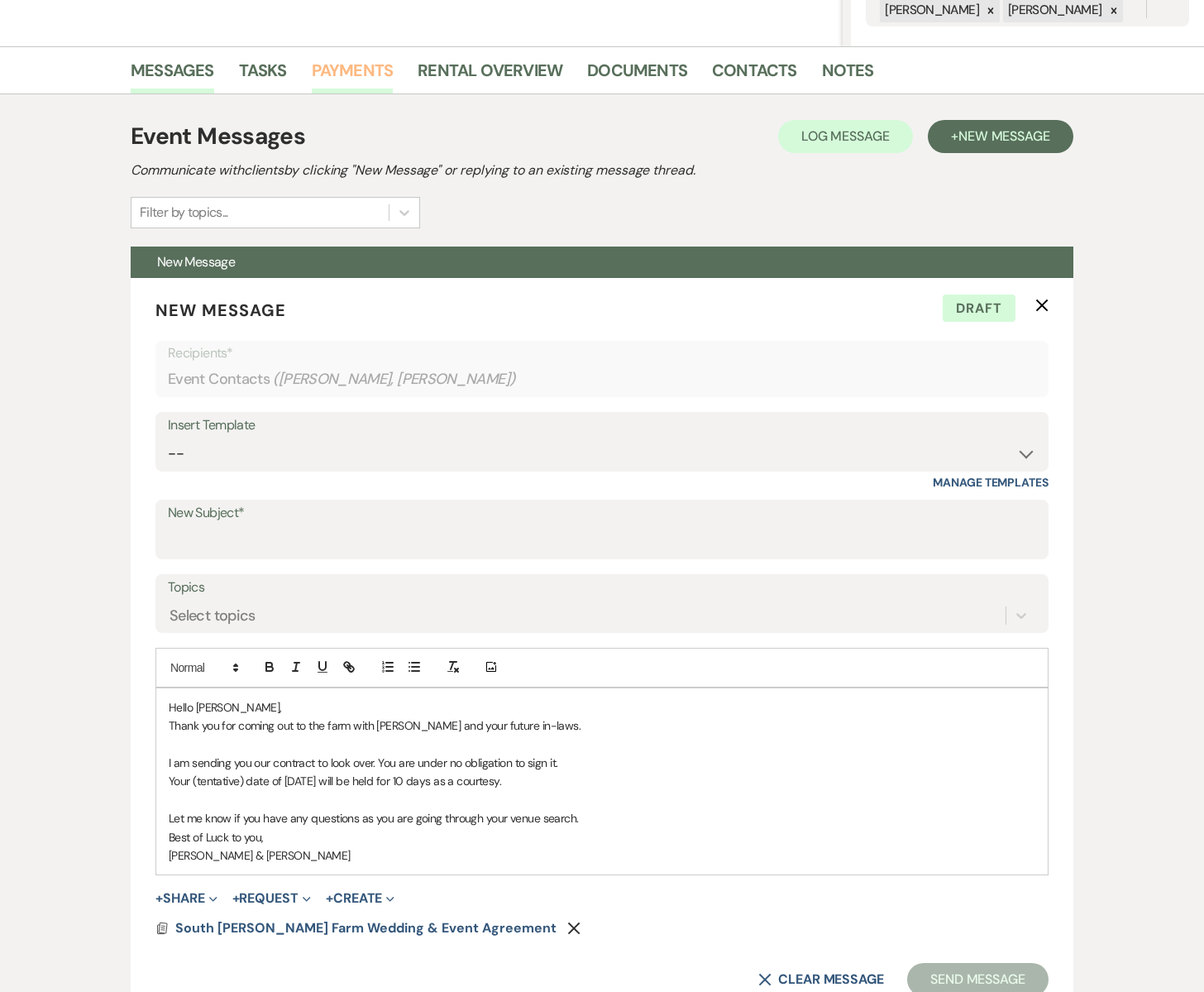
click at [353, 67] on link "Payments" at bounding box center [352, 75] width 82 height 37
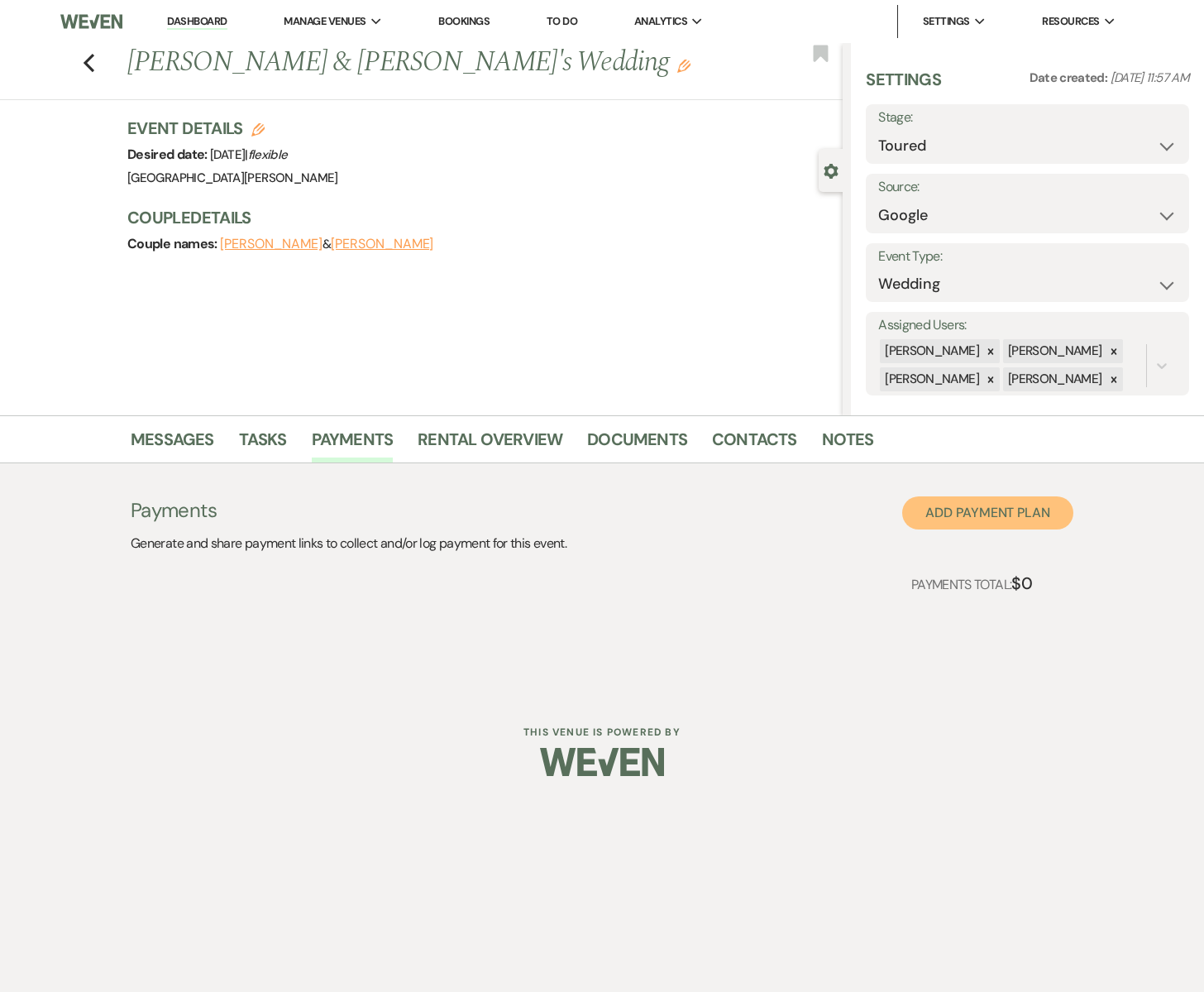
click at [940, 521] on button "Add Payment Plan" at bounding box center [988, 513] width 171 height 33
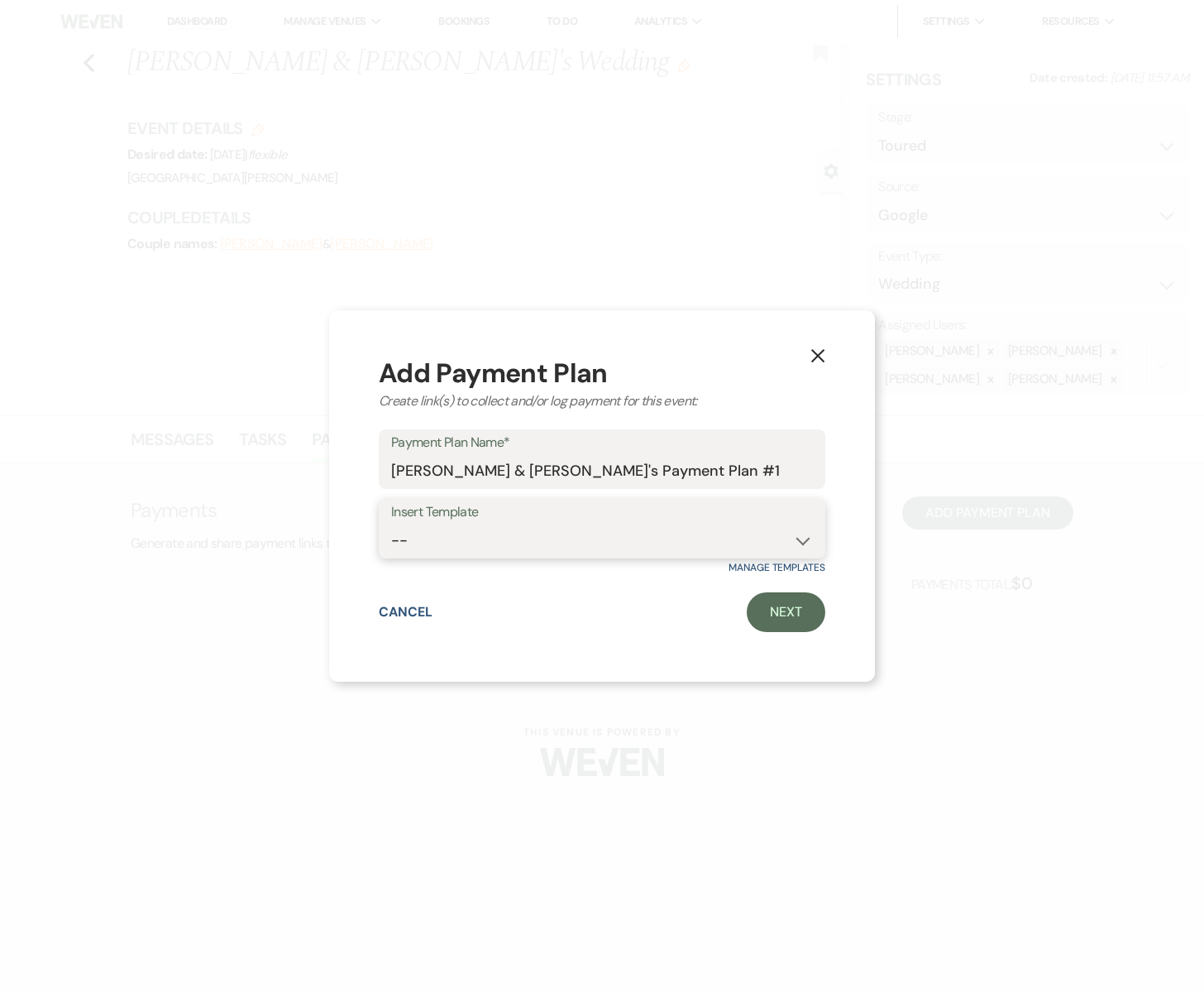
click at [495, 528] on select "-- Standard Payment Plan" at bounding box center [602, 541] width 422 height 32
select select "123"
click at [783, 613] on link "Next" at bounding box center [786, 613] width 79 height 39
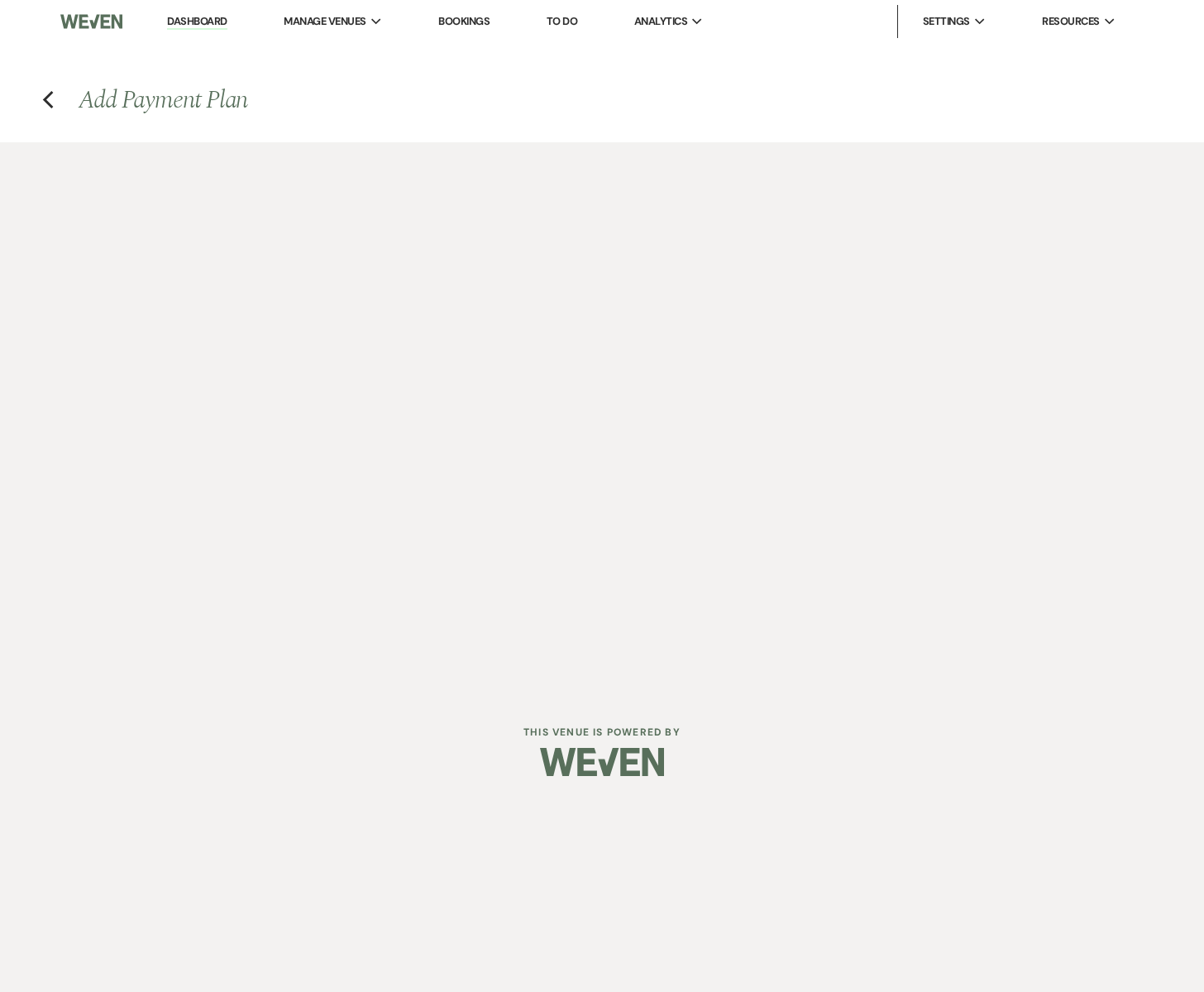
select select "2"
select select "flat"
select select "true"
select select "client"
select select "weeks"
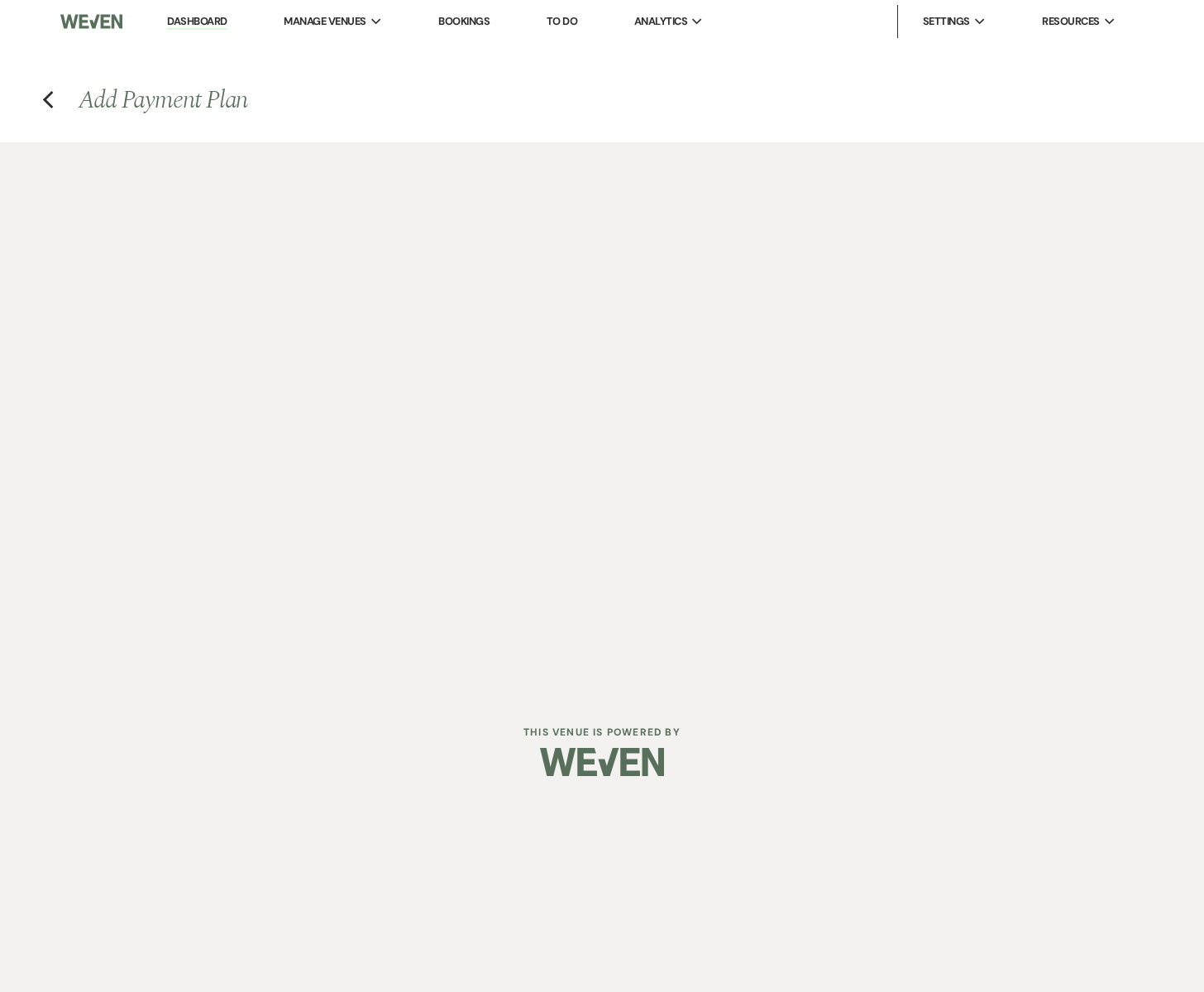
select select "2"
select select "percentage"
select select "true"
select select "client"
select select "weeks"
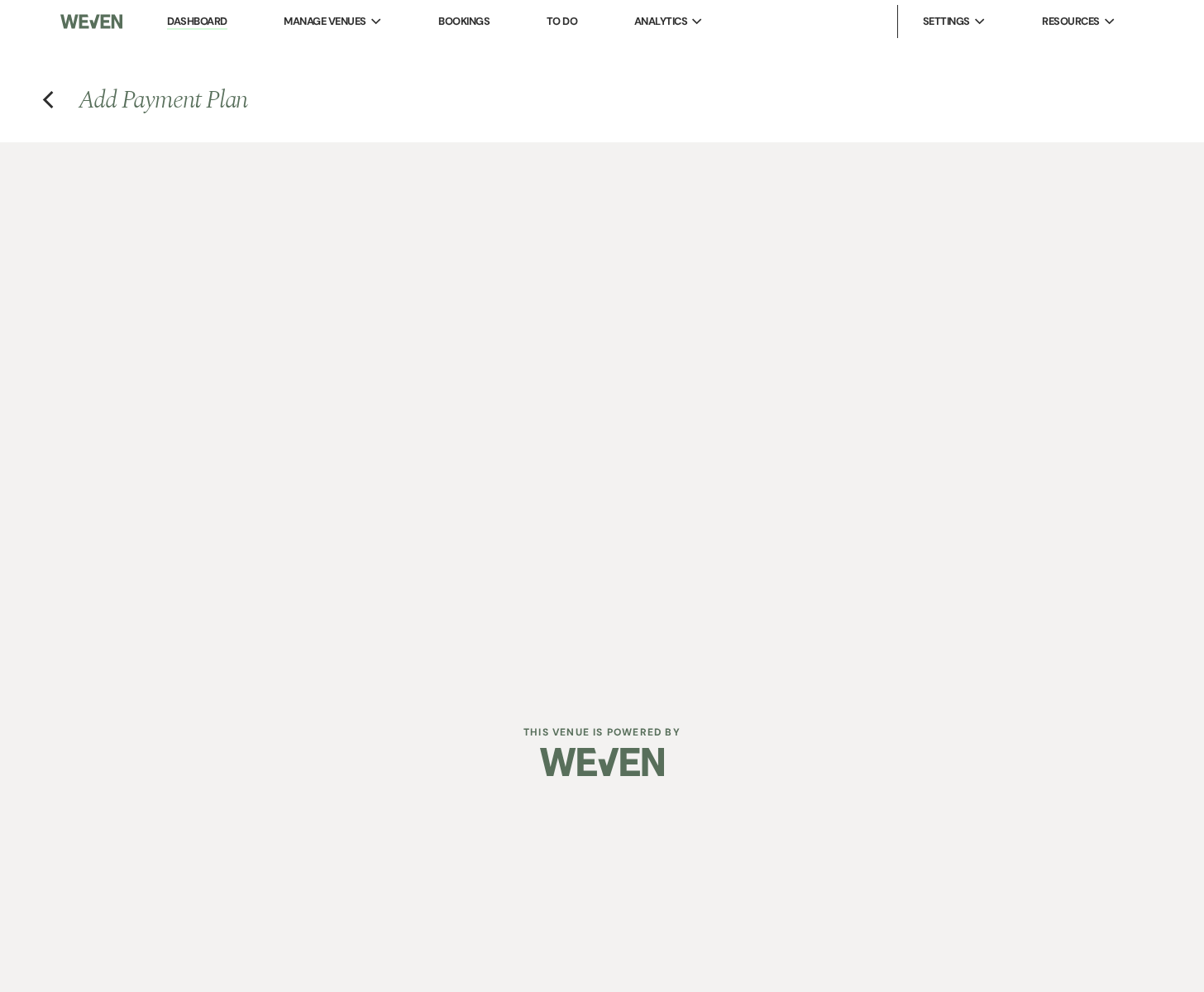
select select "2"
select select "percentage"
select select "true"
select select "client"
select select "weeks"
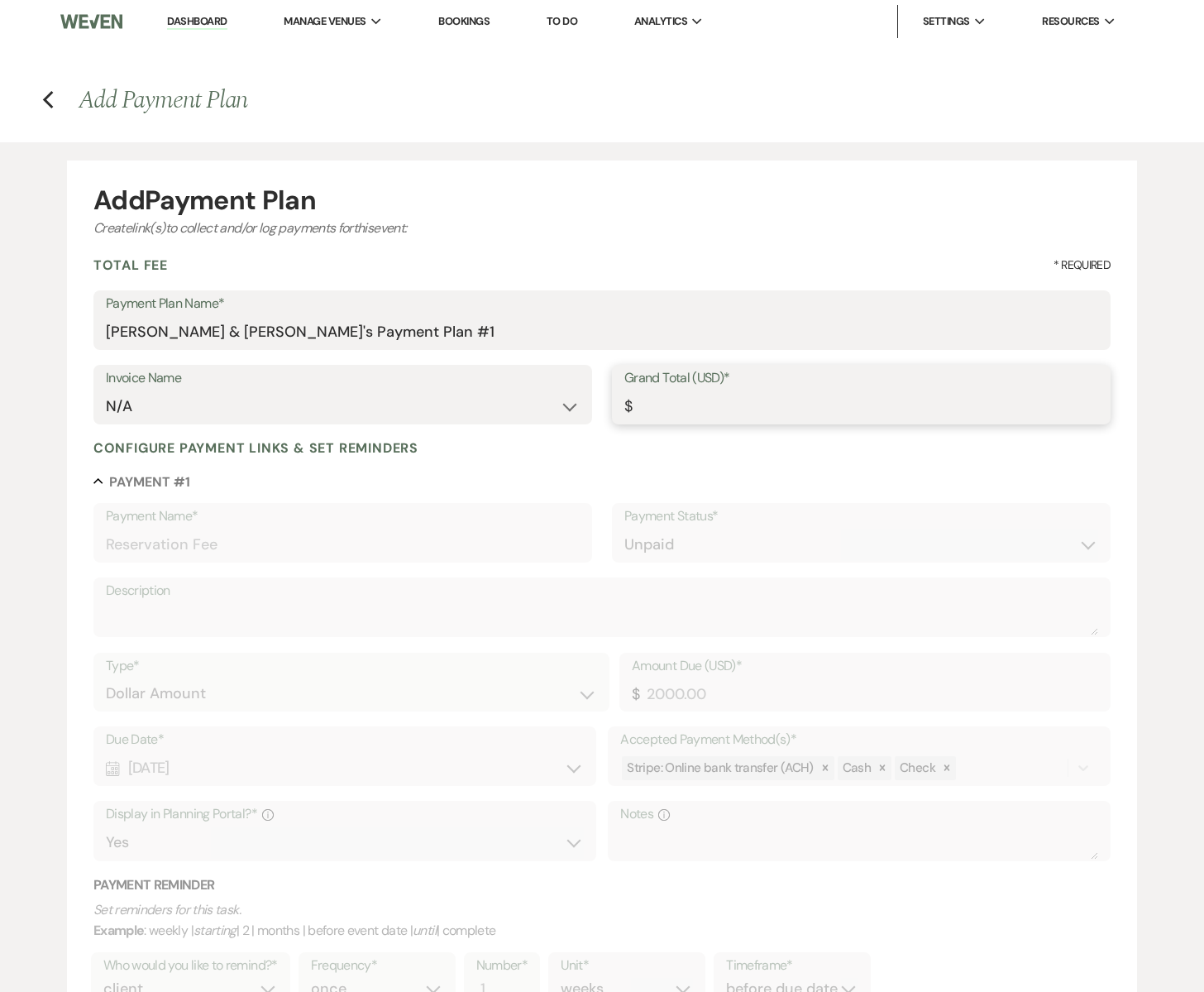
click at [657, 412] on input "Grand Total (USD)*" at bounding box center [862, 406] width 474 height 32
type input "8"
type input "2.00"
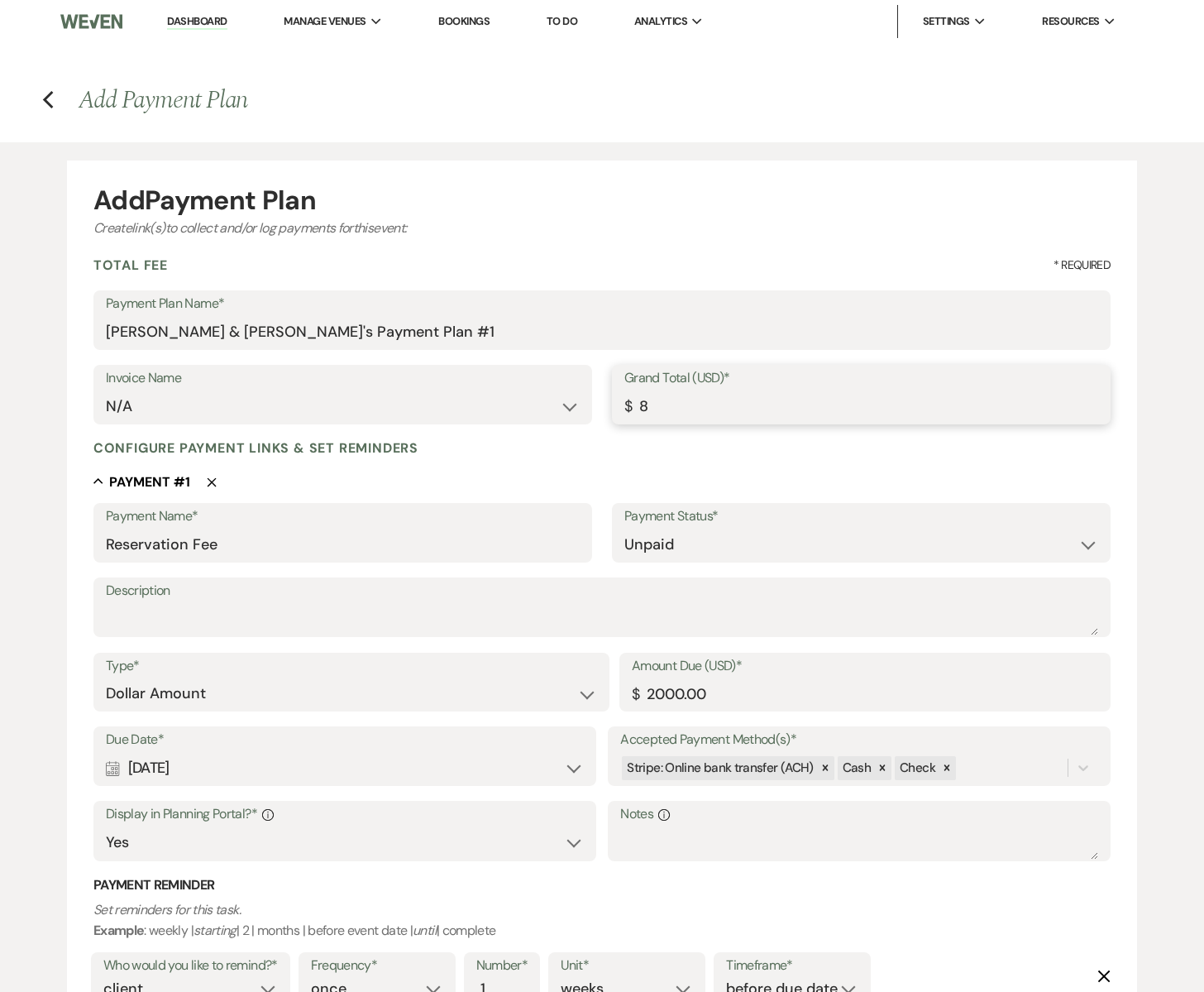
type input "86"
type input "21.50"
type input "860"
type input "215.00"
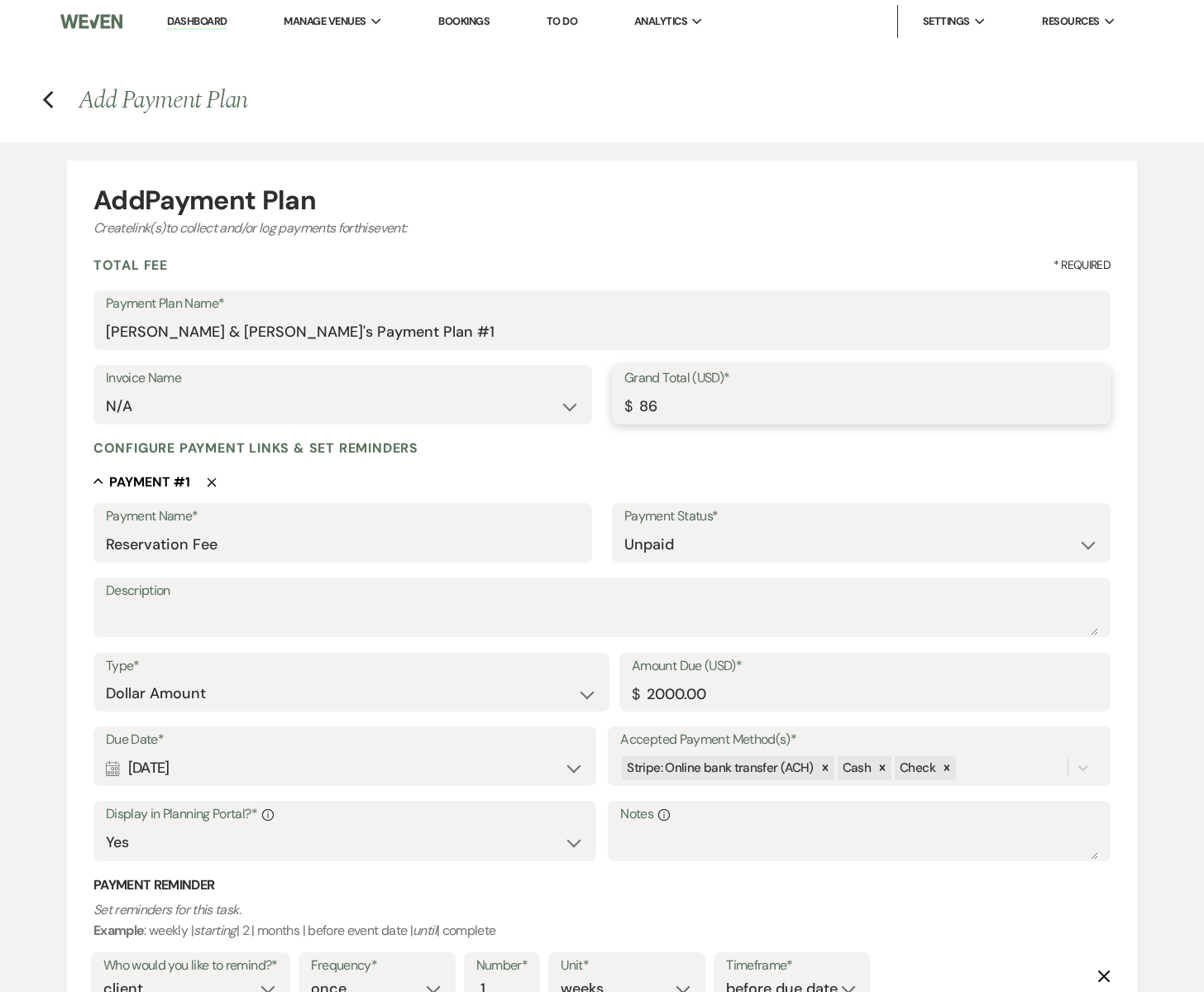
type input "215.00"
type input "8600"
type input "2150.00"
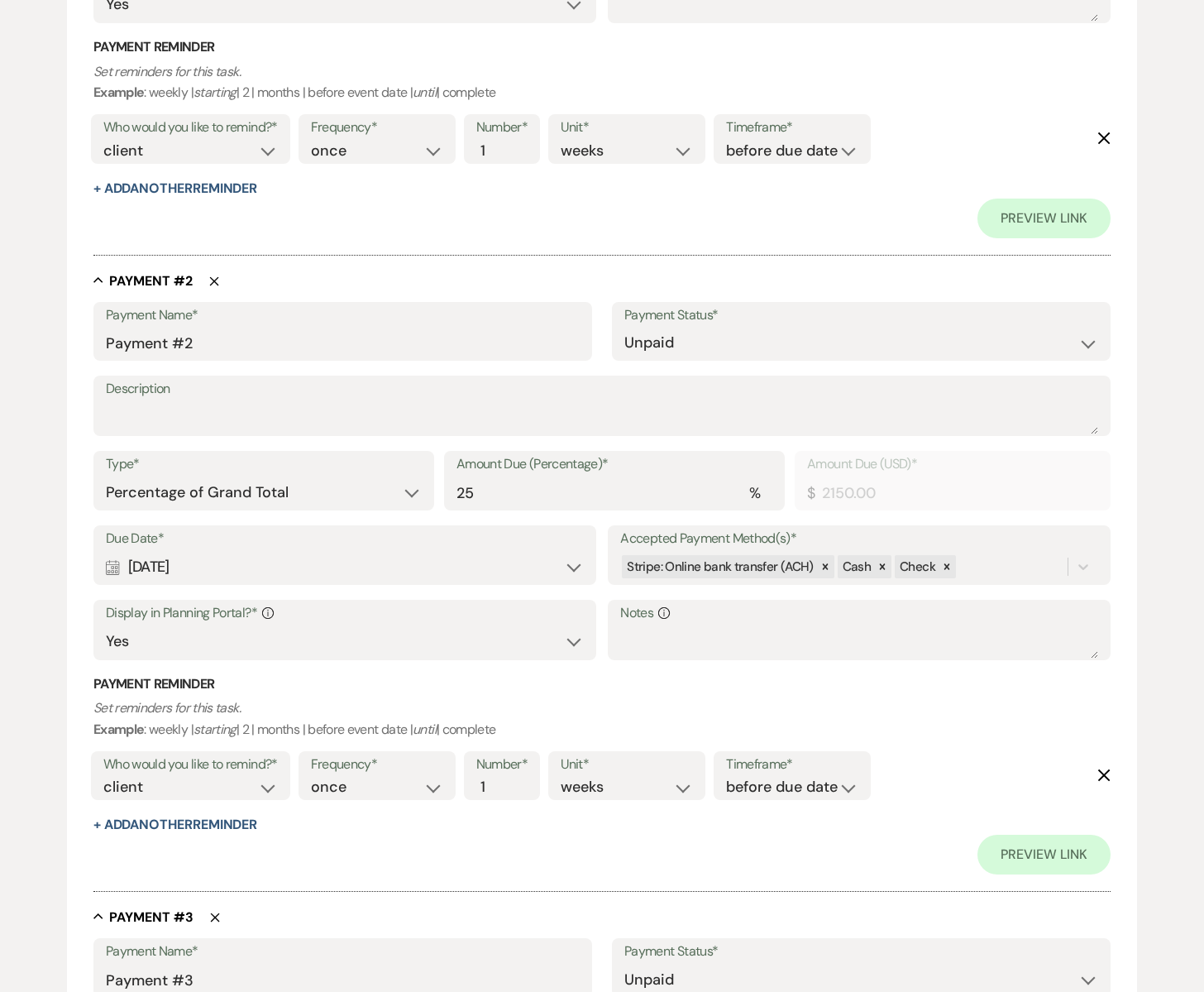
scroll to position [840, 0]
type input "8600.00"
click at [409, 488] on select "Dollar Amount Percentage of Grand Total" at bounding box center [264, 492] width 316 height 32
select select "flat"
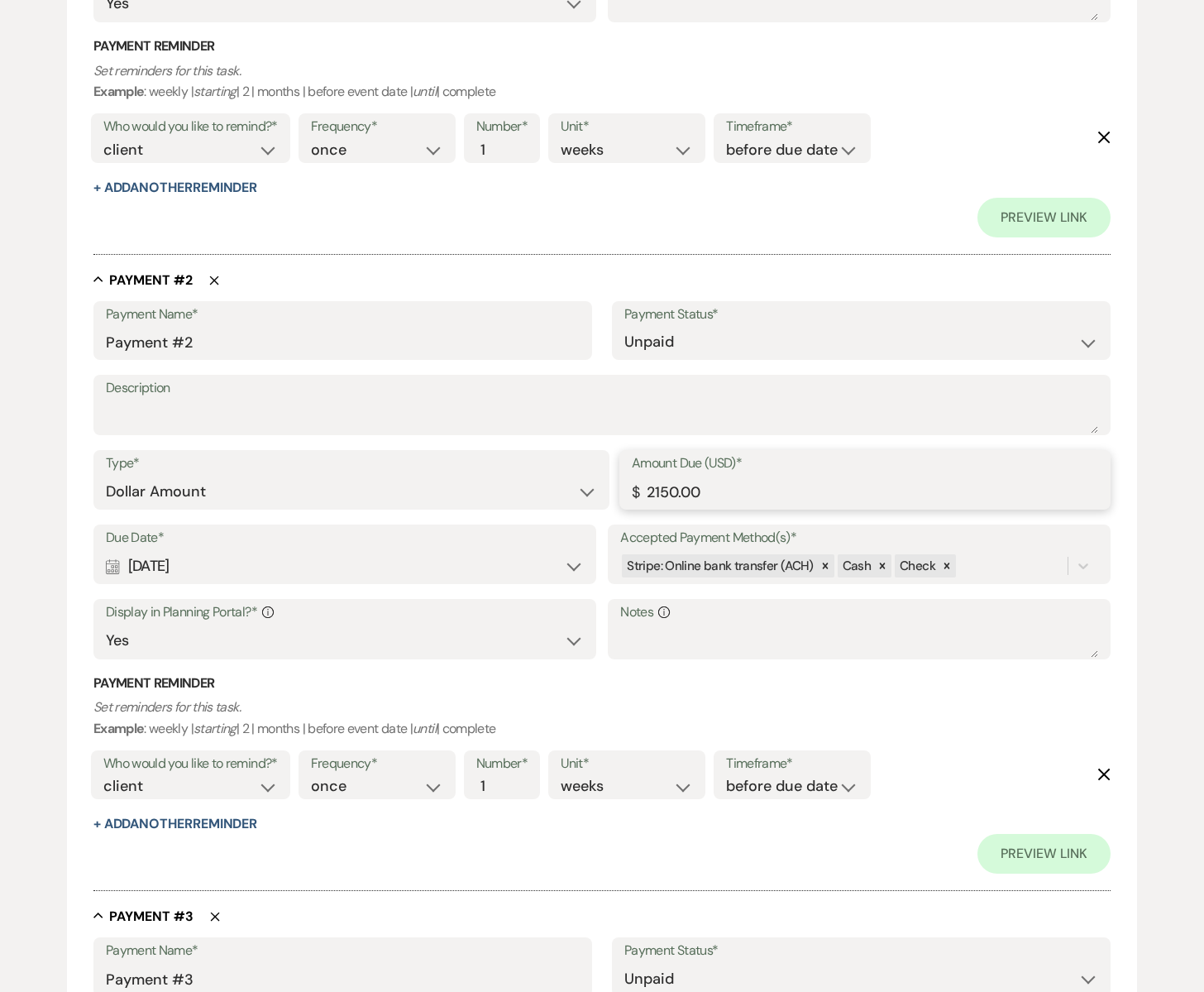
drag, startPoint x: 670, startPoint y: 493, endPoint x: 623, endPoint y: 489, distance: 47.2
click at [623, 489] on div "Amount Due (USD)* $ 2150.00" at bounding box center [865, 480] width 491 height 59
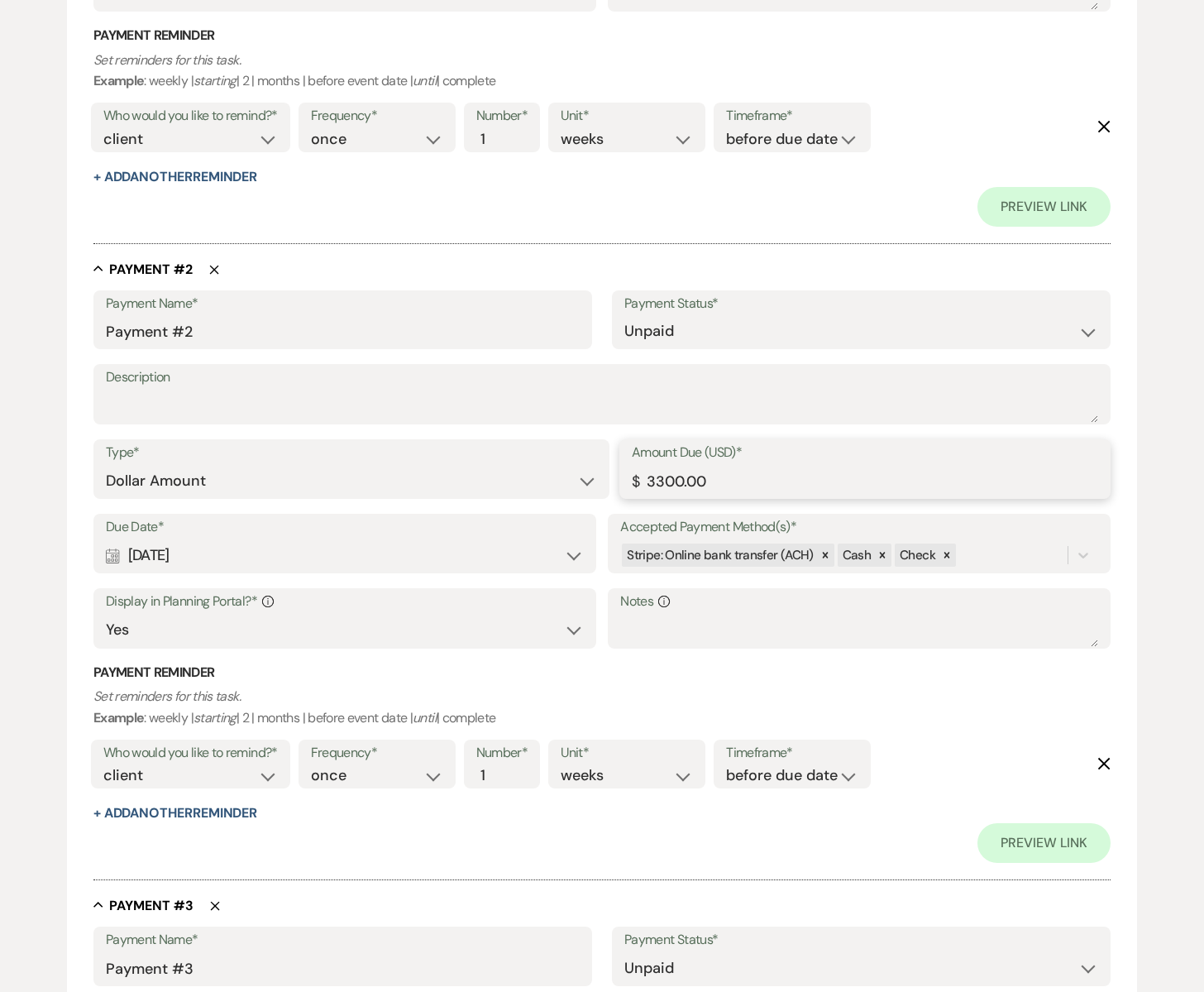
type input "3300.00"
click at [322, 628] on select "Yes No" at bounding box center [344, 631] width 478 height 32
click at [277, 555] on div "Calendar Nov 15, 2026 Expand" at bounding box center [344, 556] width 478 height 32
select select "month"
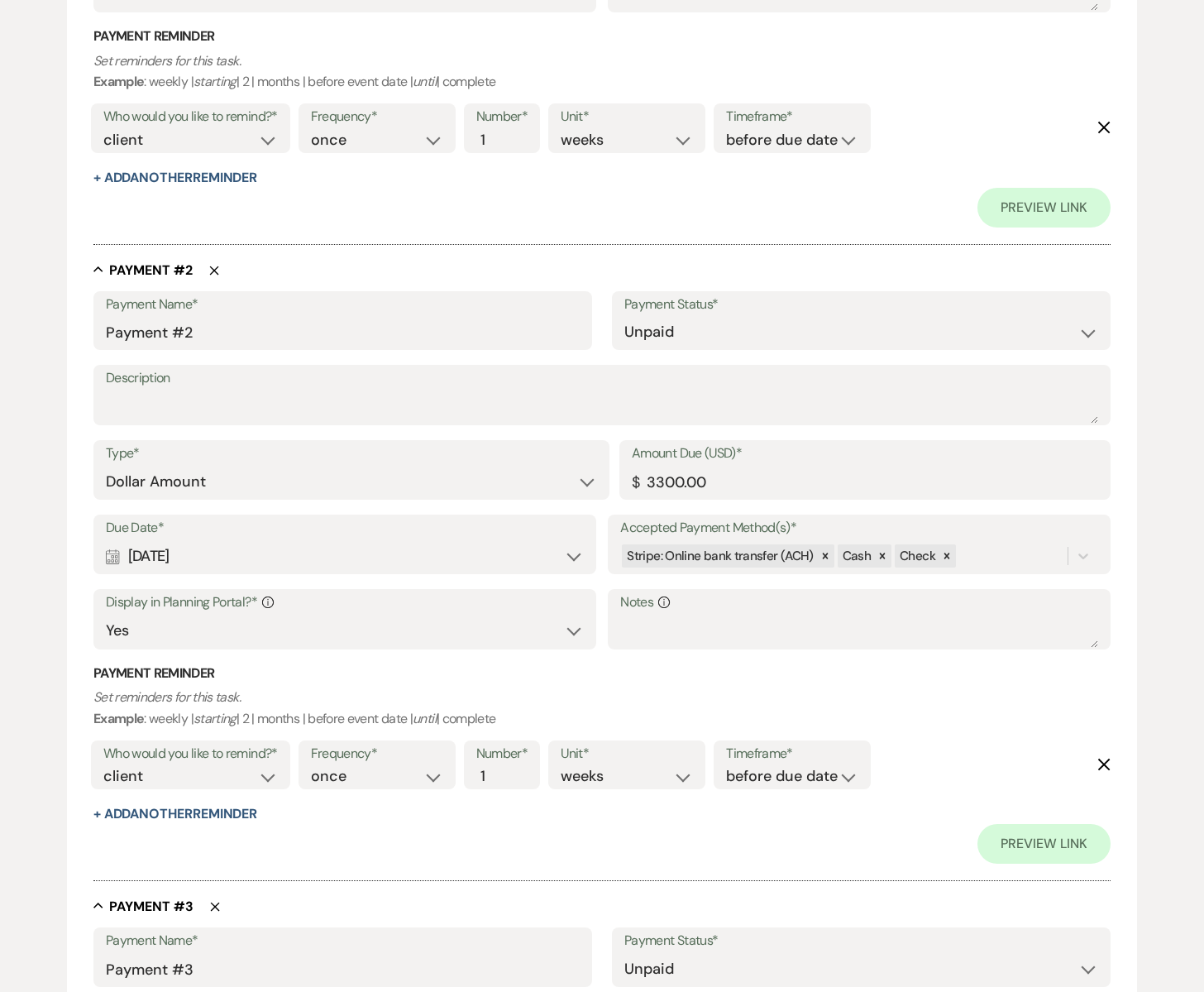
select select "beforeEventDate"
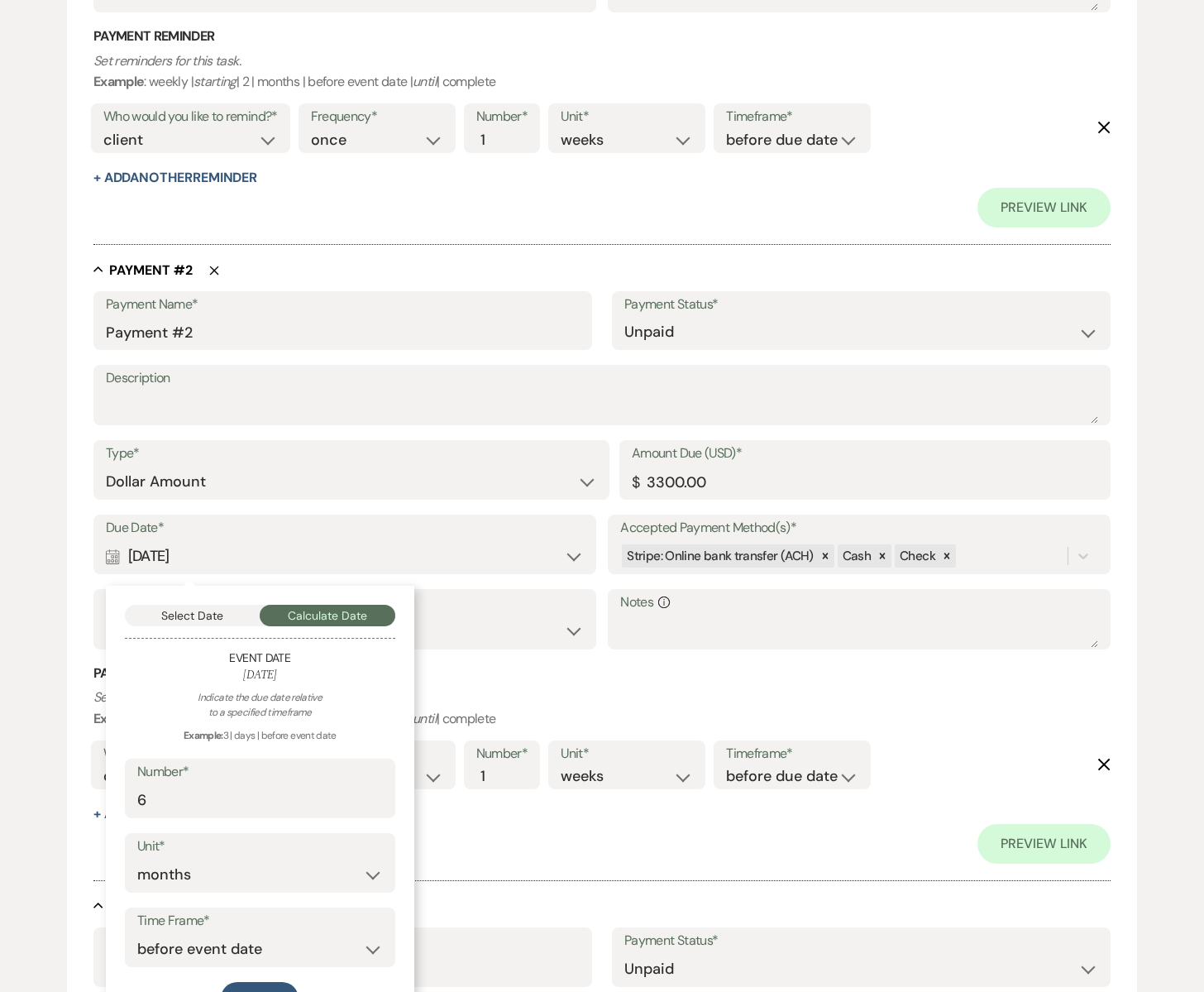
scroll to position [848, 0]
click at [186, 615] on button "Select Date" at bounding box center [192, 617] width 135 height 22
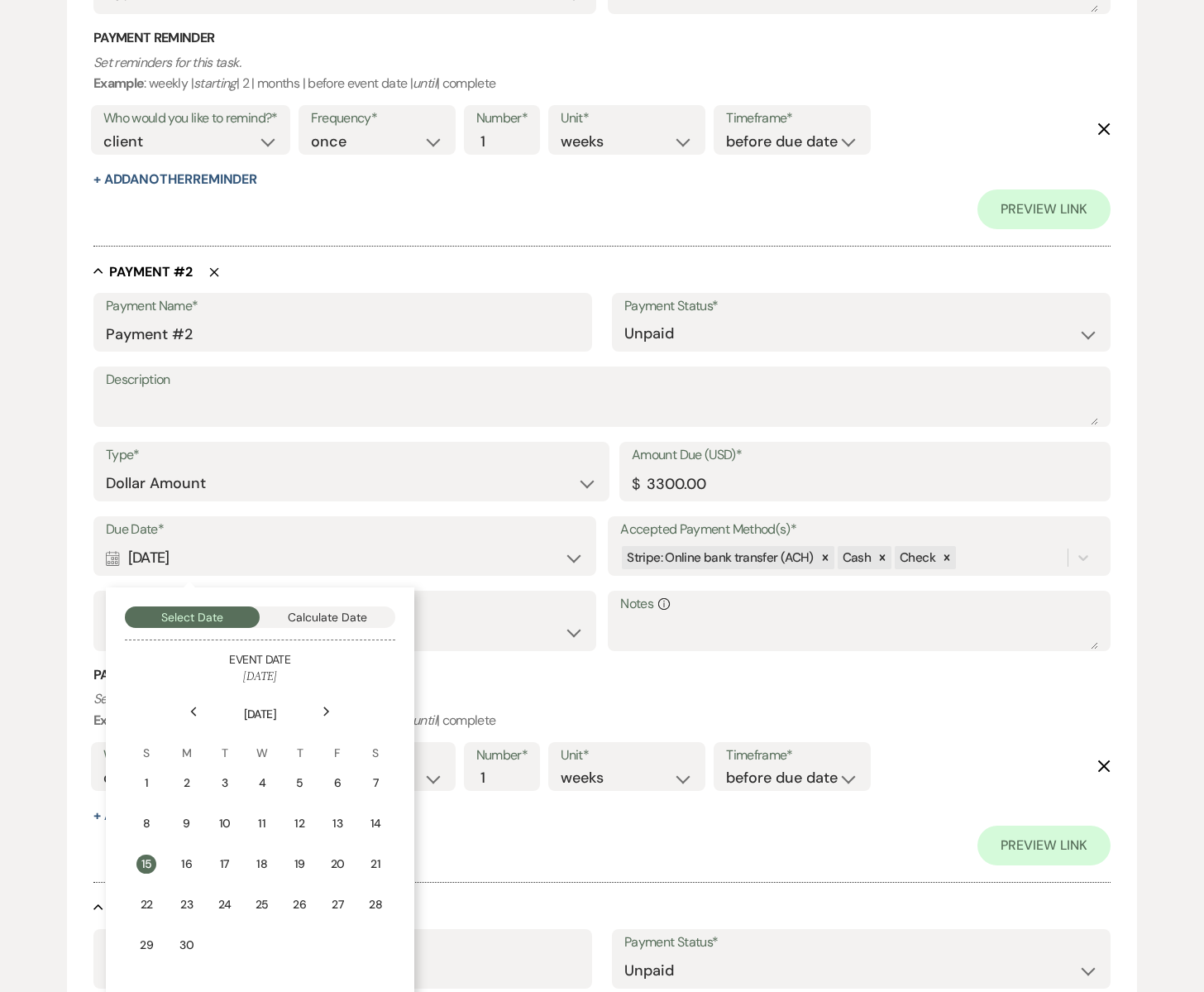
click at [199, 711] on div "Previous" at bounding box center [194, 712] width 27 height 27
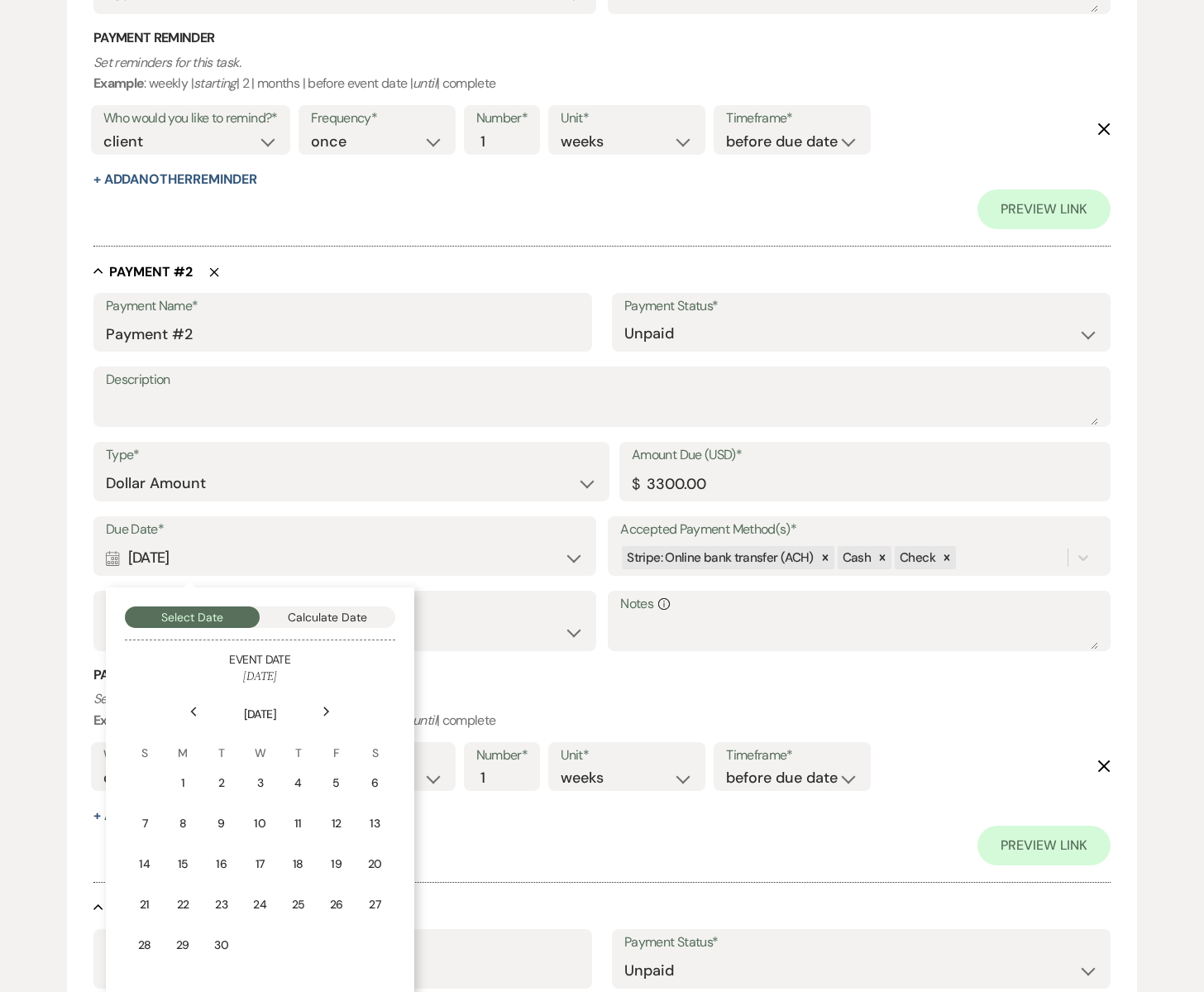
click at [199, 711] on div "Previous" at bounding box center [194, 712] width 27 height 27
click at [334, 856] on div "15" at bounding box center [335, 864] width 15 height 17
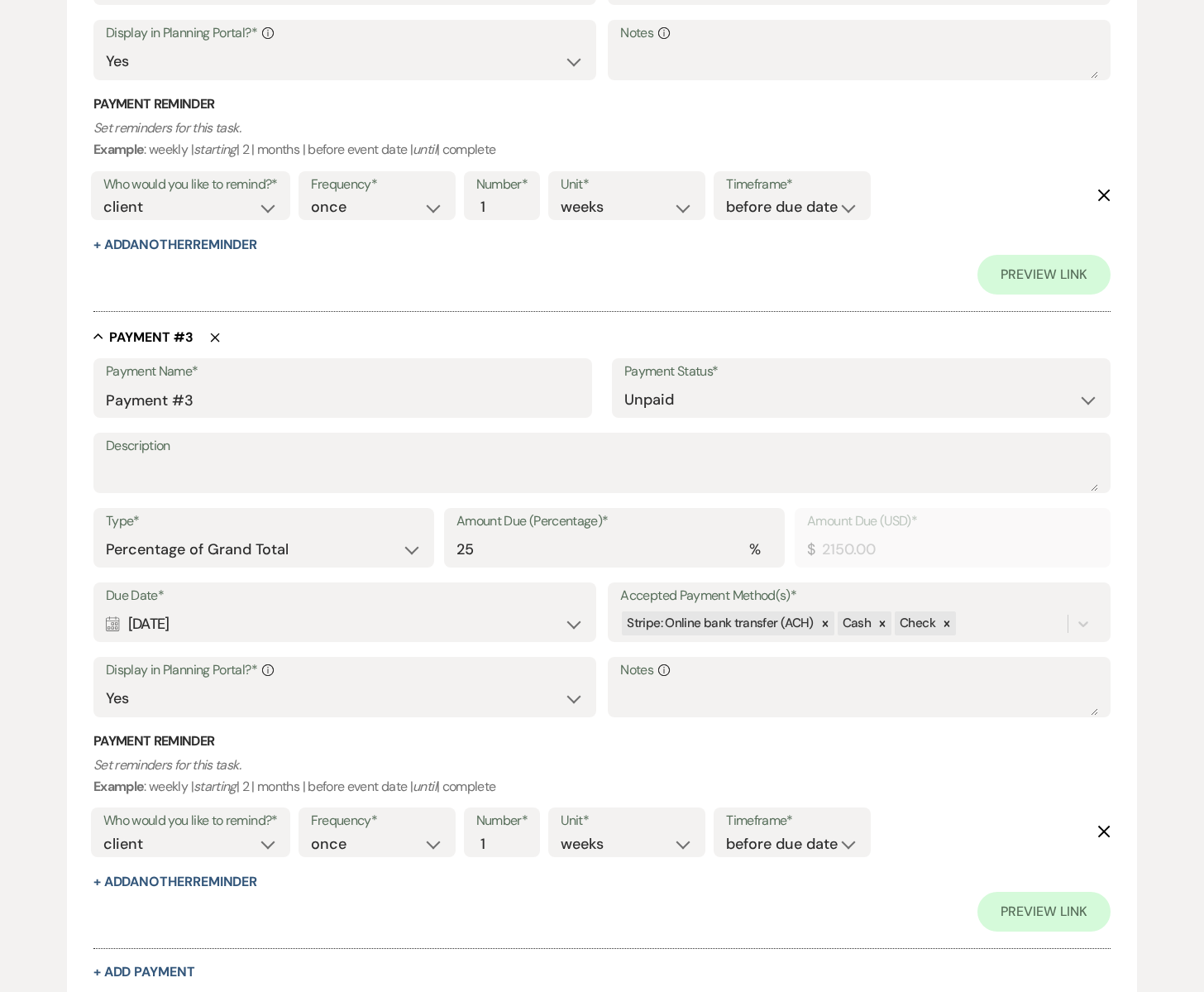
scroll to position [1421, 0]
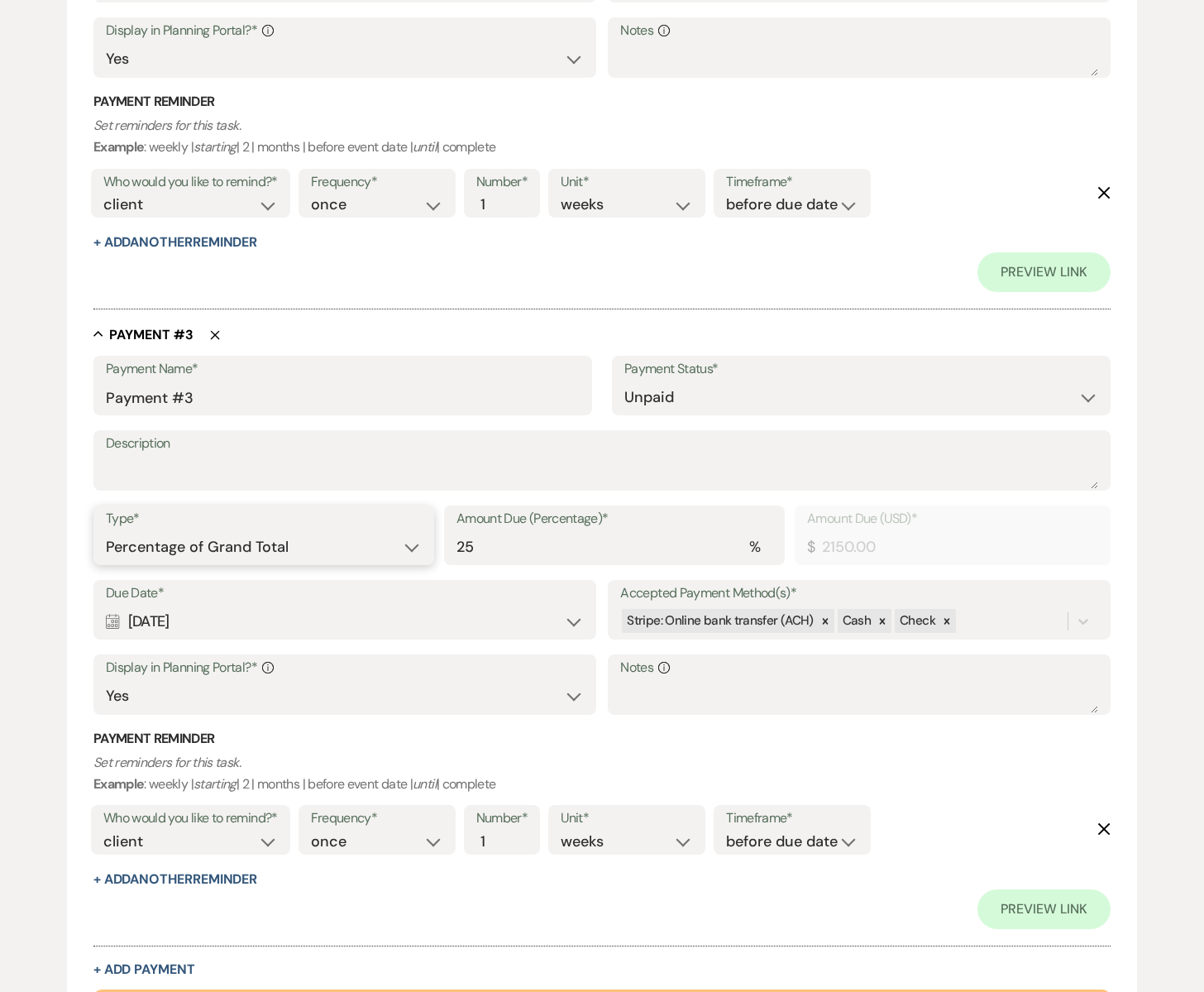
click at [408, 548] on select "Dollar Amount Percentage of Grand Total" at bounding box center [264, 547] width 316 height 32
select select "flat"
click at [479, 542] on select "Dollar Amount Percentage of Grand Total" at bounding box center [351, 547] width 491 height 32
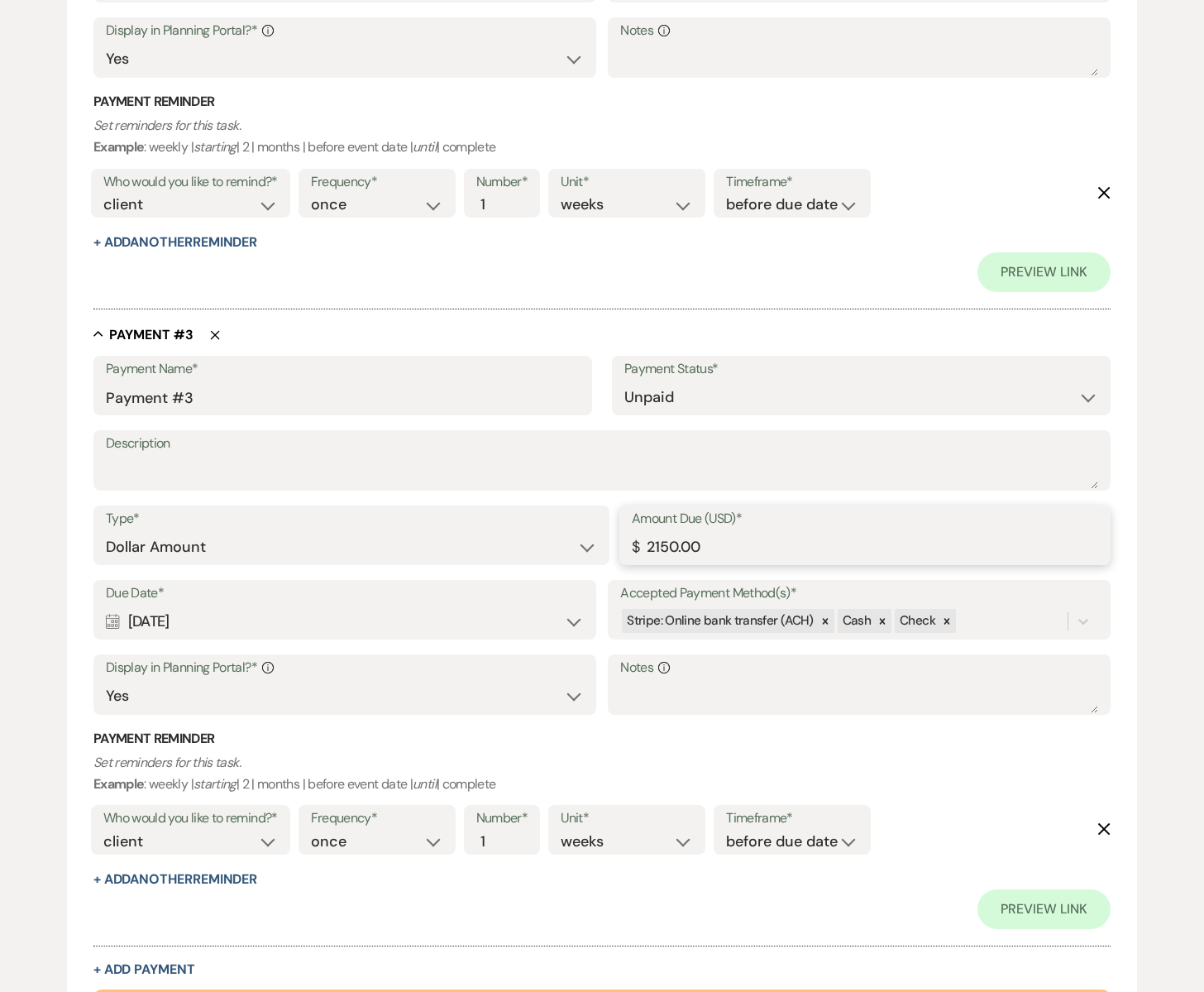
click at [678, 546] on input "2150.00" at bounding box center [865, 547] width 466 height 32
click at [668, 546] on input "2150.00" at bounding box center [865, 547] width 466 height 32
type input "3300.00"
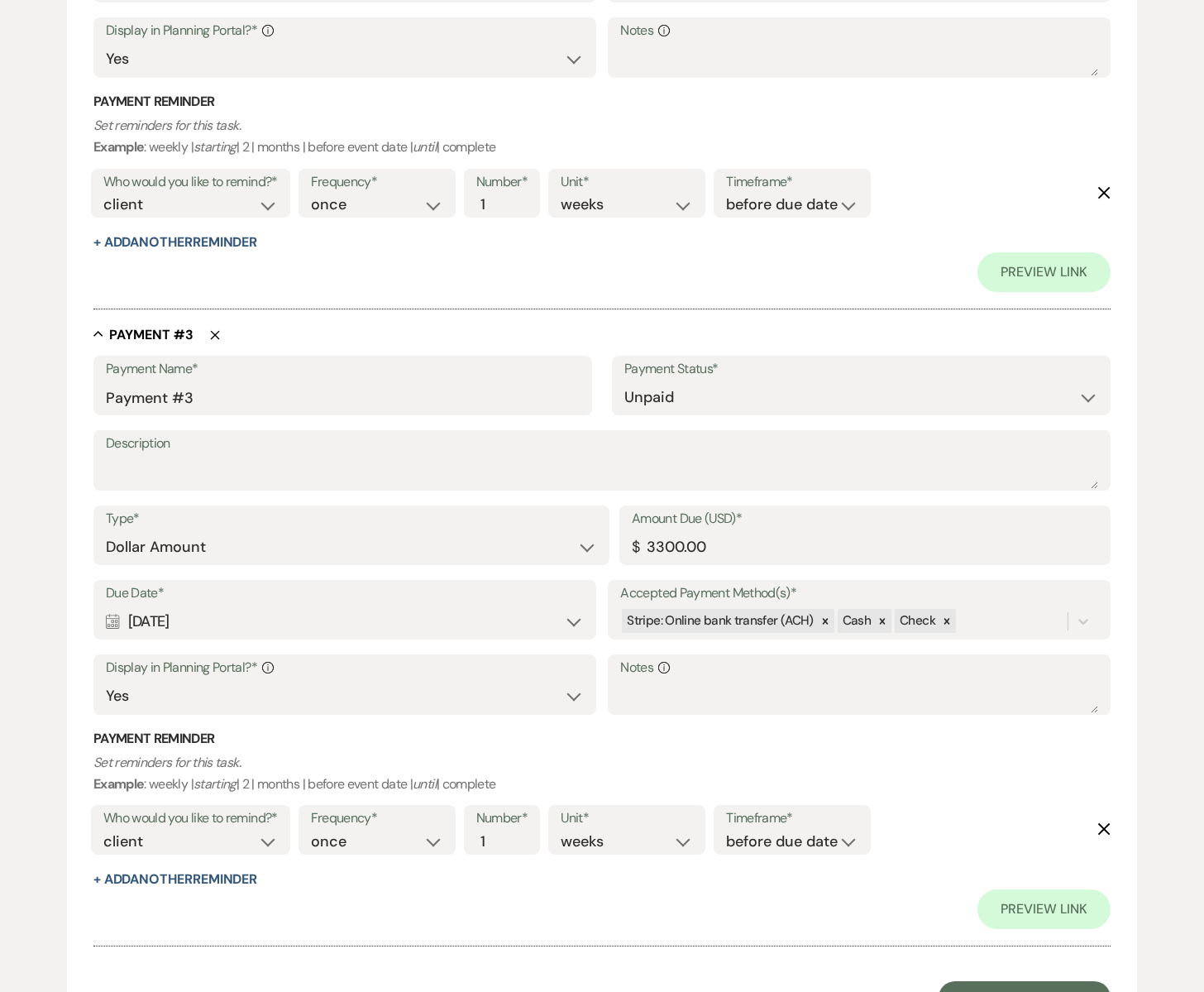
click at [916, 771] on p "Set reminders for this task. Example : weekly | starting | 2 | months | before …" at bounding box center [602, 773] width 1018 height 42
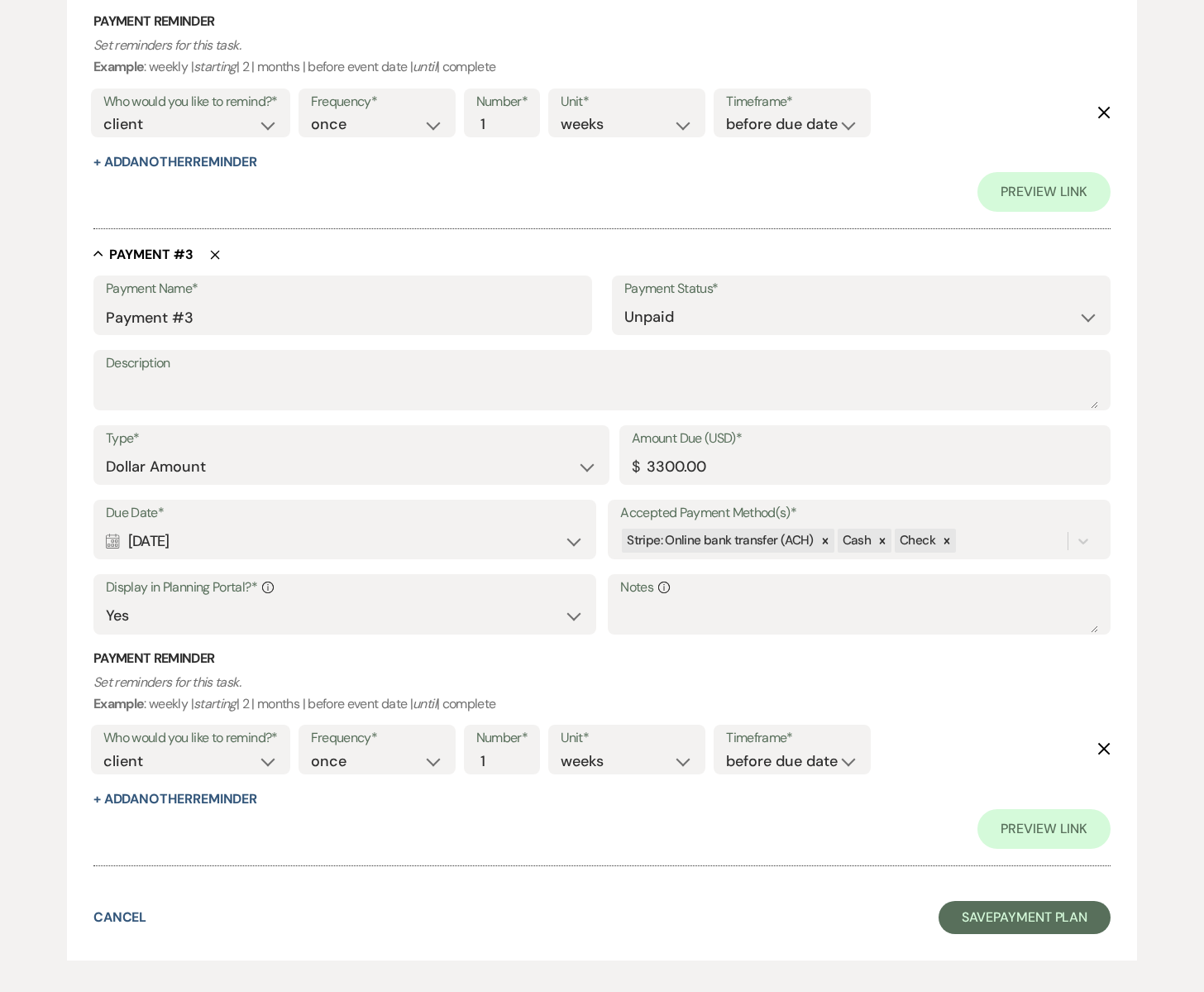
scroll to position [1575, 0]
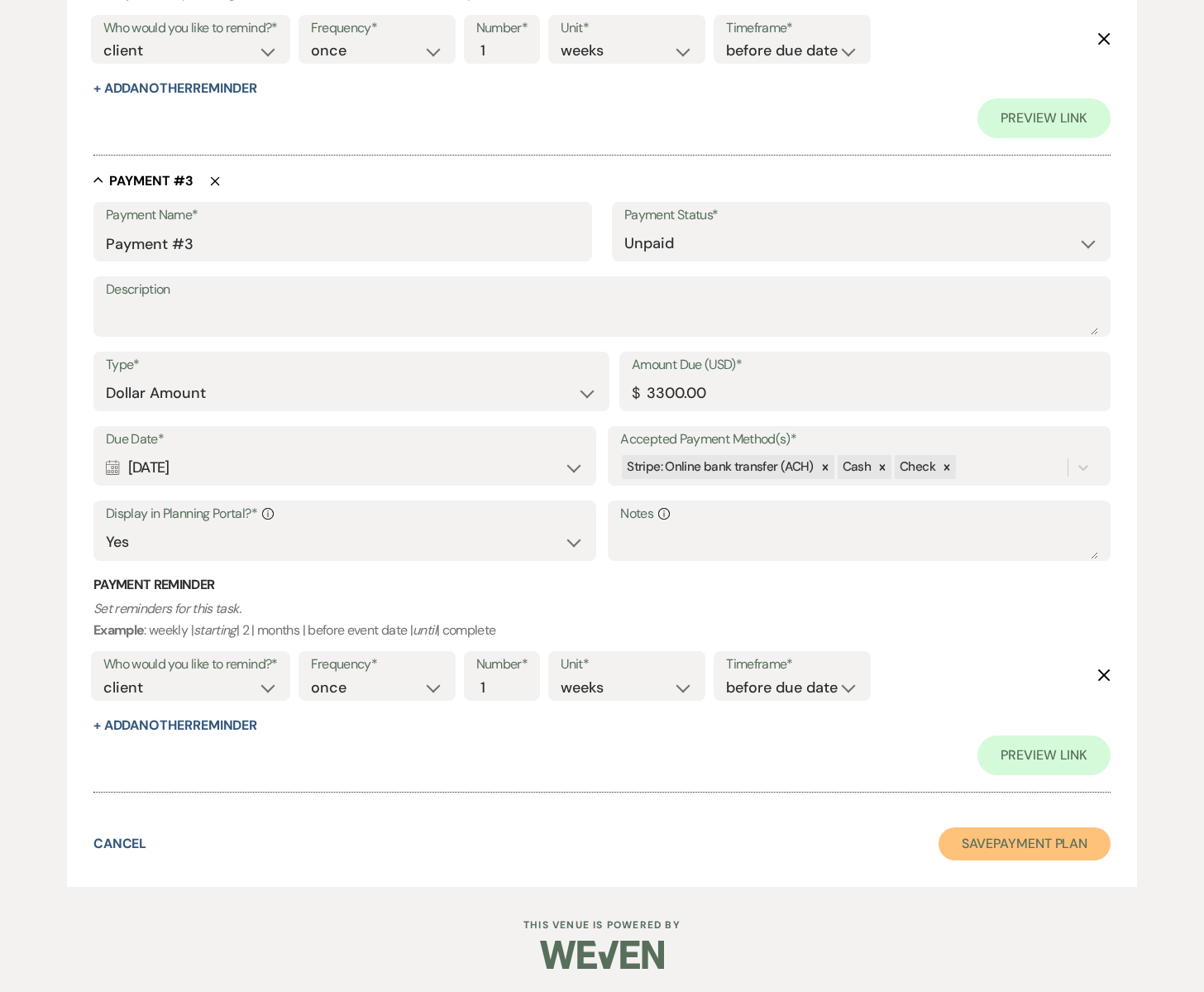
click at [966, 840] on button "Save Payment Plan" at bounding box center [1025, 844] width 172 height 33
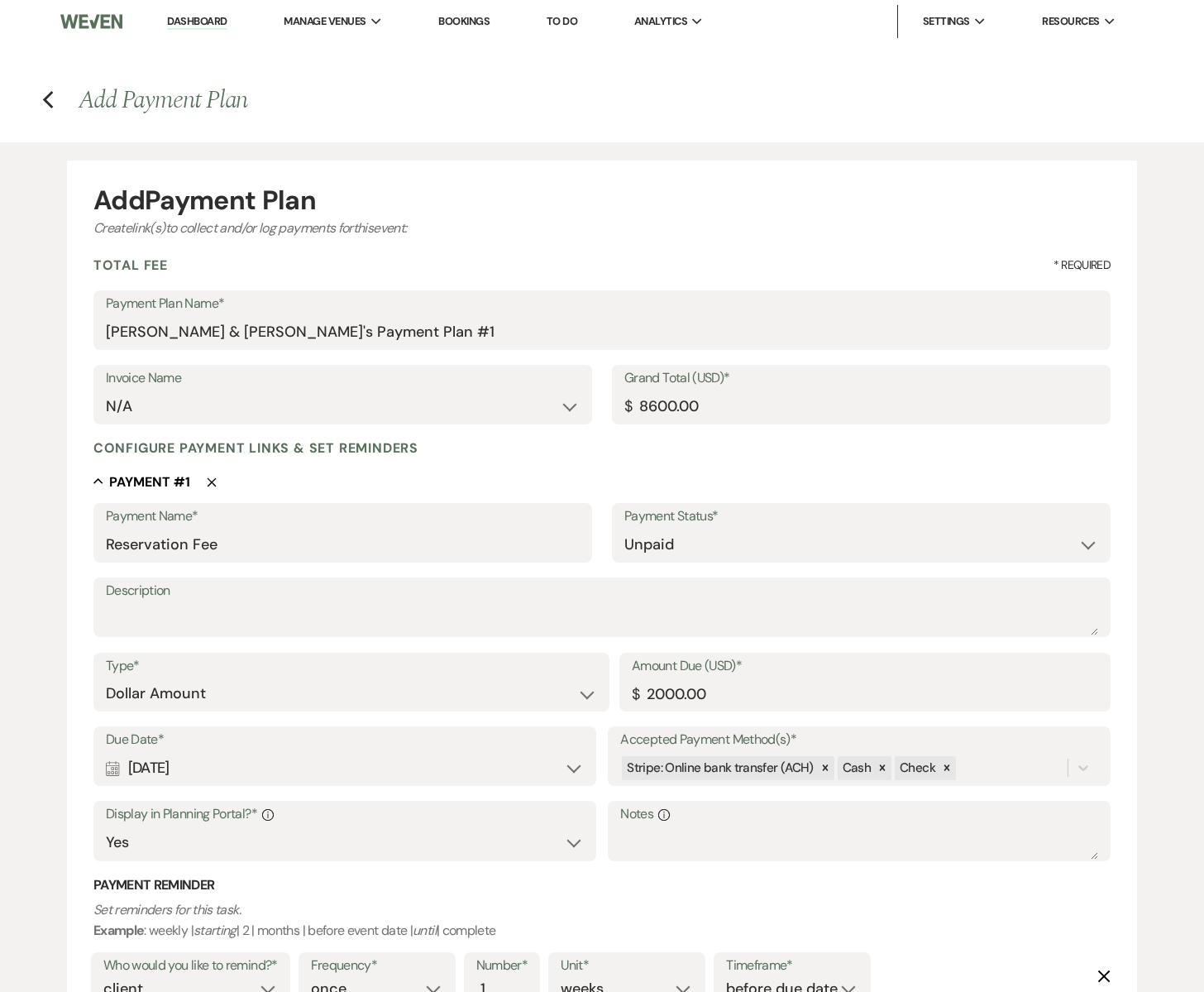
select select "5"
select select "6"
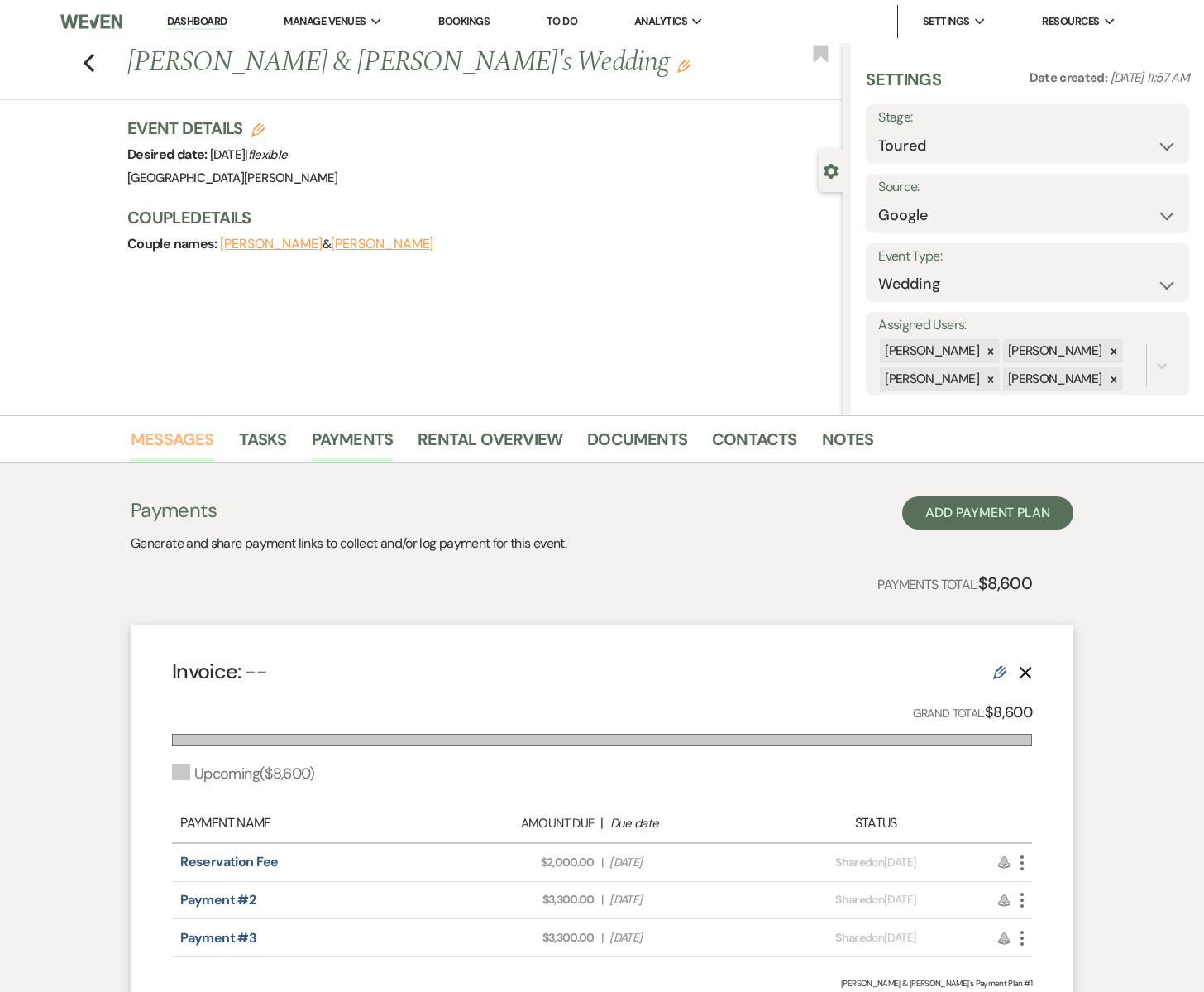
click at [178, 436] on link "Messages" at bounding box center [172, 444] width 83 height 37
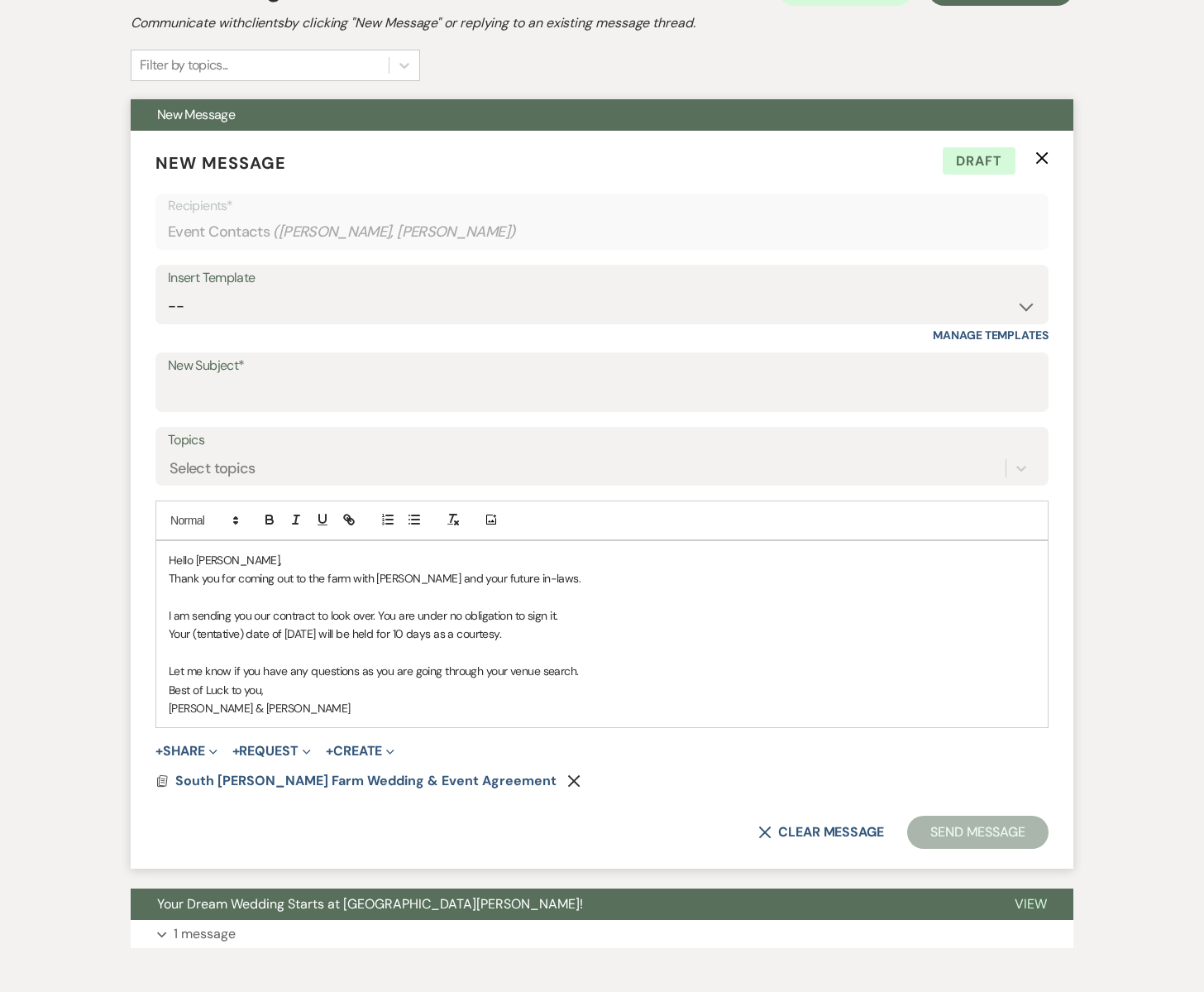
scroll to position [604, 0]
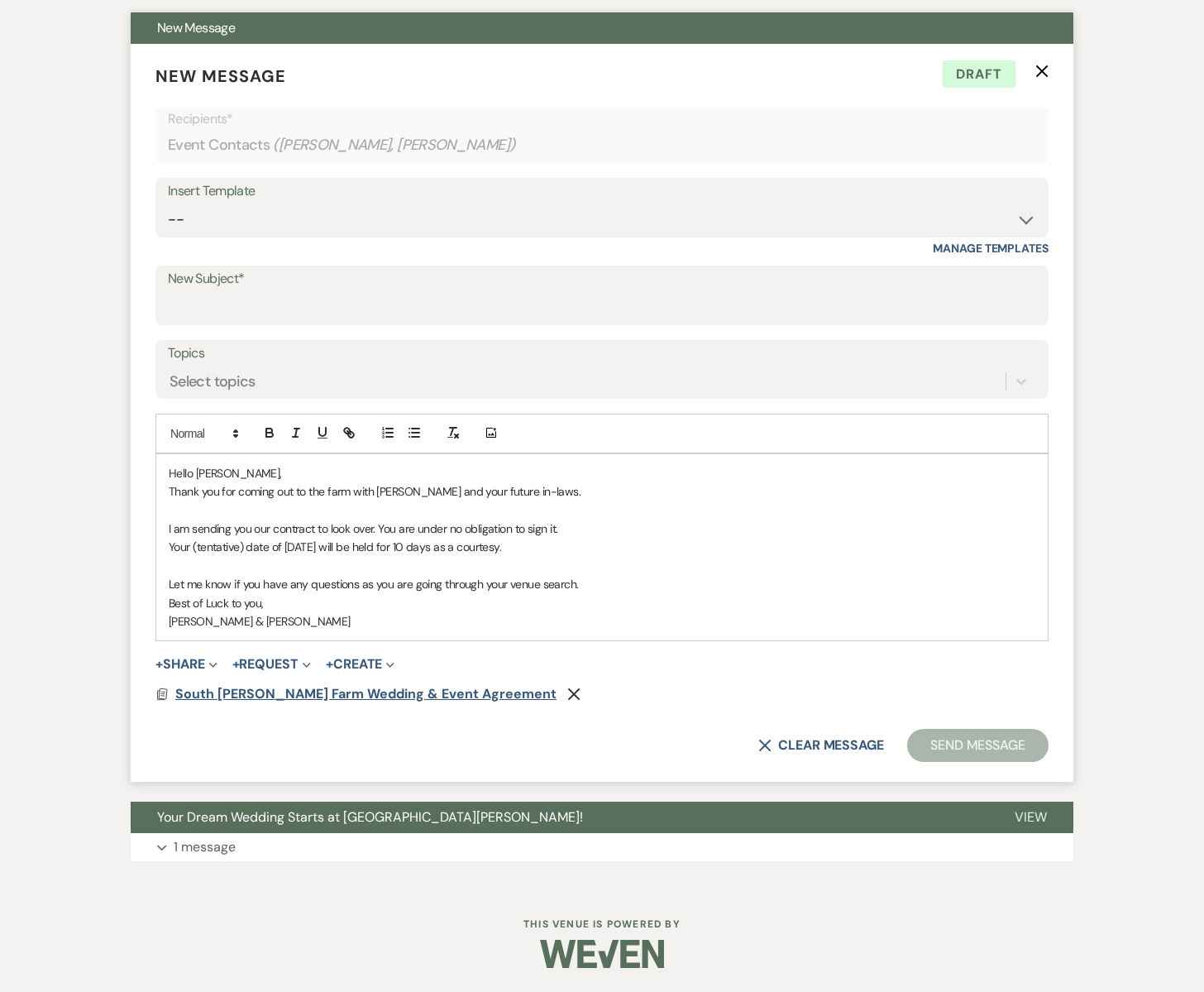
click at [204, 694] on span "South [PERSON_NAME] Farm Wedding & Event Agreement" at bounding box center [366, 693] width 381 height 17
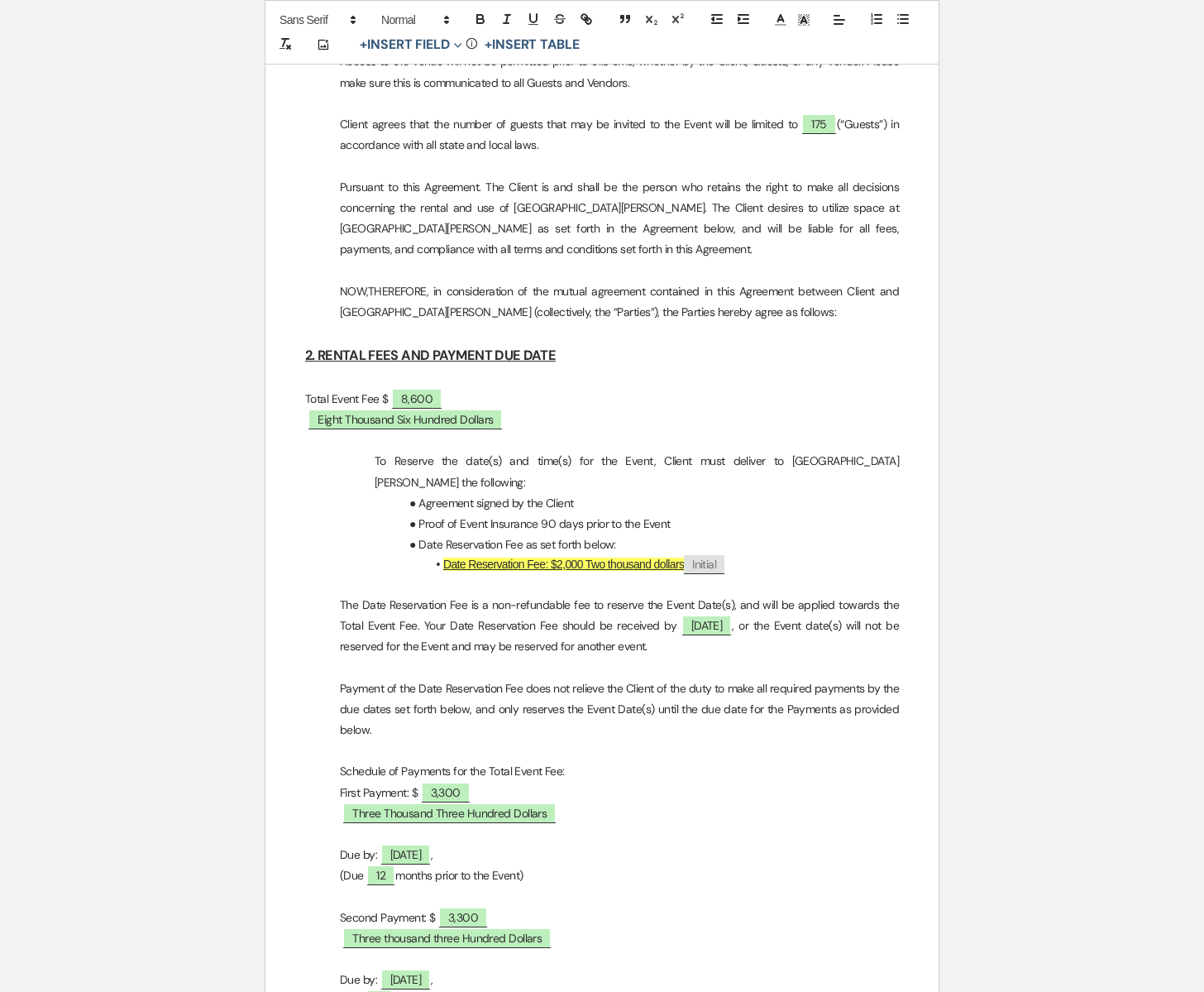
scroll to position [1398, 0]
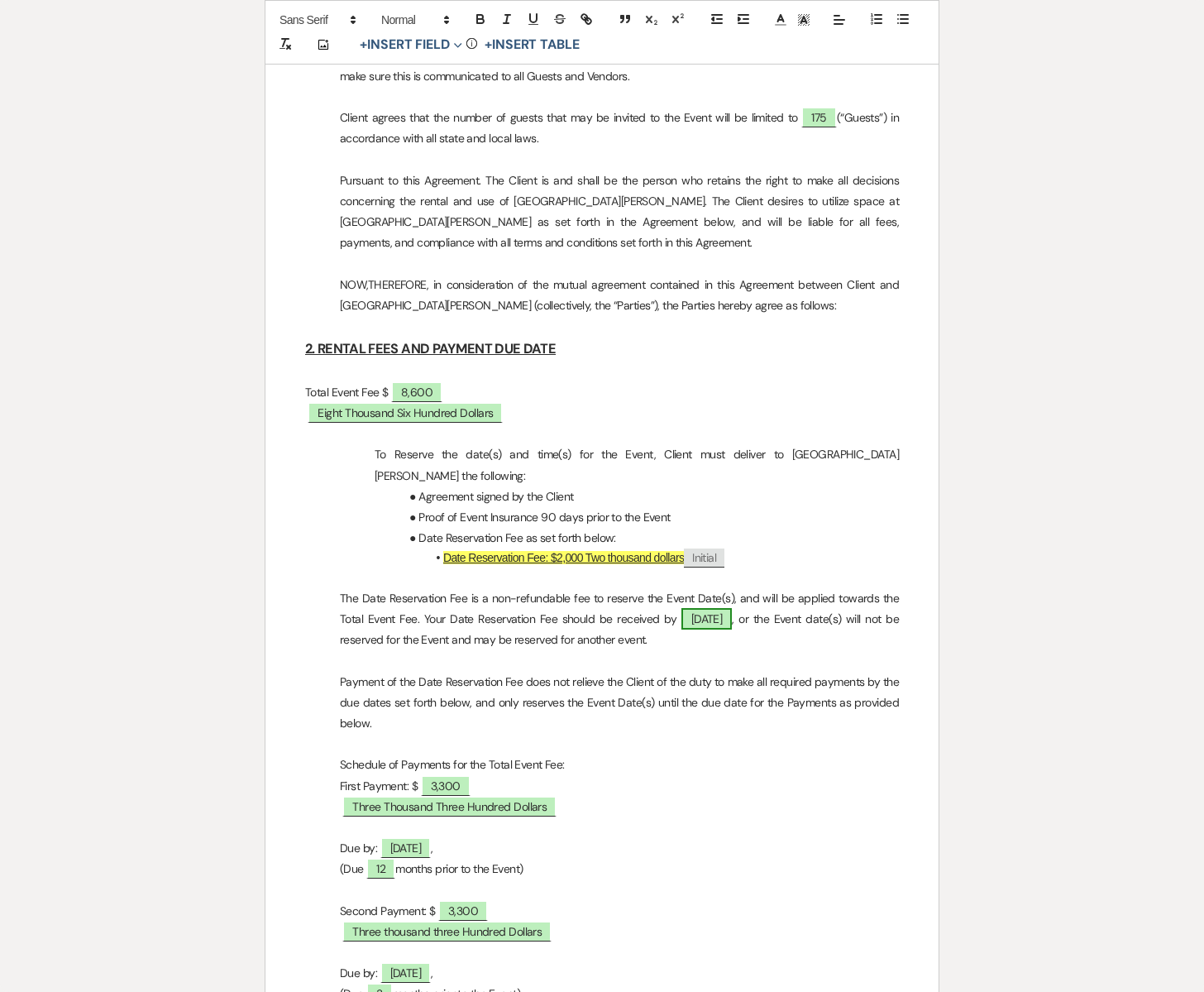
click at [728, 608] on span "[DATE]" at bounding box center [706, 619] width 51 height 22
select select "owner"
select select "Date"
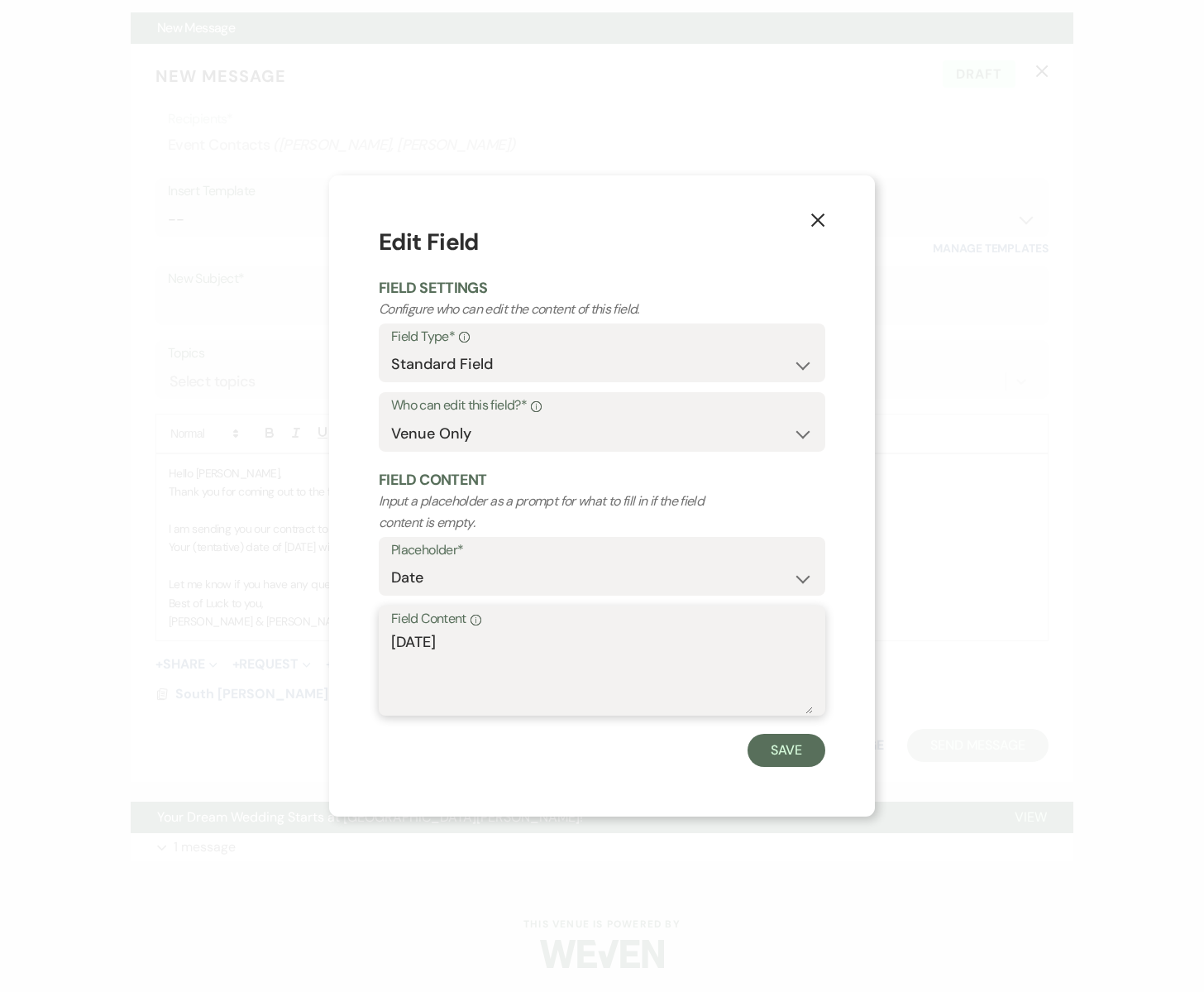
click at [463, 641] on textarea "[DATE]" at bounding box center [602, 673] width 422 height 83
type textarea "August 25th, 2025"
click at [775, 757] on button "Save" at bounding box center [786, 750] width 78 height 33
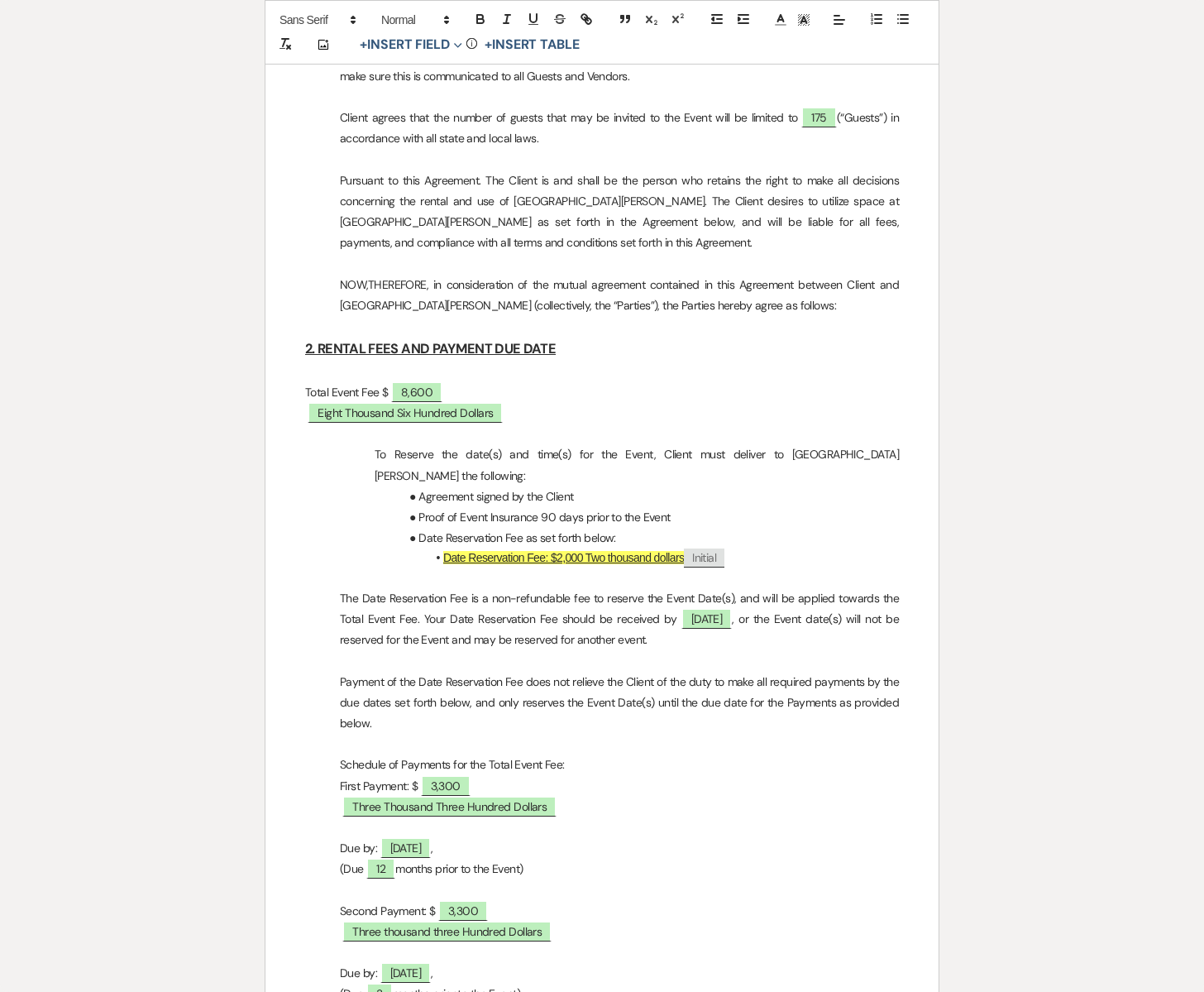
click at [686, 796] on p "﻿ Three Thousand Three Hundred Dollars ﻿" at bounding box center [602, 806] width 593 height 21
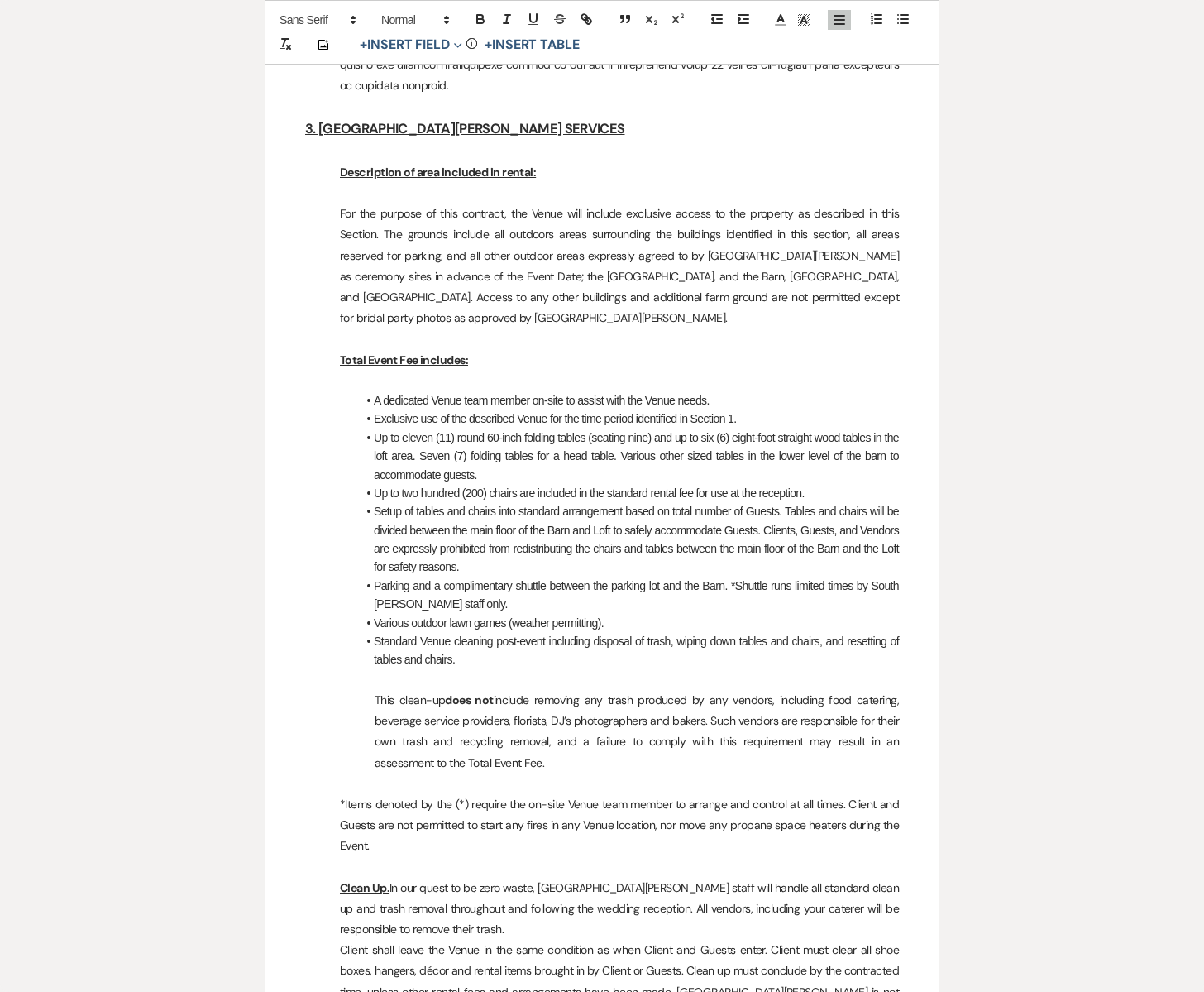
scroll to position [2913, 0]
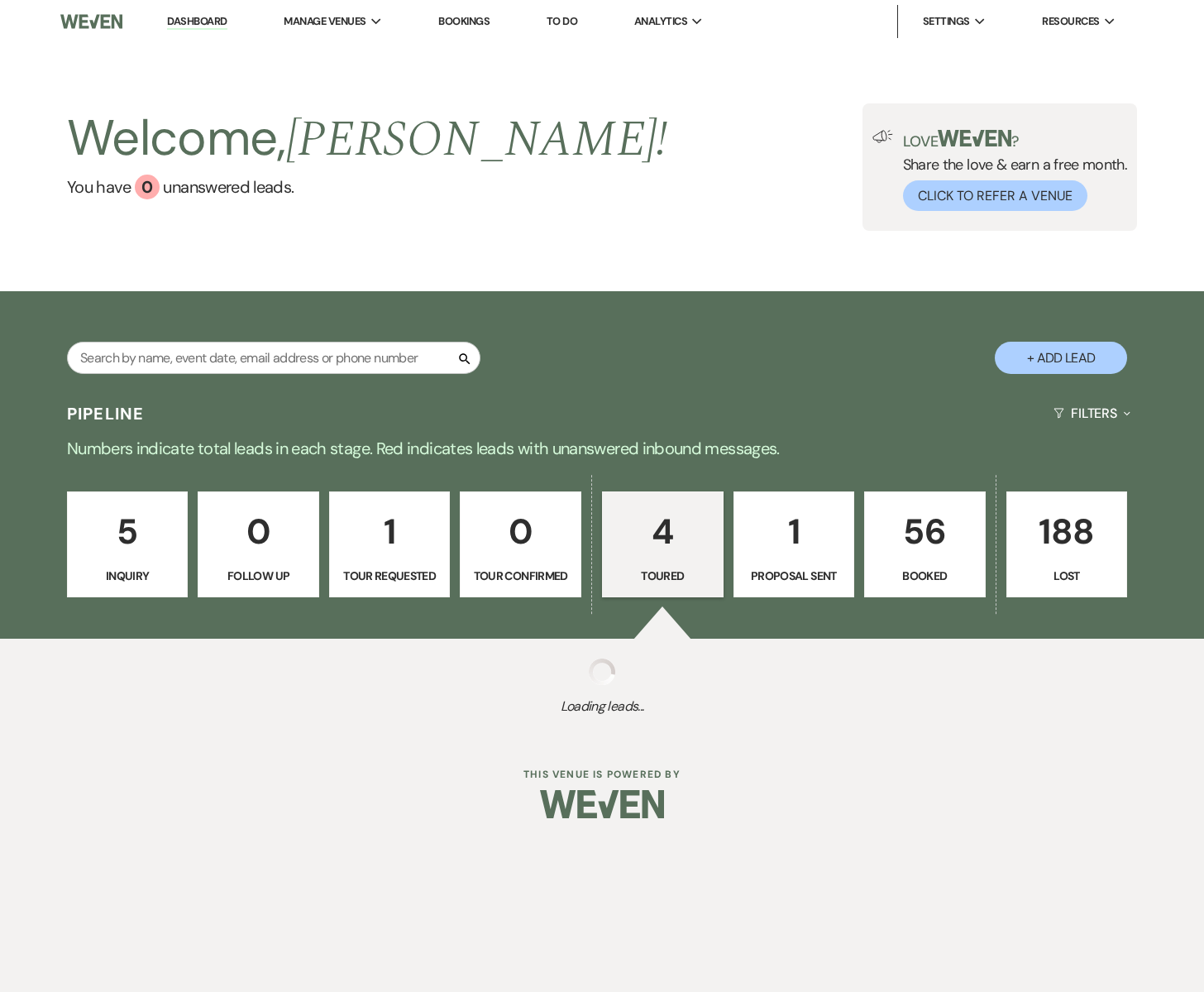
select select "5"
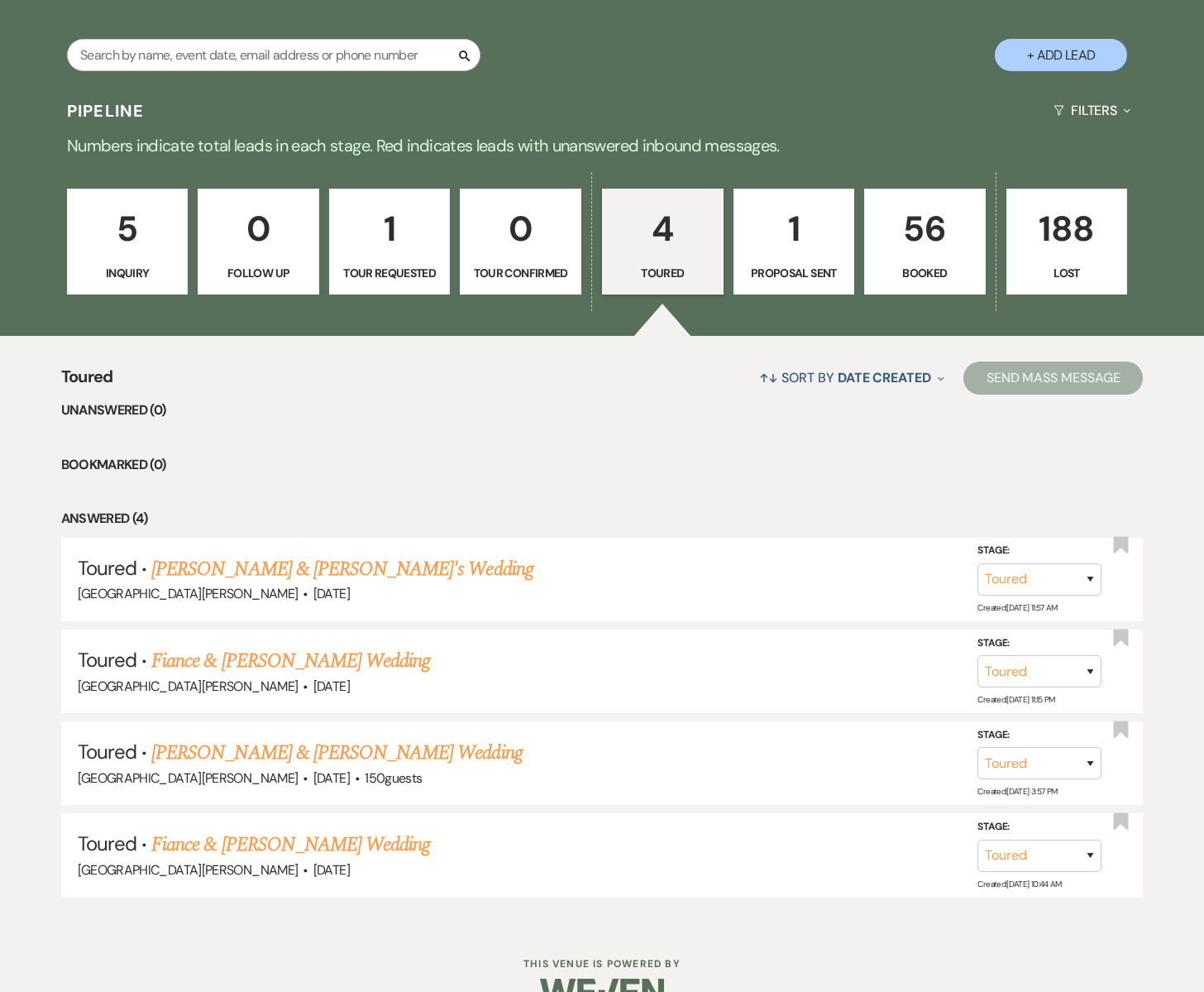
scroll to position [340, 0]
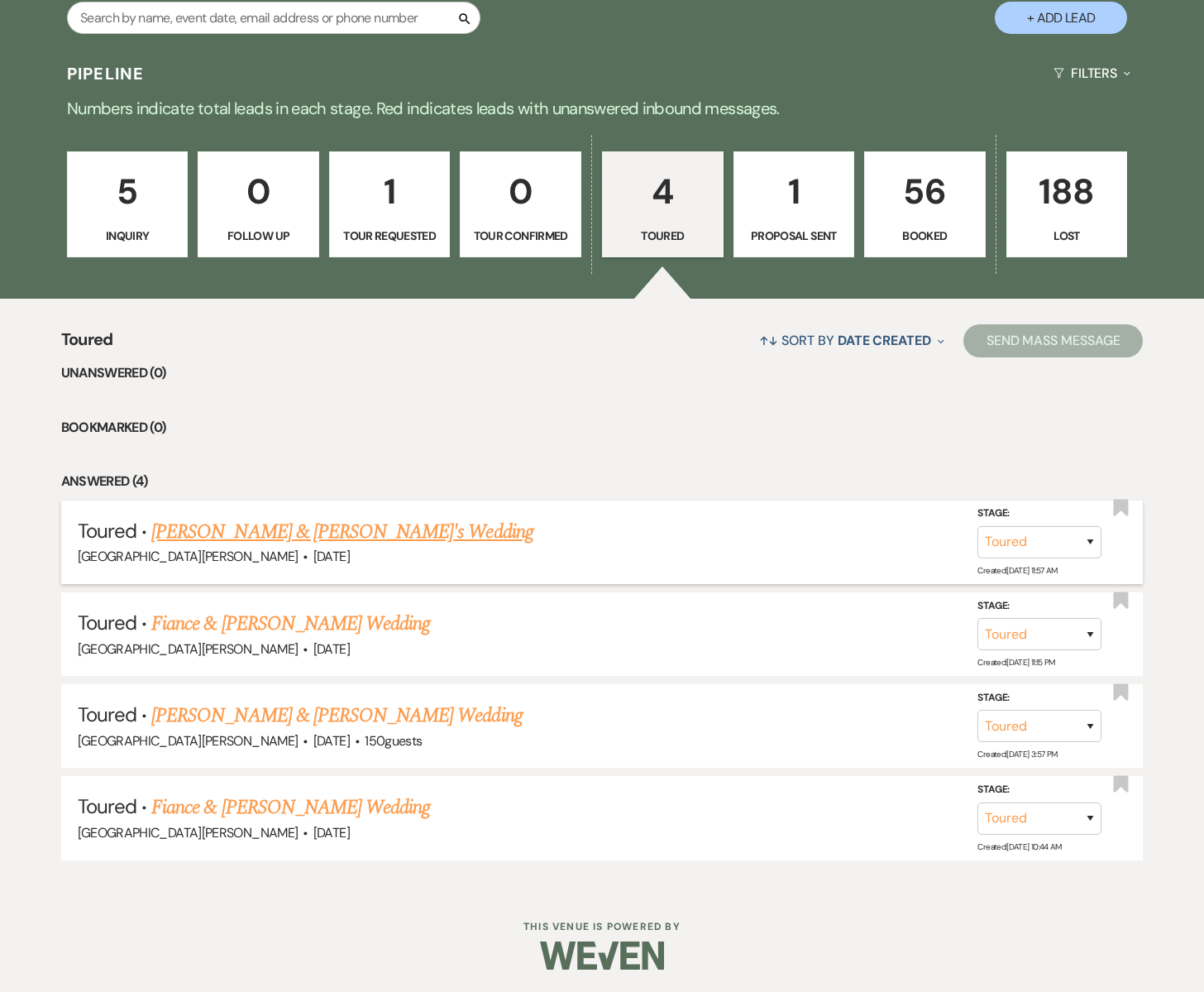
click at [263, 543] on link "[PERSON_NAME] & [PERSON_NAME]'s Wedding" at bounding box center [342, 532] width 382 height 30
select select "5"
select select "6"
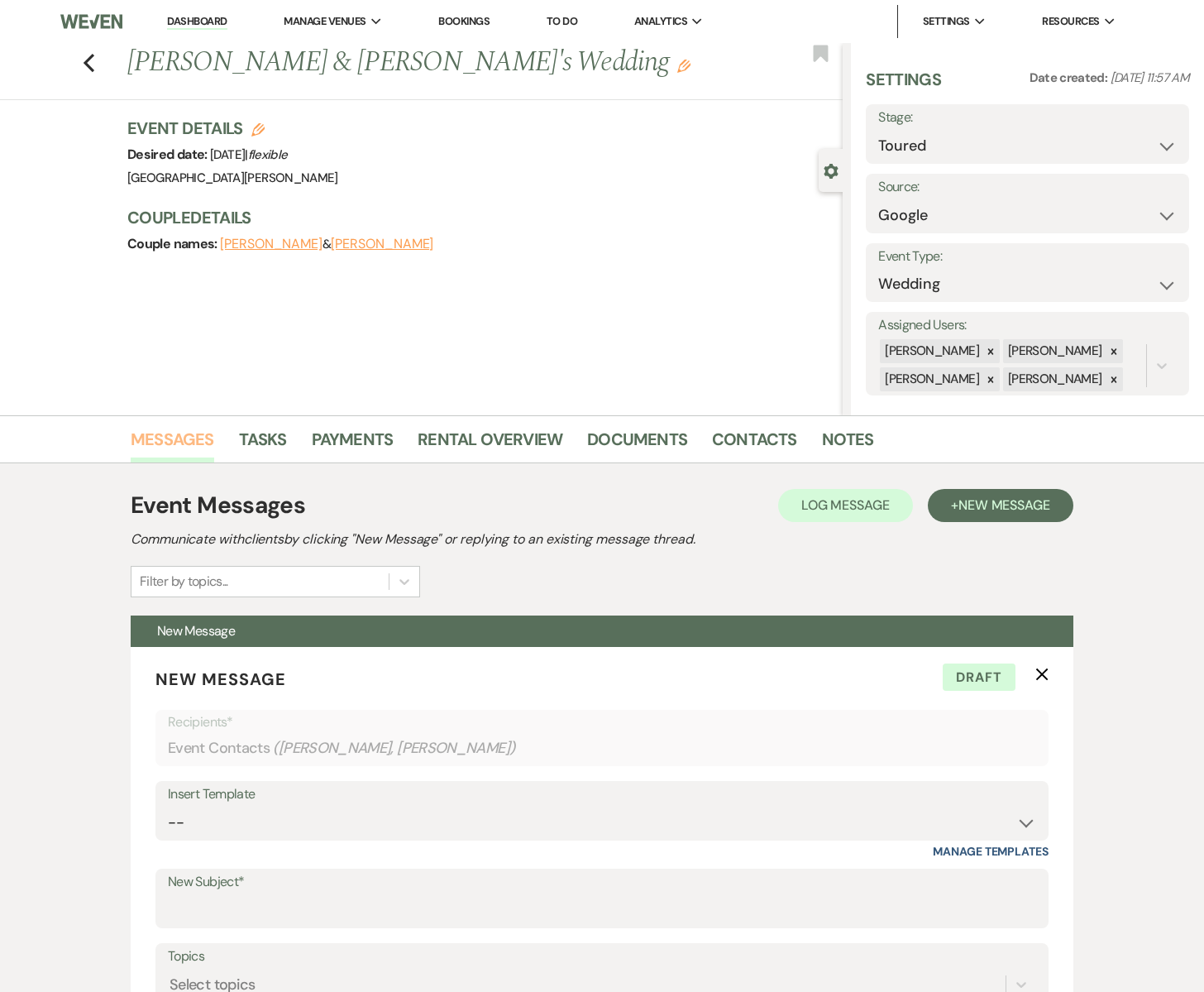
click at [184, 443] on link "Messages" at bounding box center [172, 444] width 83 height 37
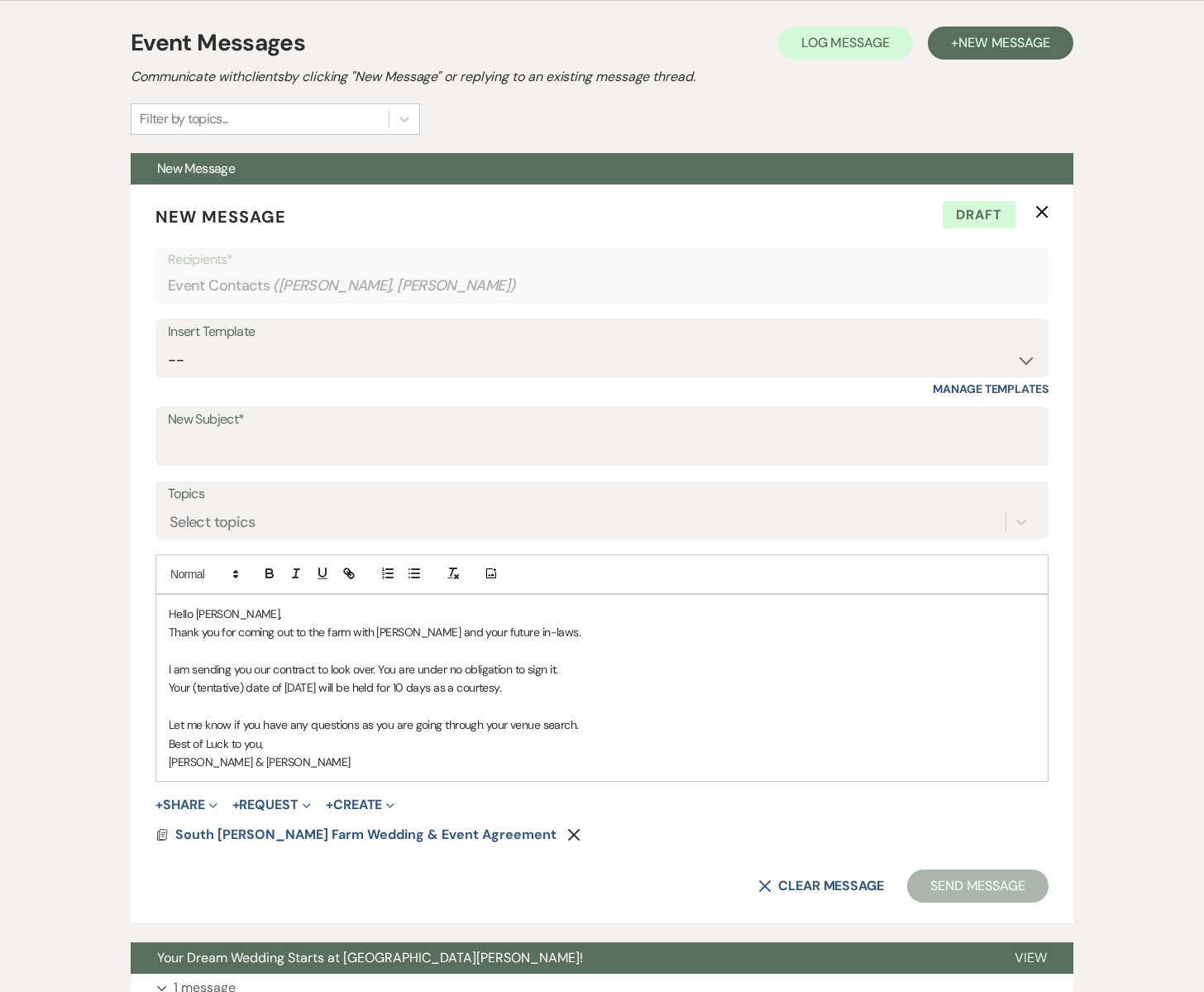
scroll to position [466, 0]
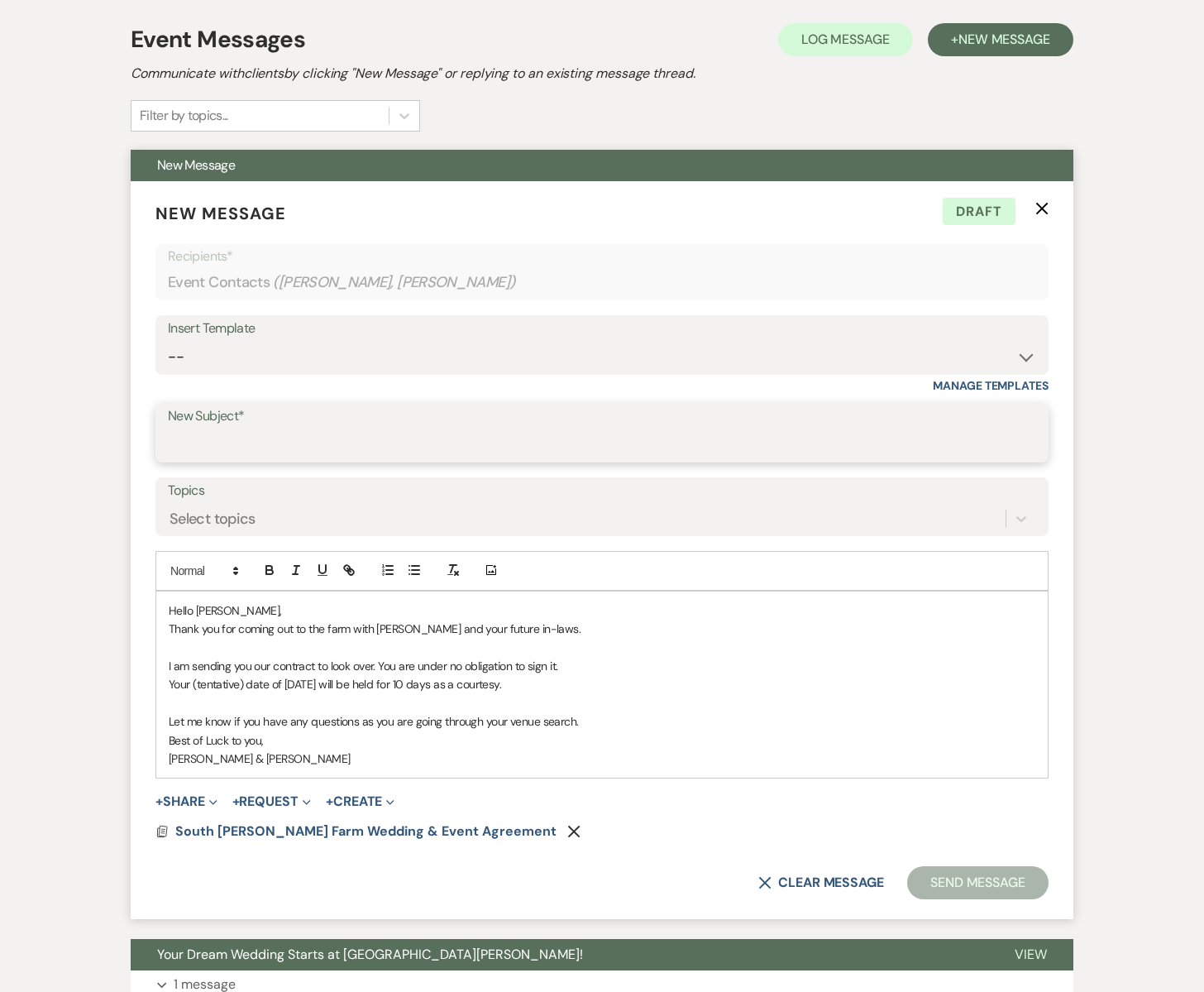
click at [218, 440] on input "New Subject*" at bounding box center [602, 445] width 869 height 32
type input "Contract for you to review"
click at [944, 889] on button "Send Message" at bounding box center [978, 883] width 142 height 33
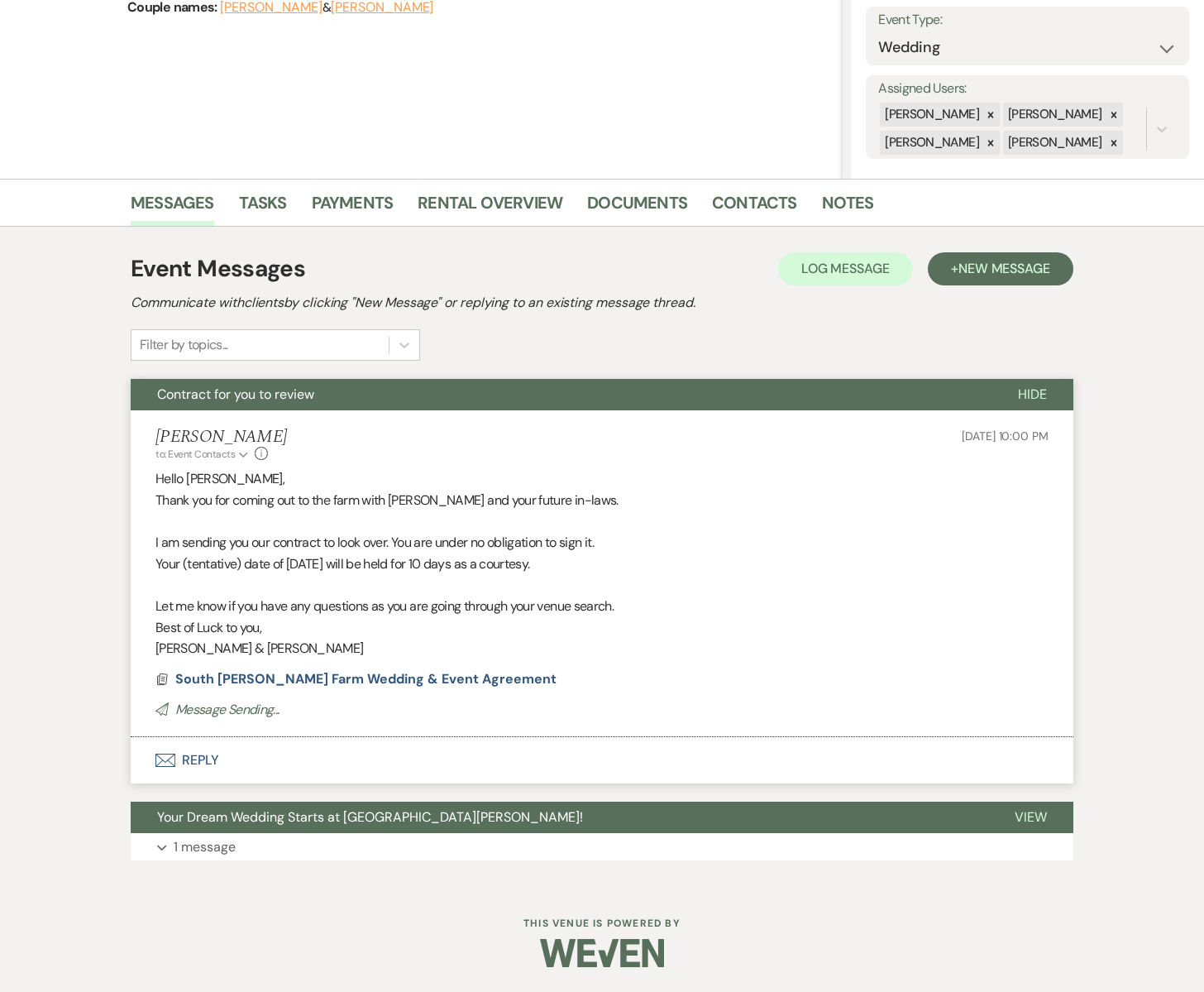
scroll to position [0, 0]
